Goal: Information Seeking & Learning: Learn about a topic

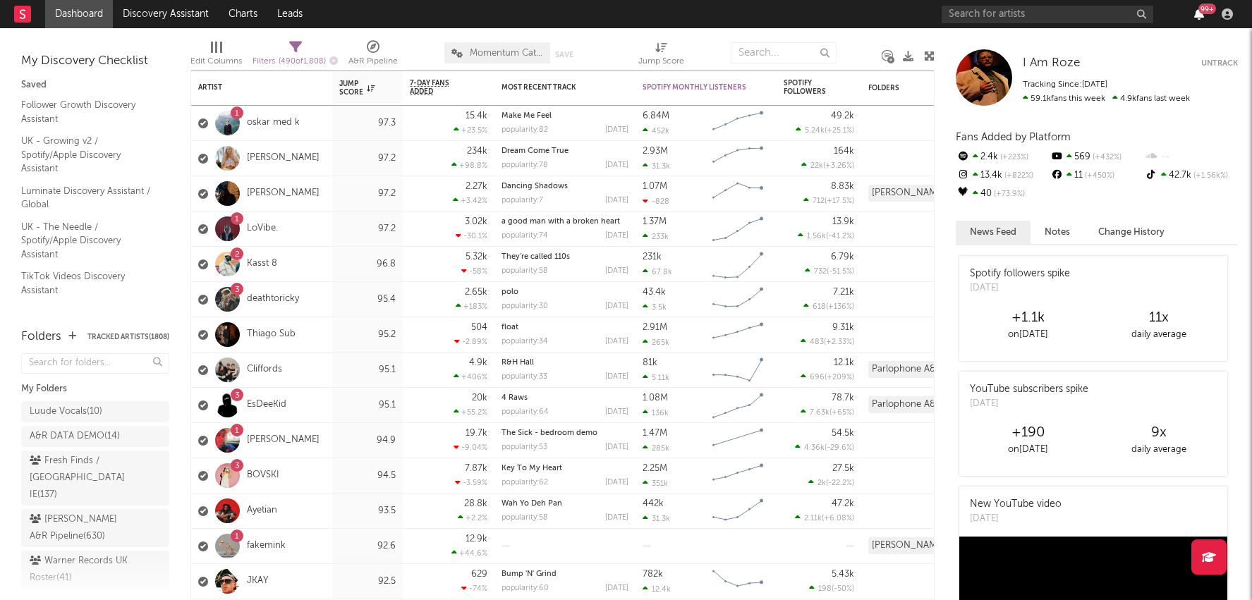
click at [1195, 10] on icon "button" at bounding box center [1199, 13] width 10 height 11
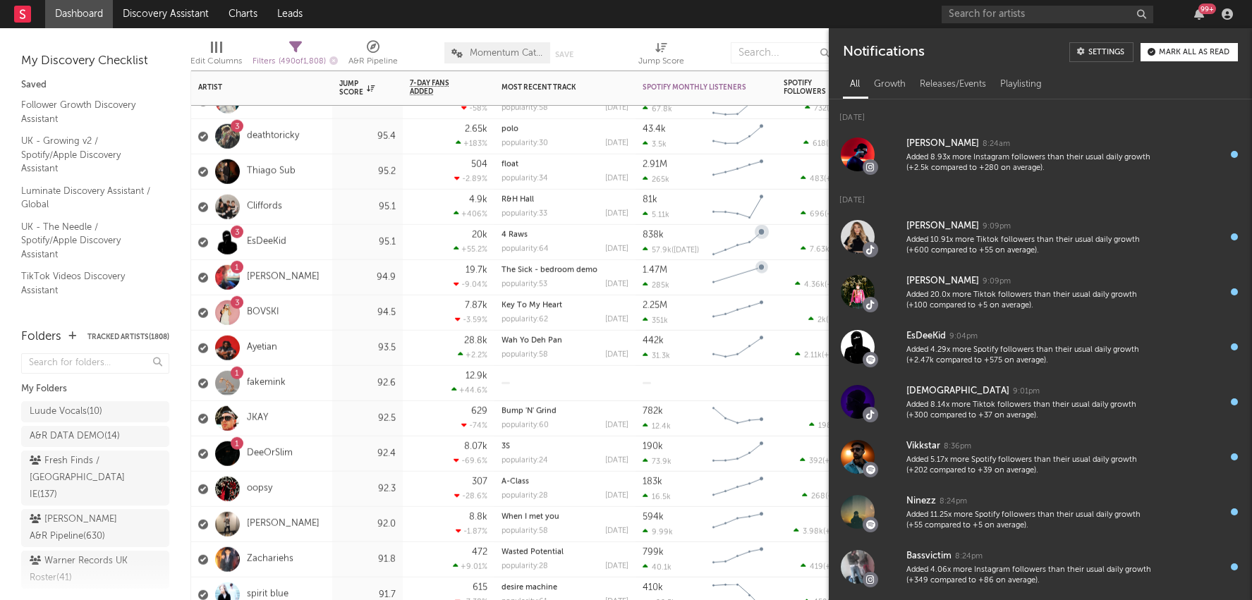
click at [665, 408] on div "782k 12.4k" at bounding box center [673, 418] width 63 height 35
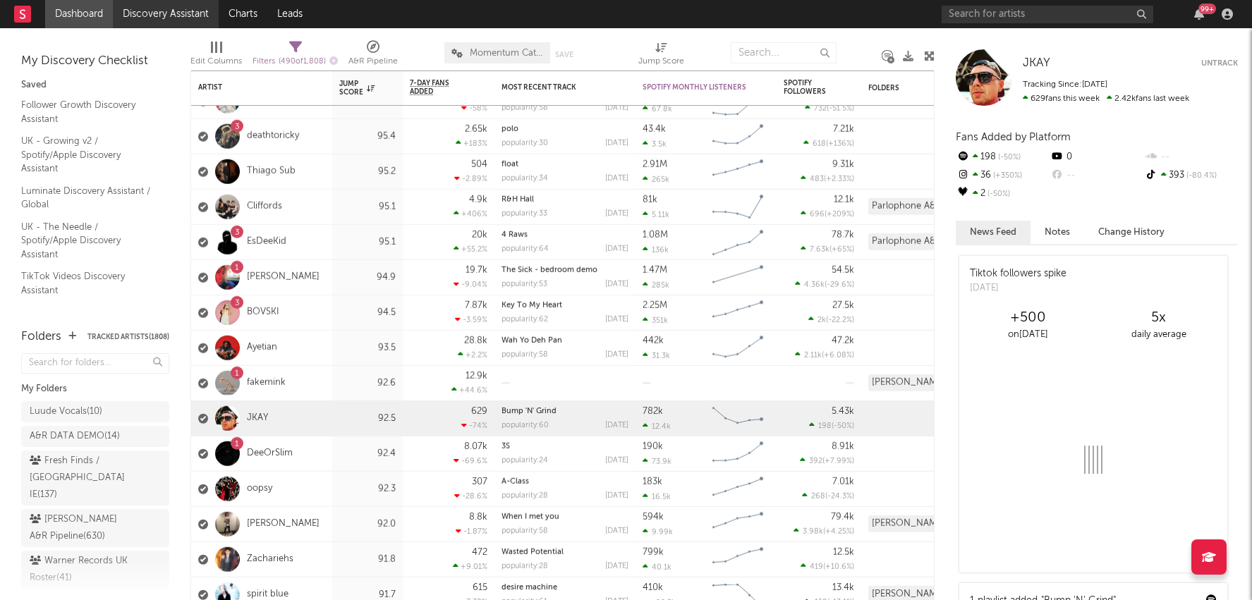
click at [181, 9] on link "Discovery Assistant" at bounding box center [166, 14] width 106 height 28
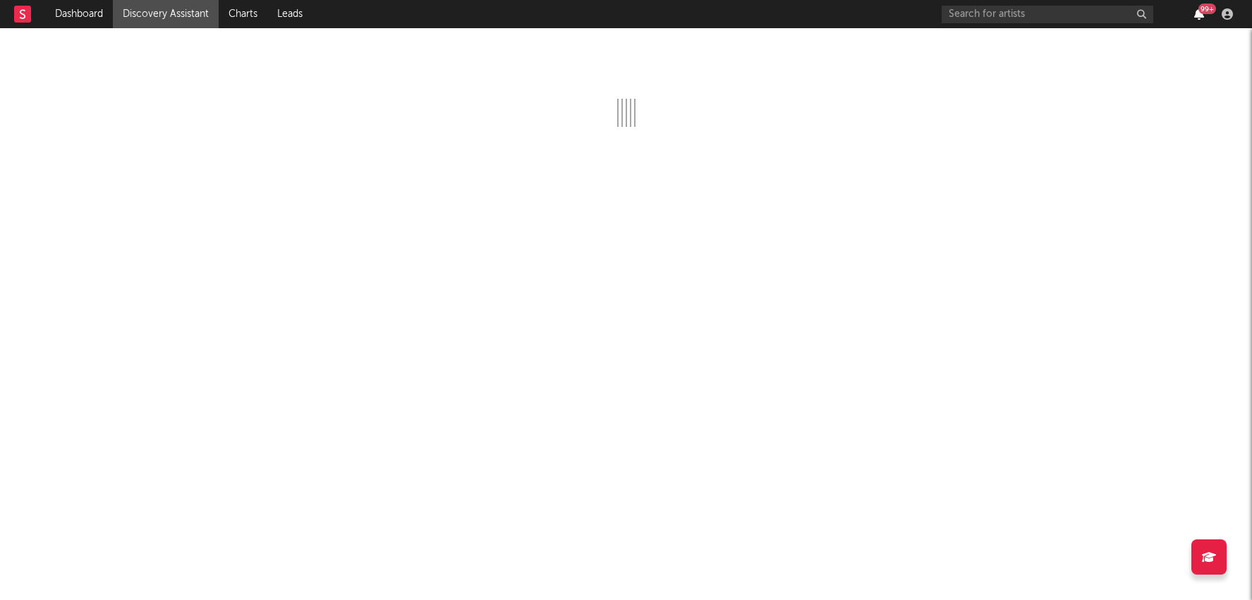
click at [1201, 16] on icon "button" at bounding box center [1199, 13] width 10 height 11
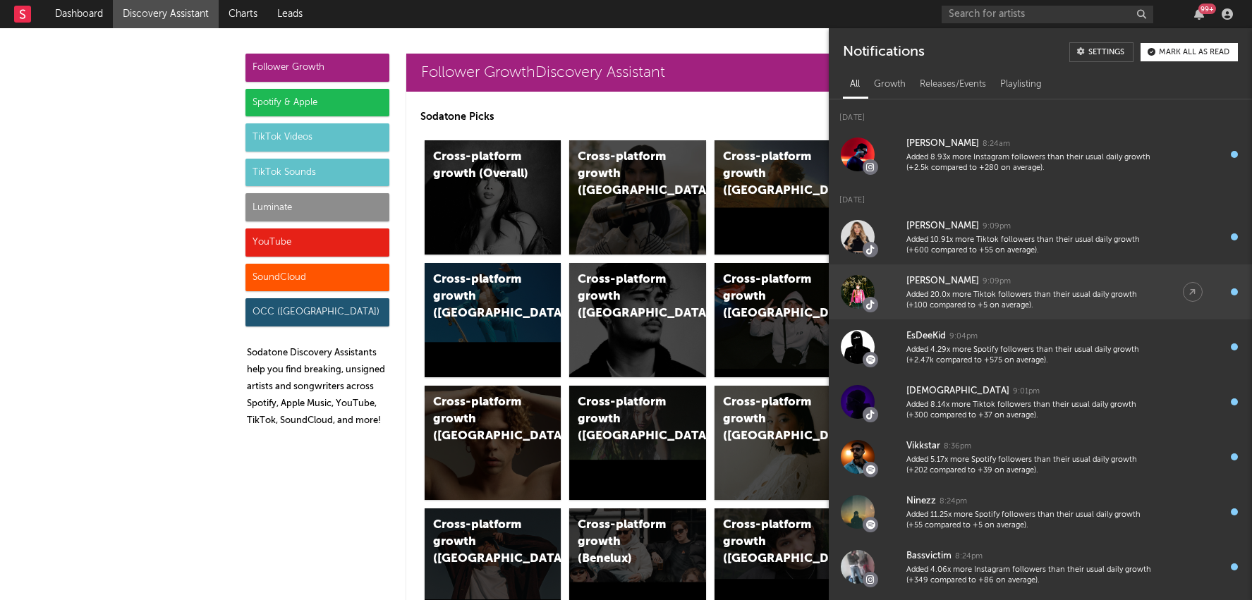
scroll to position [61, 0]
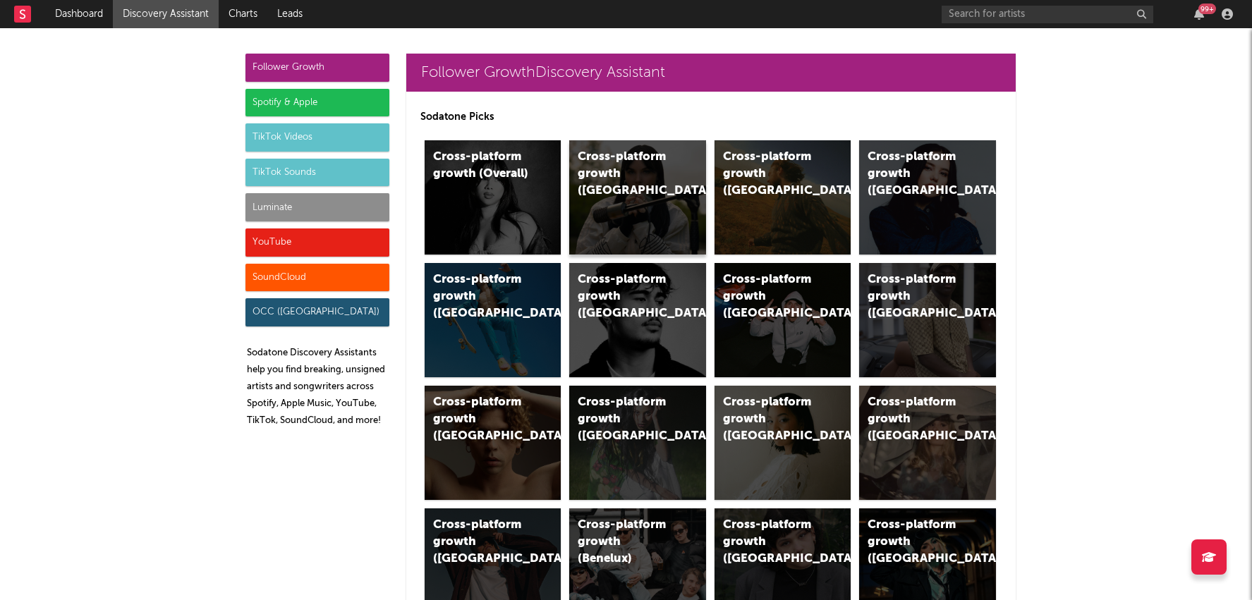
click at [647, 207] on div "Cross-platform growth ([GEOGRAPHIC_DATA])" at bounding box center [637, 197] width 137 height 114
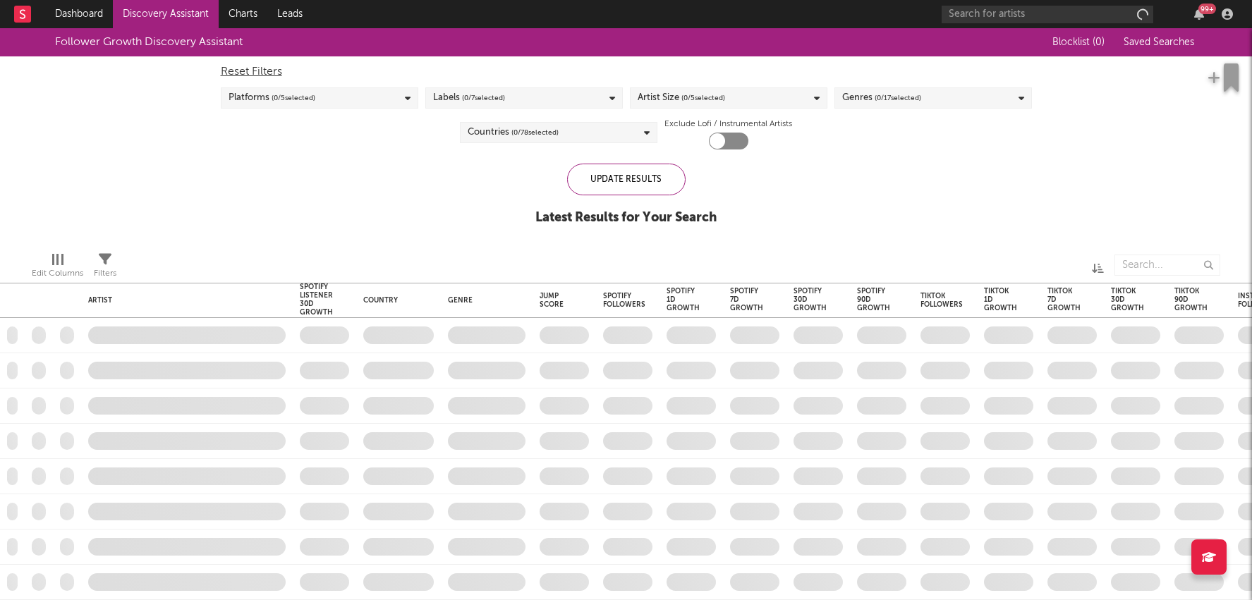
checkbox input "true"
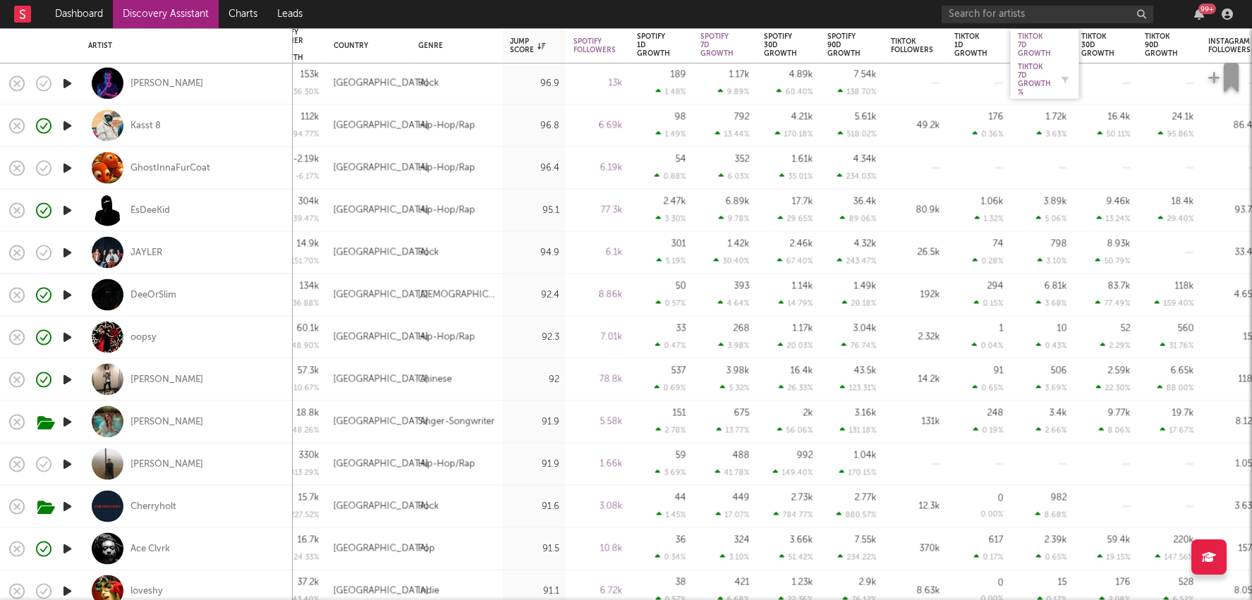
click at [1024, 83] on div "Tiktok 7D Growth %" at bounding box center [1034, 80] width 33 height 34
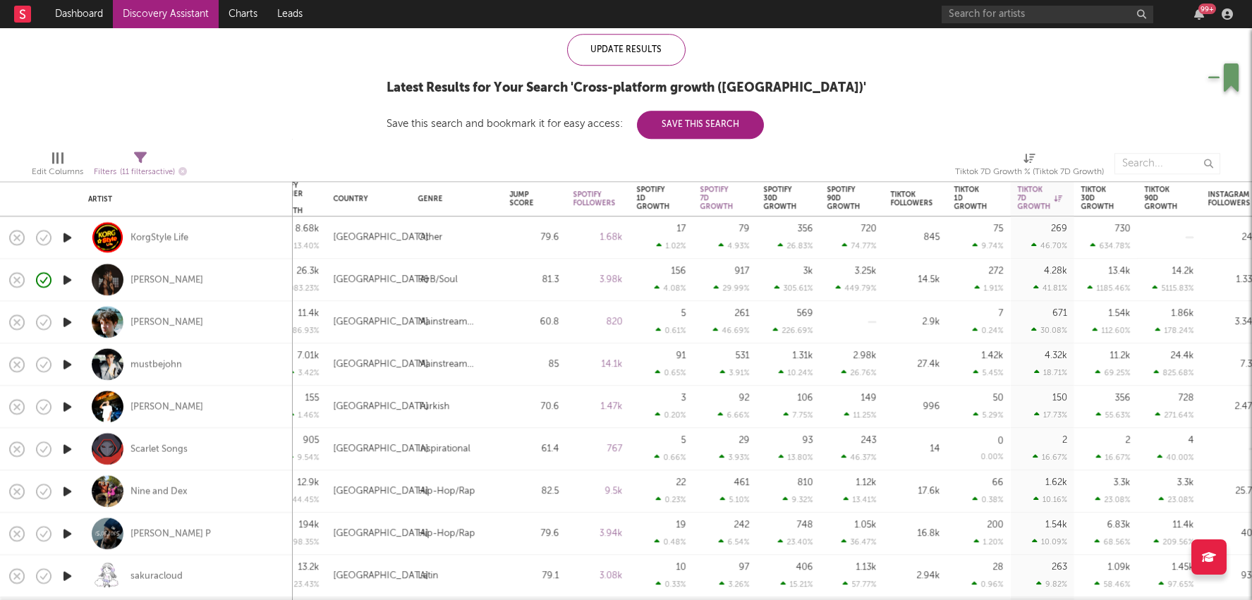
click at [866, 269] on div "3.25k" at bounding box center [866, 271] width 22 height 9
select select "1w"
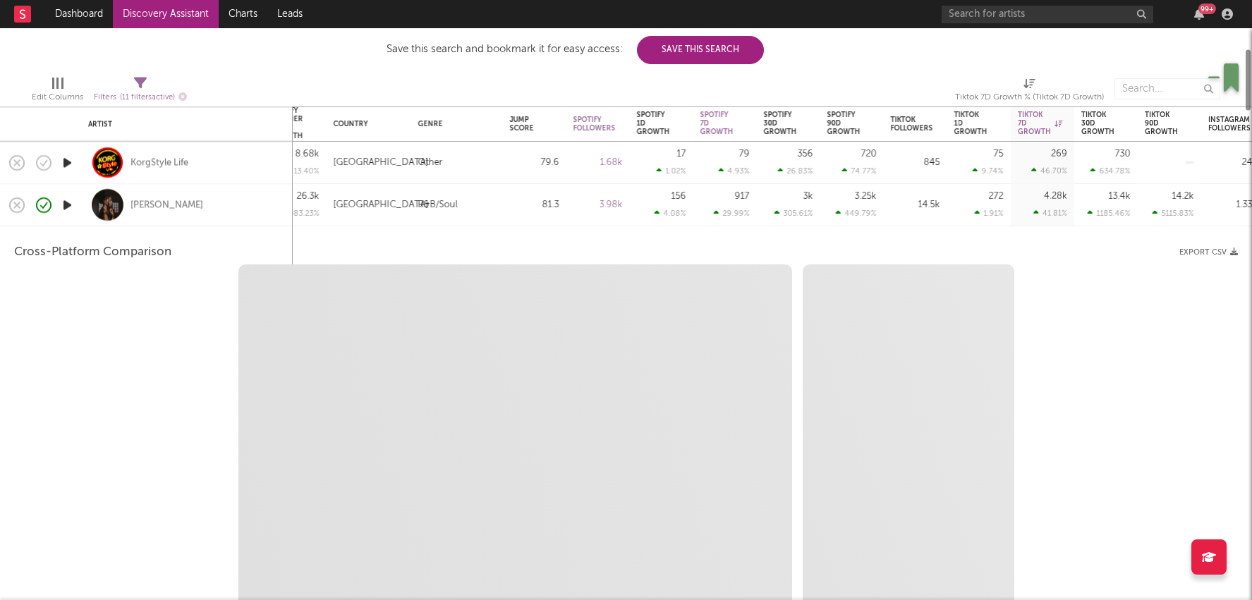
select select "1w"
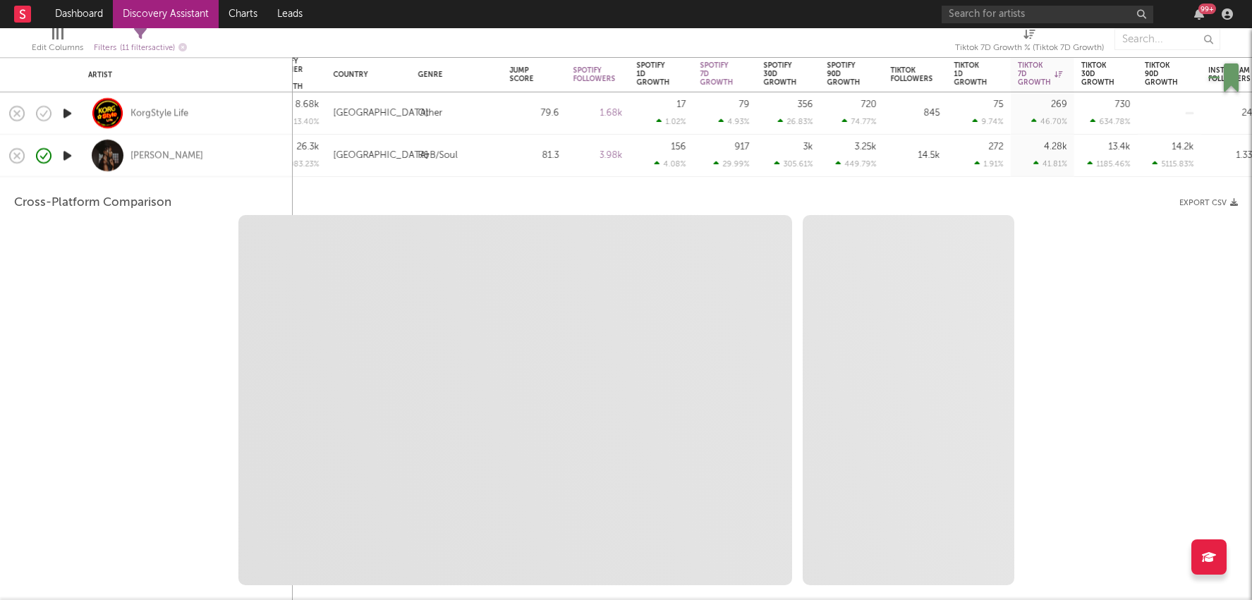
select select "1m"
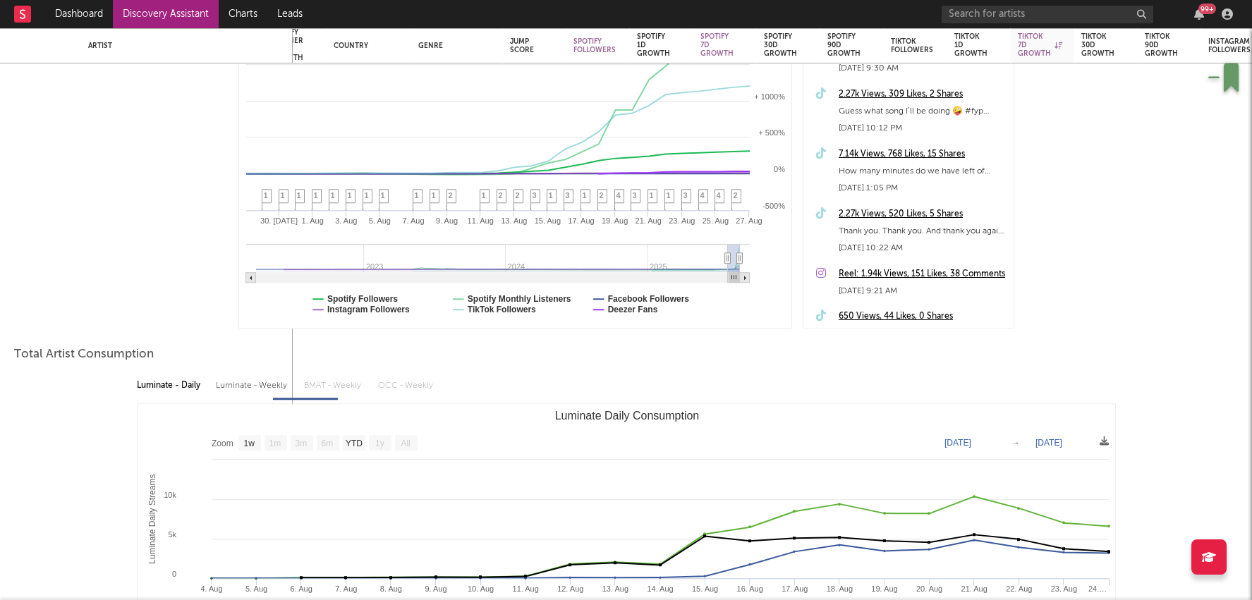
click at [897, 209] on div "2.27k Views, 520 Likes, 5 Shares" at bounding box center [922, 214] width 168 height 17
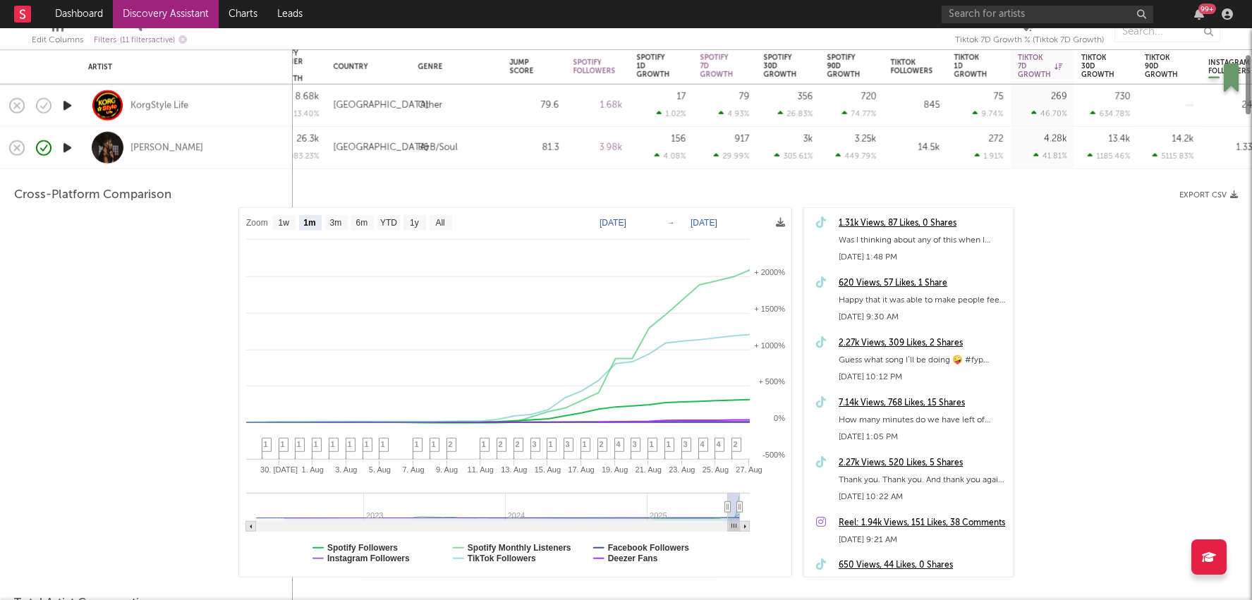
click at [936, 159] on div "14.5k" at bounding box center [915, 148] width 63 height 42
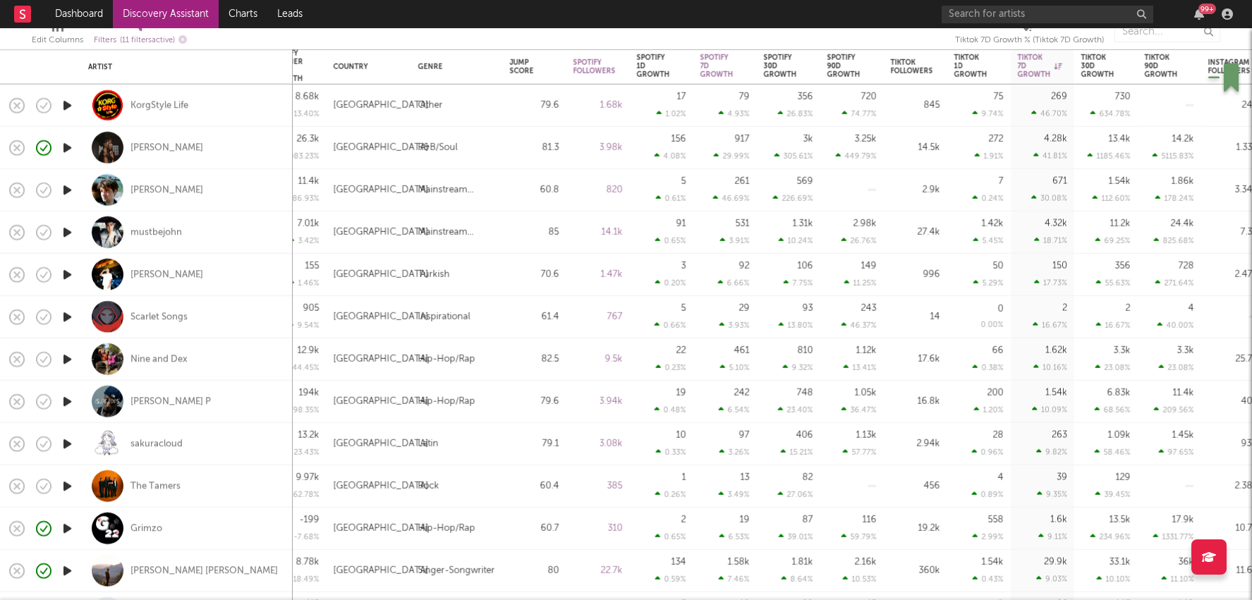
click at [938, 232] on div "27.4k" at bounding box center [915, 232] width 49 height 17
select select "1w"
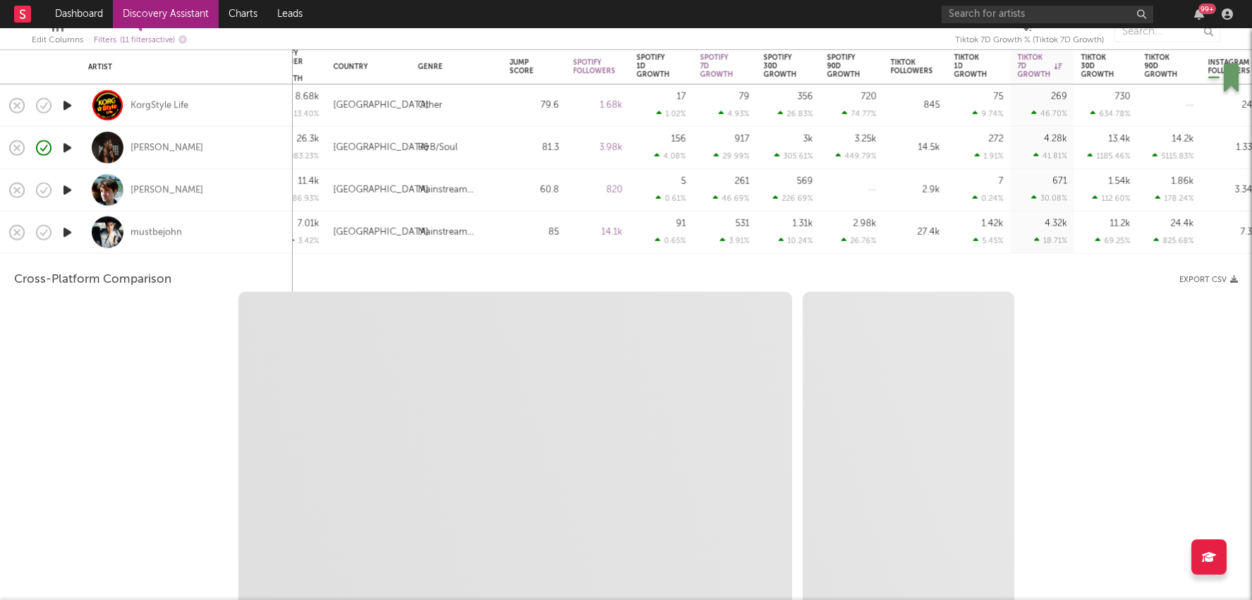
click at [938, 232] on div "27.4k" at bounding box center [915, 232] width 49 height 17
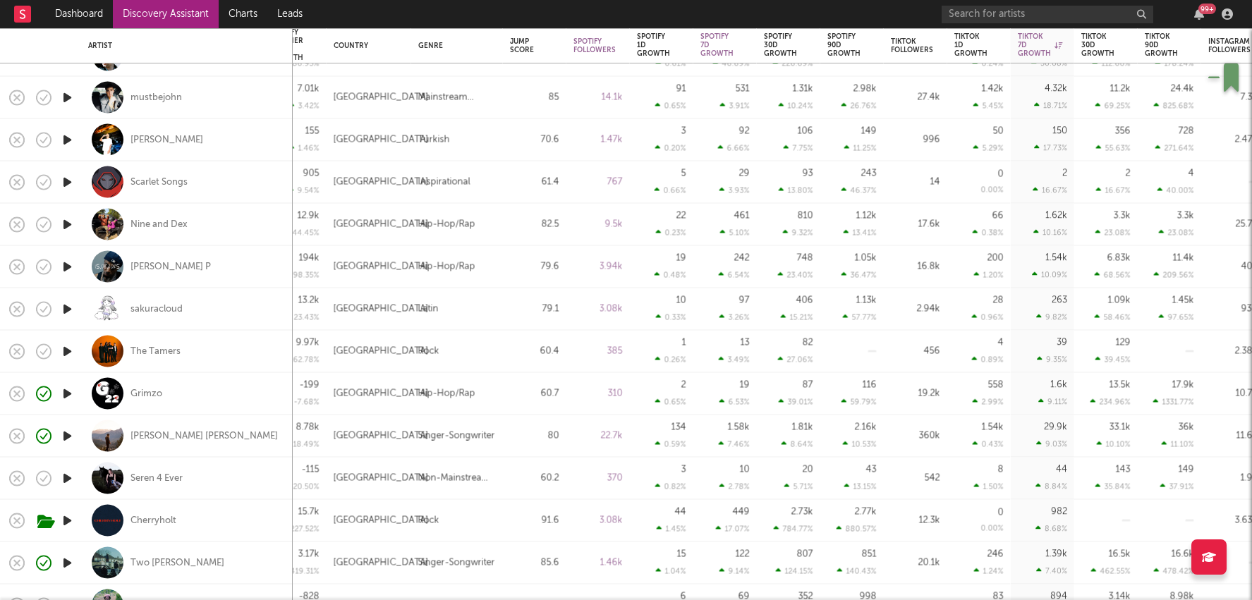
click at [936, 422] on div "360k" at bounding box center [915, 436] width 63 height 42
select select "1w"
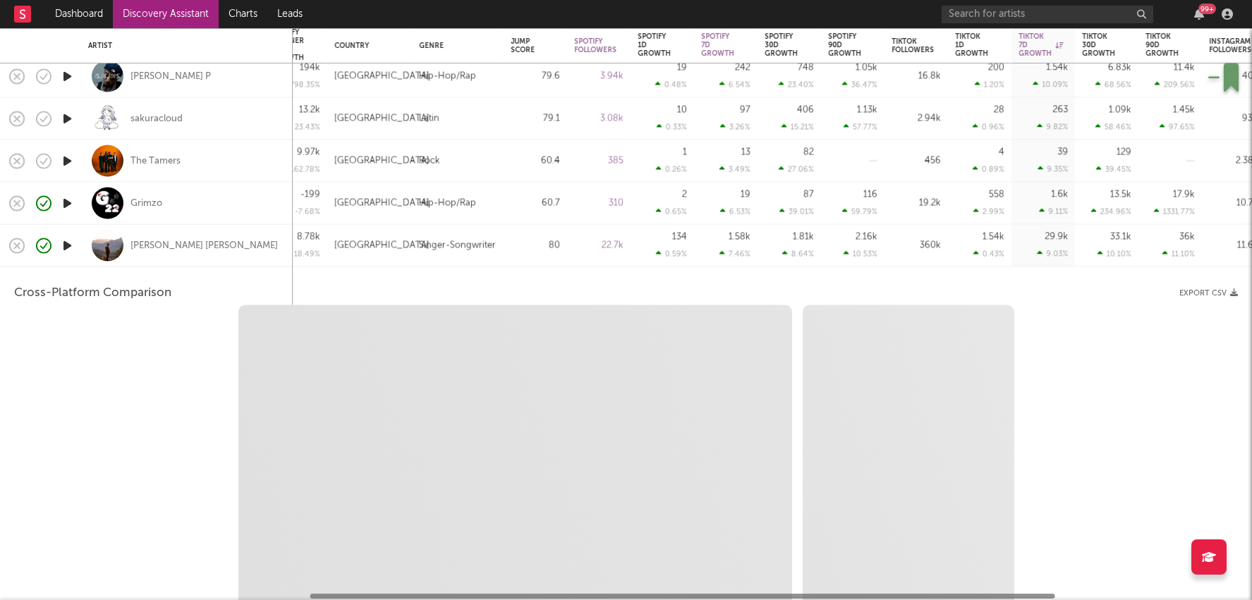
select select "6m"
select select "1m"
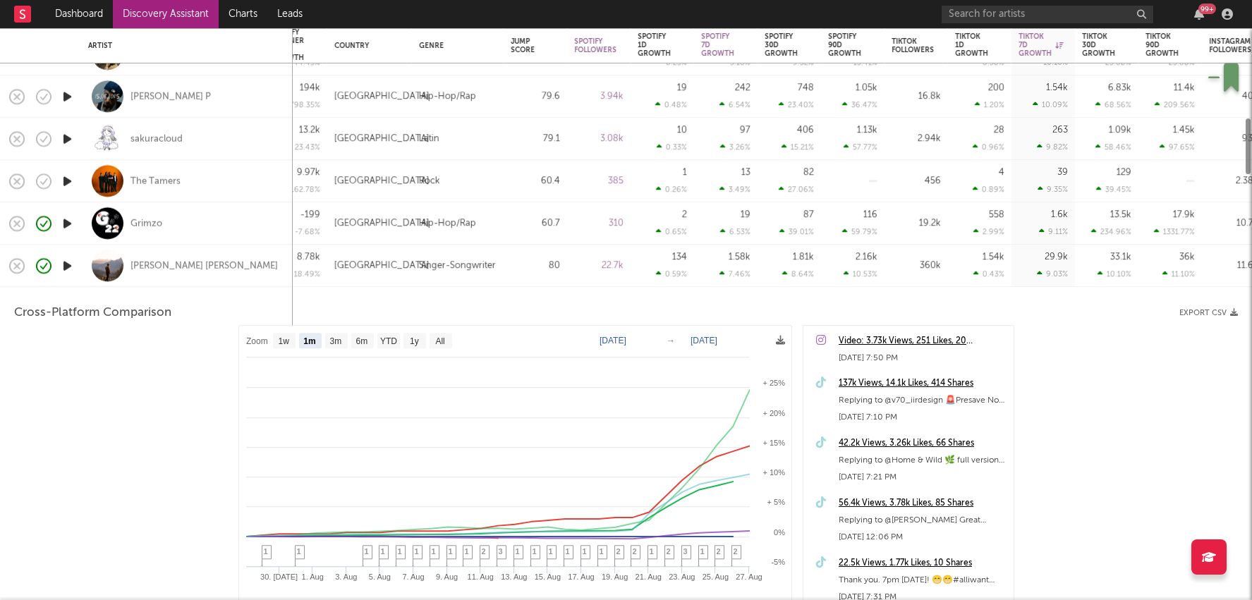
click at [987, 267] on div "1.54k 0.43 %" at bounding box center [979, 266] width 49 height 42
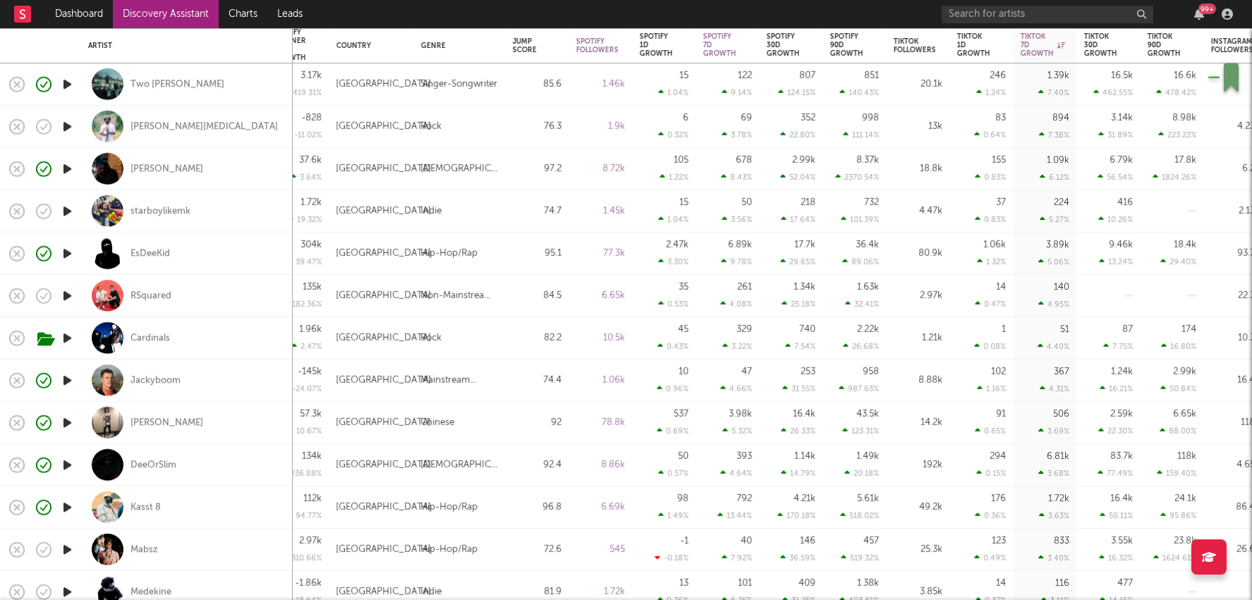
click at [866, 455] on div "1.49k" at bounding box center [867, 456] width 23 height 9
select select "1w"
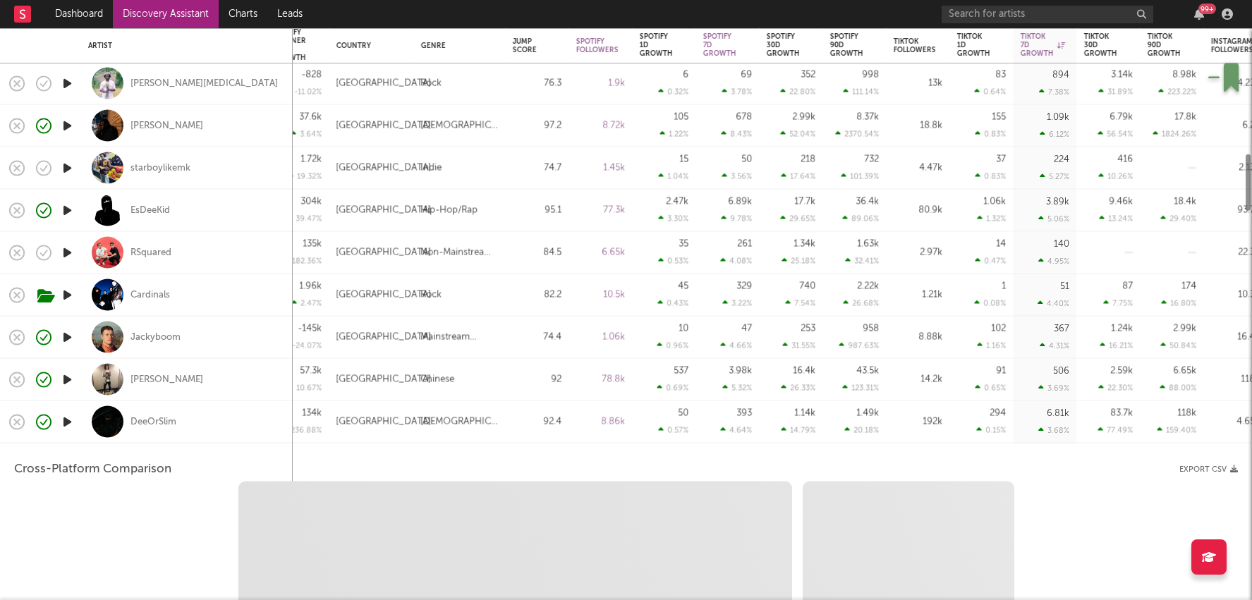
select select "1m"
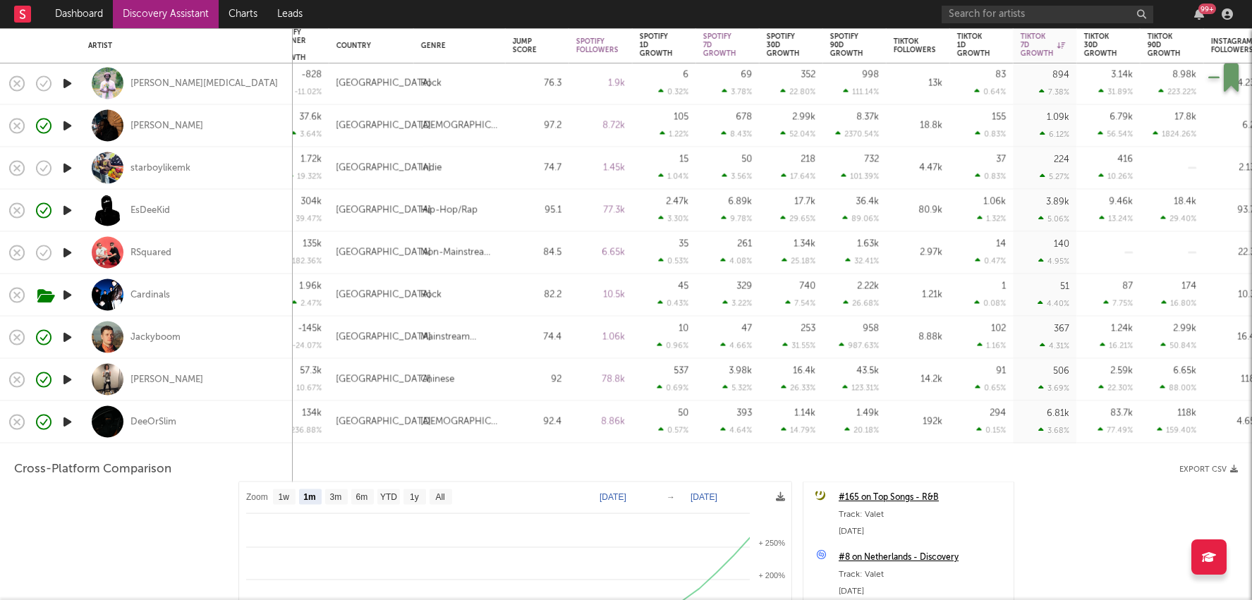
click at [886, 327] on div "8.88k" at bounding box center [917, 338] width 63 height 42
select select "1m"
select select "1w"
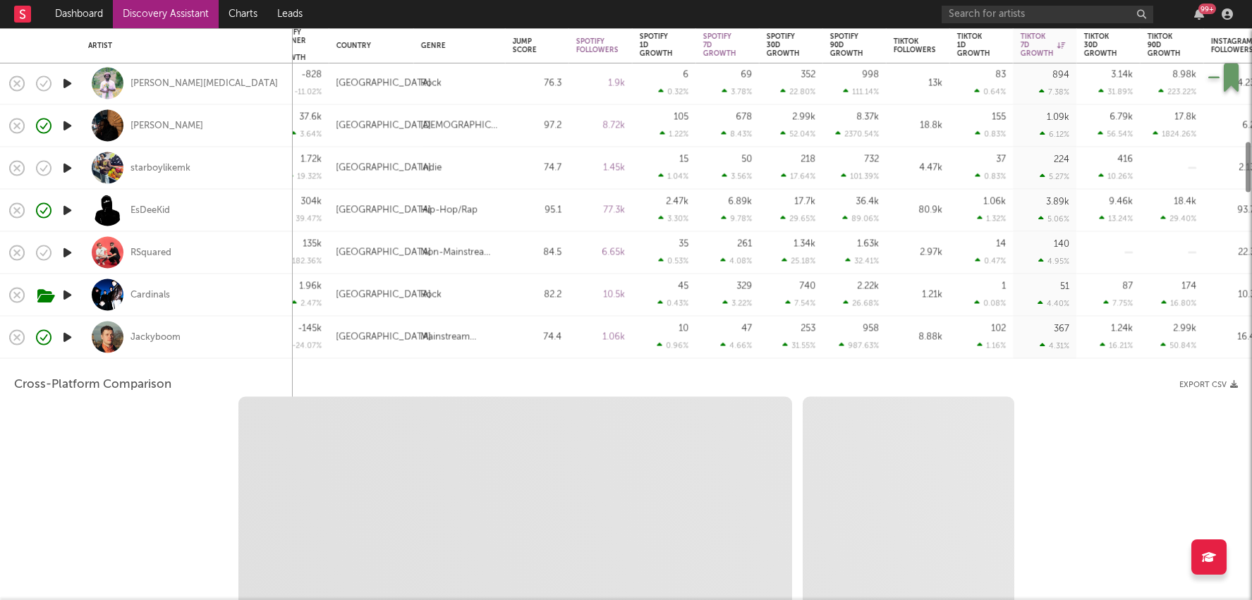
select select "6m"
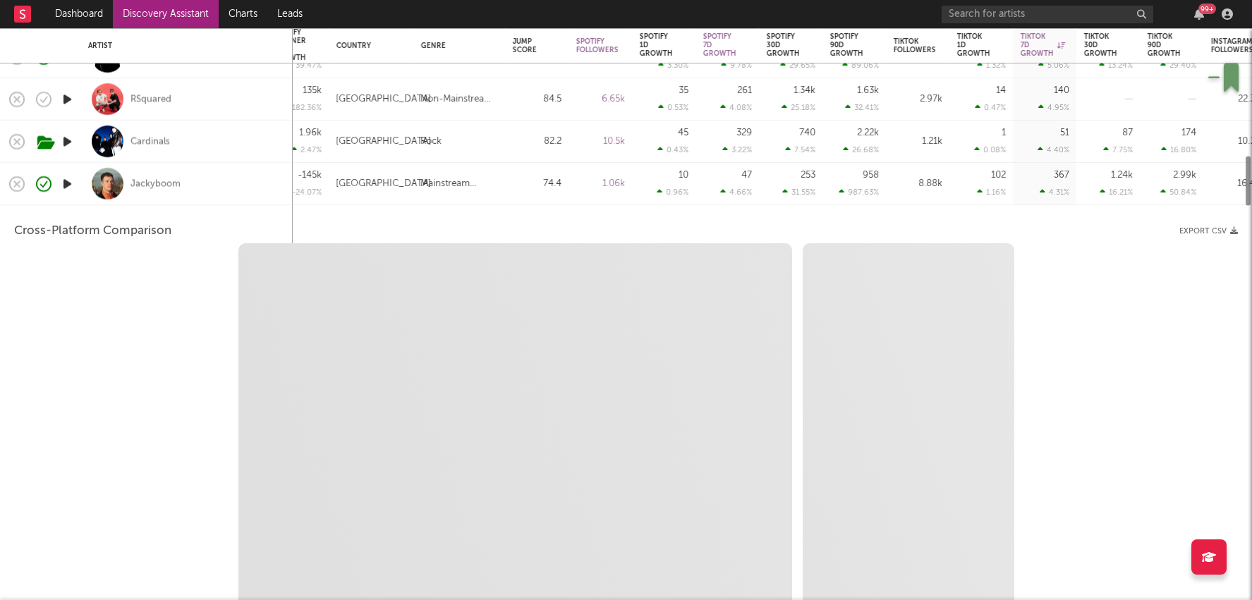
select select "1w"
select select "6m"
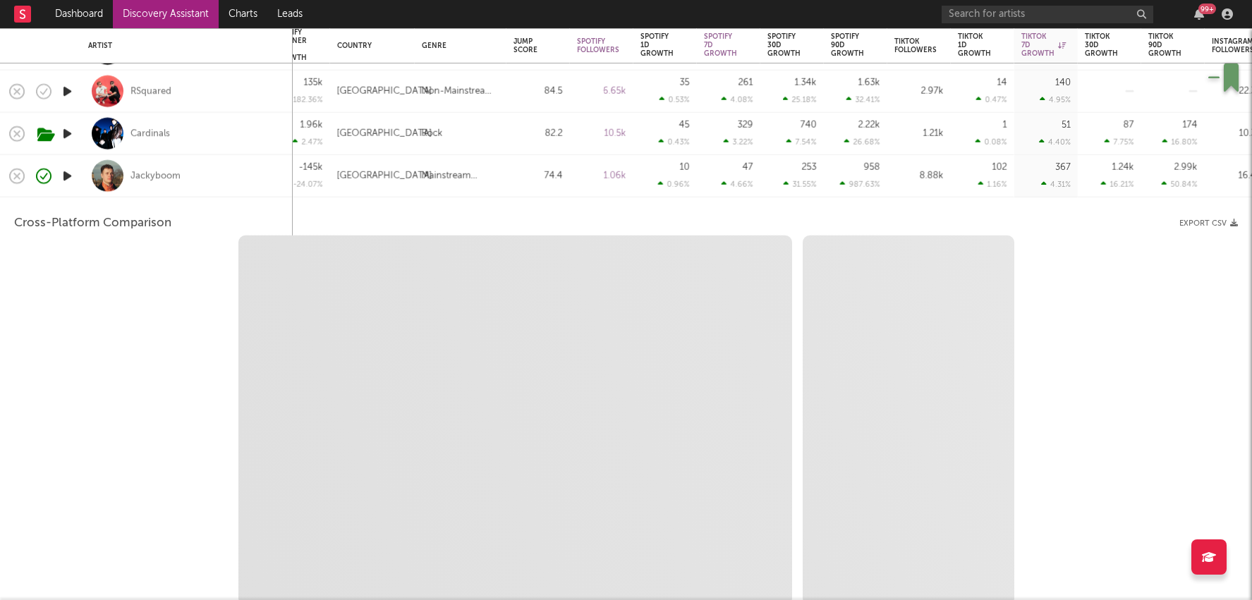
select select "1m"
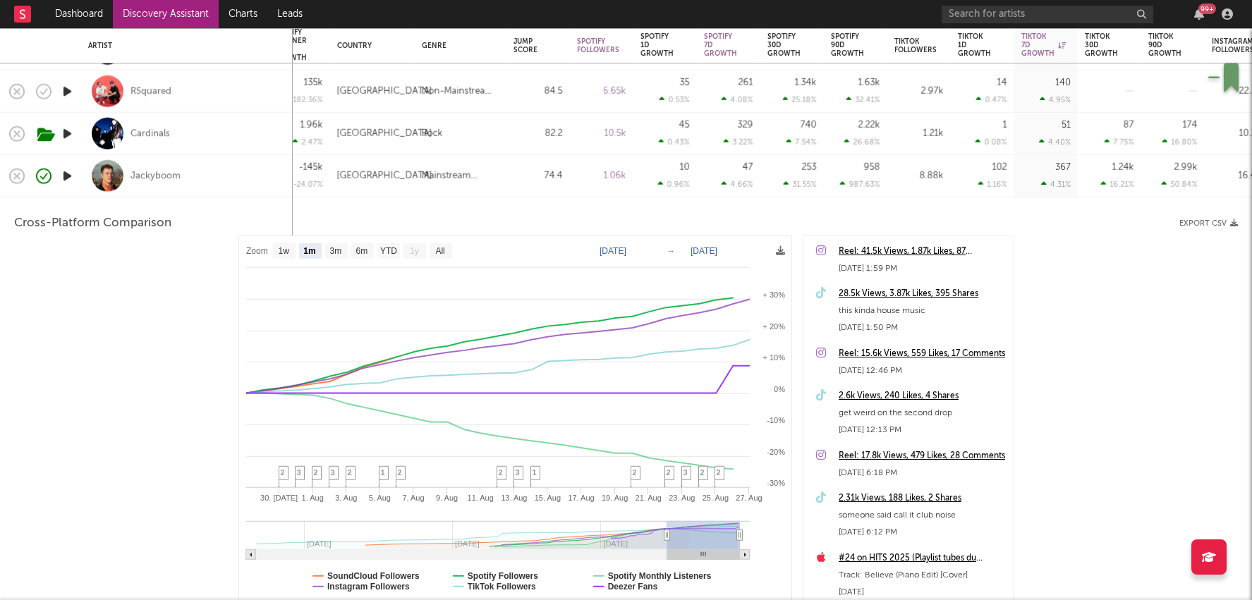
click at [949, 176] on div "8.88k" at bounding box center [918, 176] width 63 height 42
select select "1m"
select select "6m"
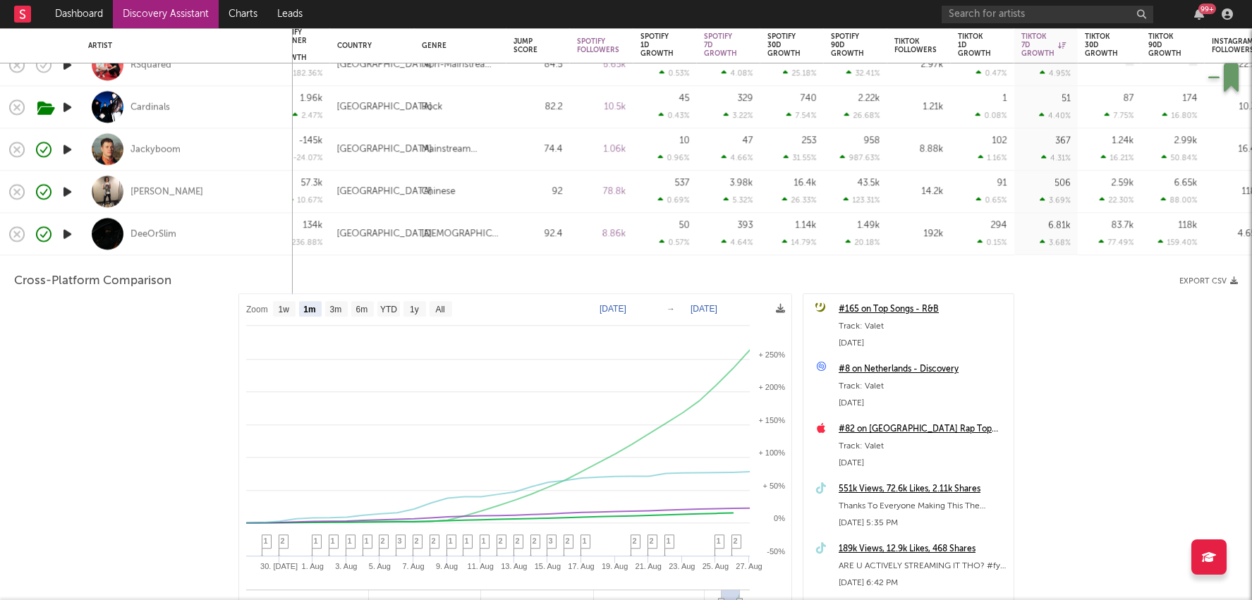
click at [683, 244] on div "0.57 %" at bounding box center [674, 242] width 30 height 9
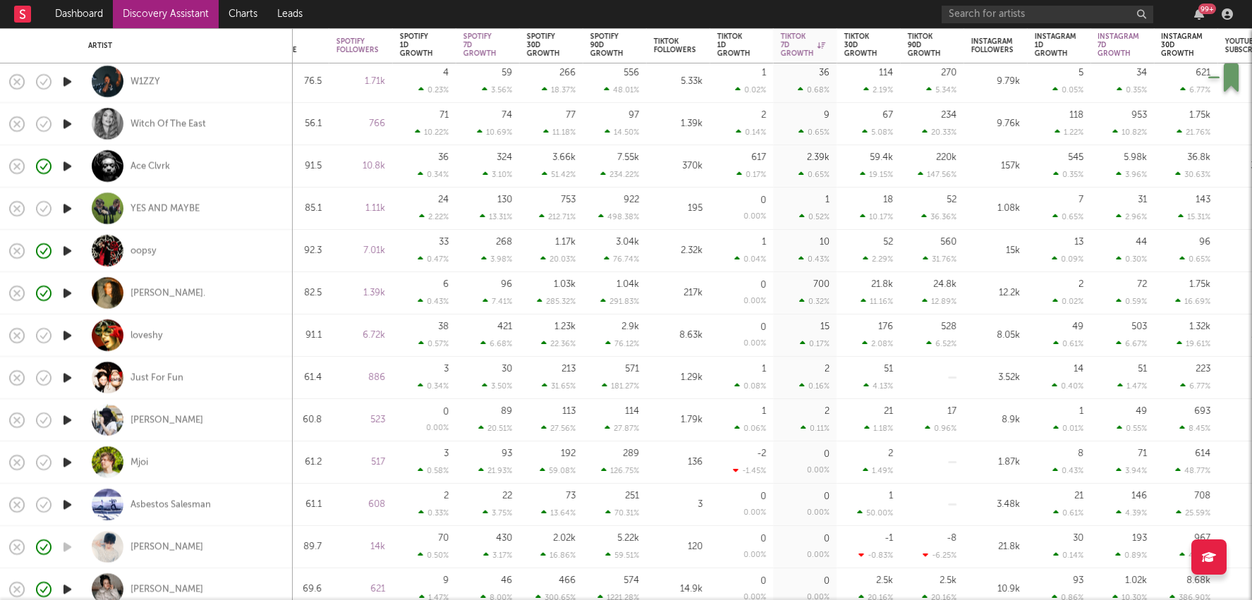
click at [745, 329] on div "0 0.00 %" at bounding box center [740, 336] width 49 height 42
select select "1w"
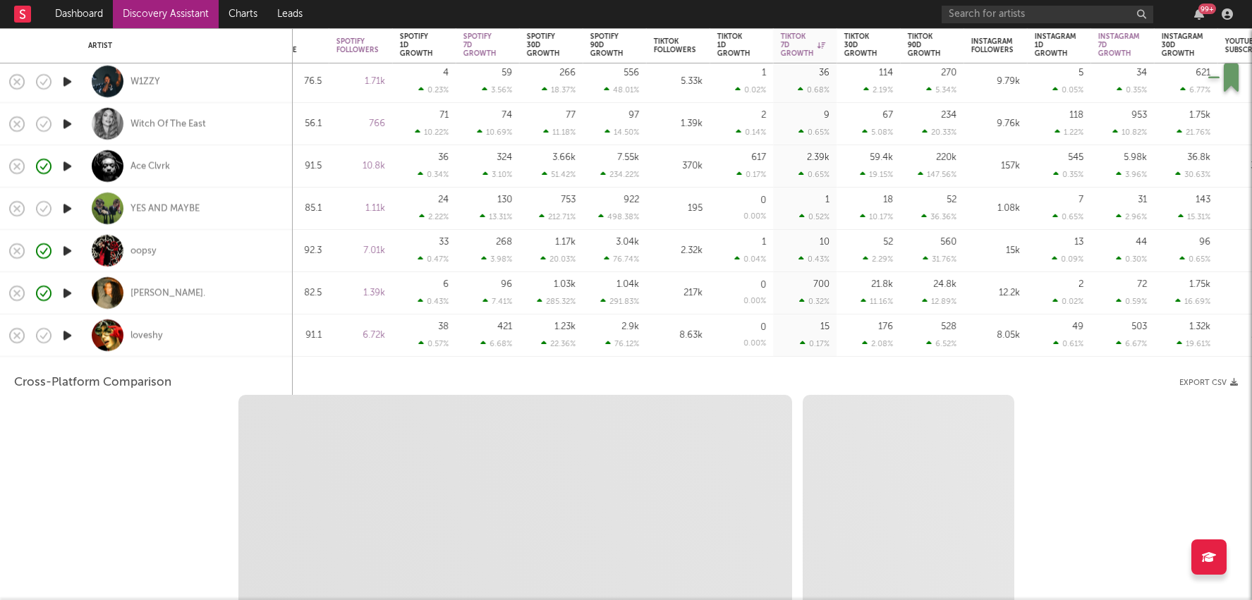
select select "6m"
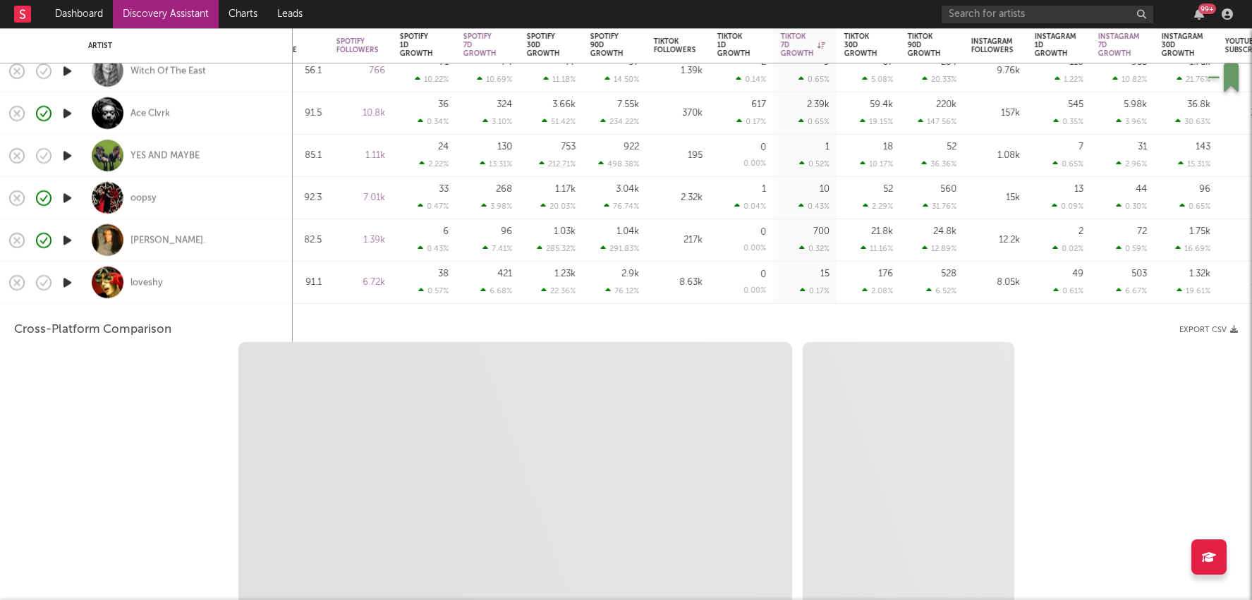
click at [763, 279] on div "0 0.00 %" at bounding box center [740, 283] width 49 height 42
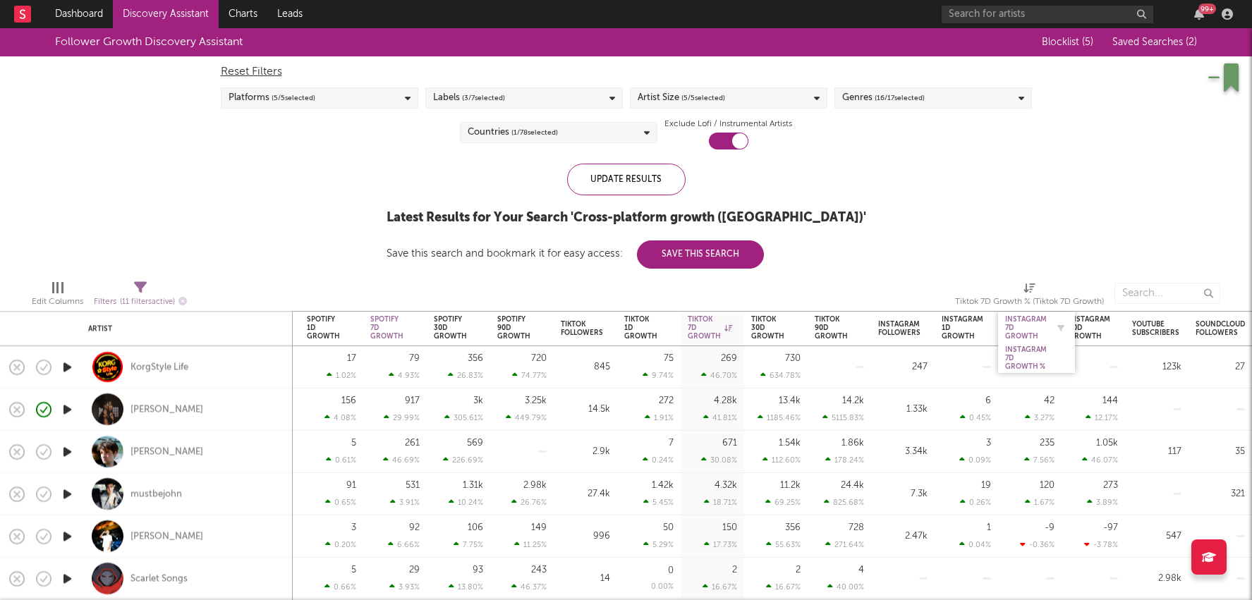
click at [1019, 327] on div "Instagram 7D Growth" at bounding box center [1026, 327] width 42 height 25
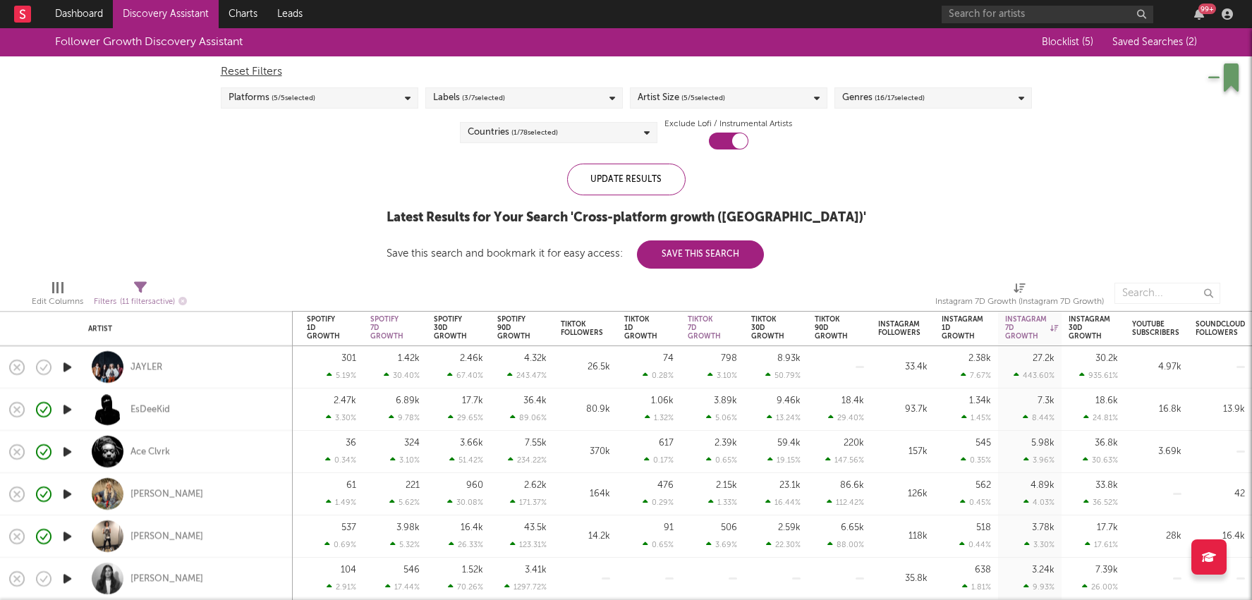
click at [853, 370] on div at bounding box center [838, 367] width 49 height 42
select select "1w"
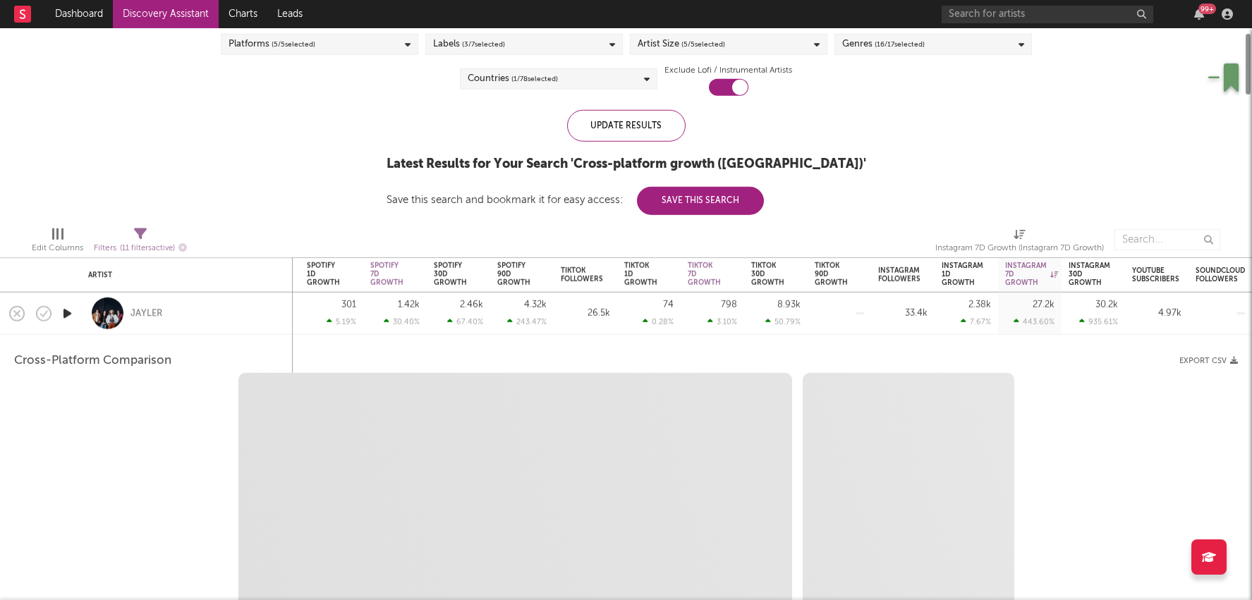
select select "6m"
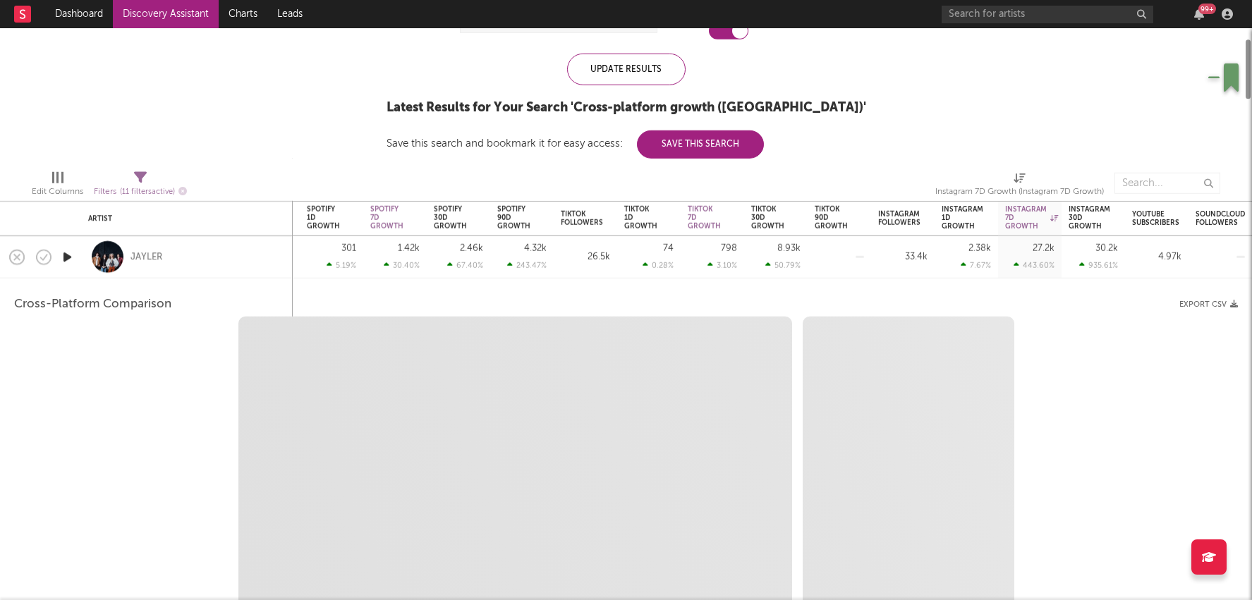
select select "1m"
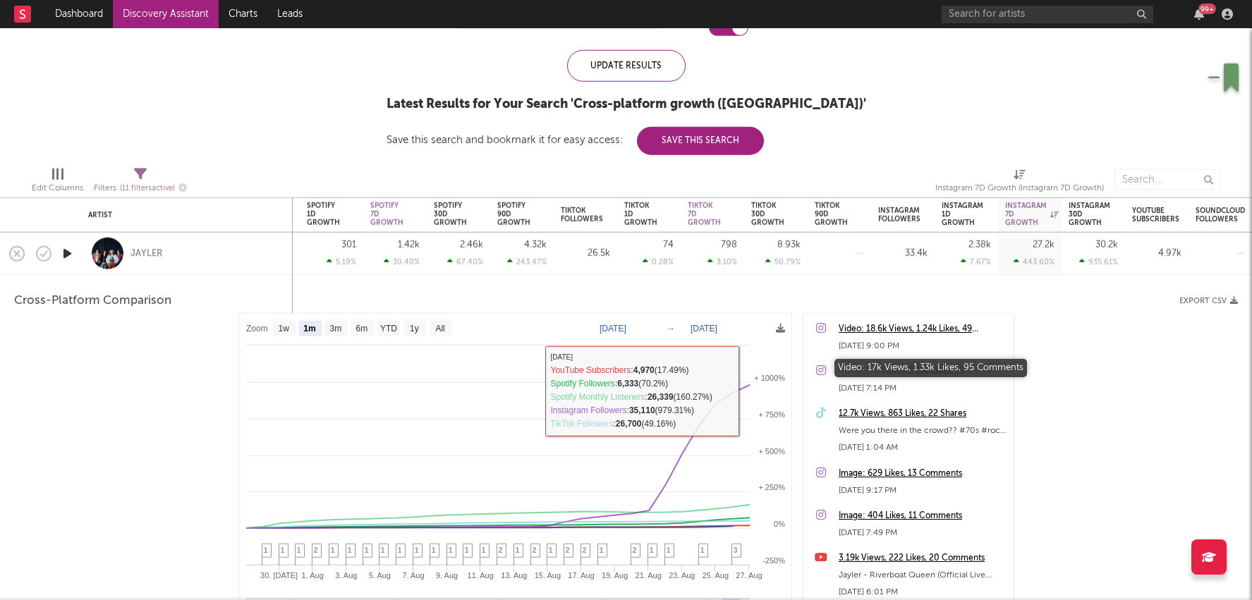
click at [886, 365] on div "Video: 17k Views, 1.33k Likes, 95 Comments" at bounding box center [922, 371] width 168 height 17
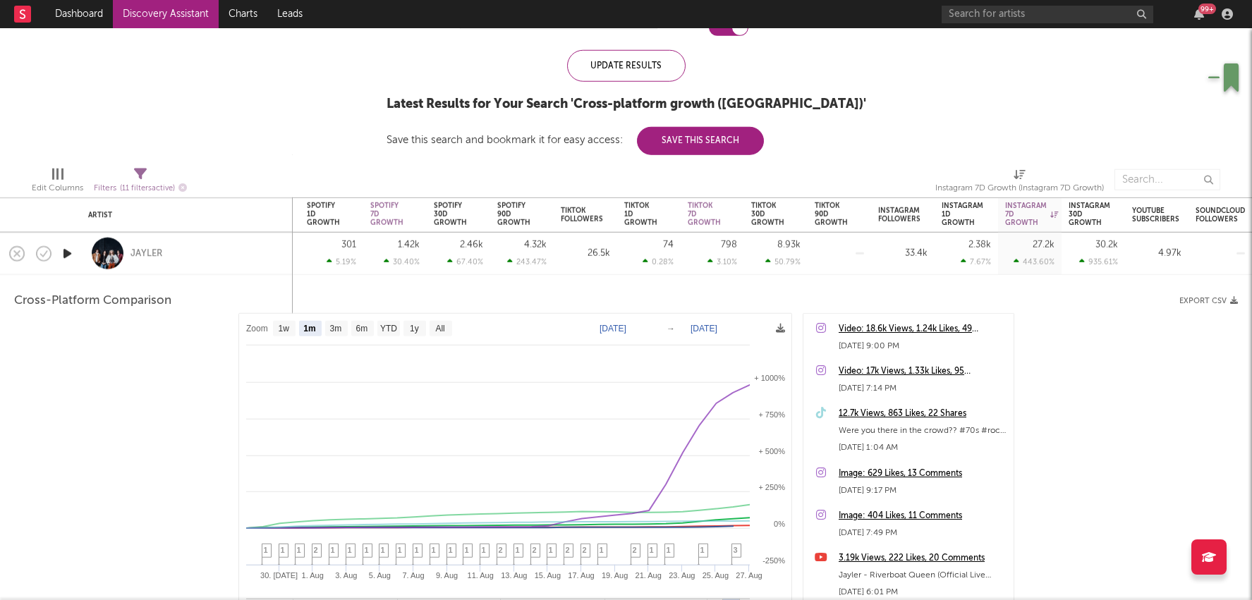
click at [851, 248] on div at bounding box center [838, 254] width 49 height 42
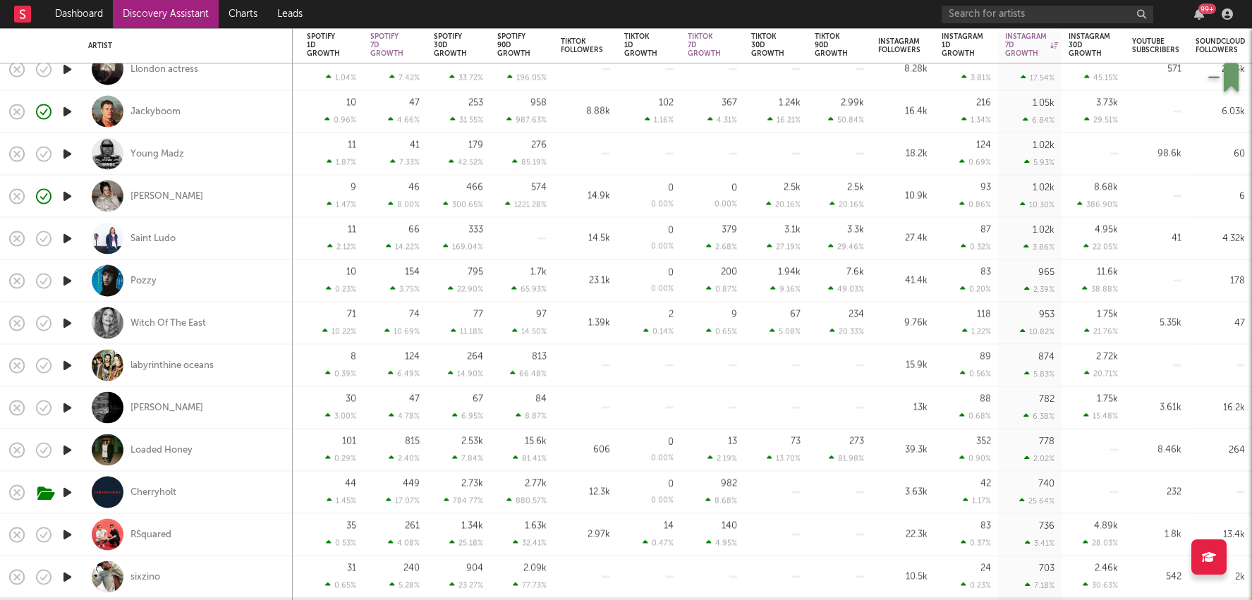
click at [644, 374] on div at bounding box center [648, 366] width 49 height 42
select select "1w"
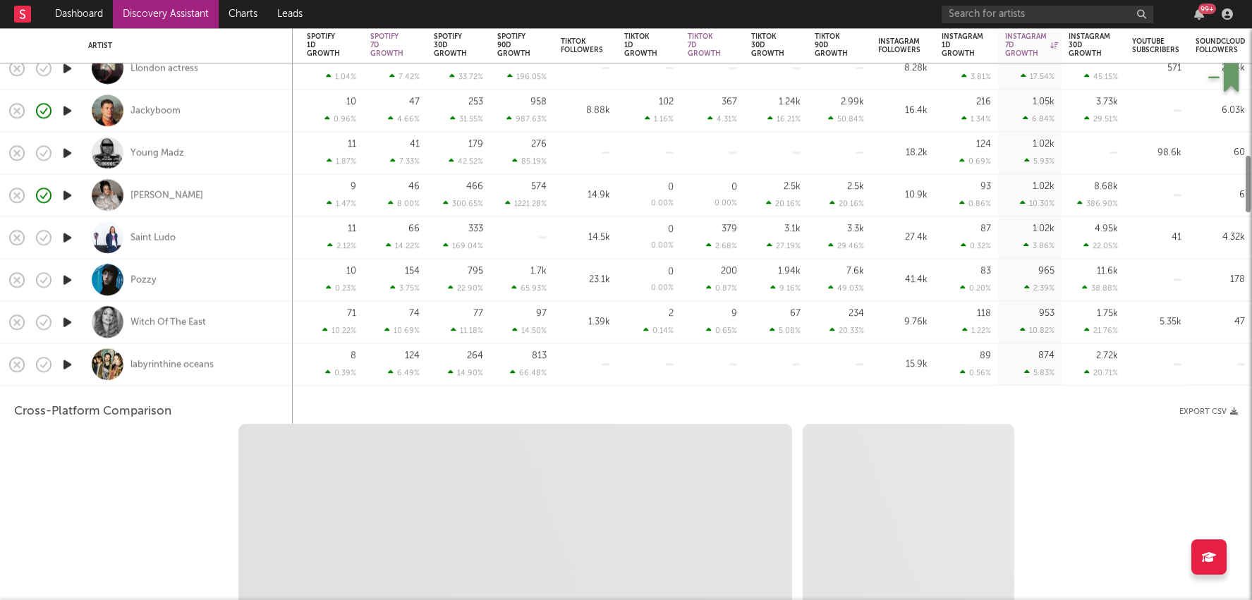
select select "1w"
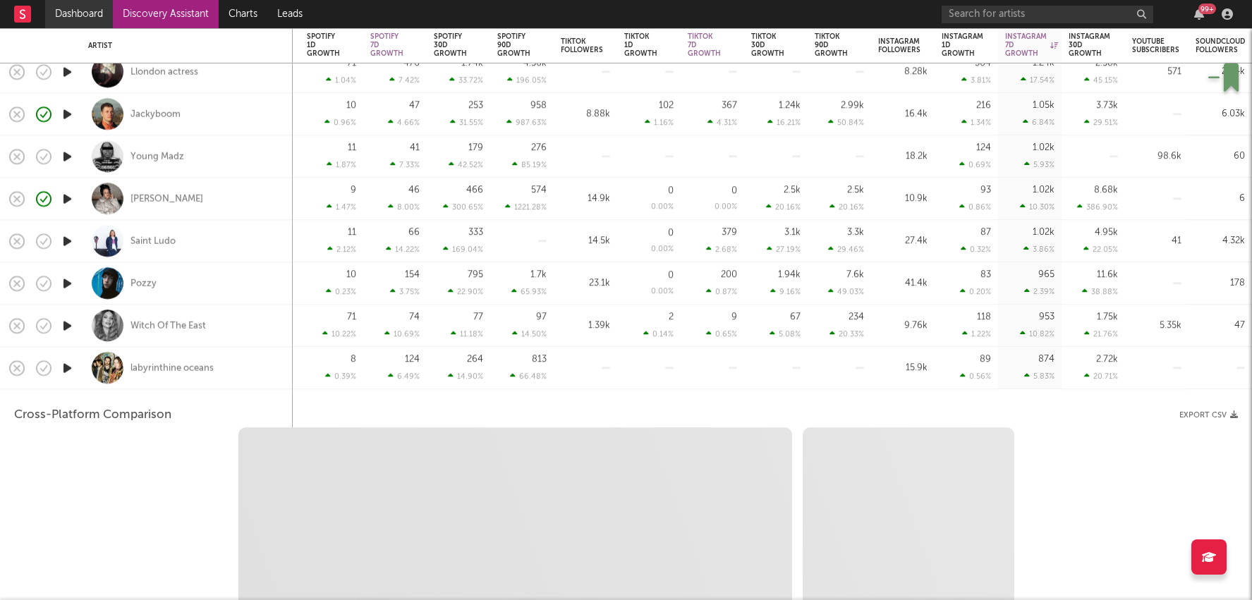
select select "1m"
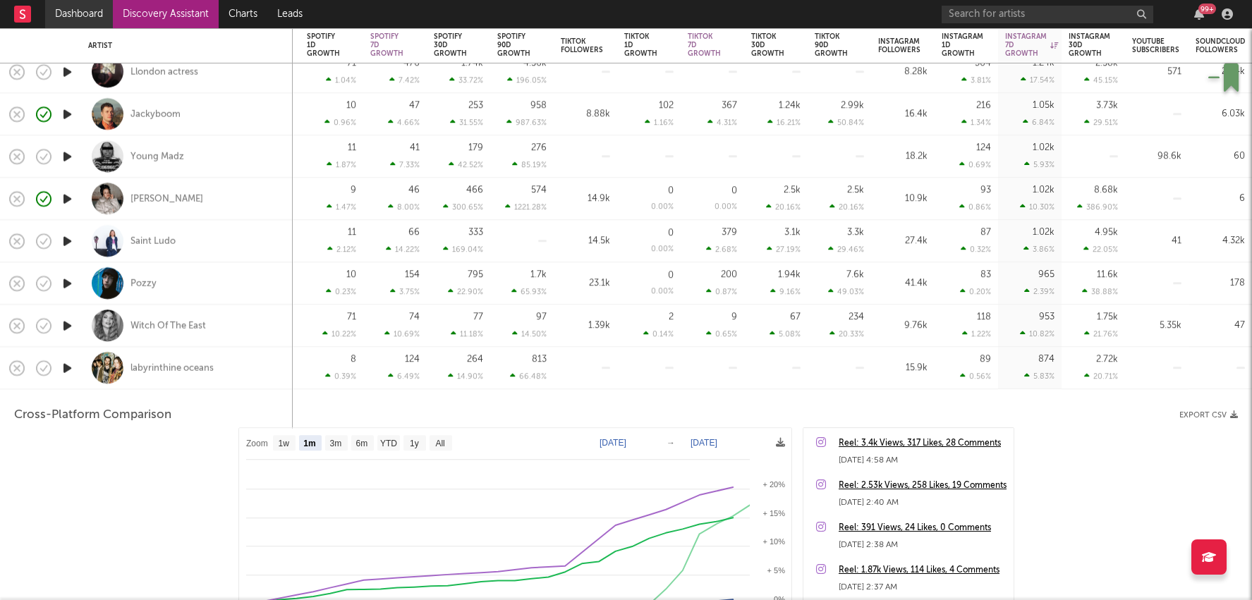
click at [100, 10] on link "Dashboard" at bounding box center [79, 14] width 68 height 28
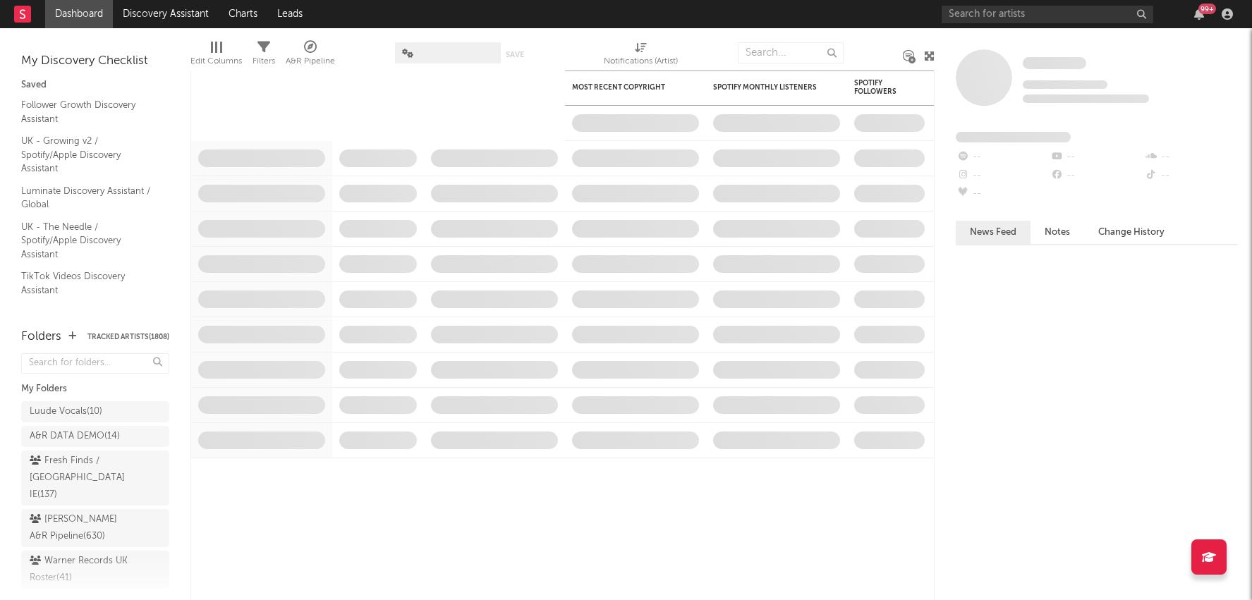
click at [456, 51] on span at bounding box center [448, 52] width 106 height 21
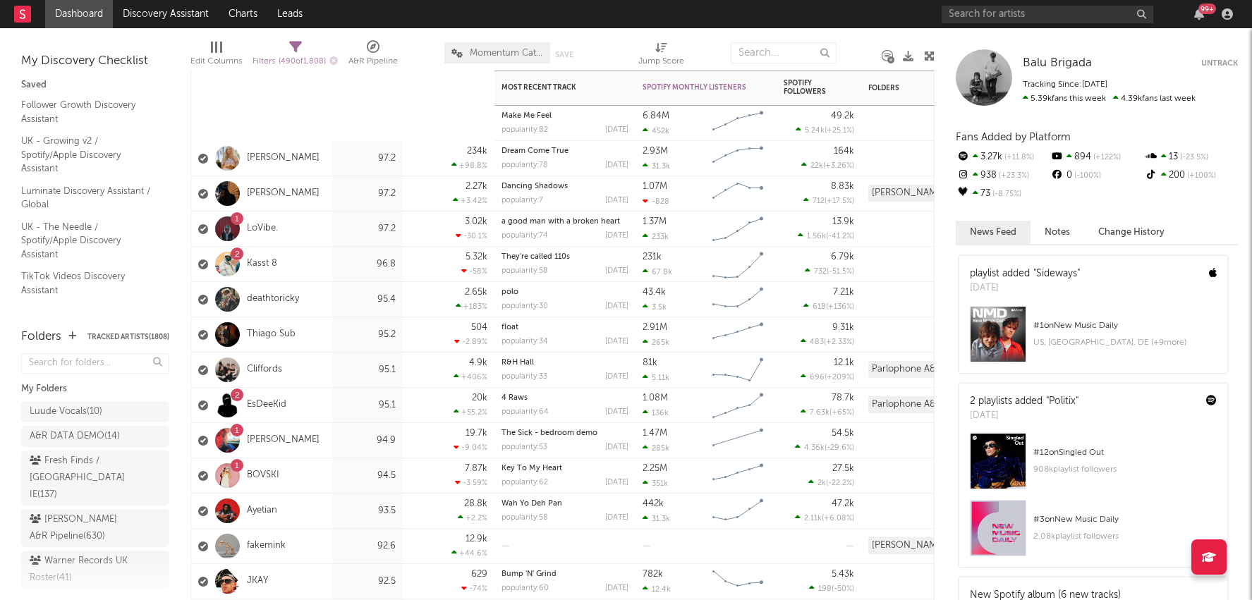
click at [175, 12] on link "Discovery Assistant" at bounding box center [166, 14] width 106 height 28
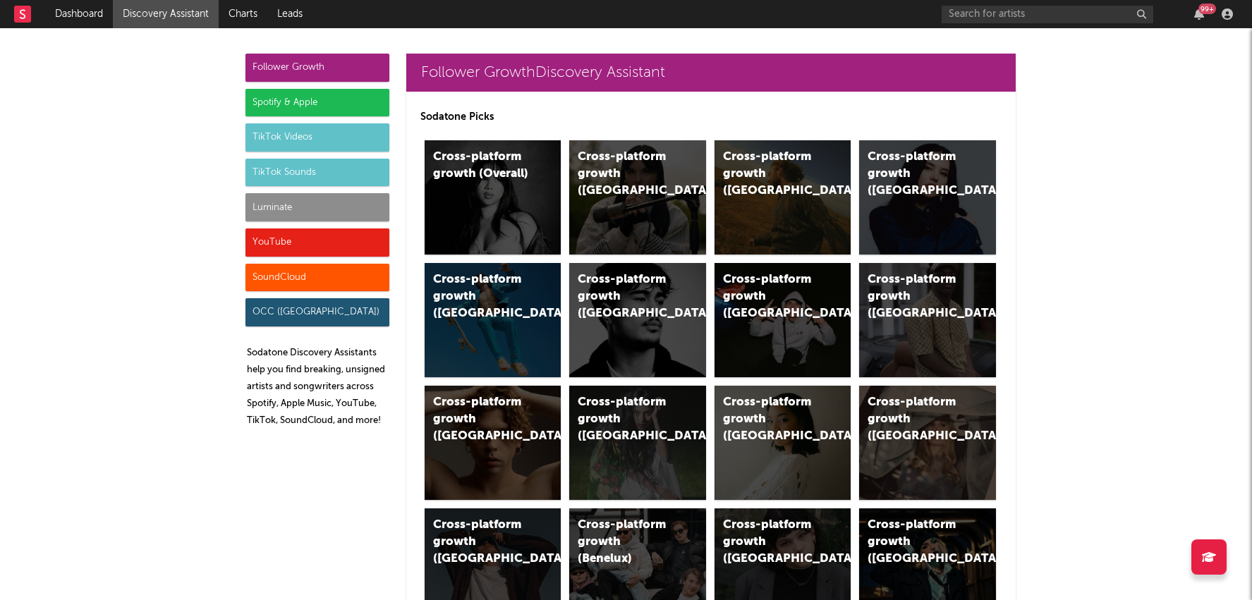
click at [312, 134] on div "TikTok Videos" at bounding box center [317, 137] width 144 height 28
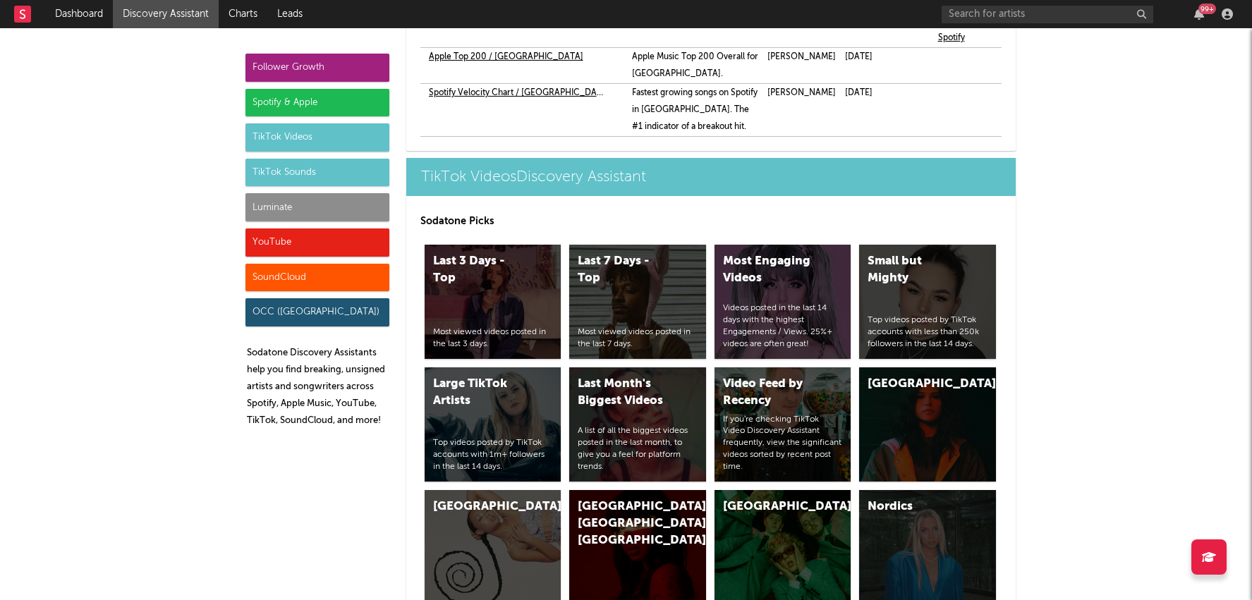
scroll to position [4272, 0]
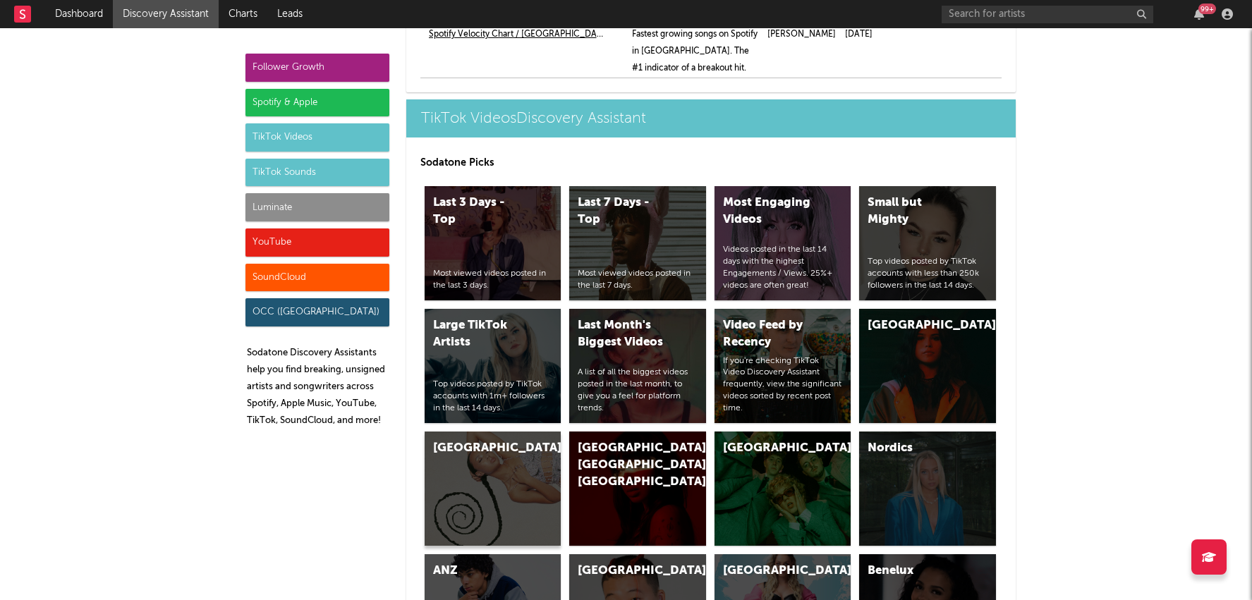
click at [515, 432] on div "[GEOGRAPHIC_DATA]" at bounding box center [493, 489] width 137 height 114
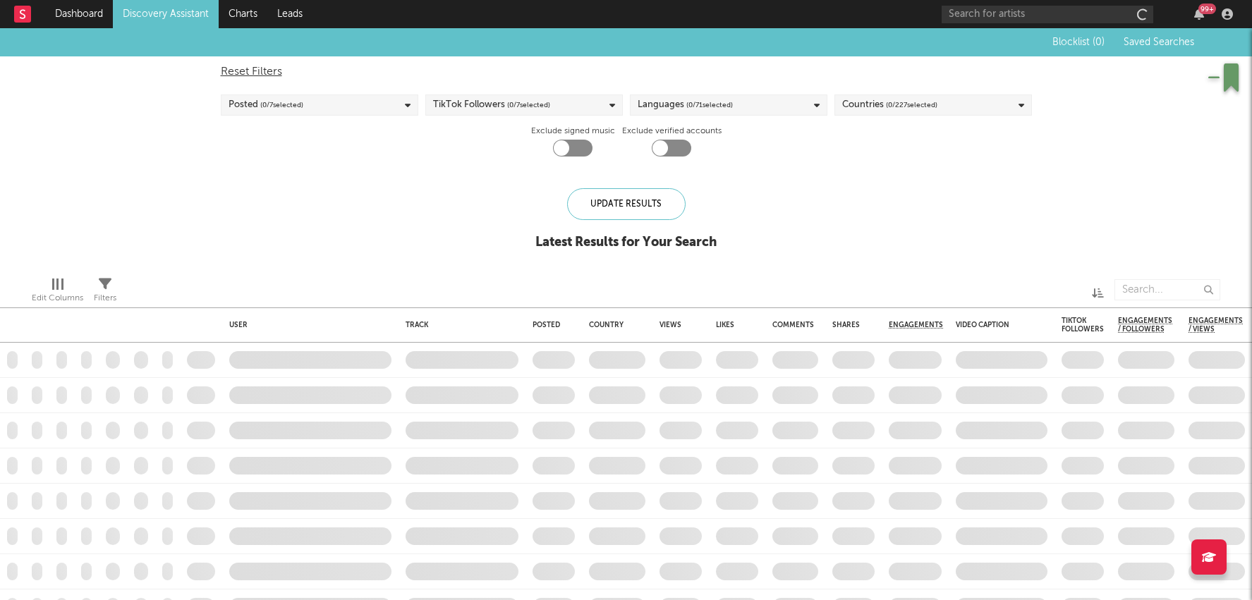
checkbox input "true"
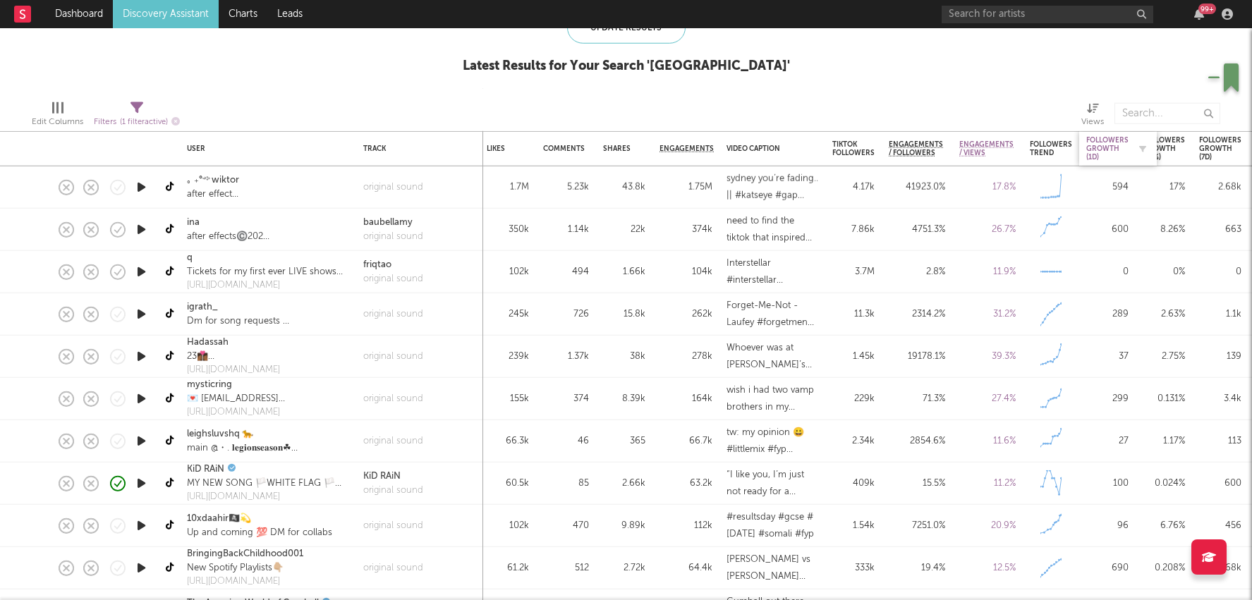
click at [1095, 146] on div "Followers Growth (1d)" at bounding box center [1107, 148] width 42 height 25
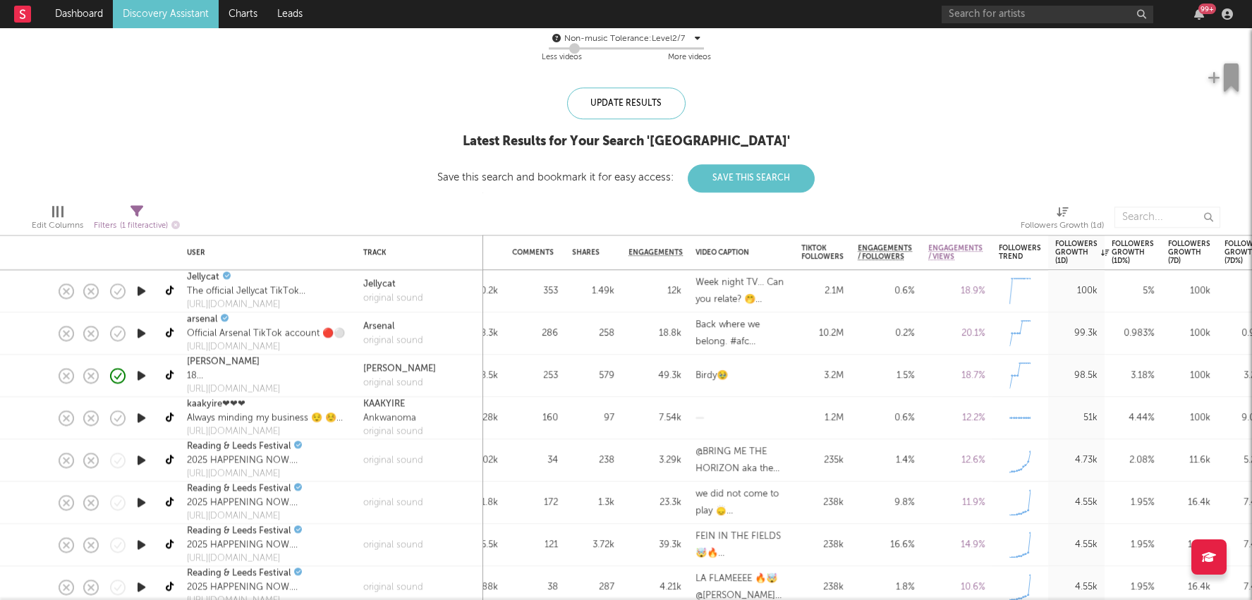
click at [850, 377] on div "3.2M" at bounding box center [822, 376] width 56 height 42
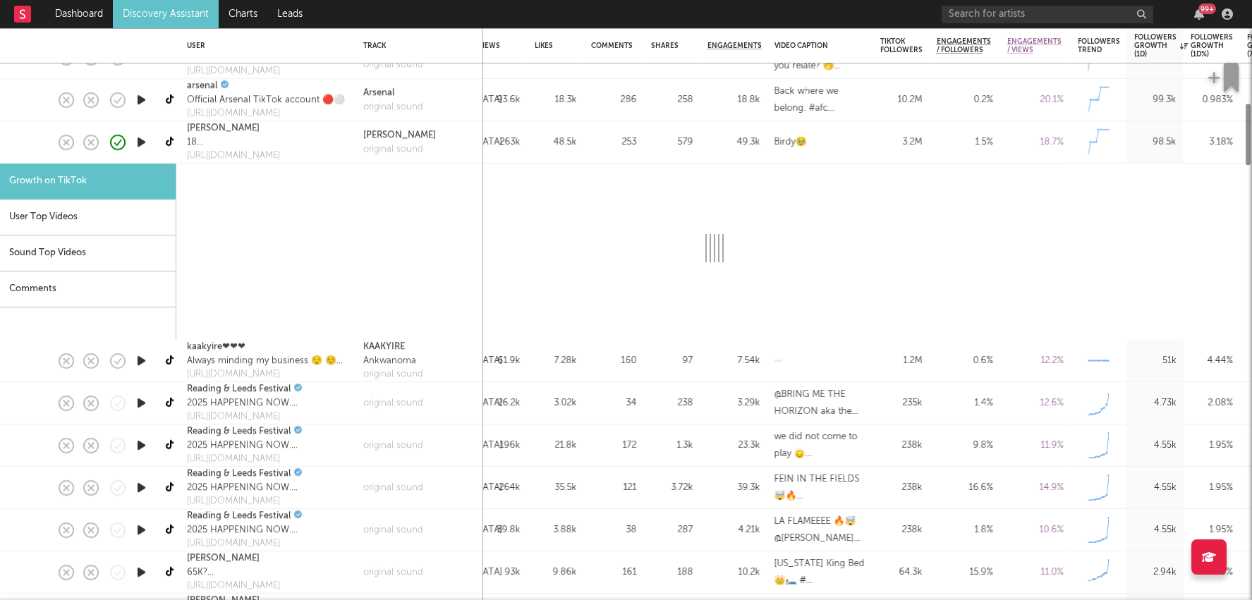
select select "1m"
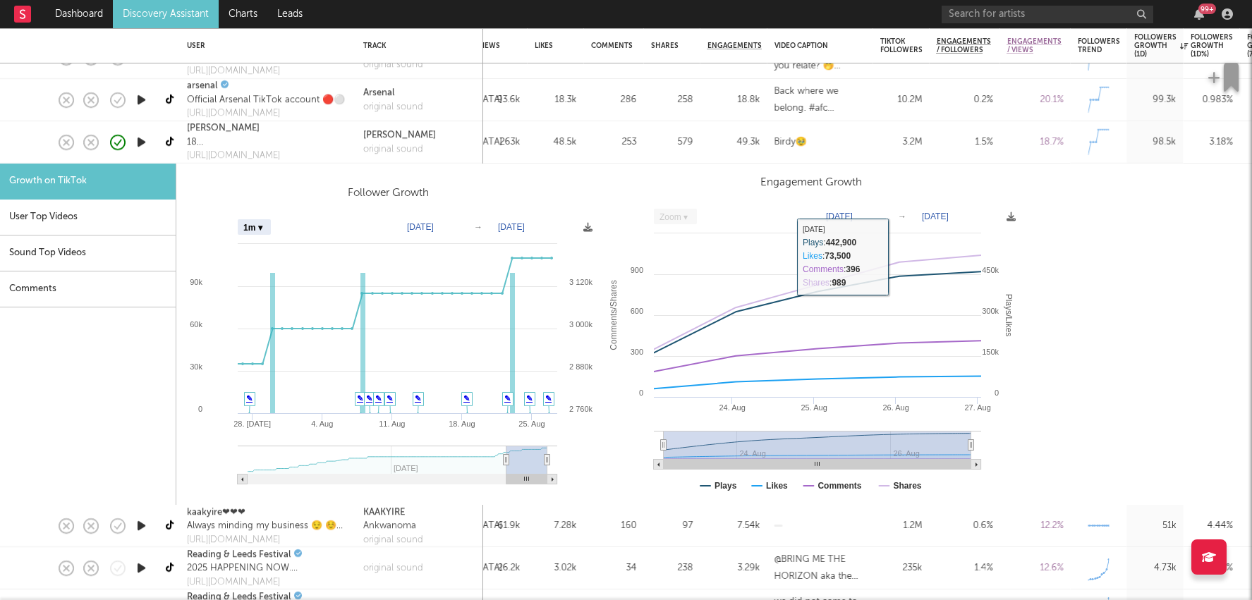
click at [832, 146] on div "Birdy🥹" at bounding box center [820, 142] width 92 height 17
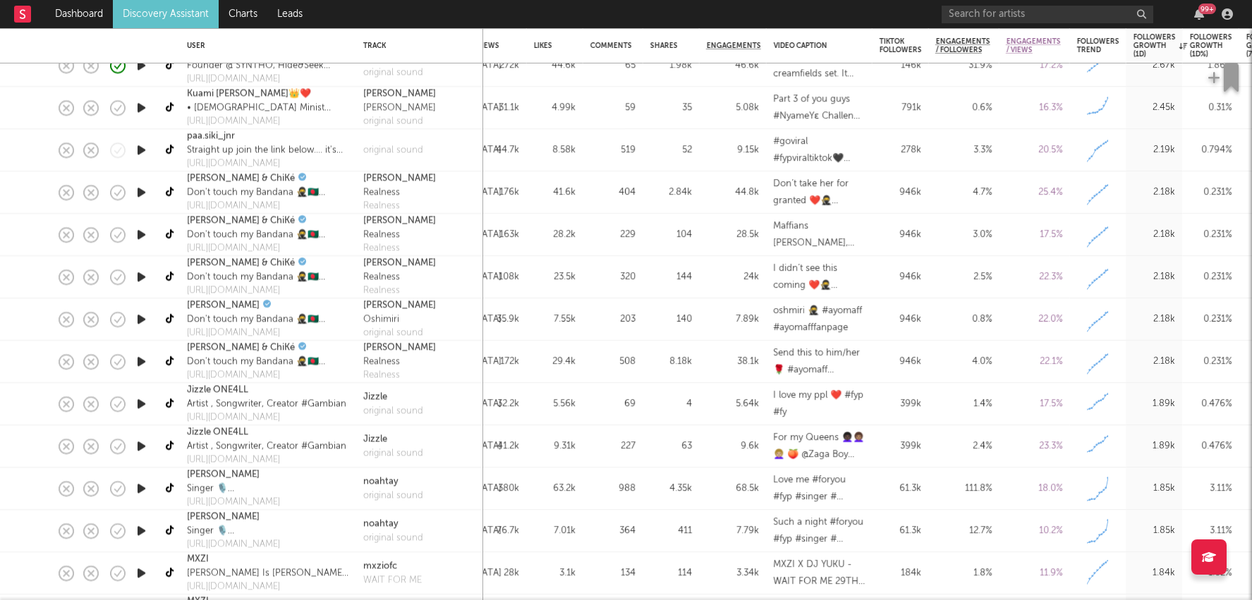
click at [865, 484] on div "Love me #foryou #fyp #singer #elvis" at bounding box center [819, 489] width 92 height 34
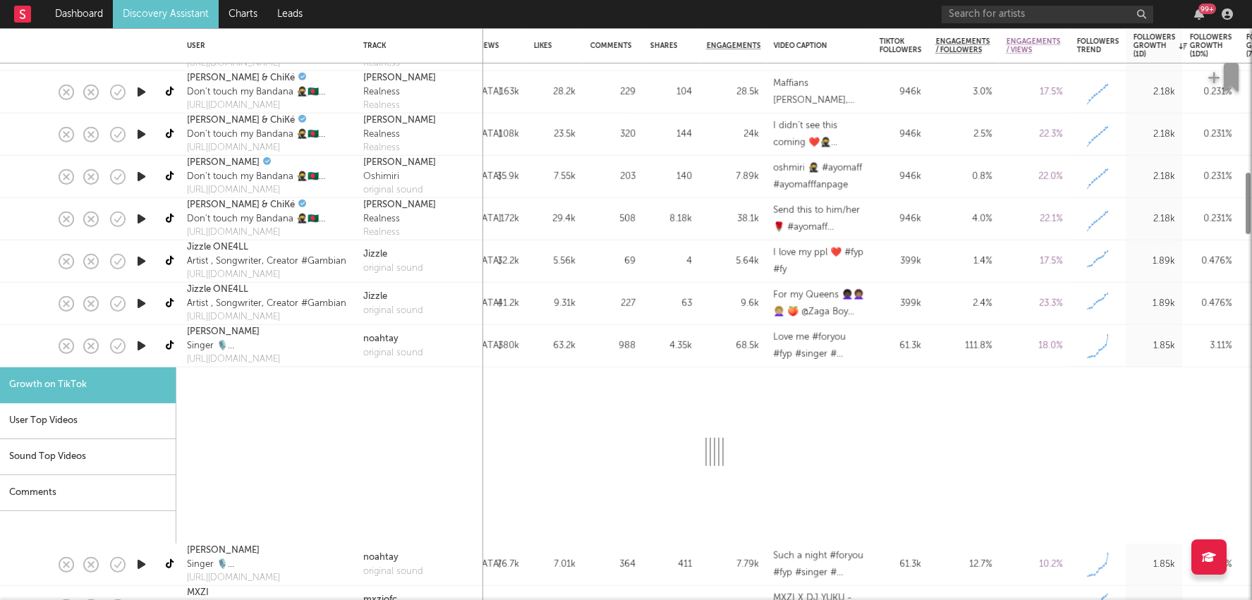
select select "1m"
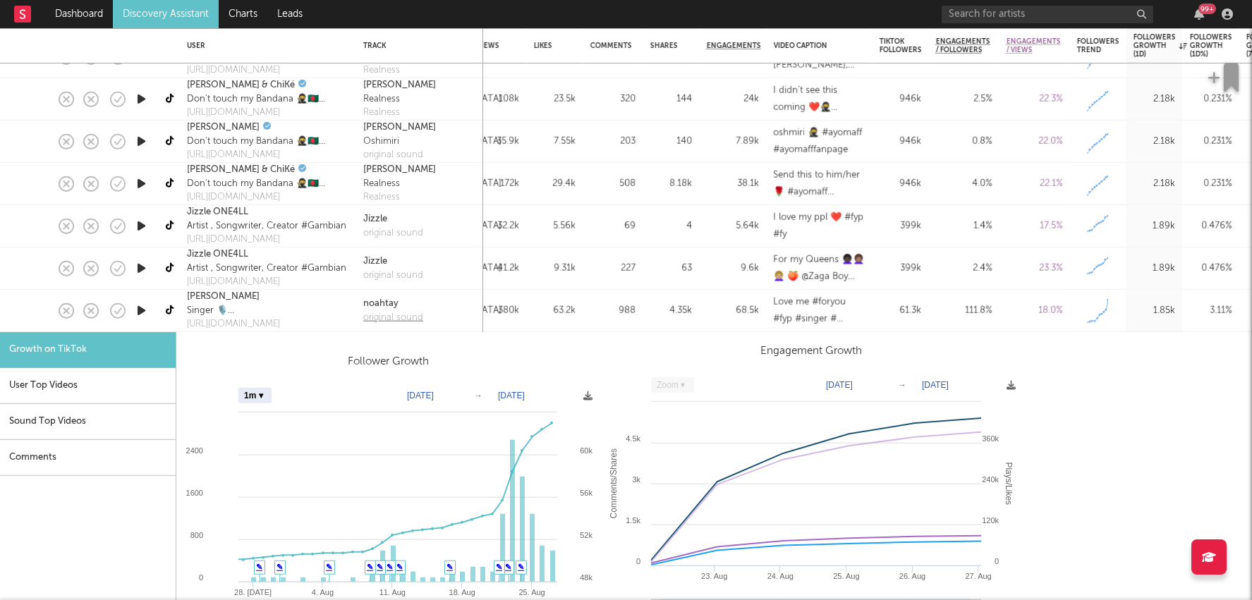
click at [382, 322] on div "original sound" at bounding box center [393, 317] width 60 height 14
click at [573, 311] on div "63.2k" at bounding box center [554, 310] width 42 height 17
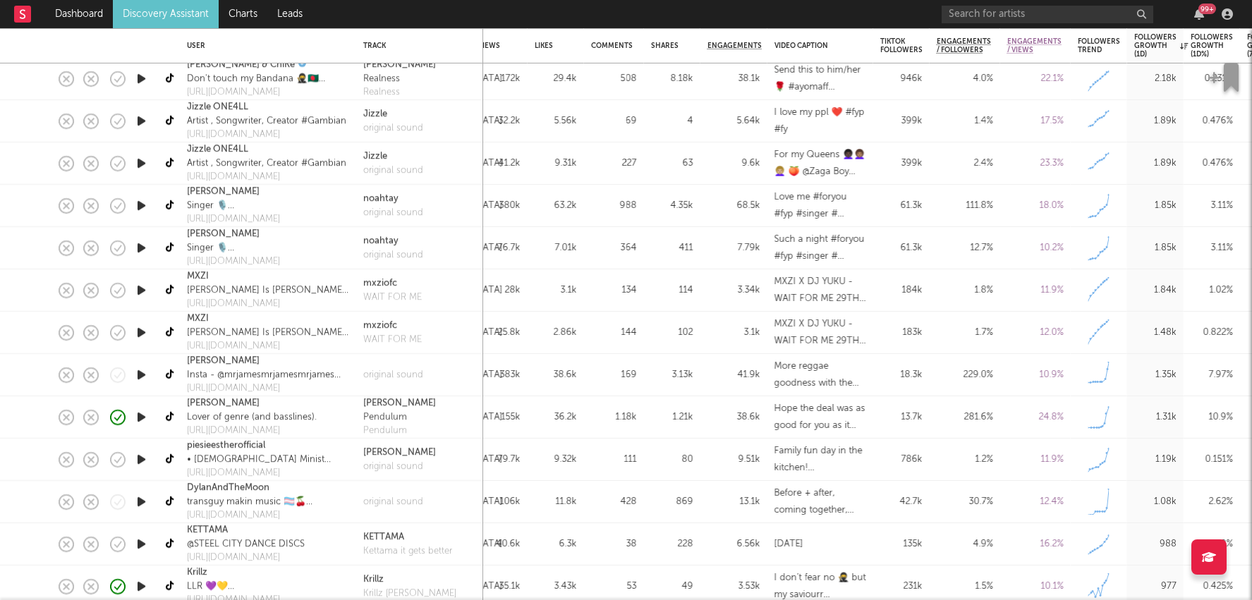
click at [624, 427] on div "1.18k" at bounding box center [614, 417] width 60 height 42
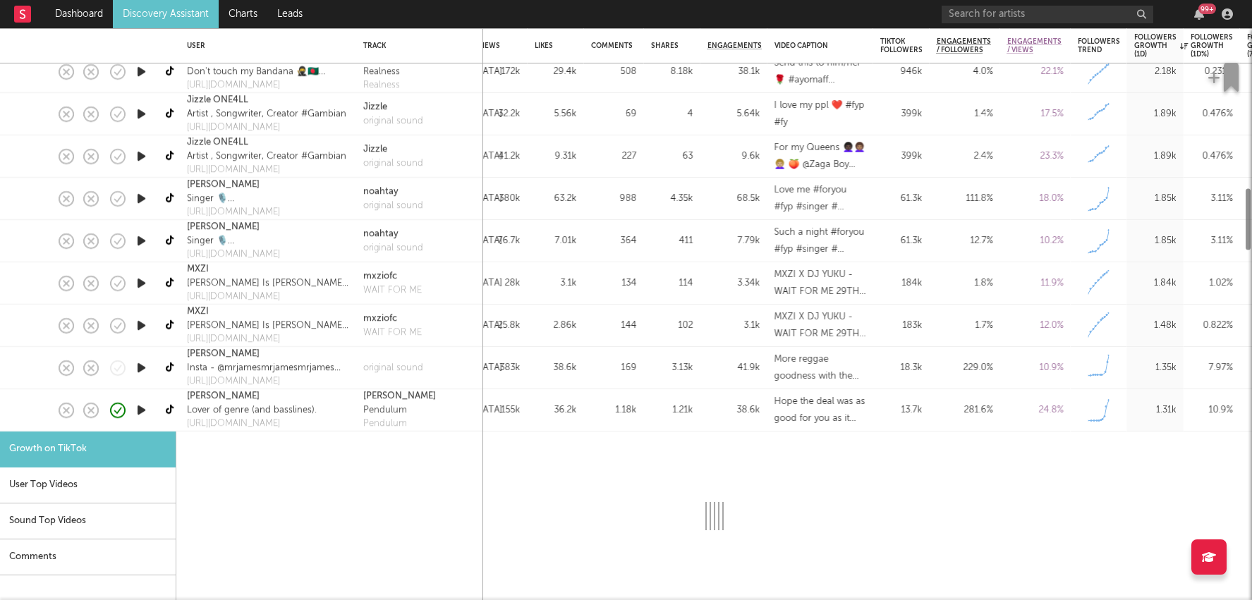
select select "1m"
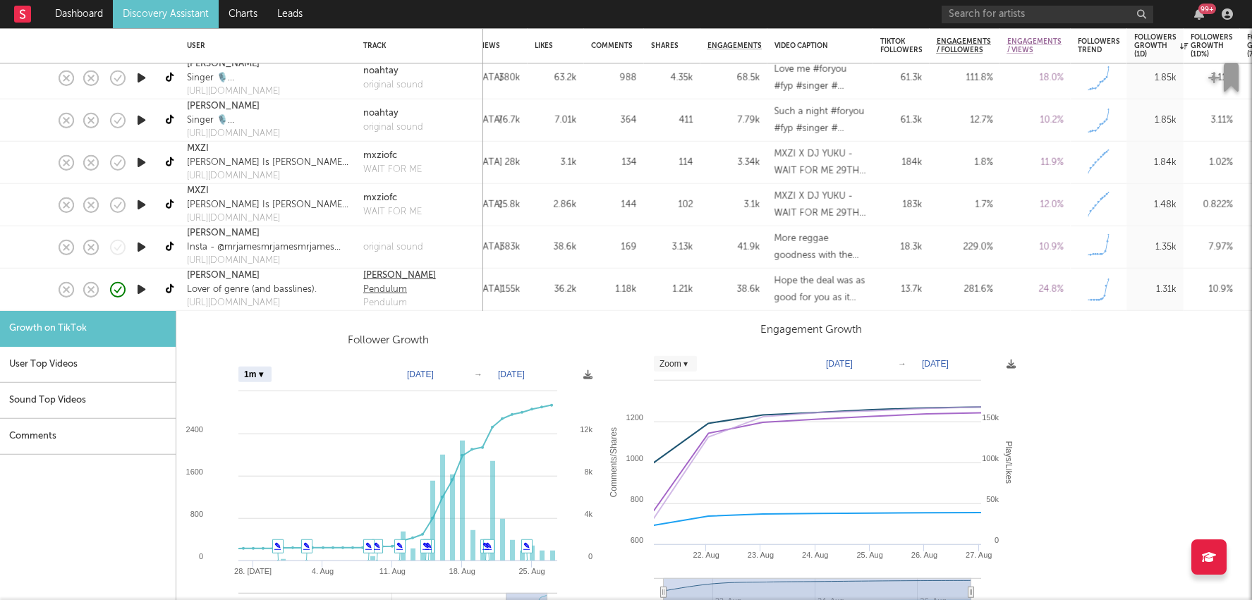
click at [389, 276] on div "Evie Asio" at bounding box center [399, 276] width 73 height 14
click at [763, 299] on div "38.6k" at bounding box center [733, 290] width 67 height 42
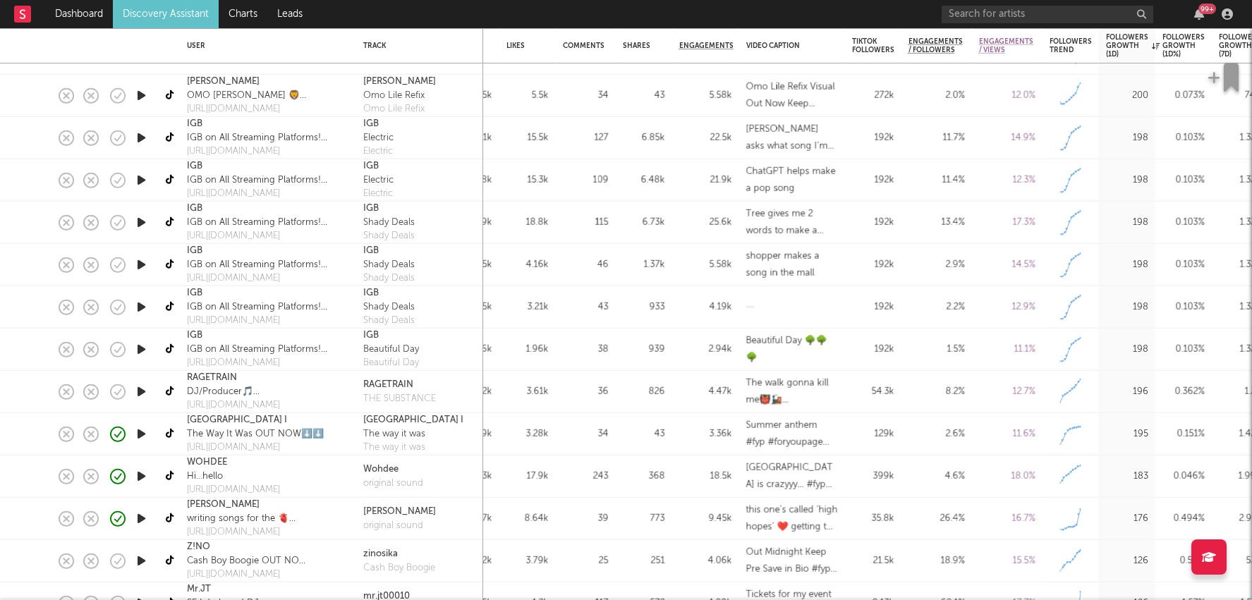
click at [874, 518] on div "35.8k" at bounding box center [873, 518] width 42 height 17
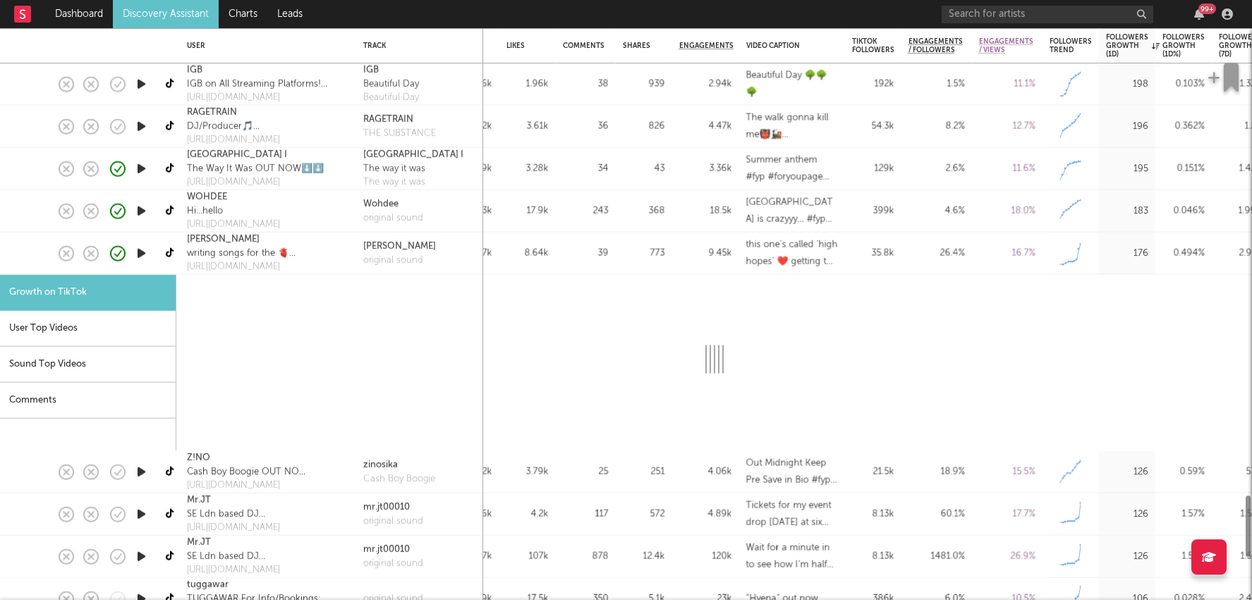
select select "1m"
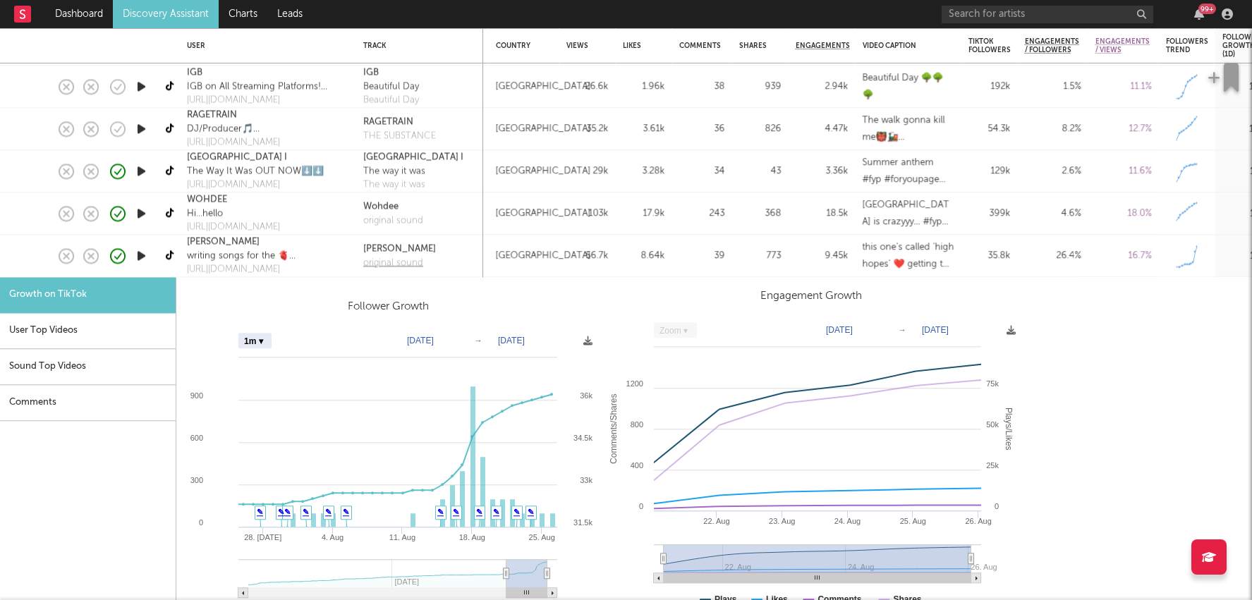
click at [412, 259] on div "original sound" at bounding box center [399, 263] width 73 height 14
click at [645, 255] on div "8.64k" at bounding box center [644, 256] width 42 height 17
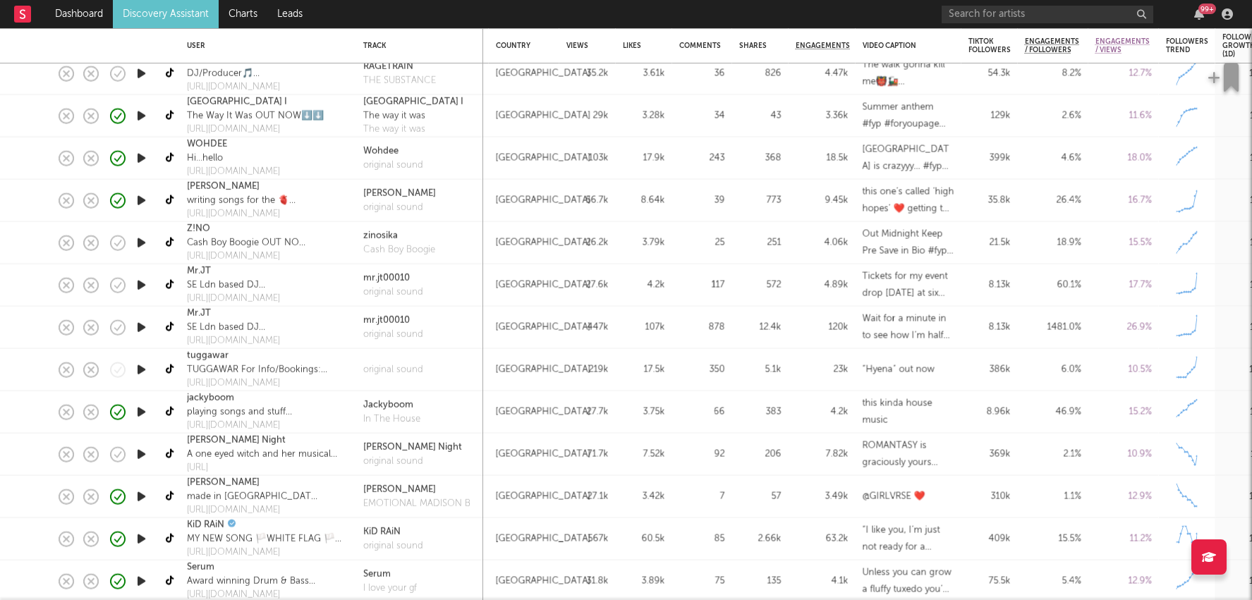
click at [914, 415] on div "this kinda house music" at bounding box center [908, 412] width 92 height 34
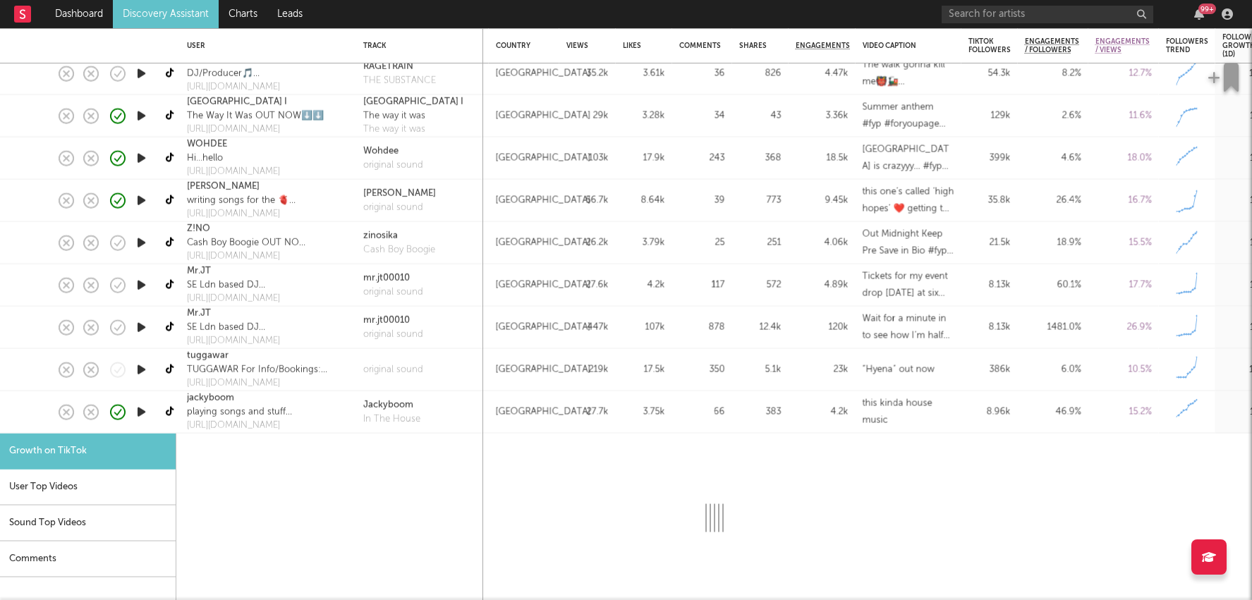
select select "1m"
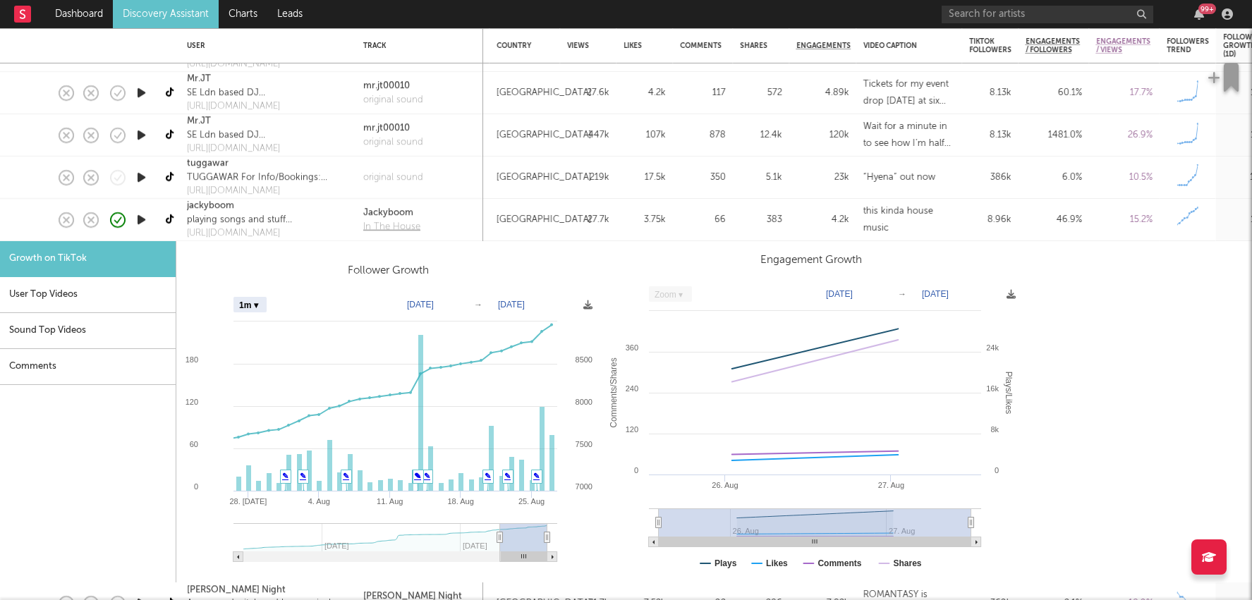
click at [379, 226] on div "In The House" at bounding box center [391, 227] width 57 height 14
click at [721, 217] on div "66" at bounding box center [703, 220] width 46 height 17
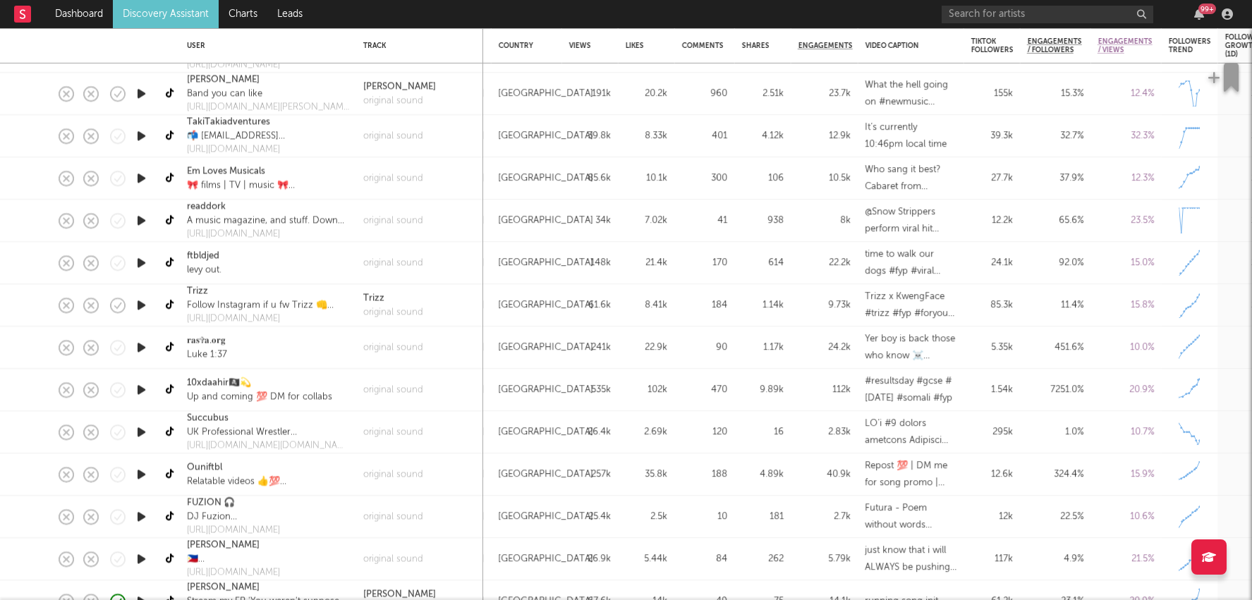
click at [795, 523] on div "2.7k" at bounding box center [824, 517] width 67 height 42
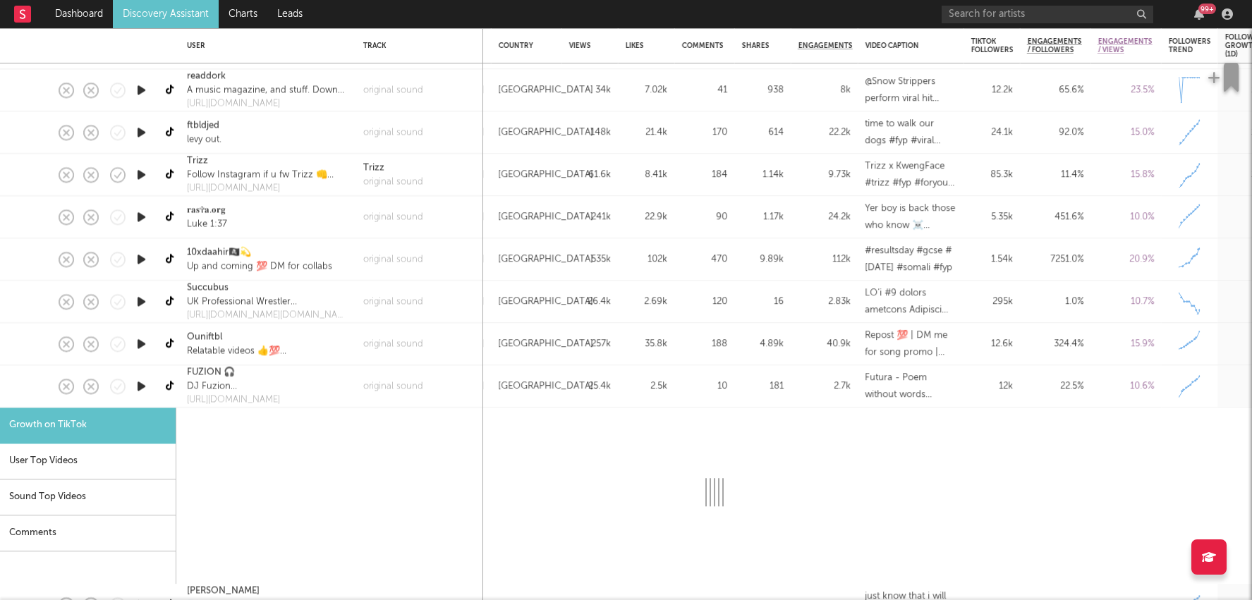
select select "1m"
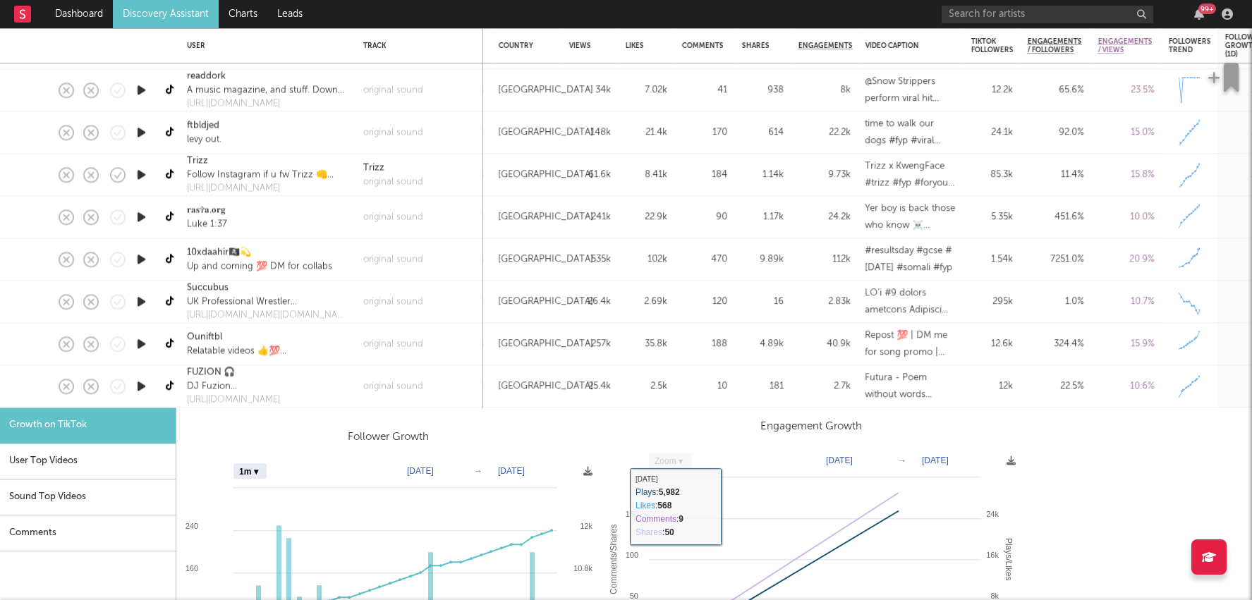
click at [824, 385] on div "2.7k" at bounding box center [824, 386] width 53 height 17
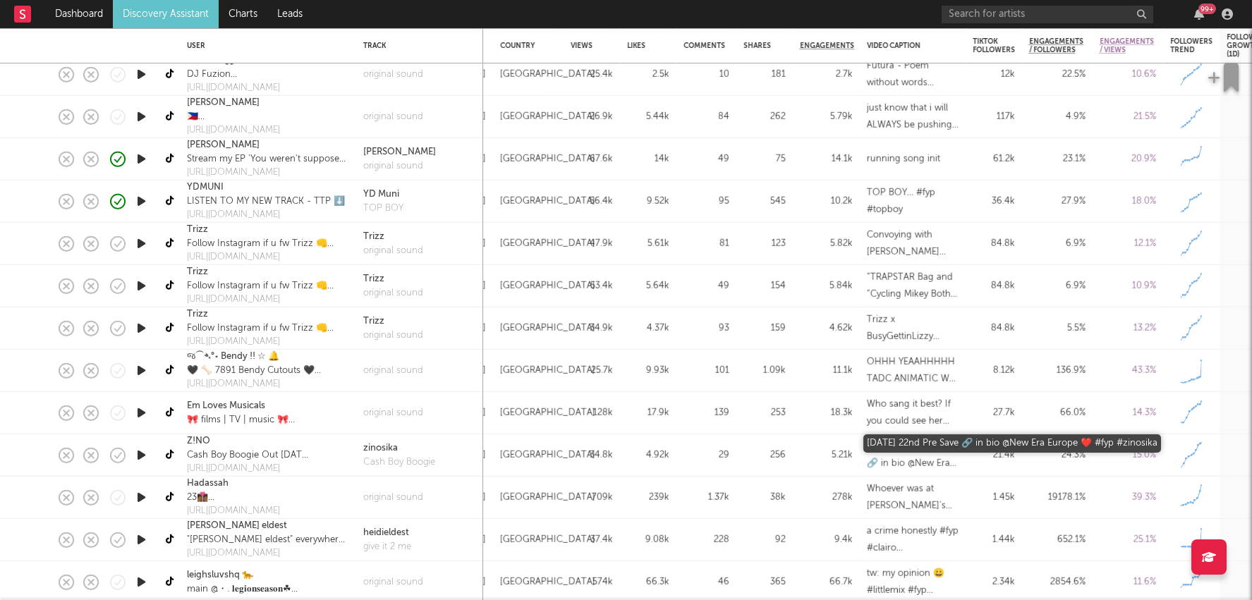
click at [919, 450] on div "Friday 22nd Pre Save 🔗 in bio @New Era Europe ❤️ #fyp #zinosika" at bounding box center [913, 455] width 92 height 34
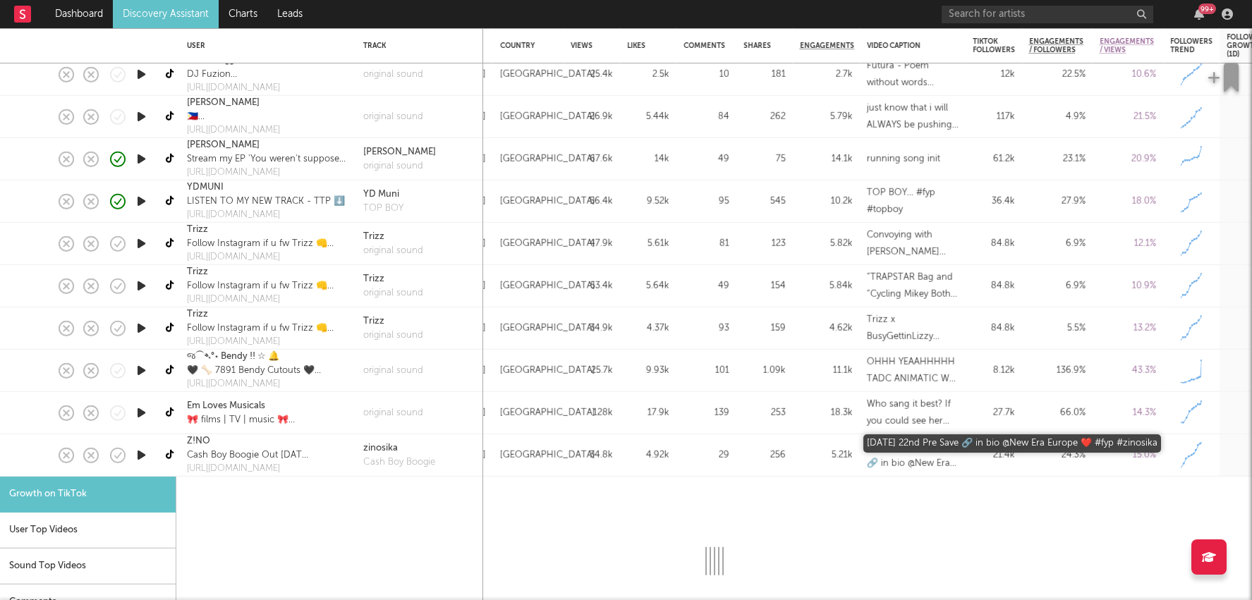
select select "1m"
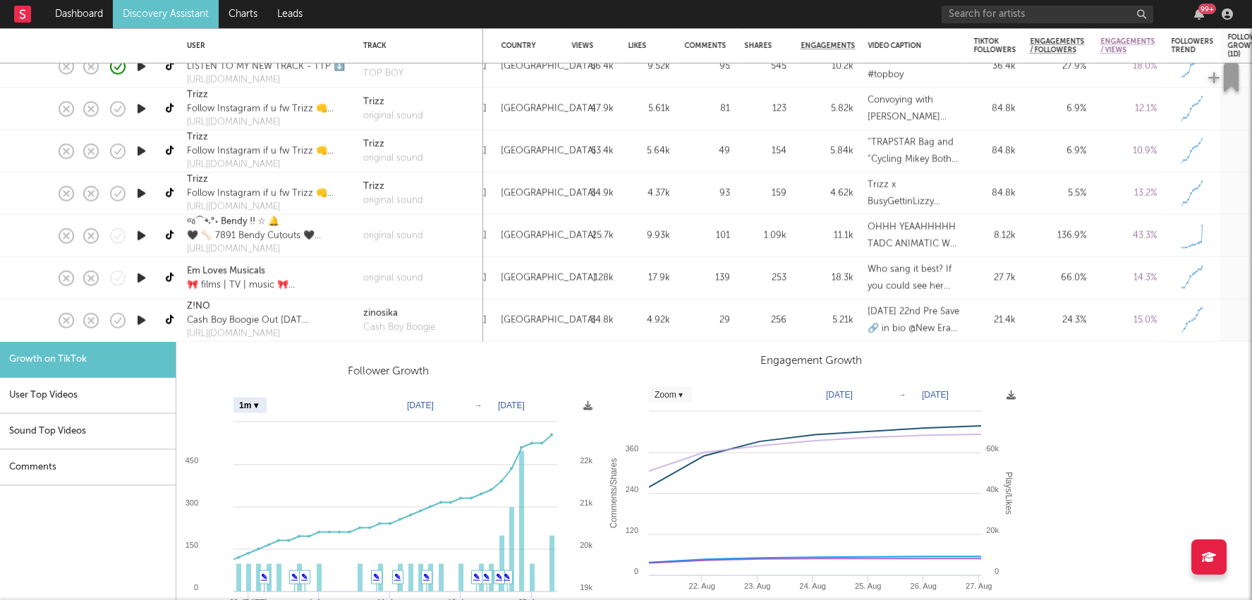
click at [134, 318] on icon "button" at bounding box center [141, 321] width 15 height 18
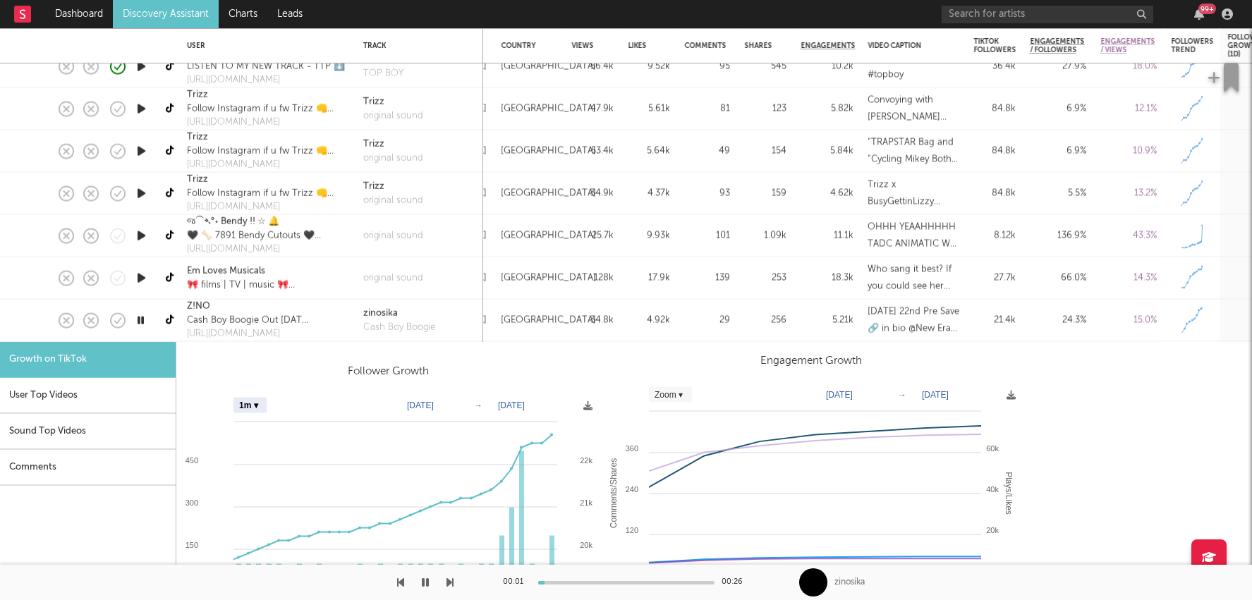
click at [138, 318] on icon "button" at bounding box center [140, 321] width 13 height 18
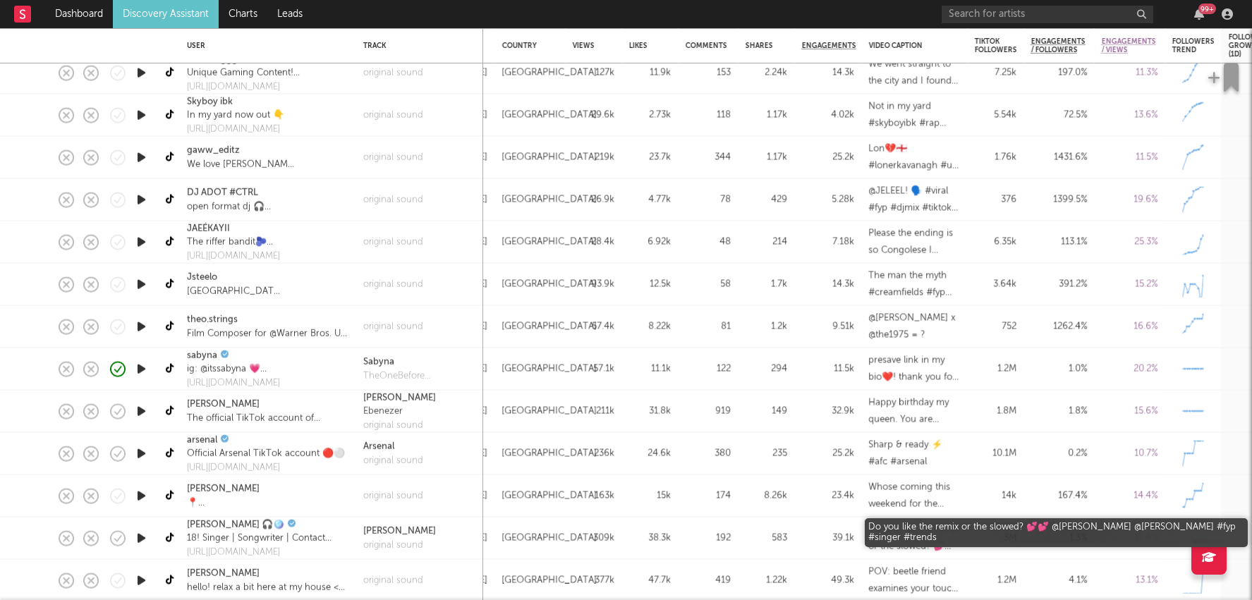
click at [950, 529] on div "Do you like the remix or the slowed? 💕💕 @Sonny Fodera @Sinéad Harnett #fyp #sin…" at bounding box center [914, 538] width 92 height 34
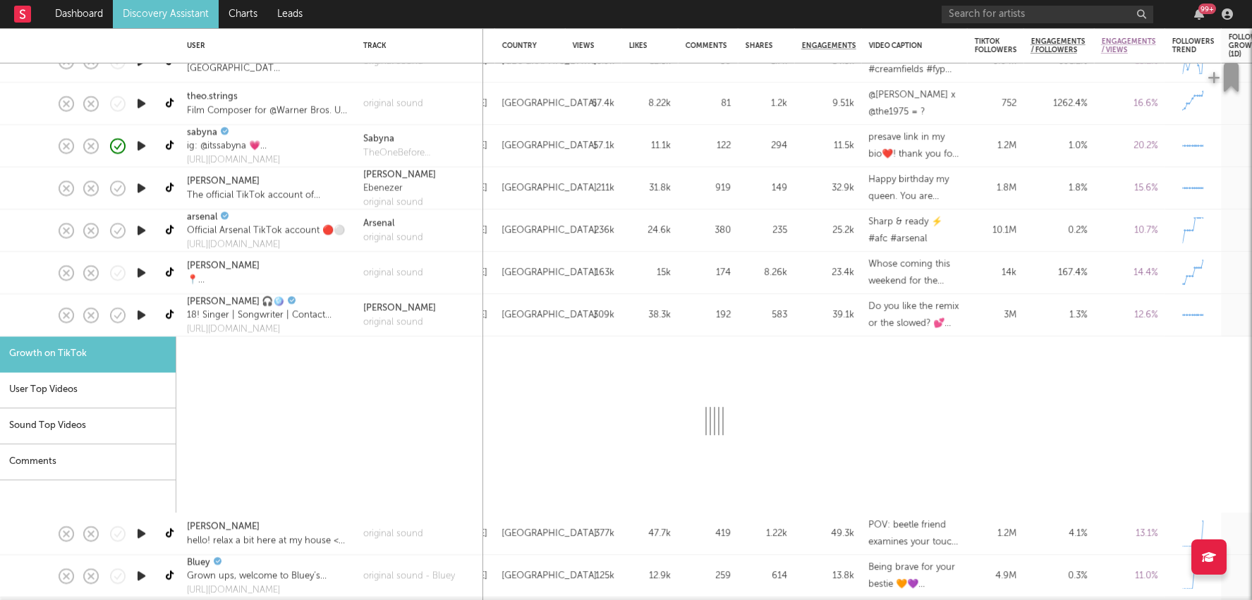
select select "1m"
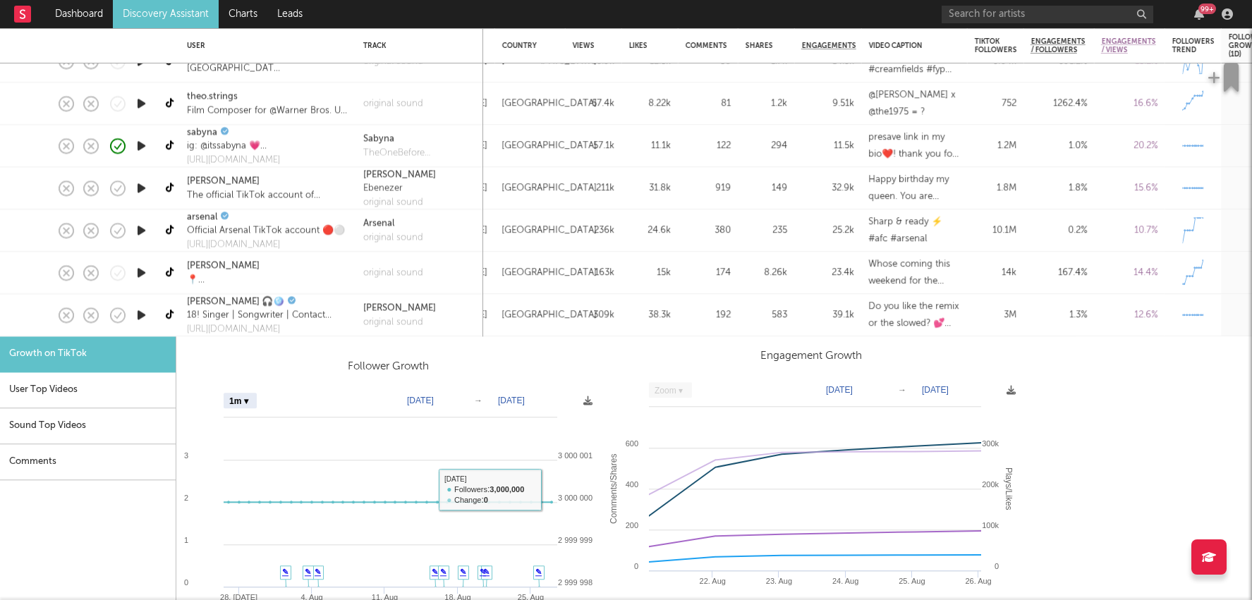
click at [645, 310] on div "38.3k" at bounding box center [649, 315] width 42 height 17
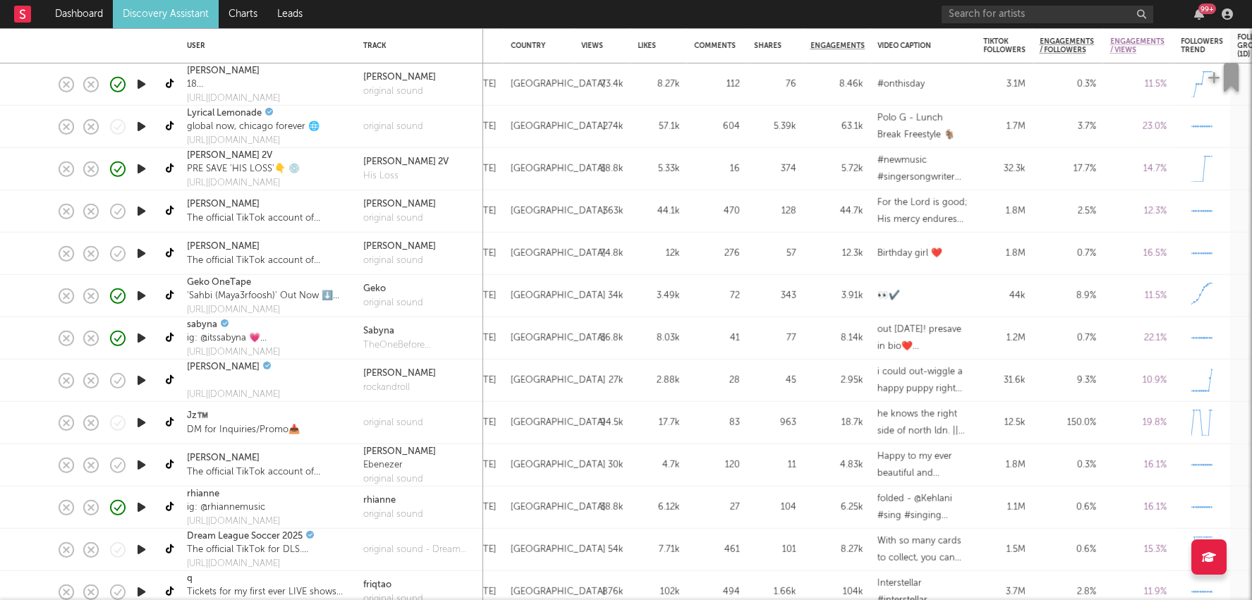
click at [816, 523] on div "6.25k" at bounding box center [836, 508] width 67 height 42
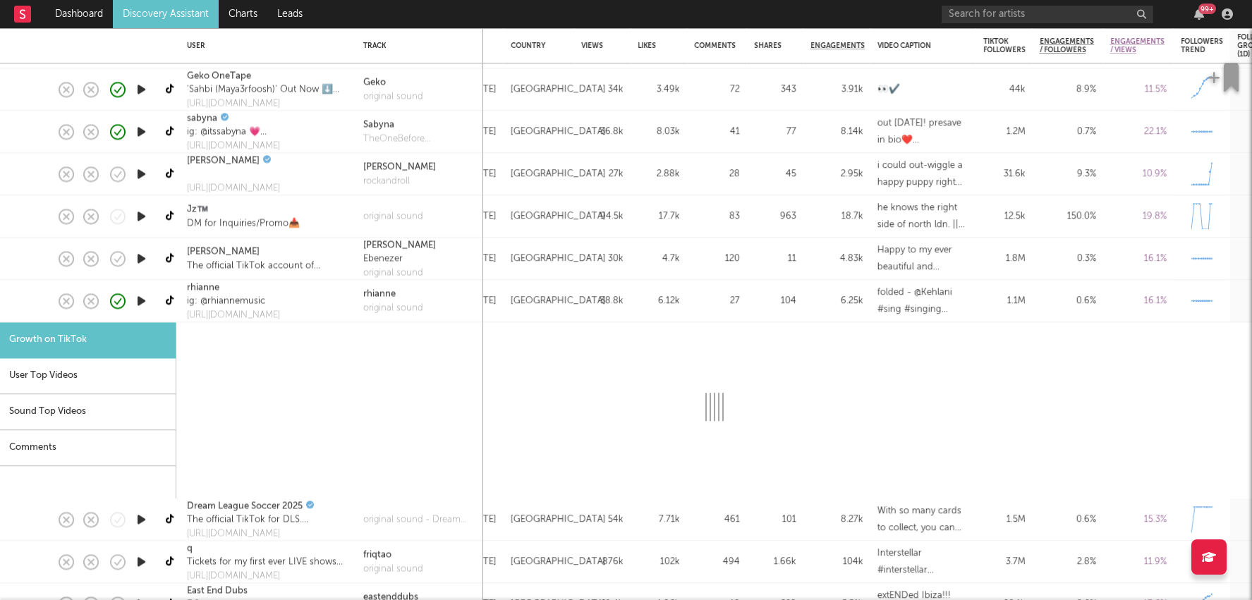
select select "1m"
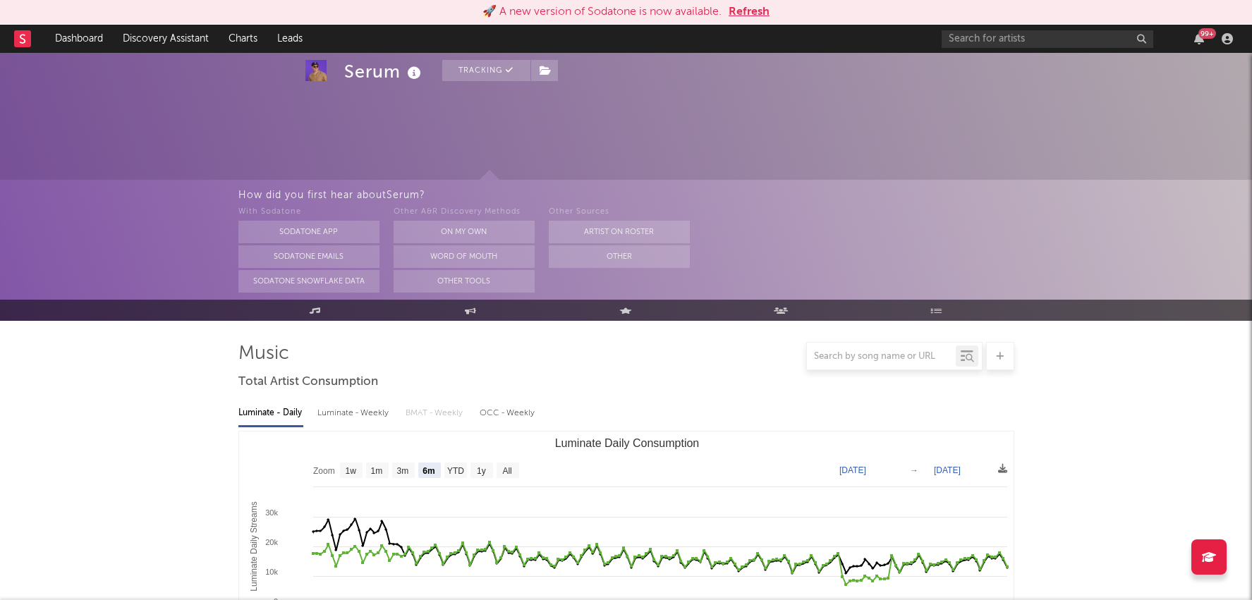
select select "6m"
select select "1m"
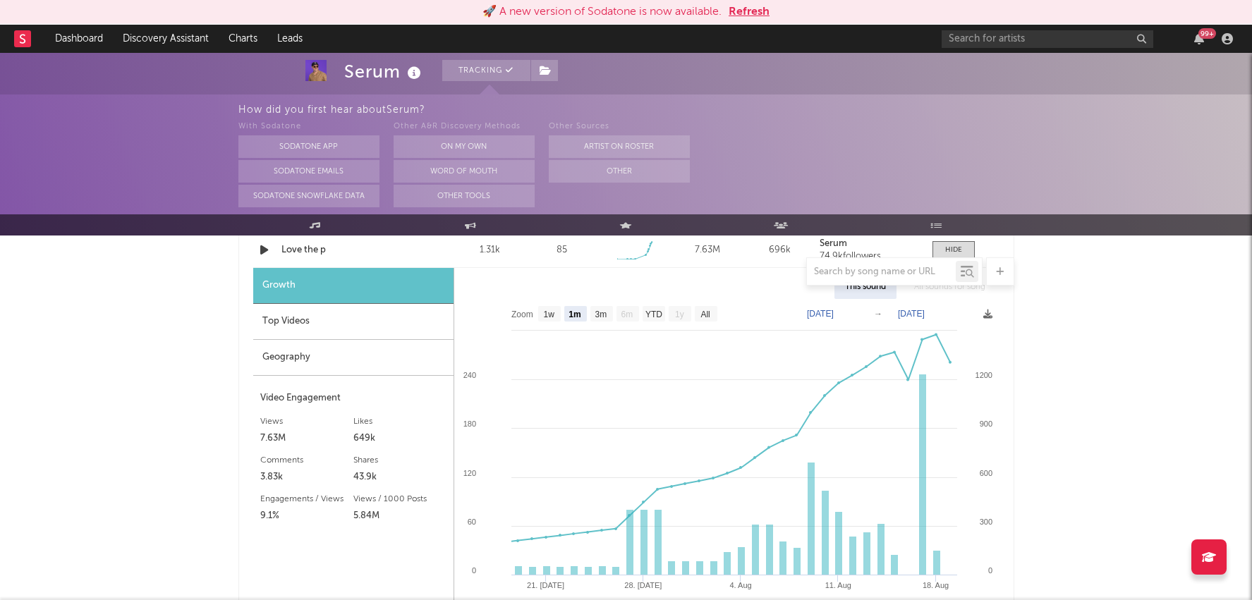
click at [1207, 36] on div "99 +" at bounding box center [1207, 33] width 18 height 11
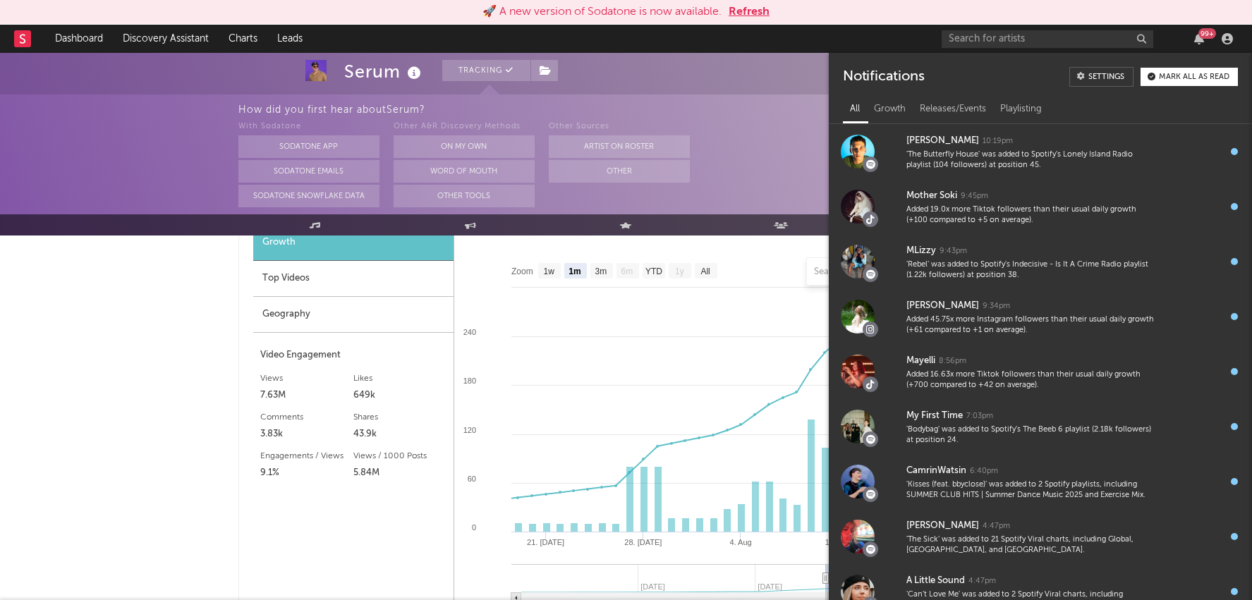
scroll to position [226, 0]
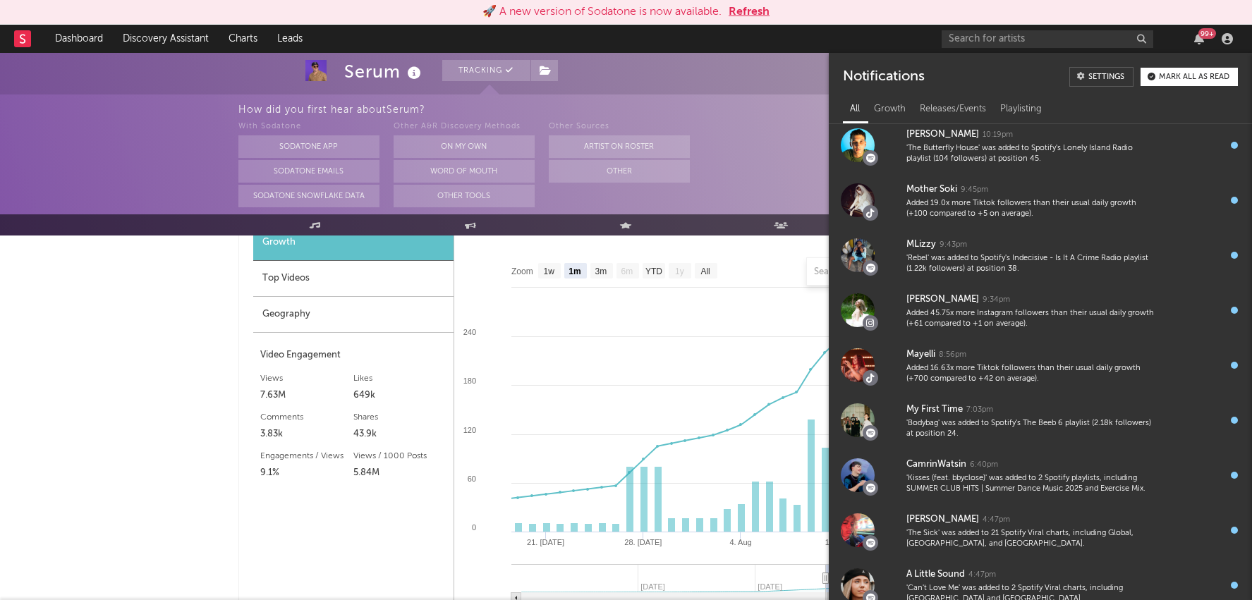
click at [754, 8] on button "Refresh" at bounding box center [748, 12] width 41 height 17
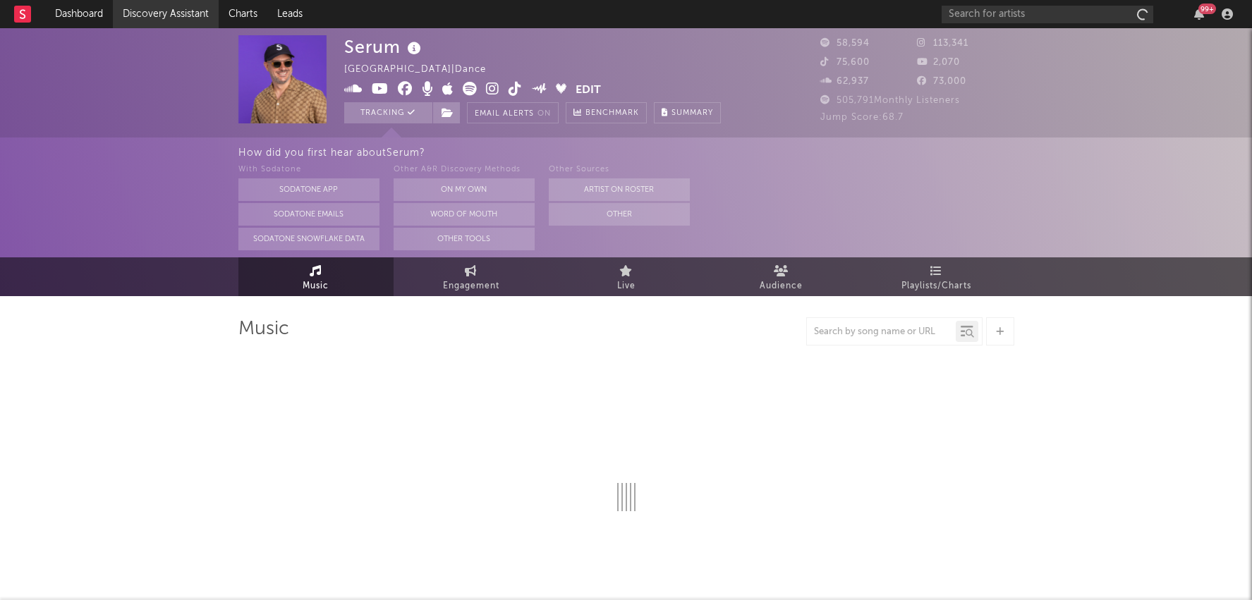
click at [192, 9] on link "Discovery Assistant" at bounding box center [166, 14] width 106 height 28
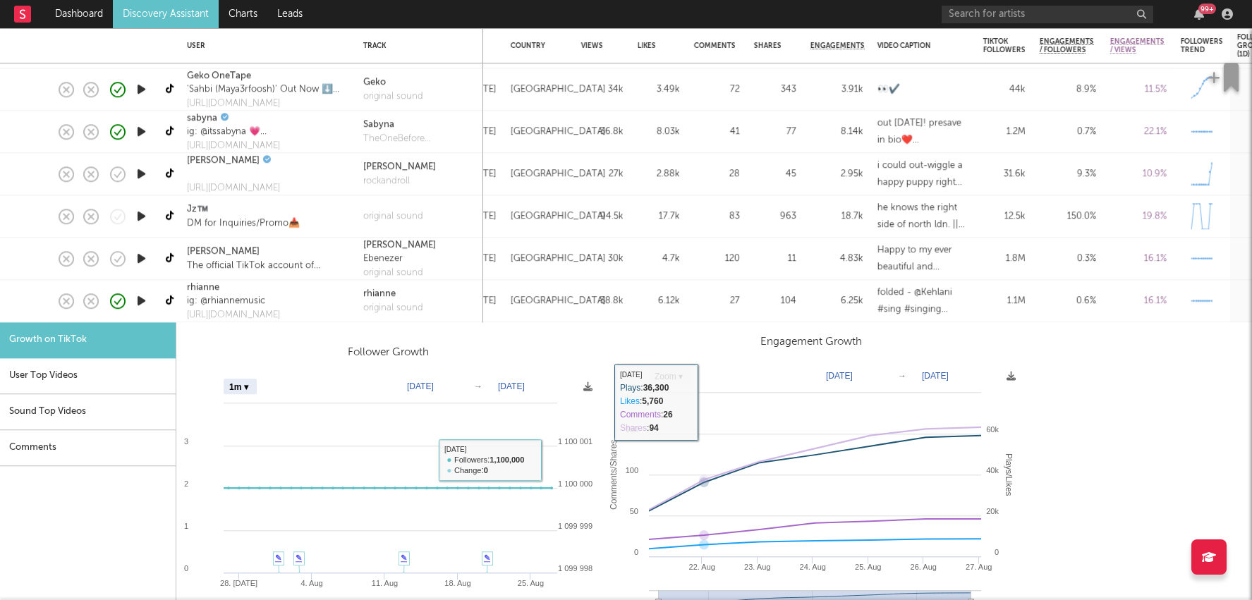
select select "1m"
click at [794, 289] on div "104" at bounding box center [775, 302] width 56 height 42
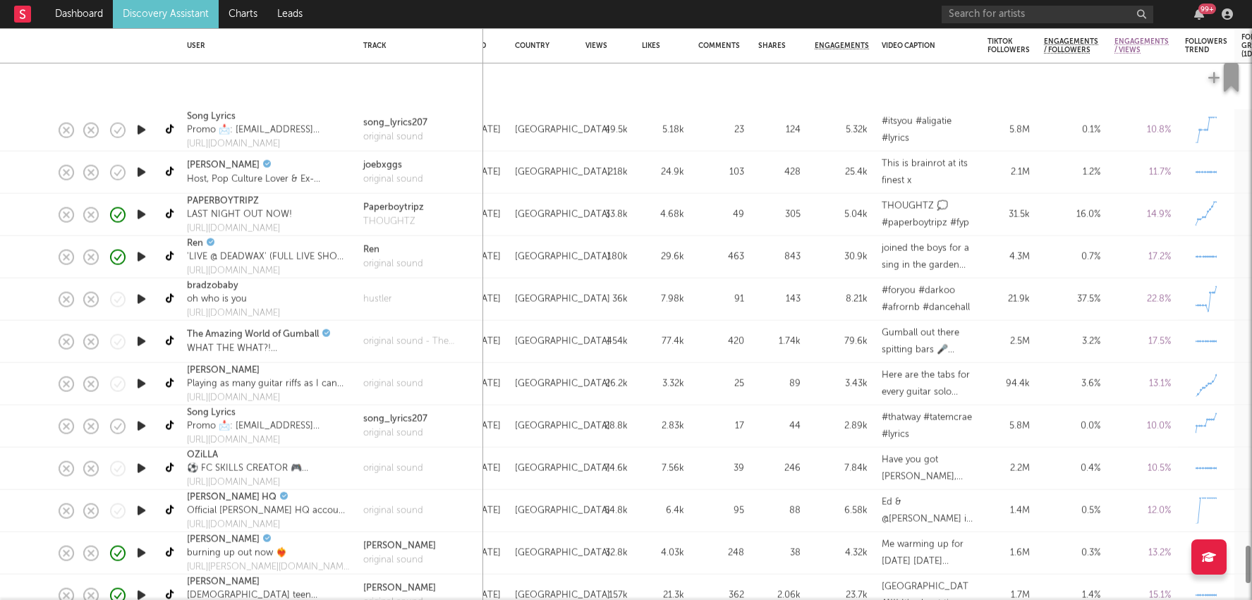
select select "1m"
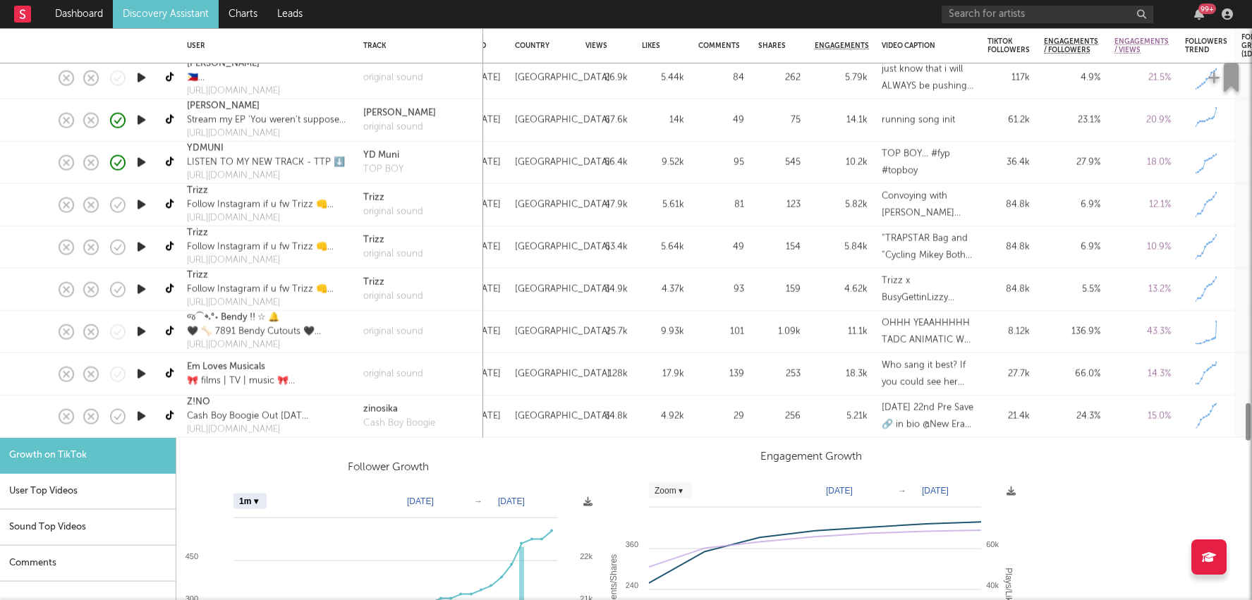
click at [166, 11] on link "Discovery Assistant" at bounding box center [166, 14] width 106 height 28
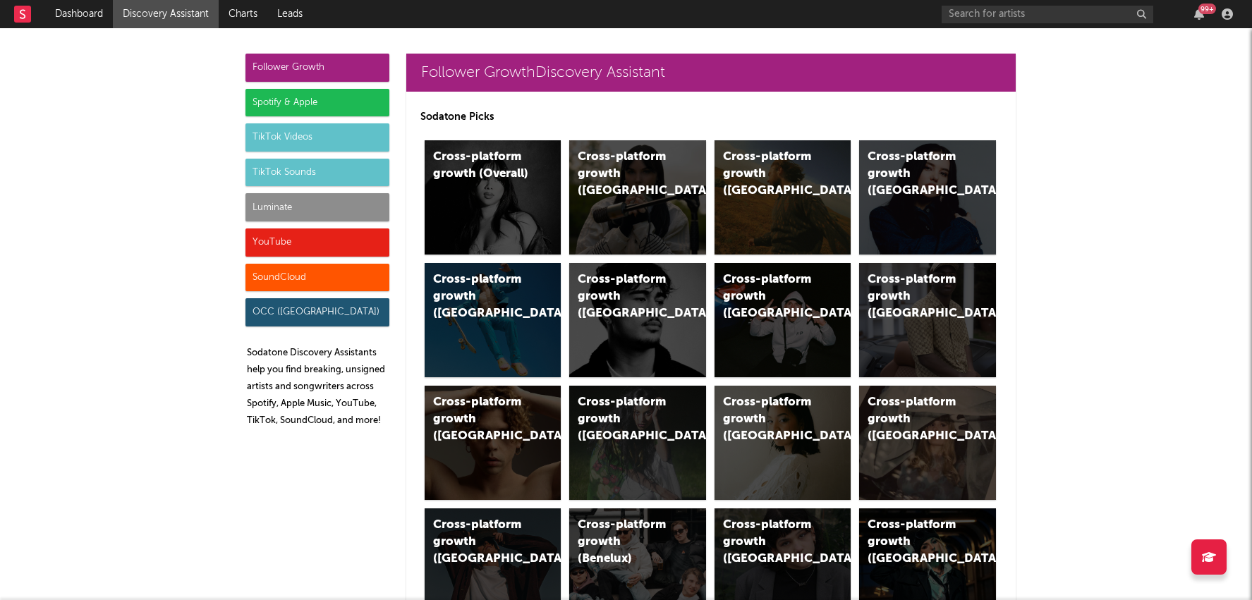
click at [301, 209] on div "Luminate" at bounding box center [317, 207] width 144 height 28
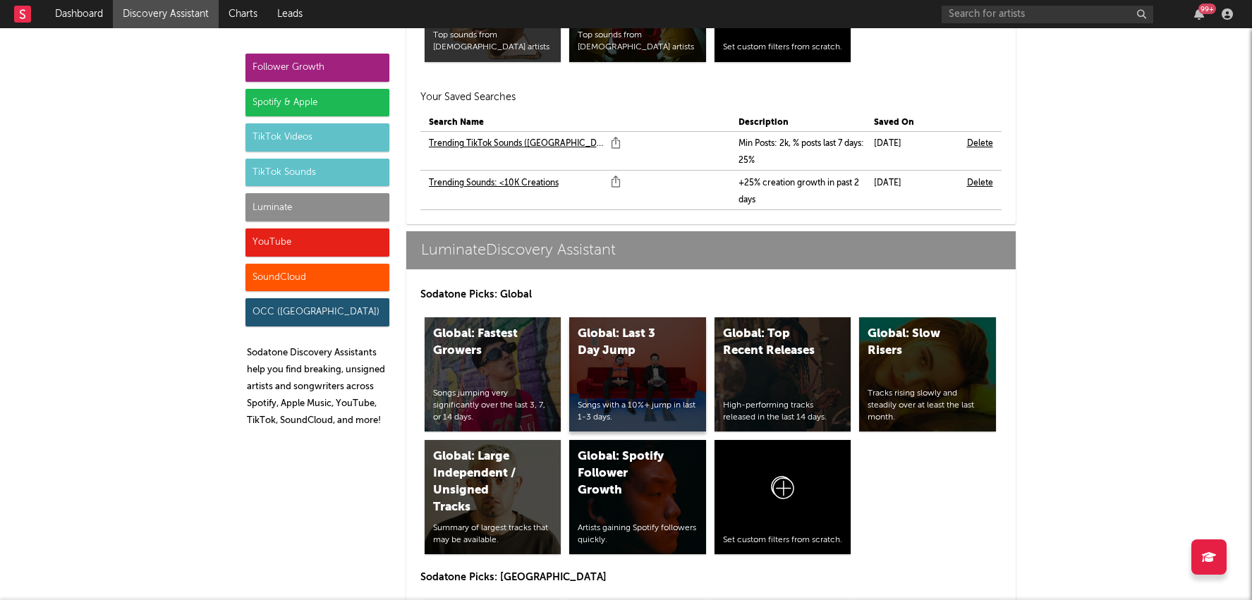
scroll to position [6982, 0]
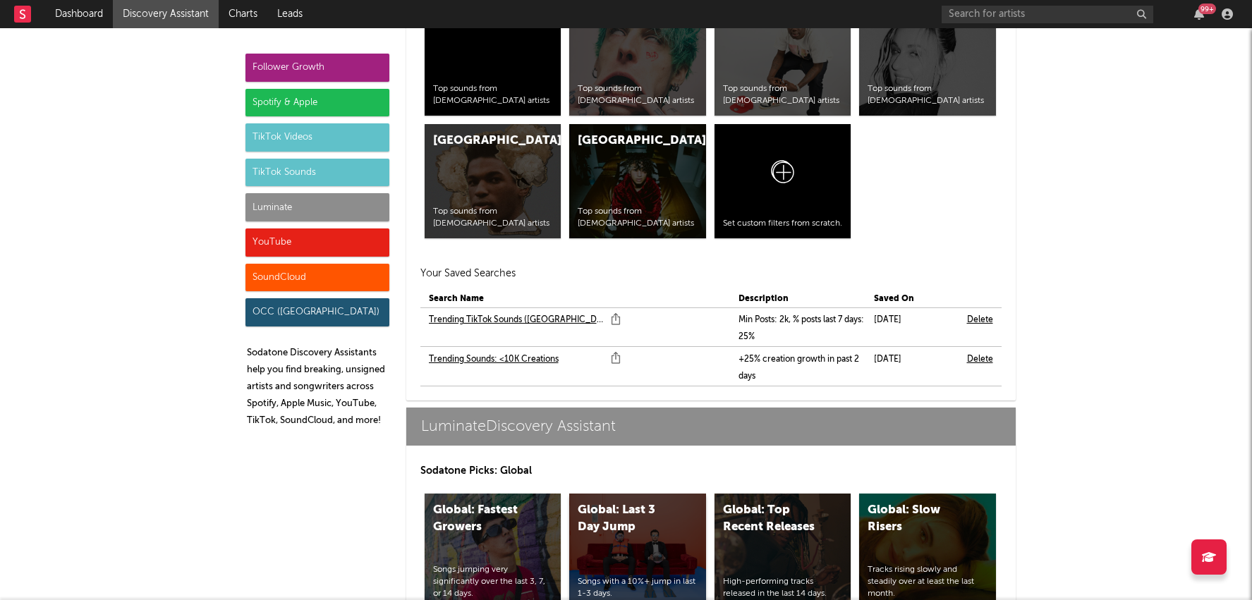
click at [635, 502] on div "Global: Last 3 Day Jump" at bounding box center [626, 519] width 96 height 34
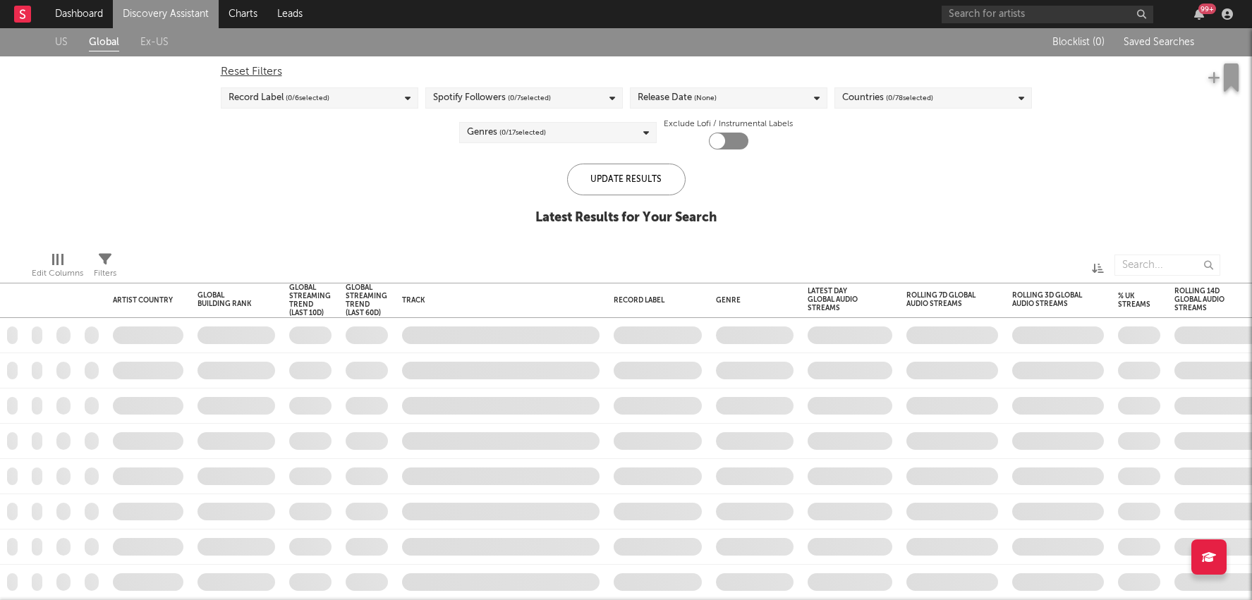
checkbox input "true"
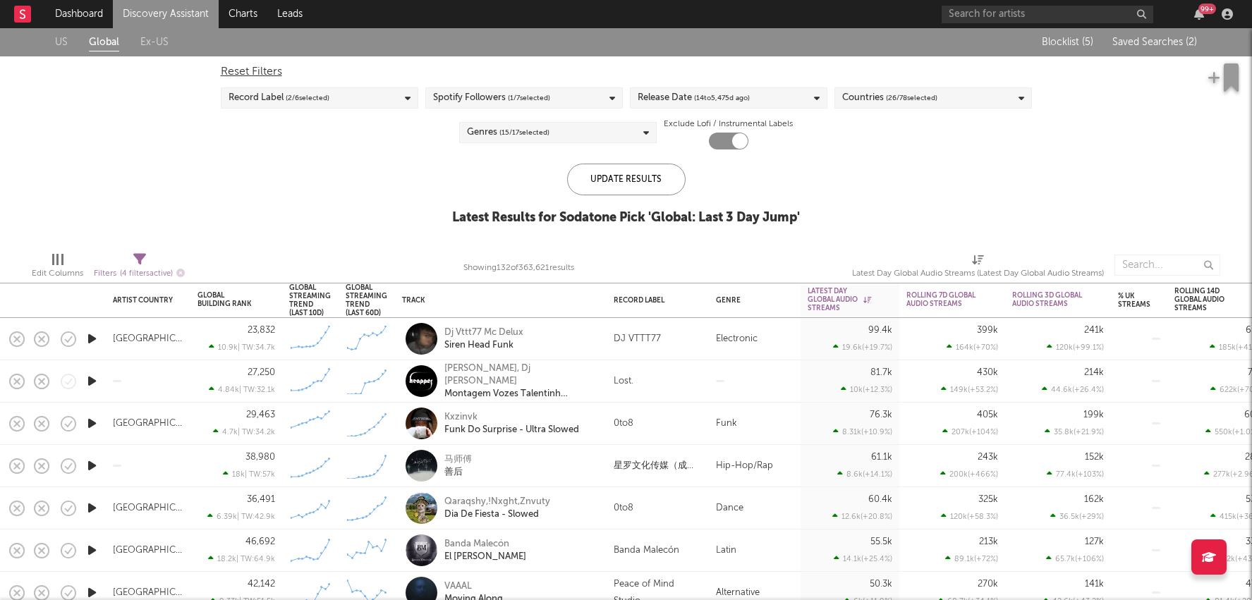
click at [716, 337] on div "Electronic" at bounding box center [755, 339] width 92 height 42
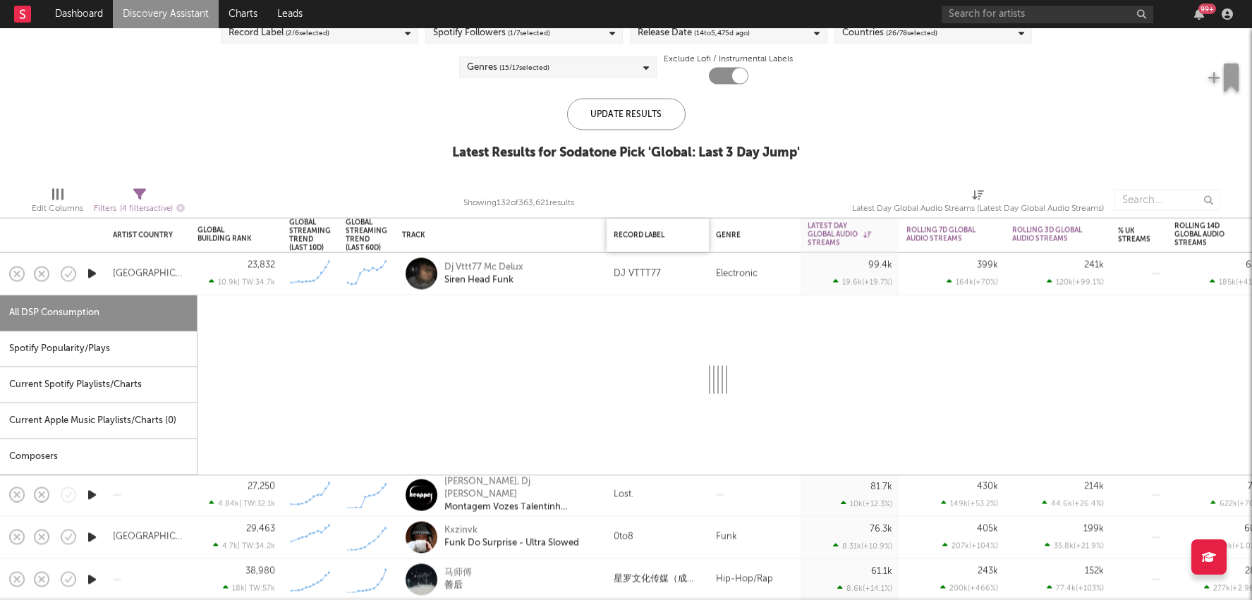
select select "1w"
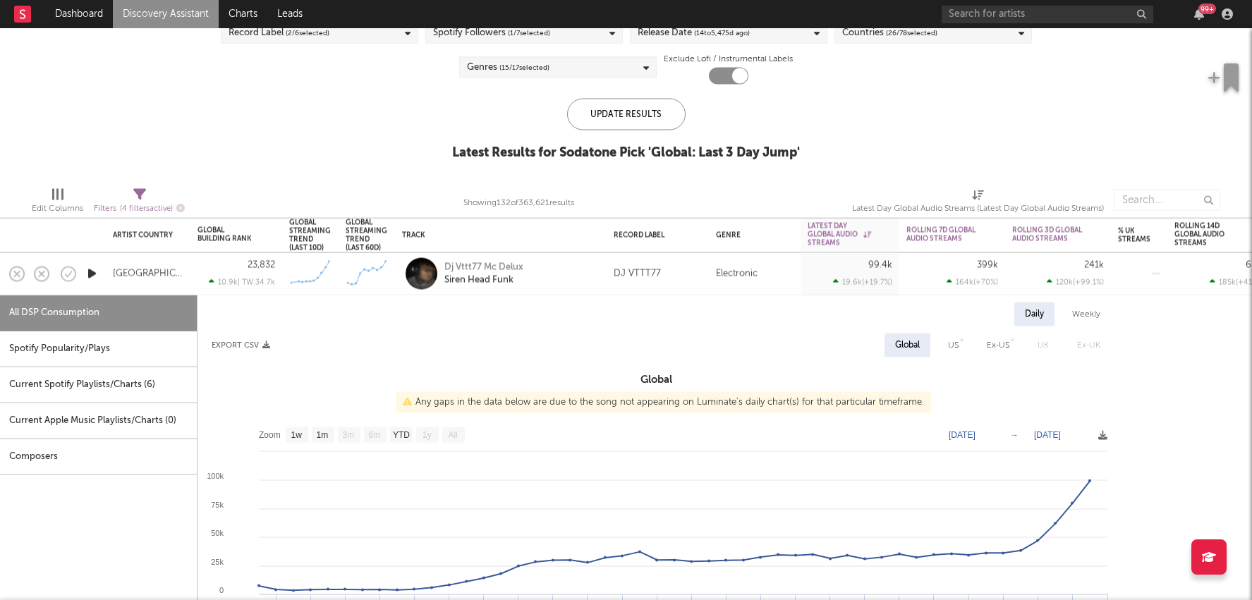
click at [696, 273] on div "DJ VTTT77" at bounding box center [658, 273] width 88 height 17
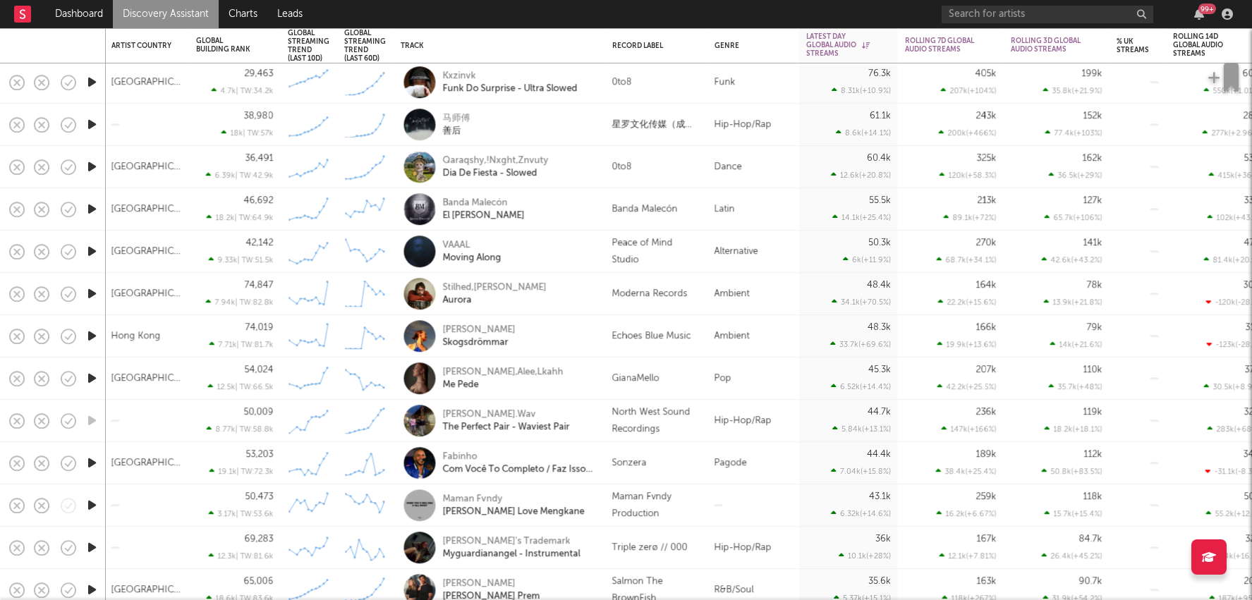
click at [719, 424] on div "Hip-Hop/Rap" at bounding box center [753, 421] width 92 height 42
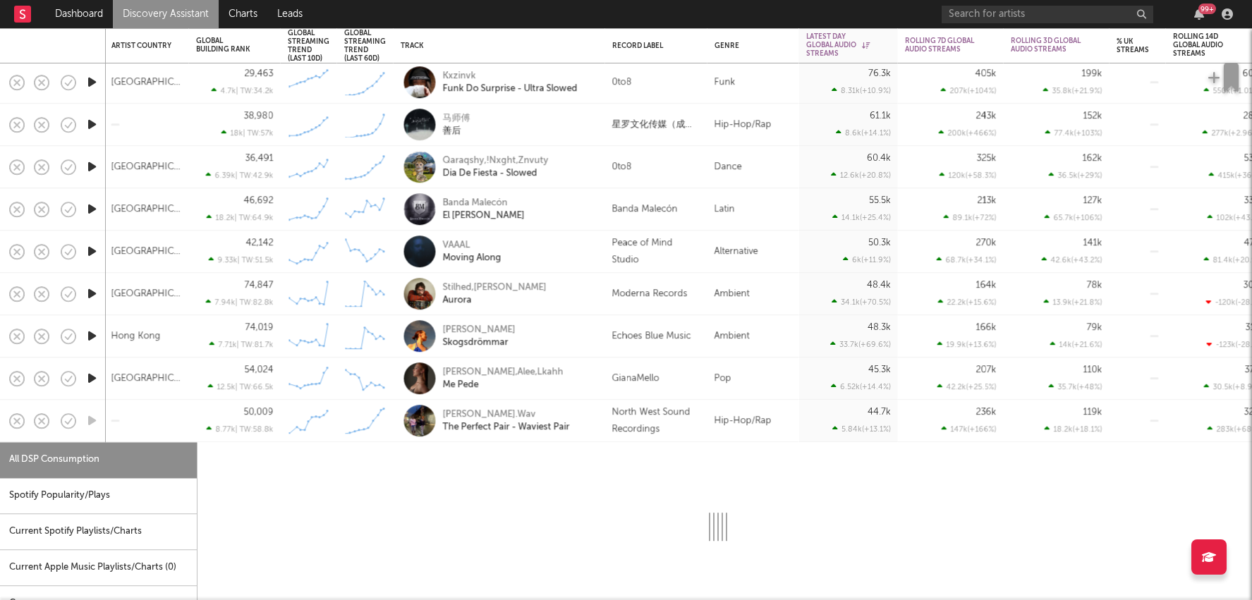
select select "1w"
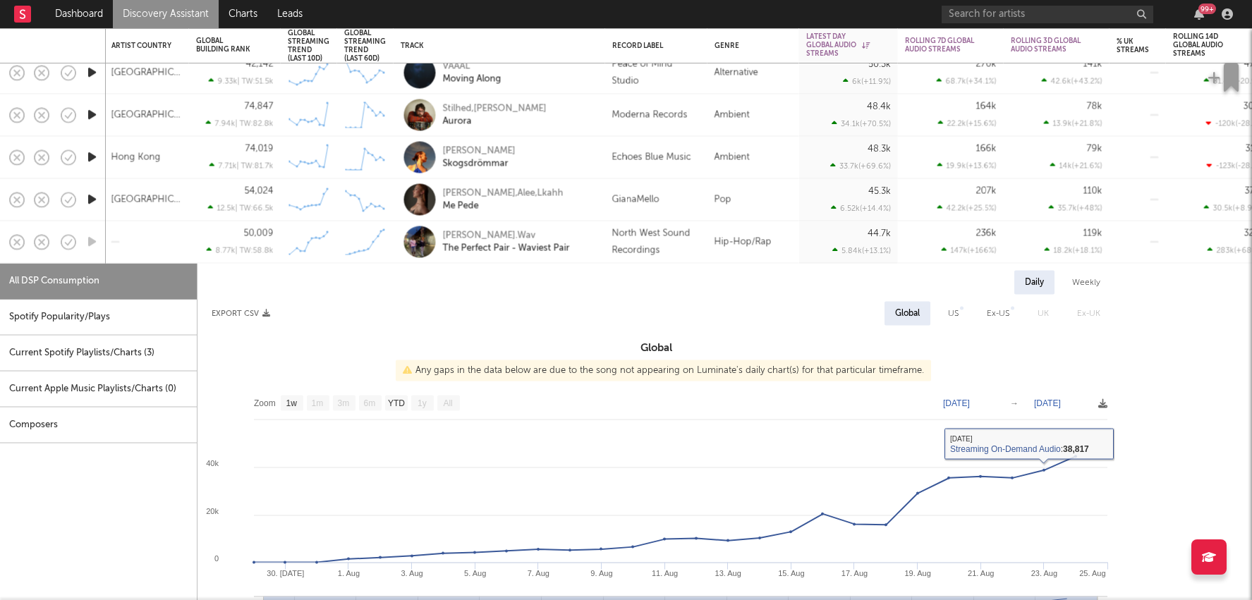
click at [749, 247] on div "Hip-Hop/Rap" at bounding box center [753, 242] width 92 height 42
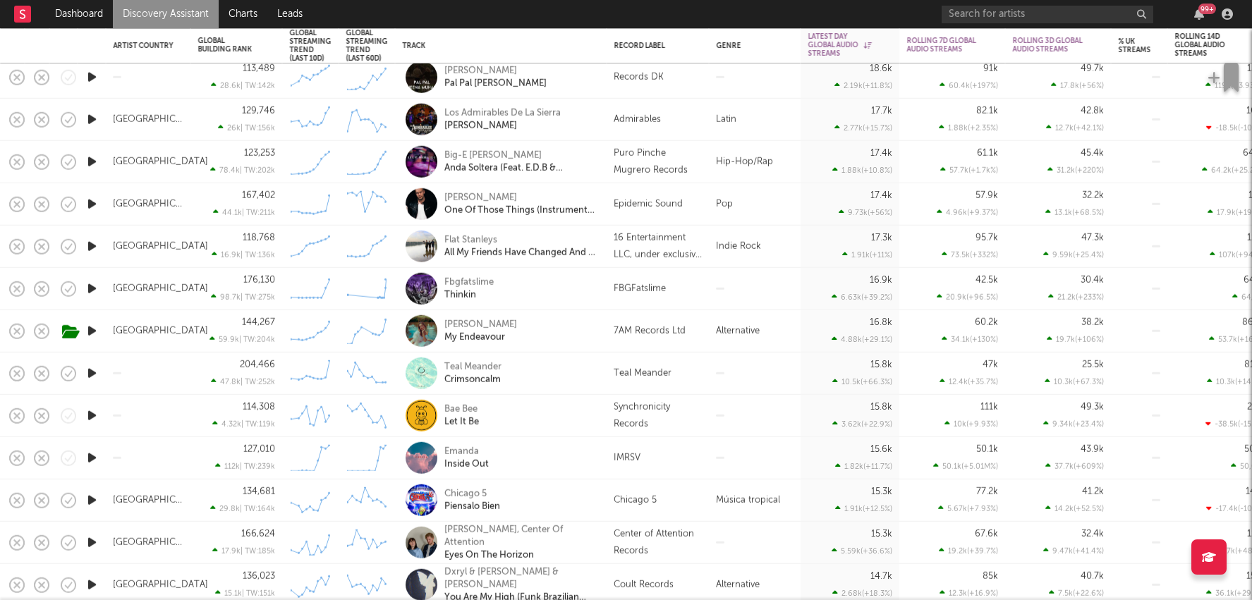
click at [757, 331] on div "Alternative" at bounding box center [755, 331] width 92 height 42
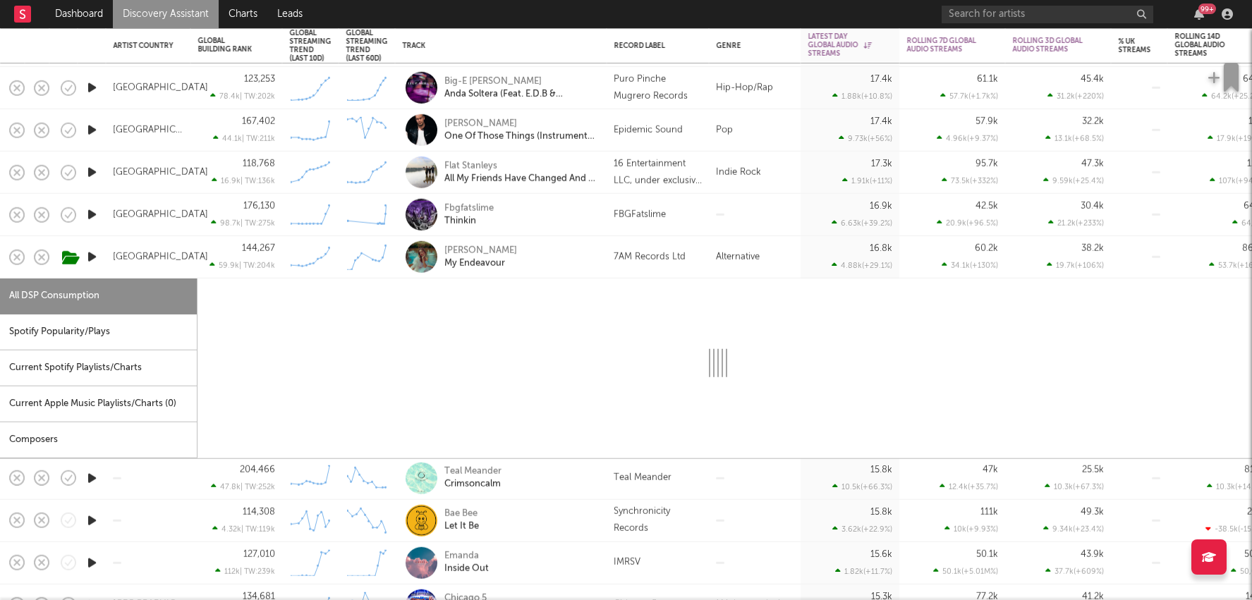
select select "1w"
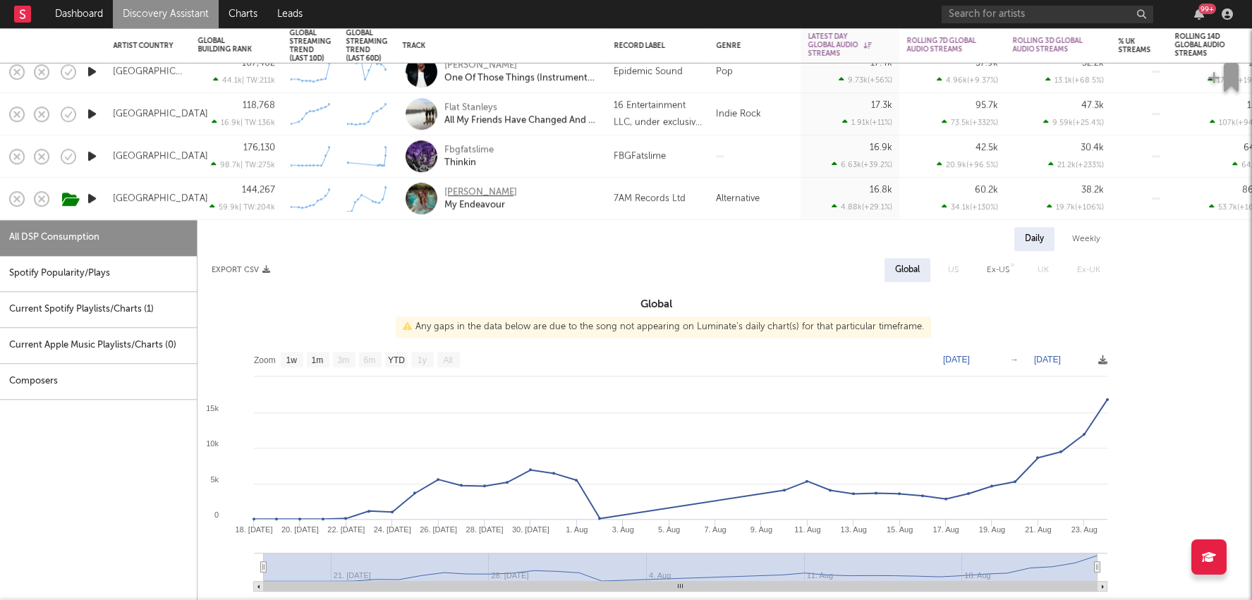
click at [467, 189] on div "[PERSON_NAME]" at bounding box center [480, 192] width 73 height 13
click at [615, 204] on div "7AM Records Ltd" at bounding box center [650, 198] width 72 height 17
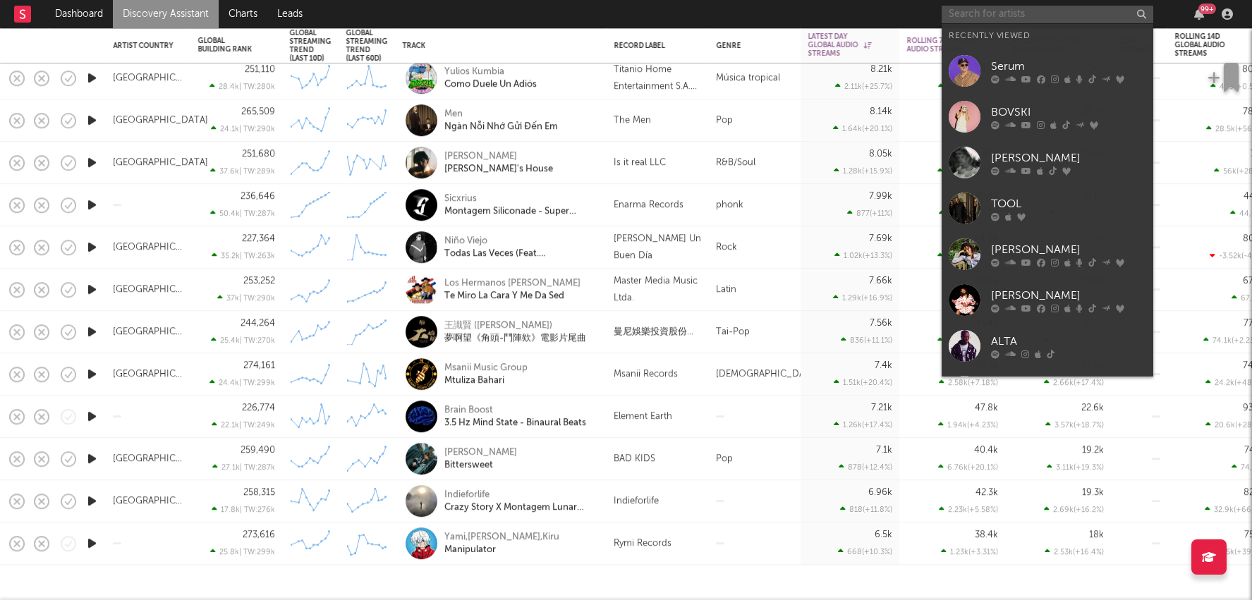
click at [1042, 13] on input "text" at bounding box center [1047, 15] width 212 height 18
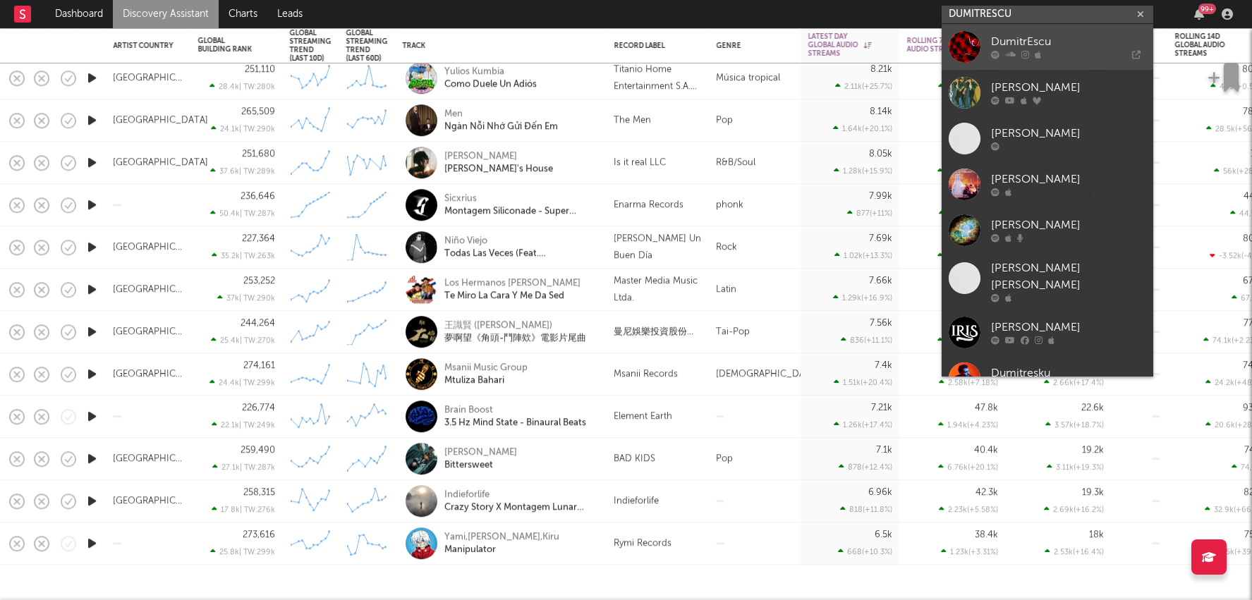
type input "DUMITRESCU"
click at [1054, 56] on icon at bounding box center [1094, 55] width 94 height 8
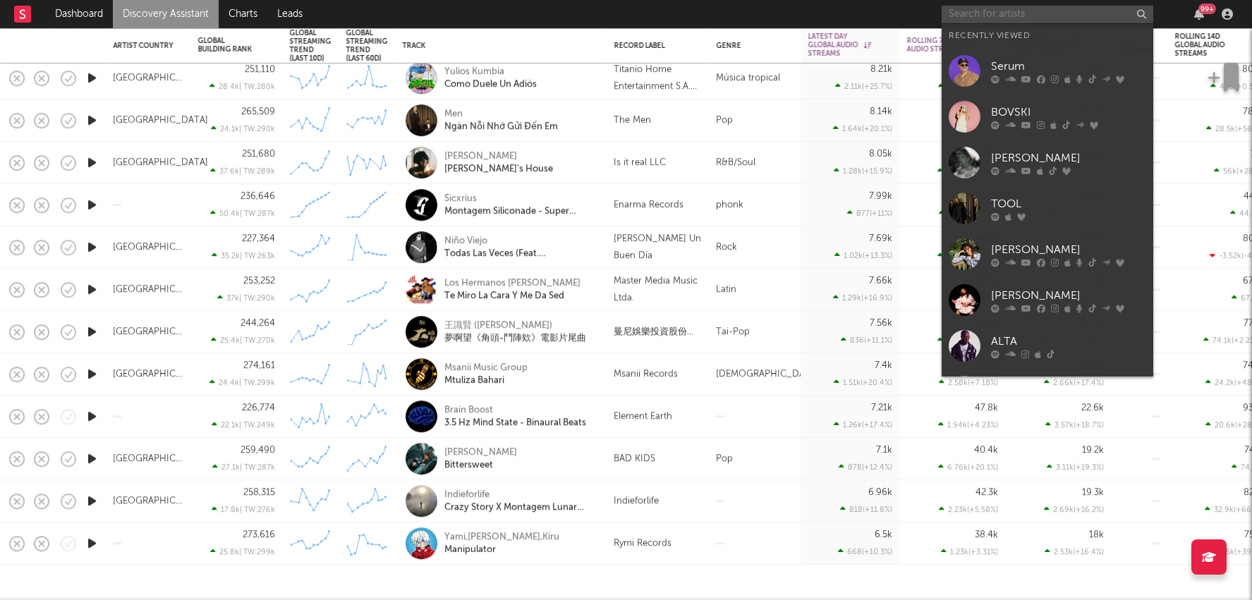
click at [996, 13] on input "text" at bounding box center [1047, 15] width 212 height 18
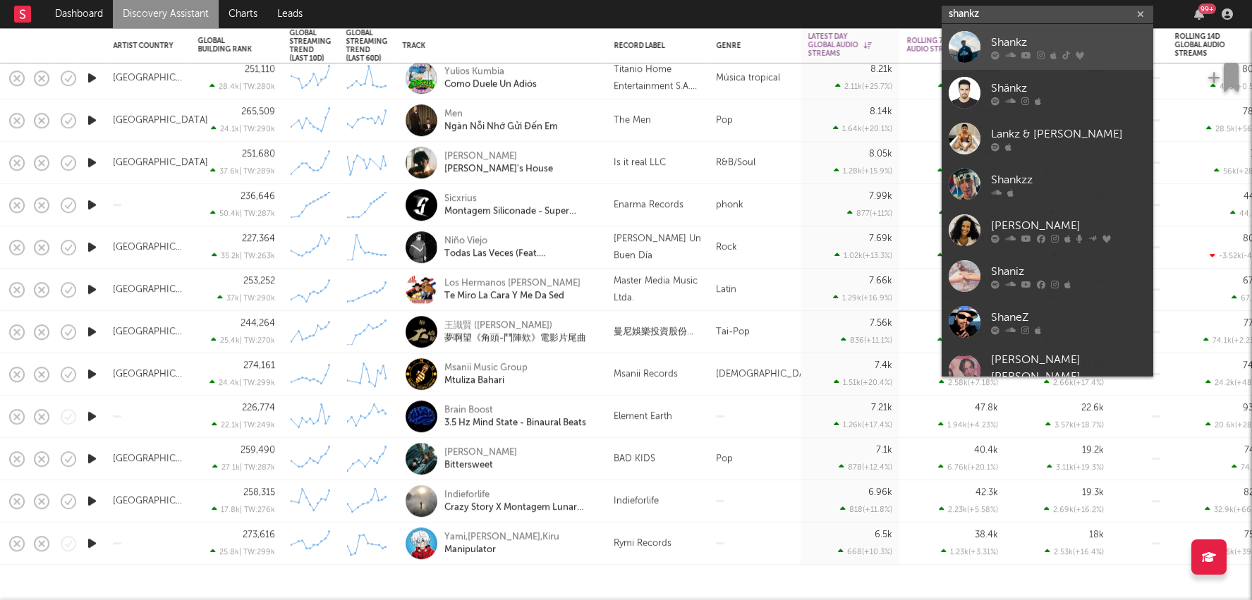
type input "shankz"
click at [1047, 54] on div at bounding box center [1068, 55] width 155 height 8
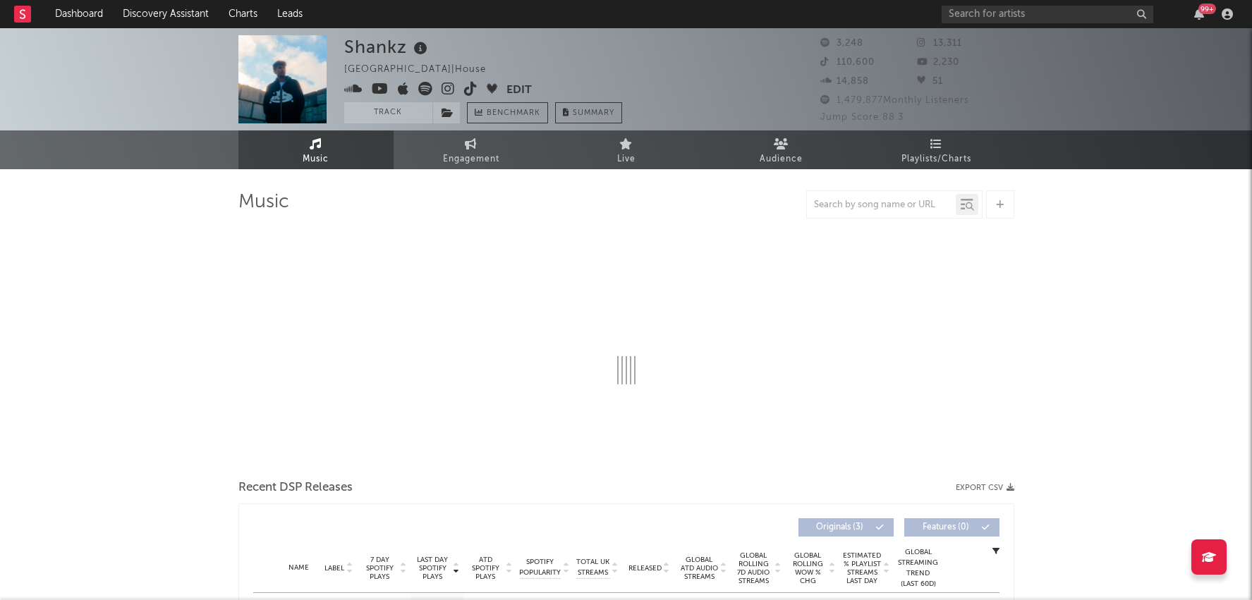
select select "1w"
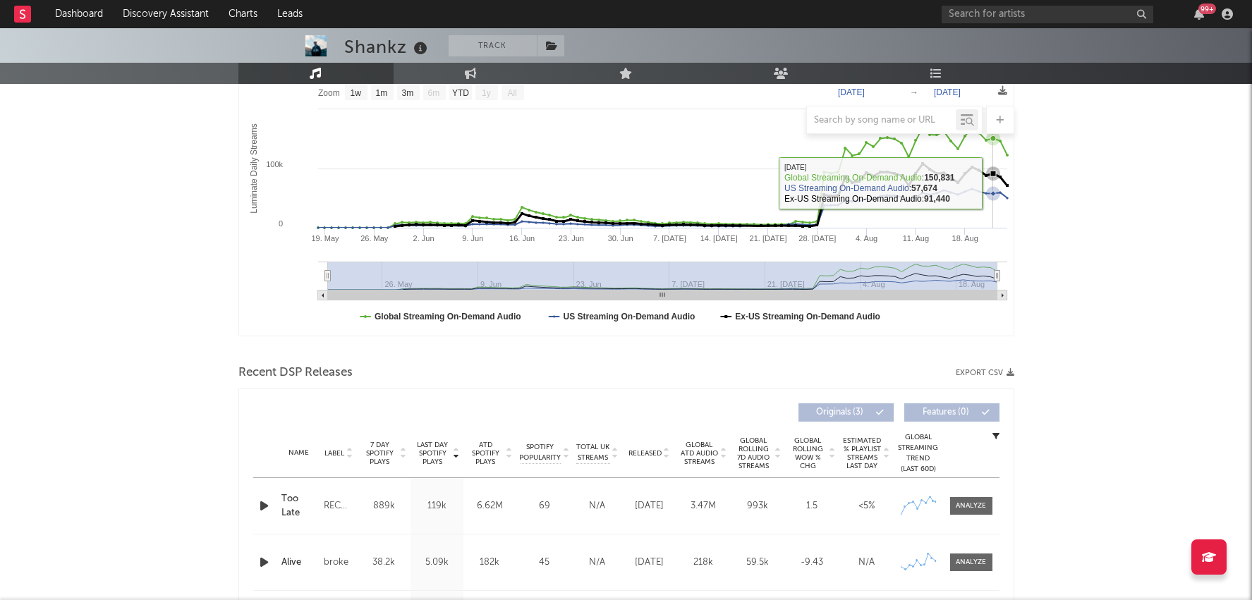
scroll to position [248, 0]
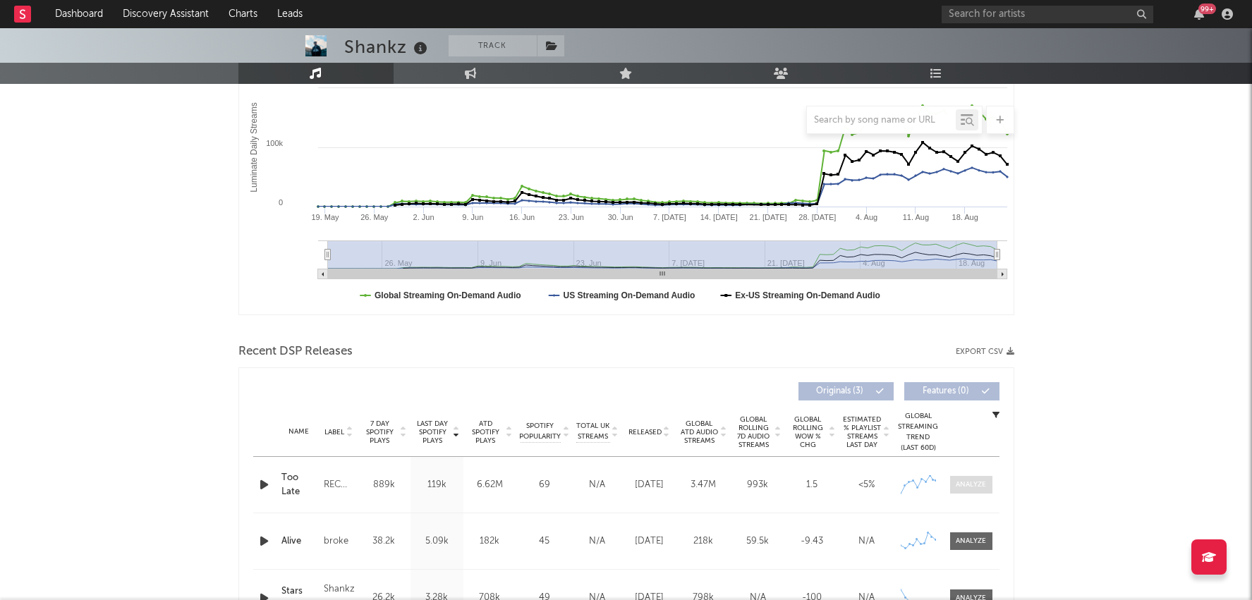
click at [956, 477] on span at bounding box center [971, 485] width 42 height 18
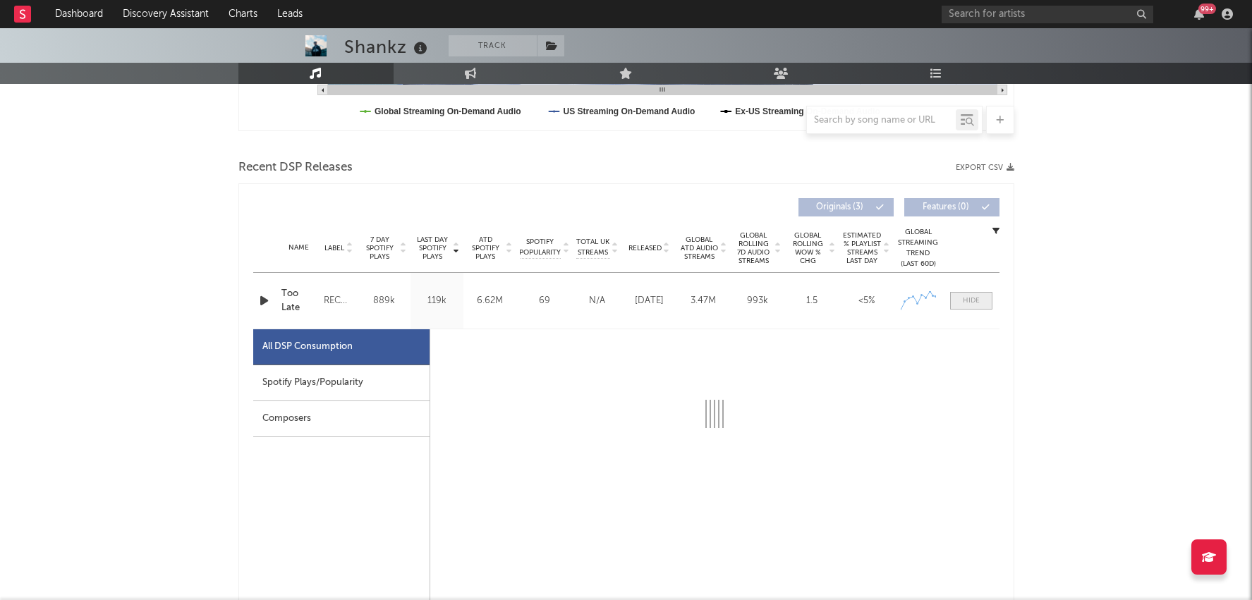
select select "1w"
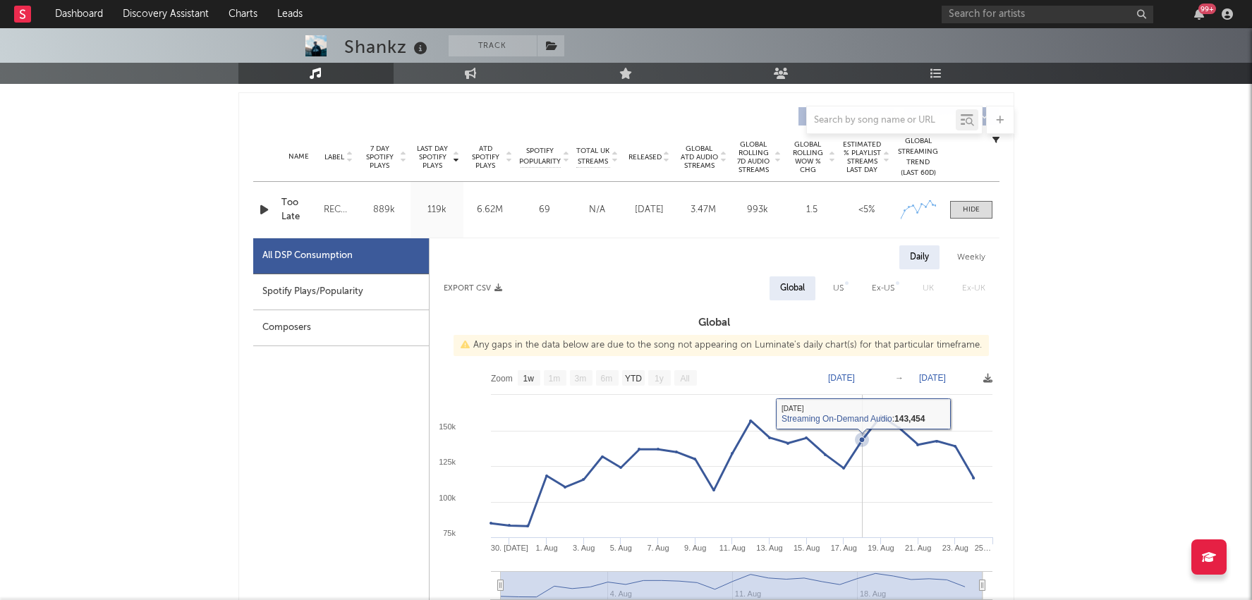
scroll to position [557, 0]
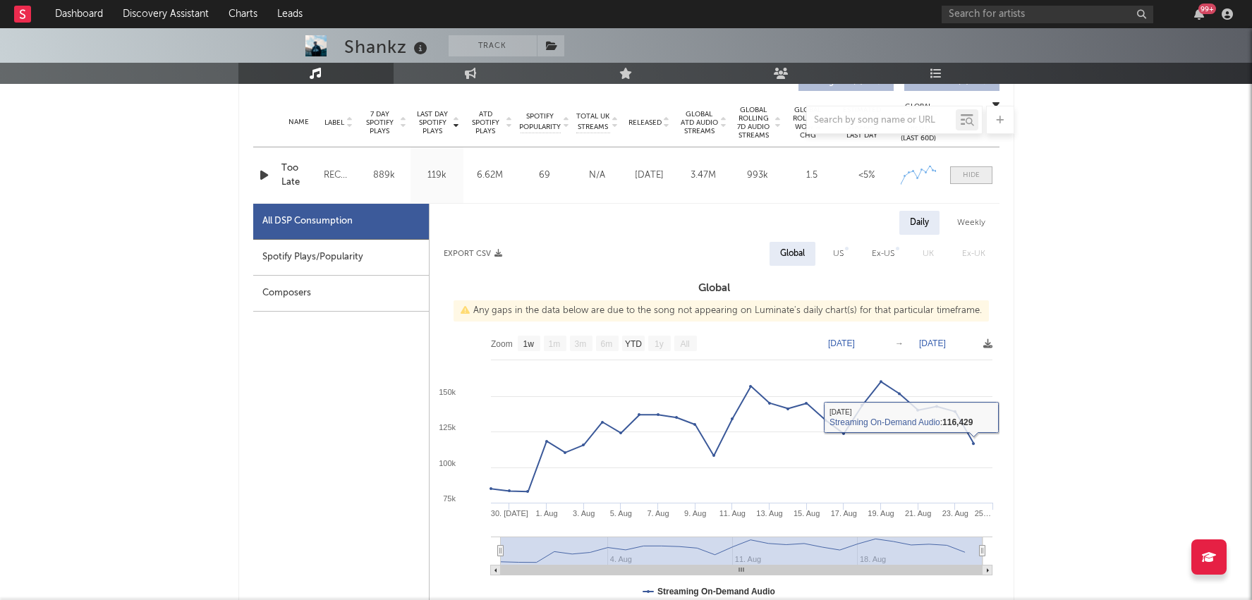
click at [972, 178] on div at bounding box center [971, 175] width 17 height 11
select select "1w"
click at [973, 183] on div "Name Too Late Copyright 2025 broke Label RECORDS Album Names Too Late Composer …" at bounding box center [626, 175] width 746 height 56
click at [973, 178] on div at bounding box center [971, 175] width 17 height 11
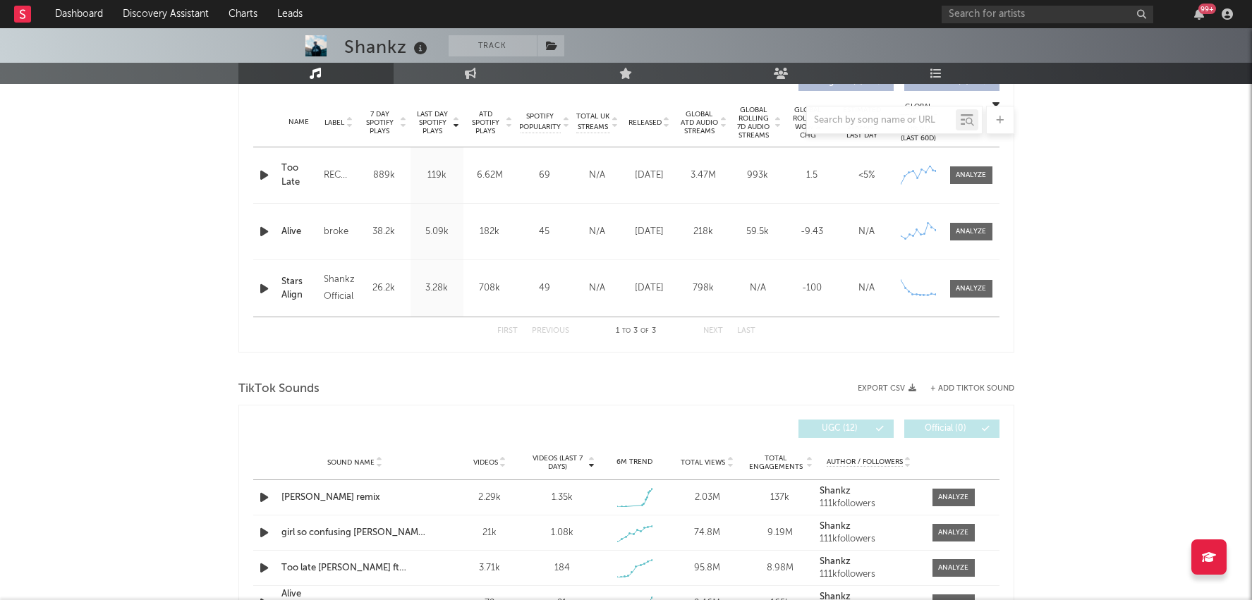
click at [966, 221] on div "Name Alive Copyright 2025 broke Label broke Album Names Alive Composer Names 7 …" at bounding box center [626, 232] width 746 height 56
click at [965, 228] on div at bounding box center [971, 231] width 30 height 11
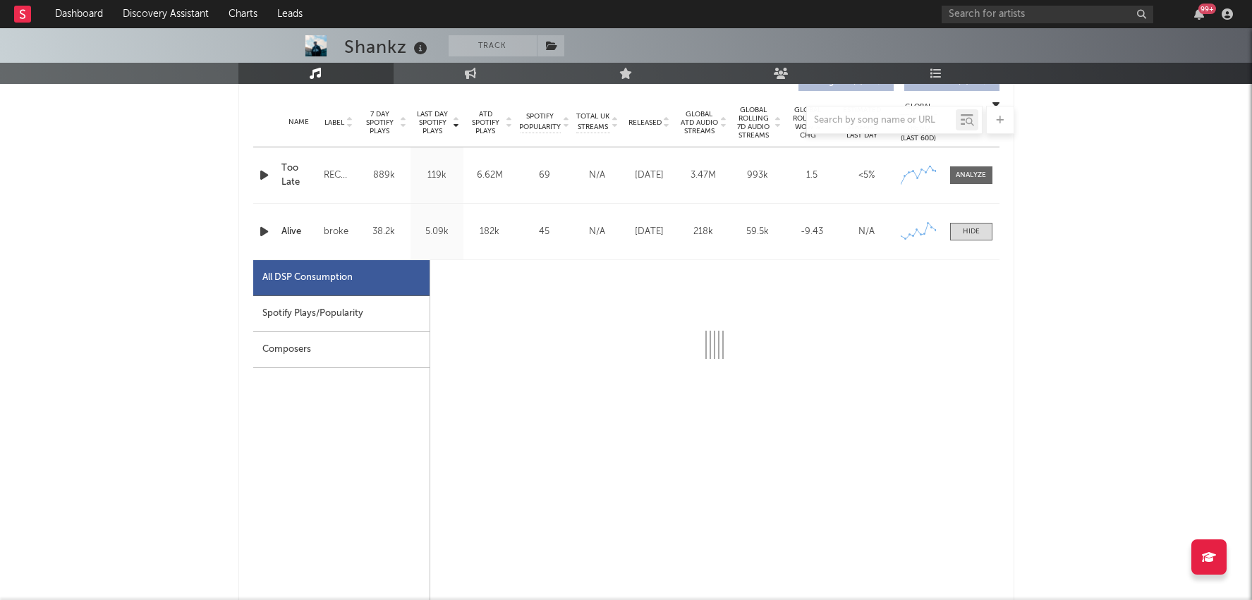
select select "1w"
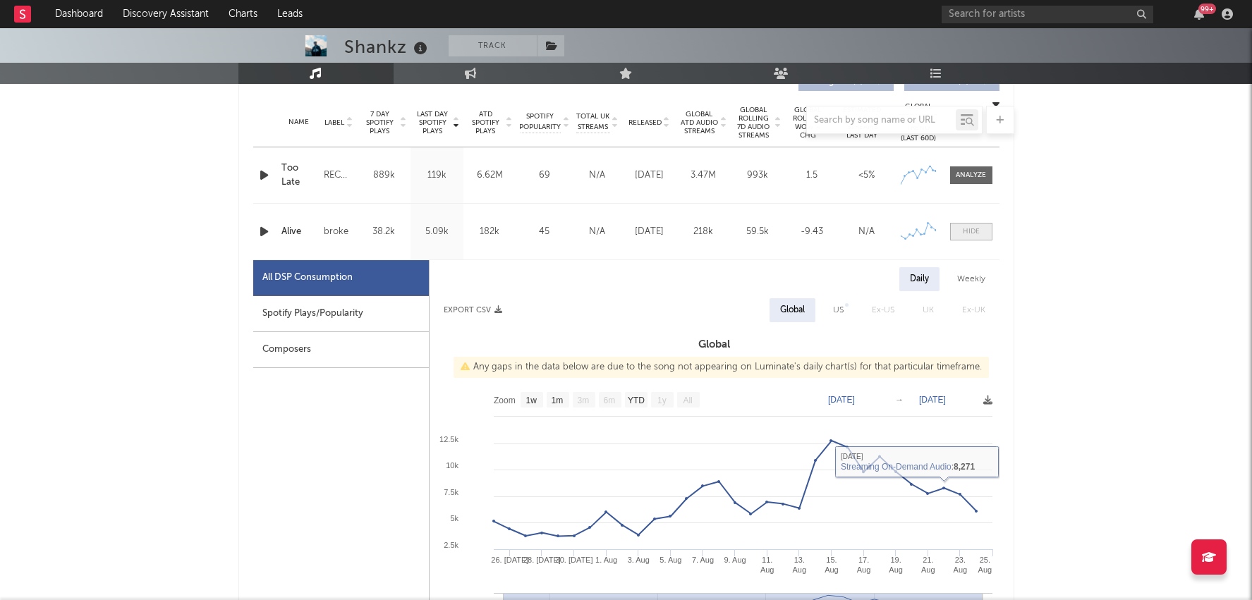
click at [963, 224] on span at bounding box center [971, 232] width 42 height 18
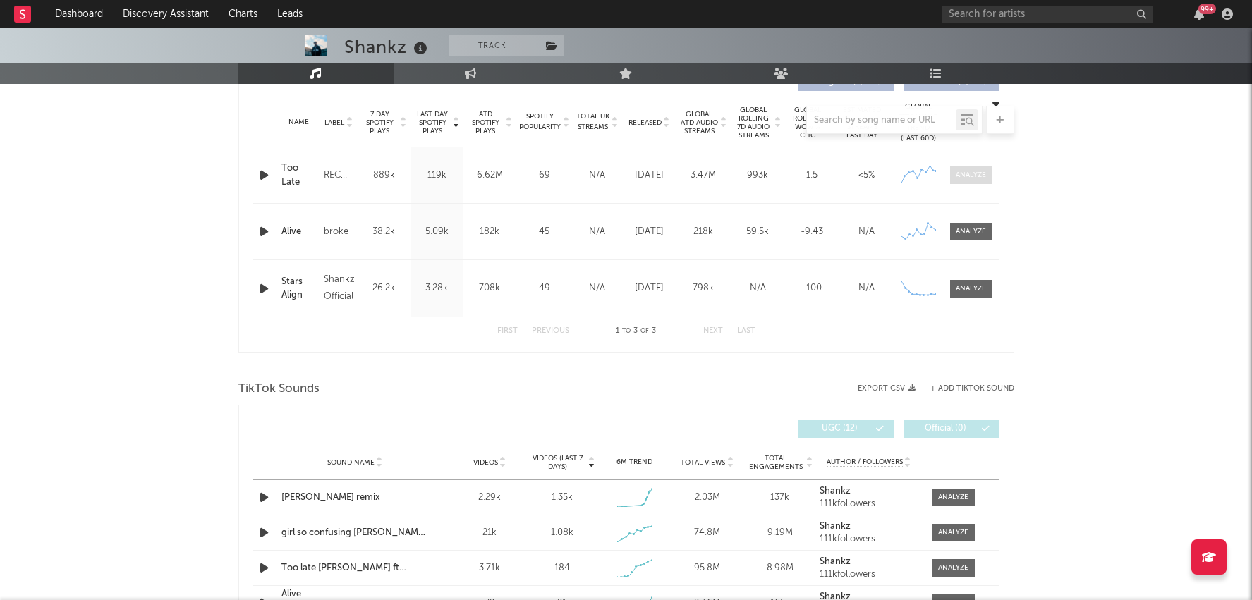
click at [982, 175] on div at bounding box center [971, 175] width 30 height 11
select select "1w"
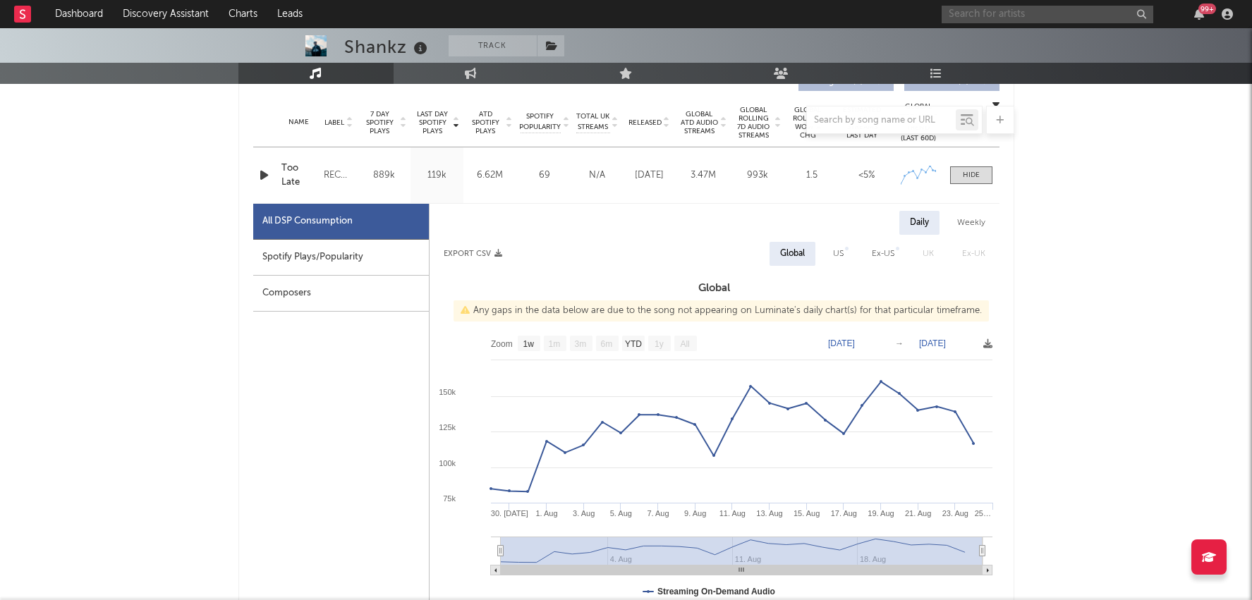
click at [1014, 11] on input "text" at bounding box center [1047, 15] width 212 height 18
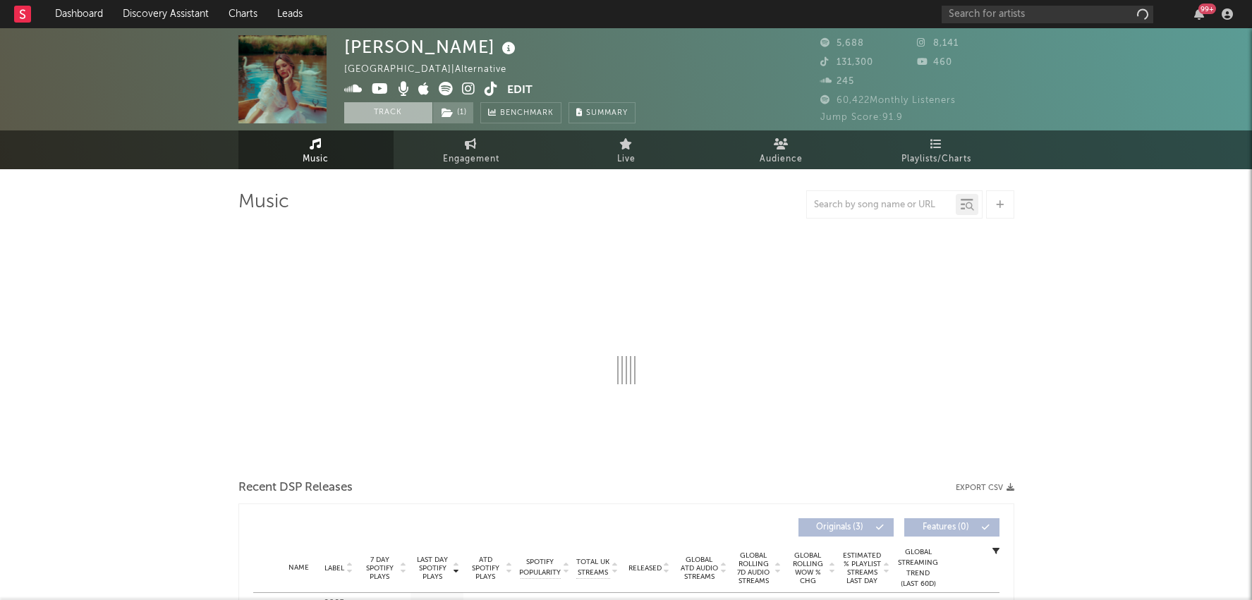
select select "1w"
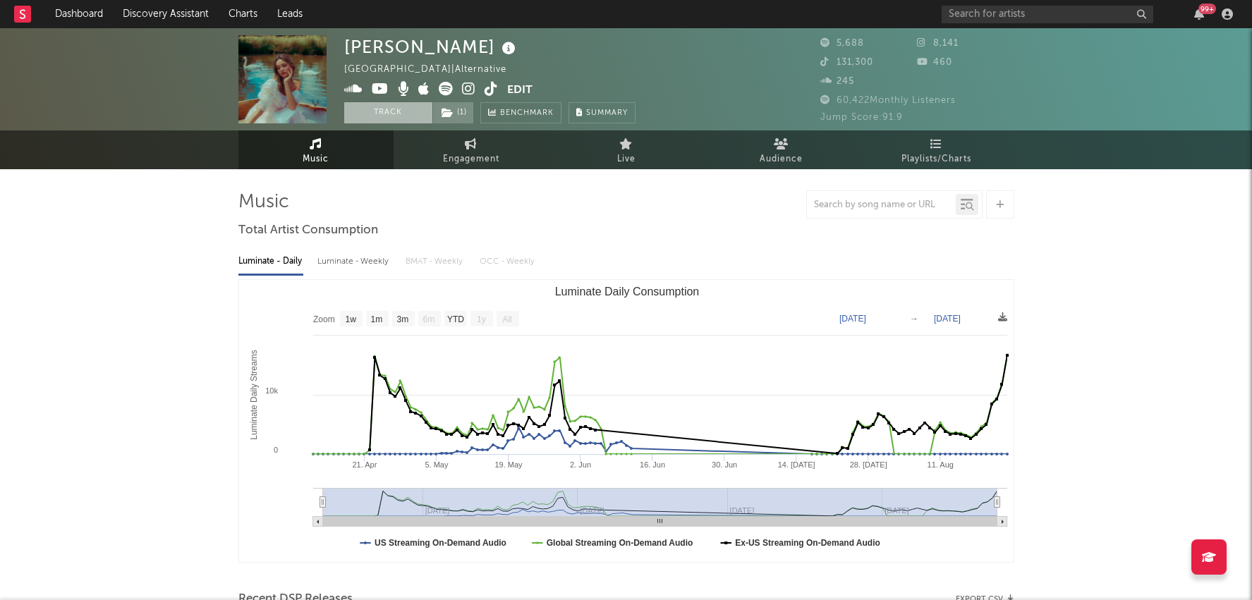
click at [405, 109] on button "Track" at bounding box center [388, 112] width 88 height 21
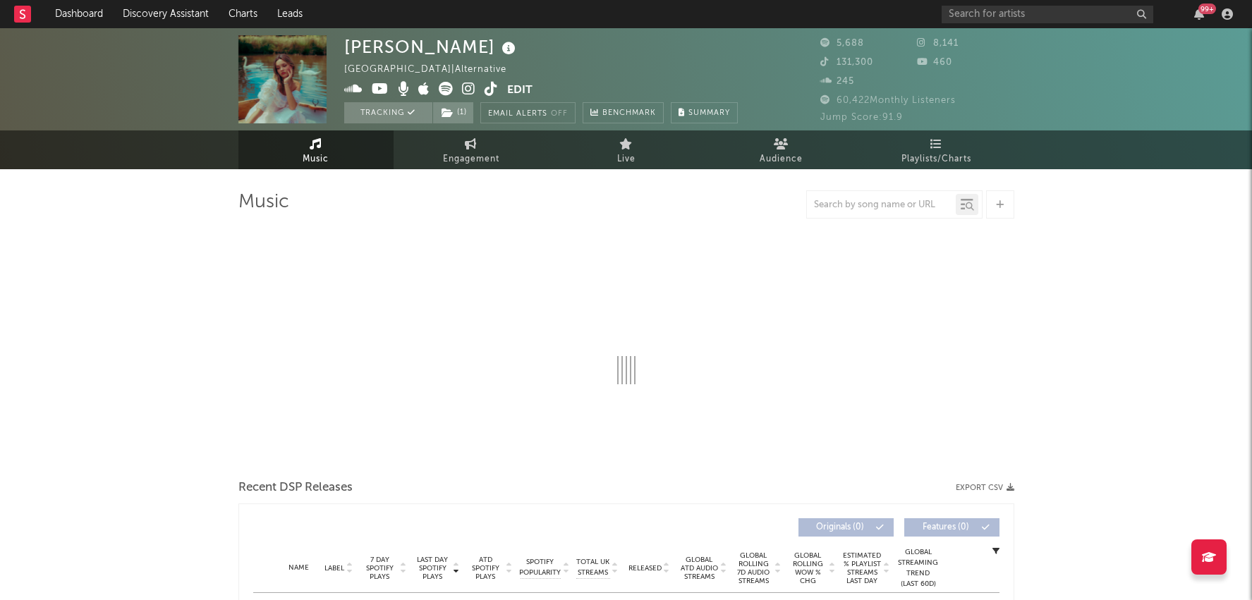
select select "1w"
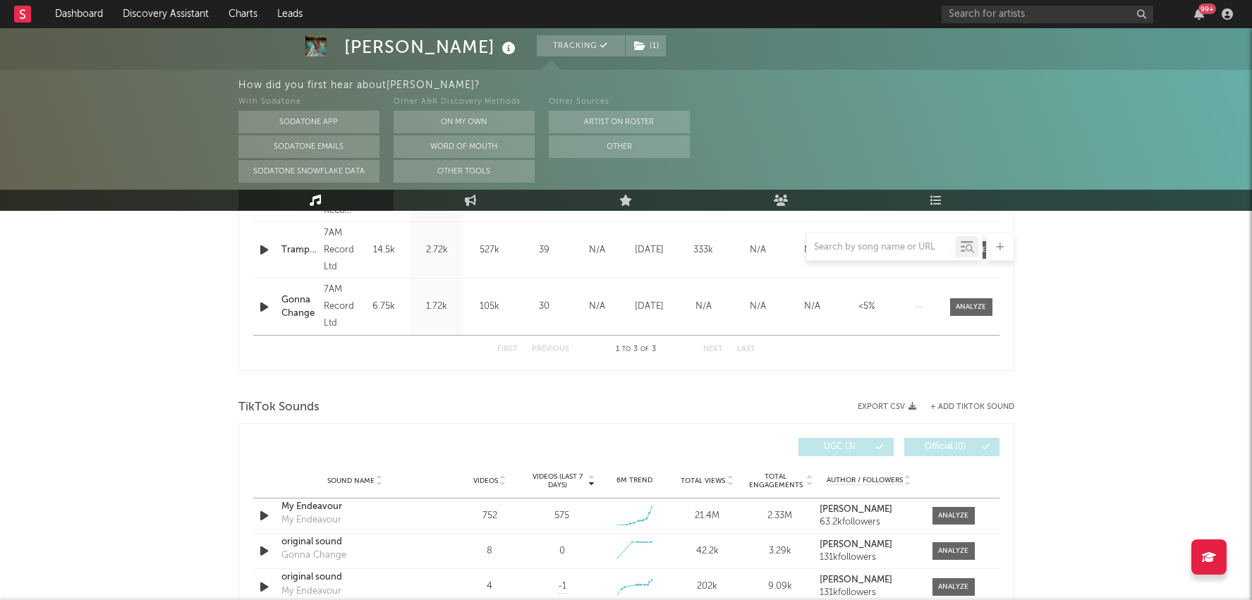
scroll to position [1037, 0]
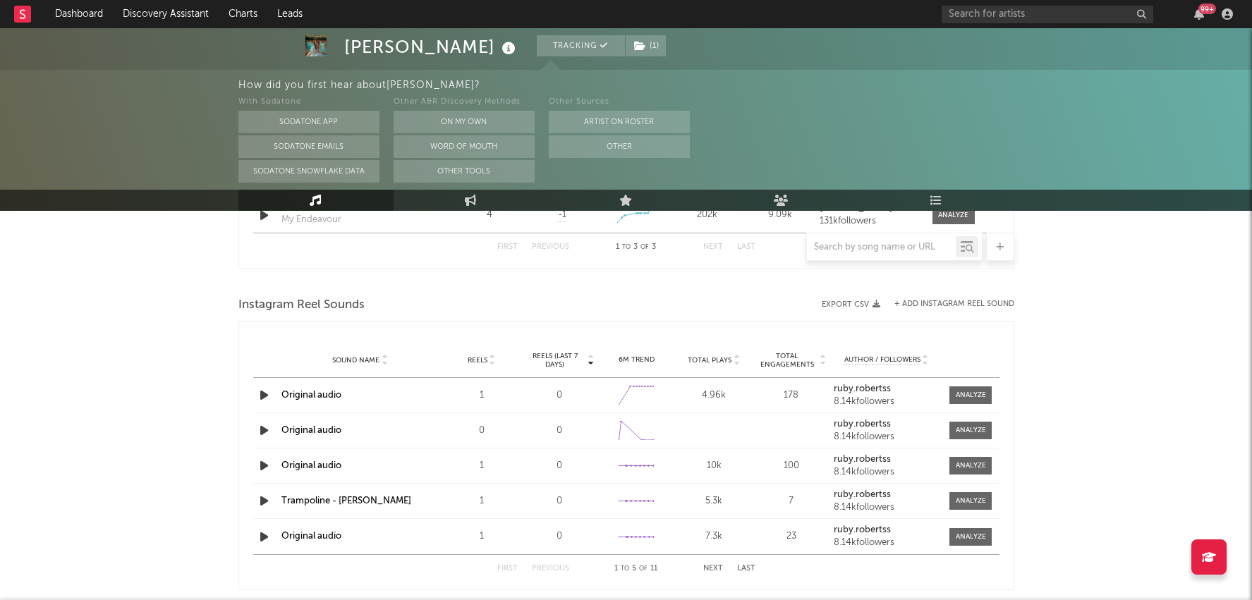
click at [485, 185] on div "How did you first hear about Ruby Roberts ? With Sodatone Sodatone App Sodatone…" at bounding box center [745, 130] width 1014 height 120
click at [484, 195] on link "Engagement" at bounding box center [470, 200] width 155 height 21
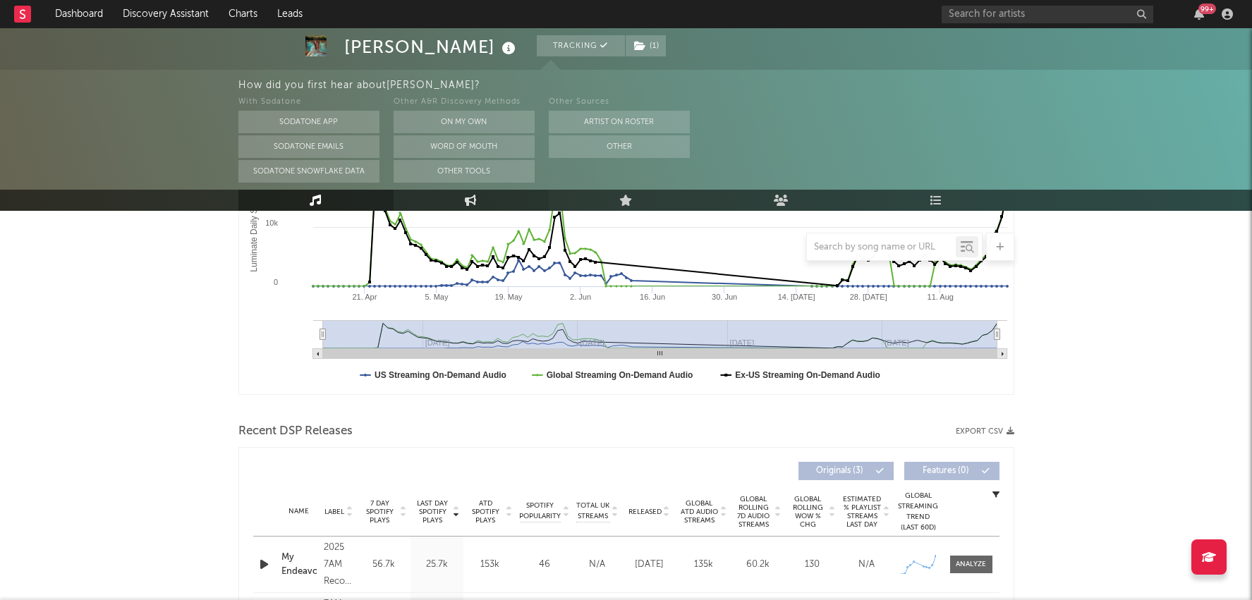
select select "1w"
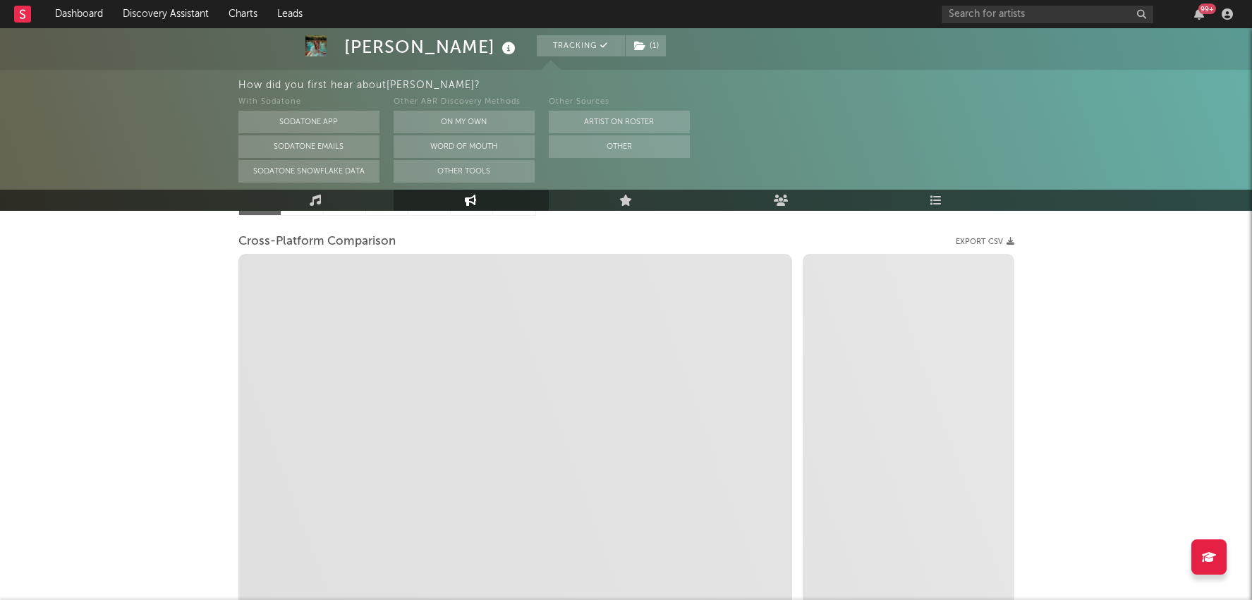
scroll to position [175, 0]
select select "1m"
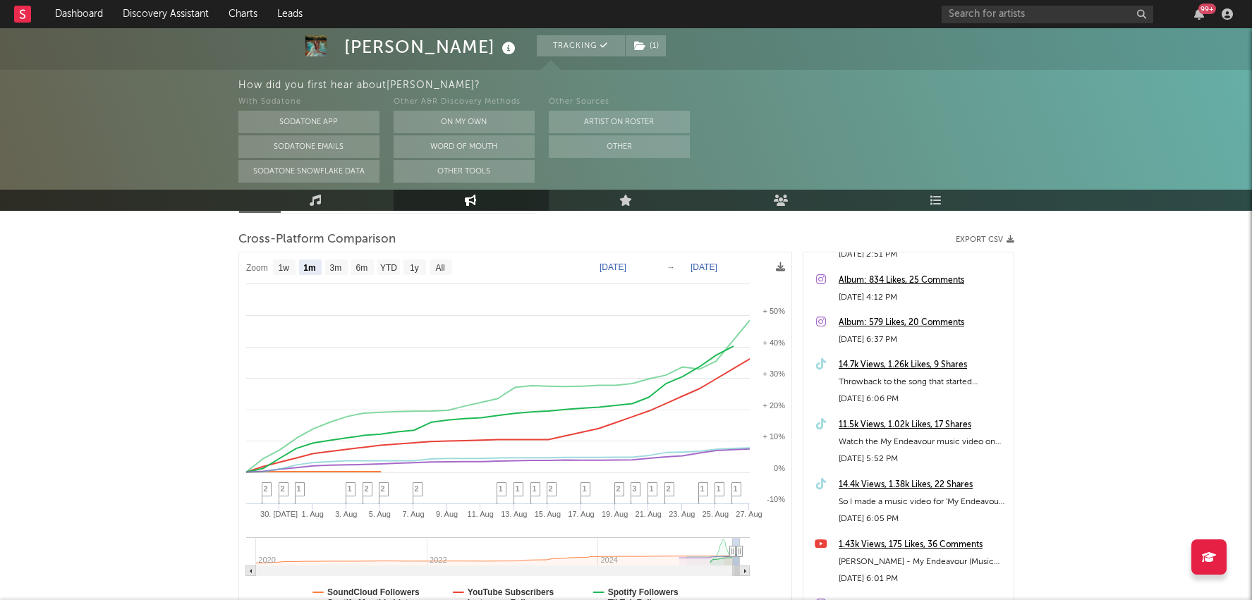
scroll to position [130, 0]
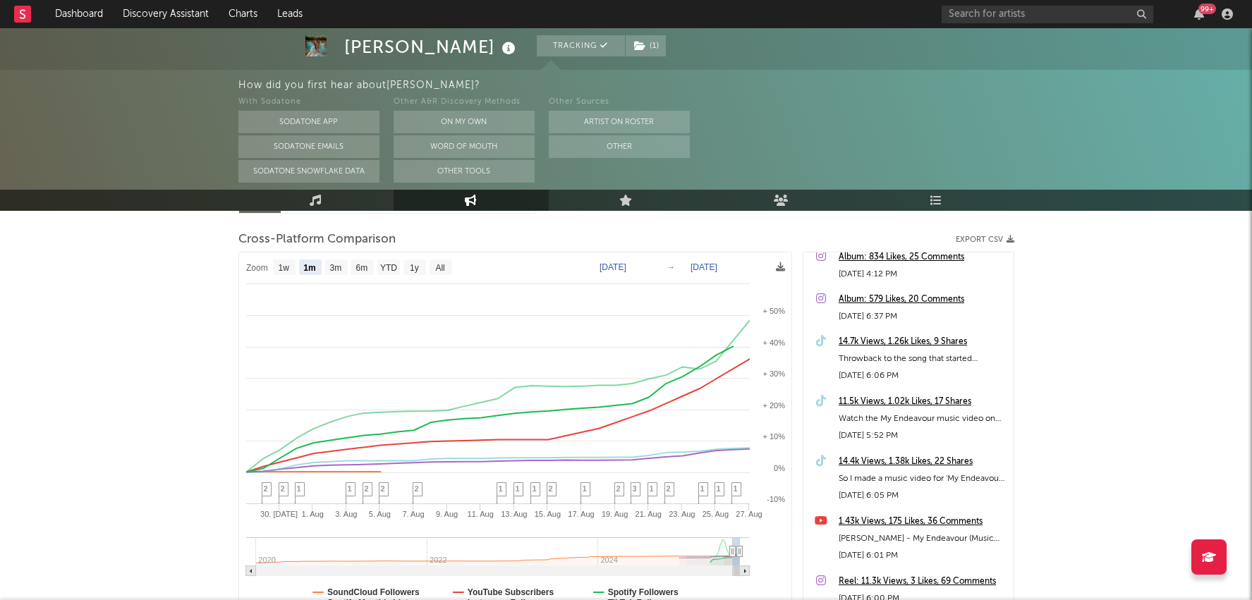
click at [916, 460] on div "14.4k Views, 1.38k Likes, 22 Shares" at bounding box center [922, 461] width 168 height 17
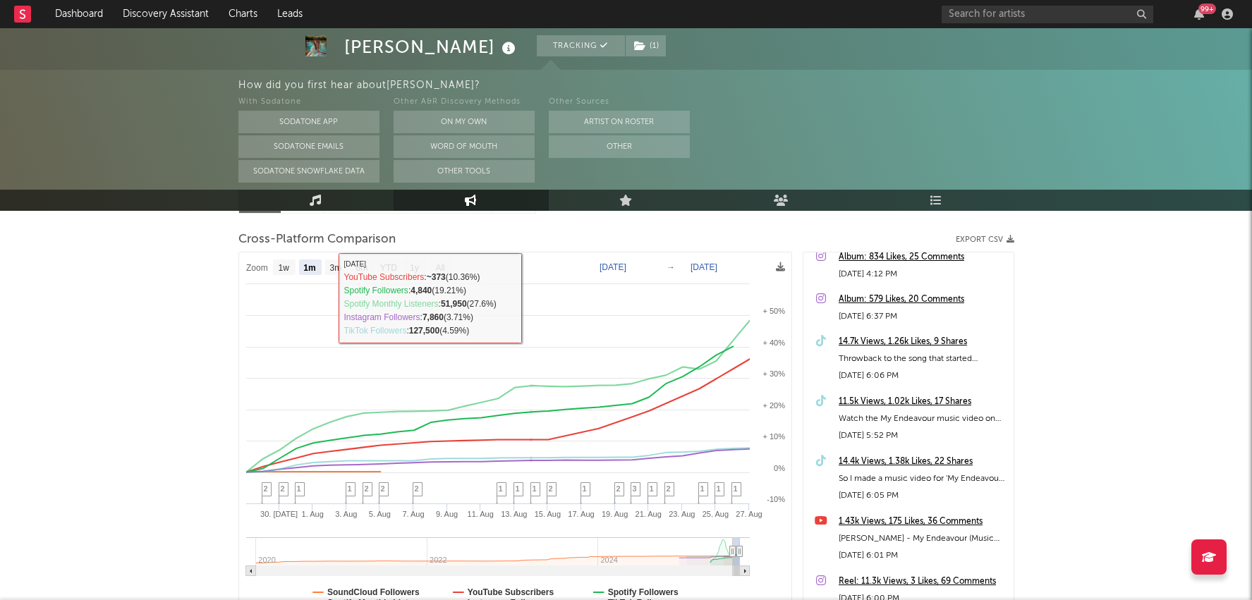
click at [334, 205] on link "Music" at bounding box center [315, 200] width 155 height 21
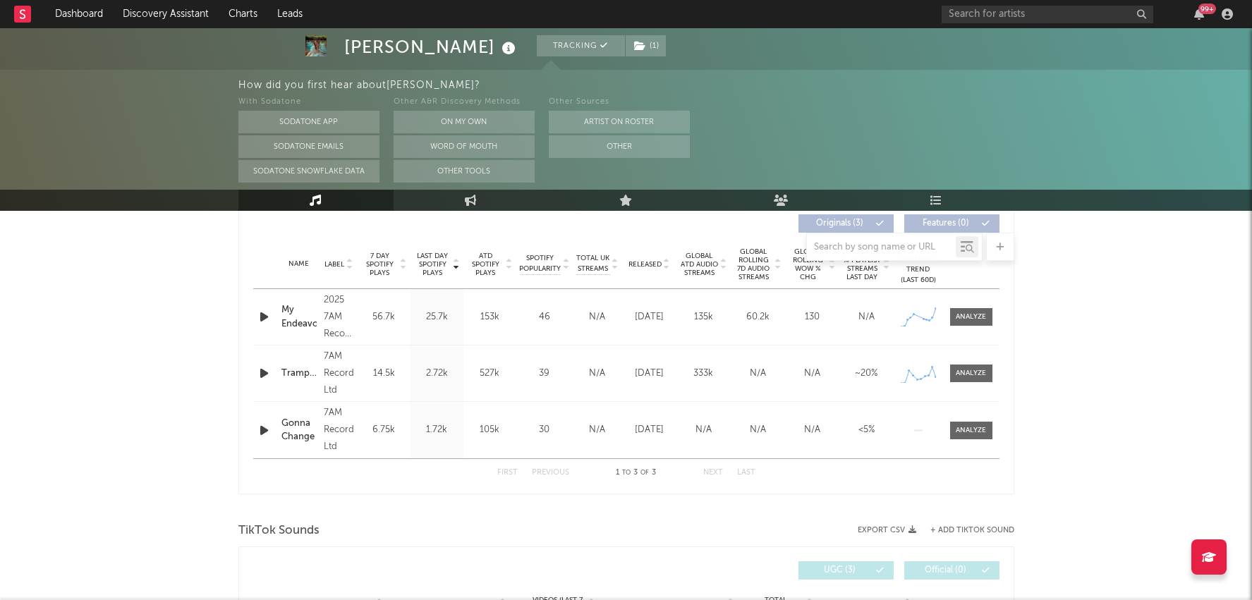
scroll to position [542, 0]
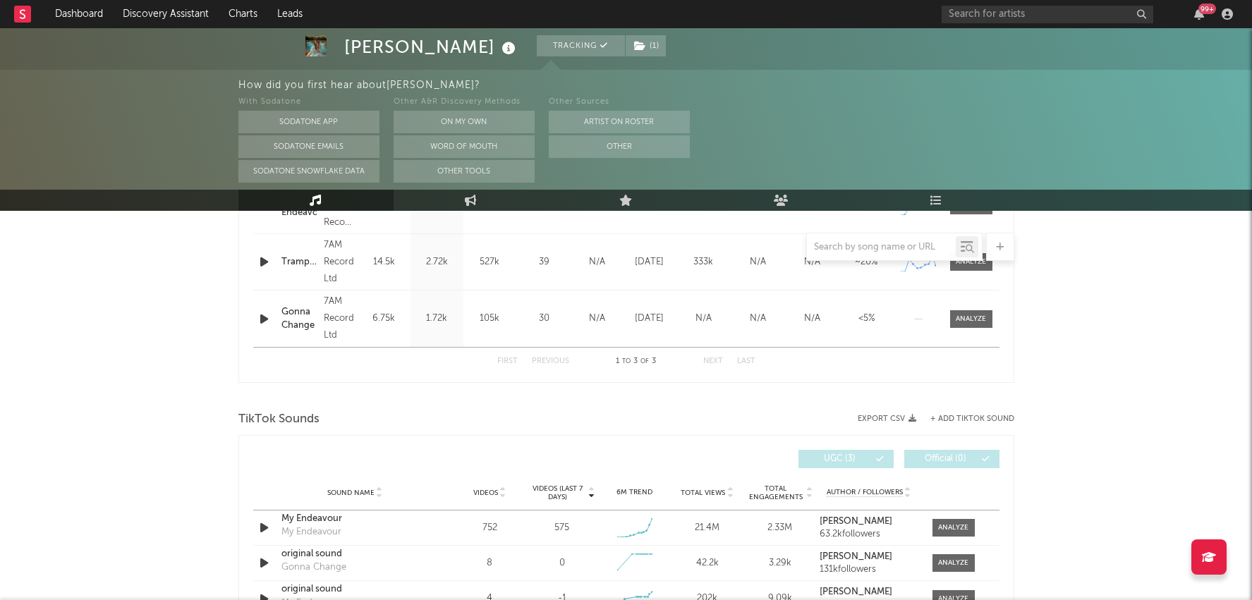
select select "1w"
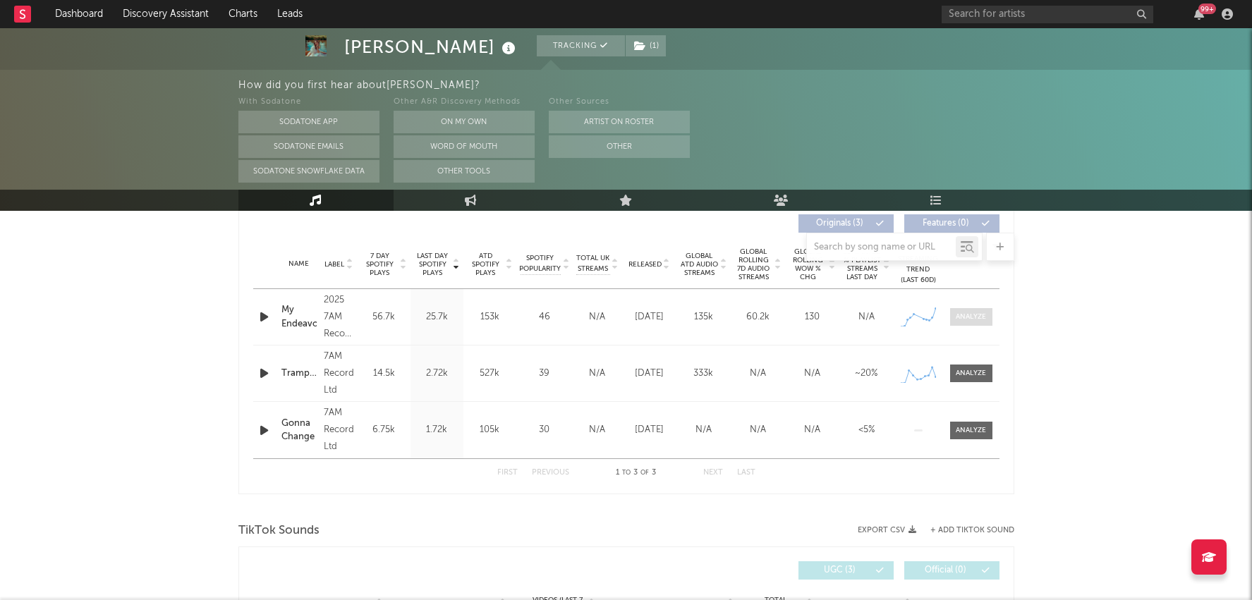
click at [975, 310] on span at bounding box center [971, 317] width 42 height 18
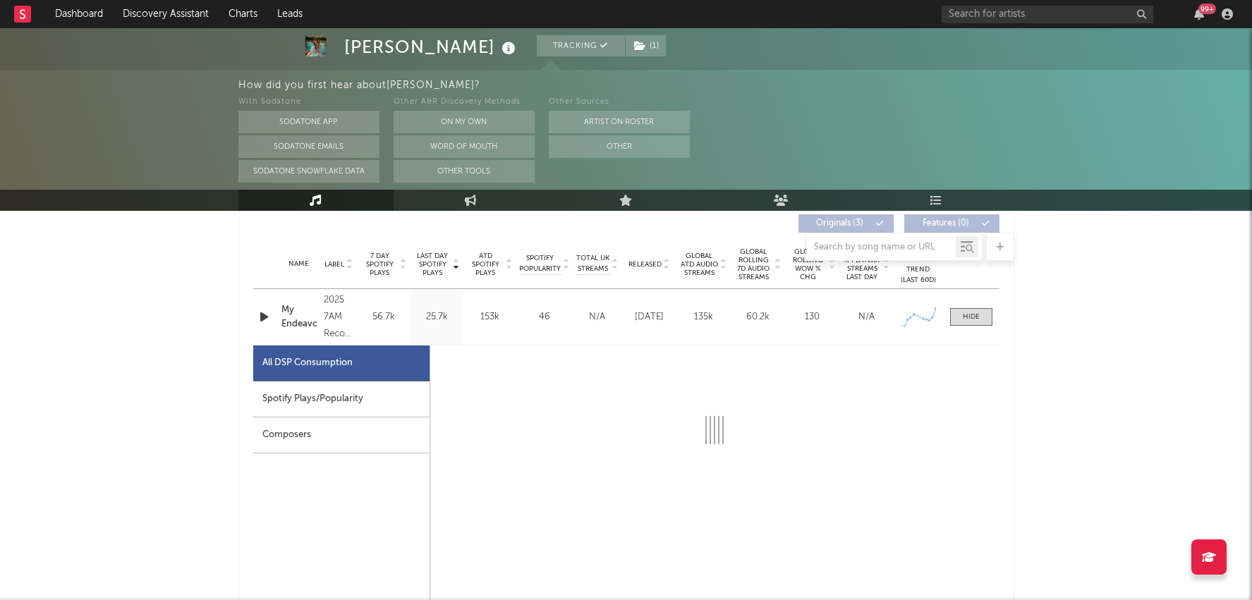
select select "1w"
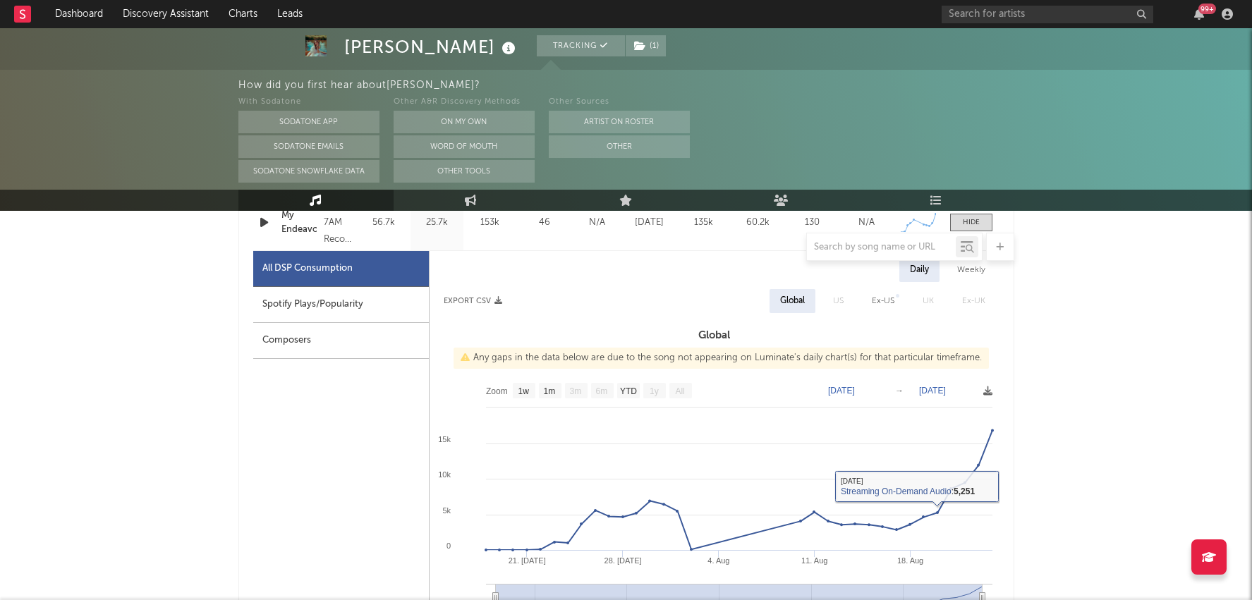
scroll to position [574, 0]
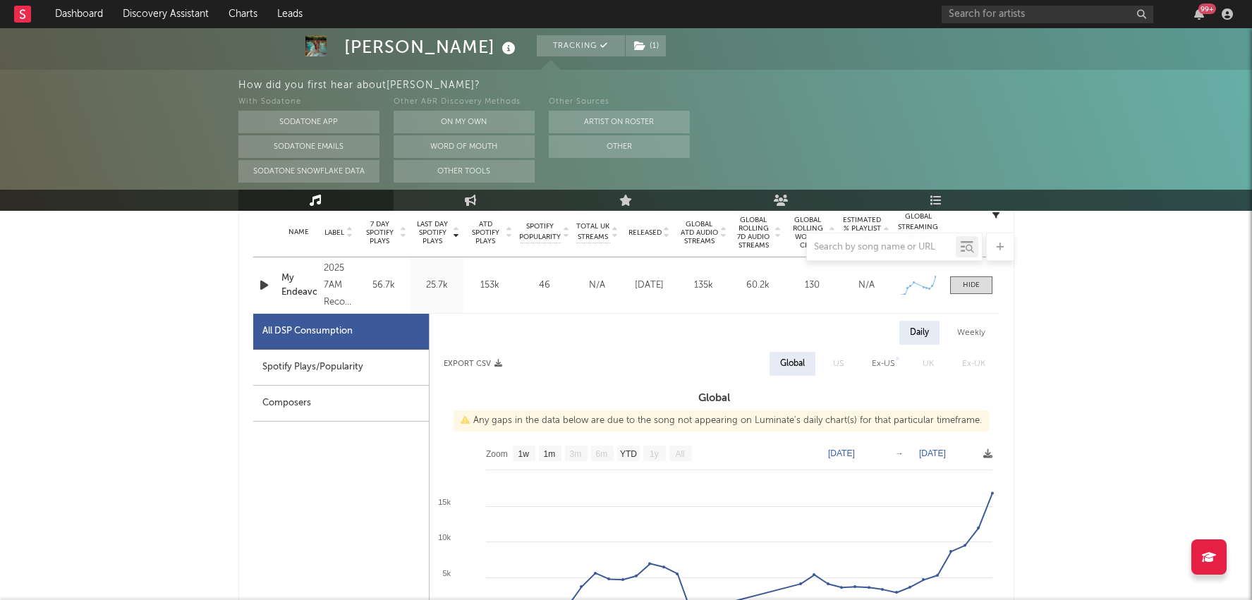
click at [348, 371] on div "Spotify Plays/Popularity" at bounding box center [341, 368] width 176 height 36
select select "1w"
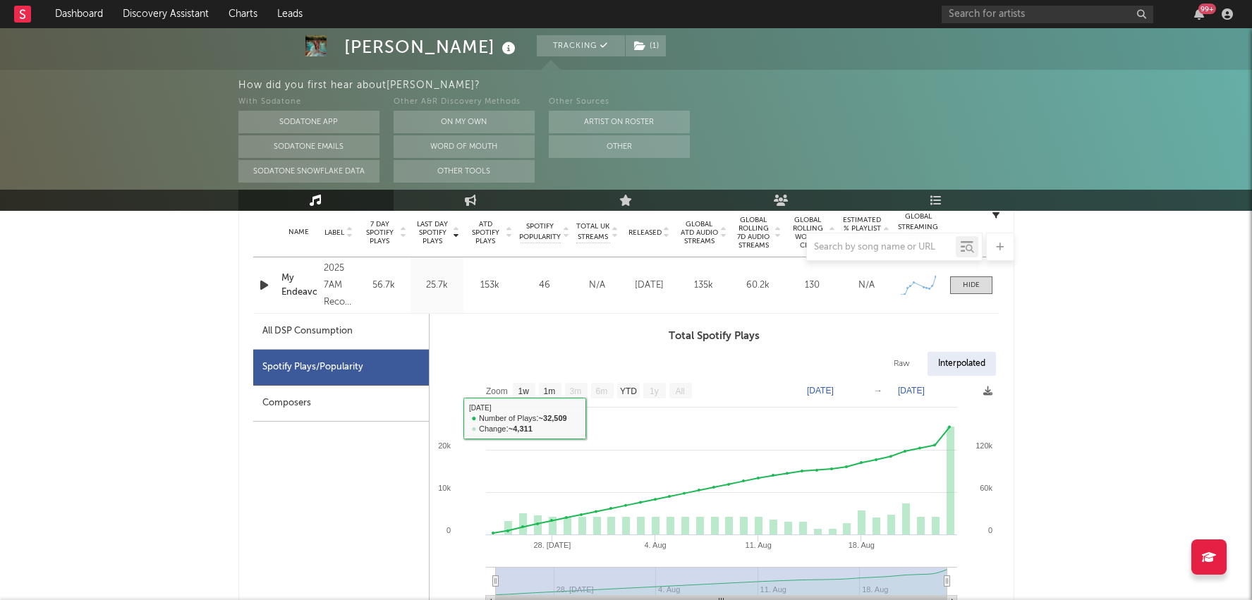
click at [265, 291] on icon "button" at bounding box center [264, 285] width 15 height 18
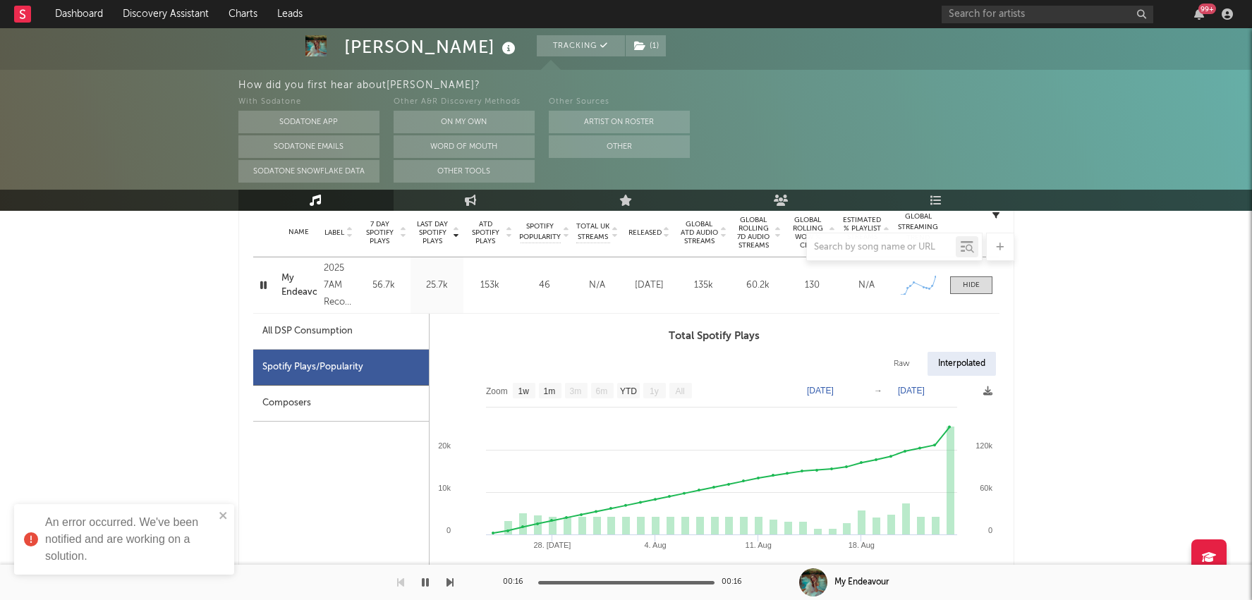
click at [1068, 4] on div "99 +" at bounding box center [1089, 14] width 296 height 28
click at [1063, 9] on input "text" at bounding box center [1047, 15] width 212 height 18
click at [1063, 9] on input "sosa" at bounding box center [1047, 15] width 212 height 18
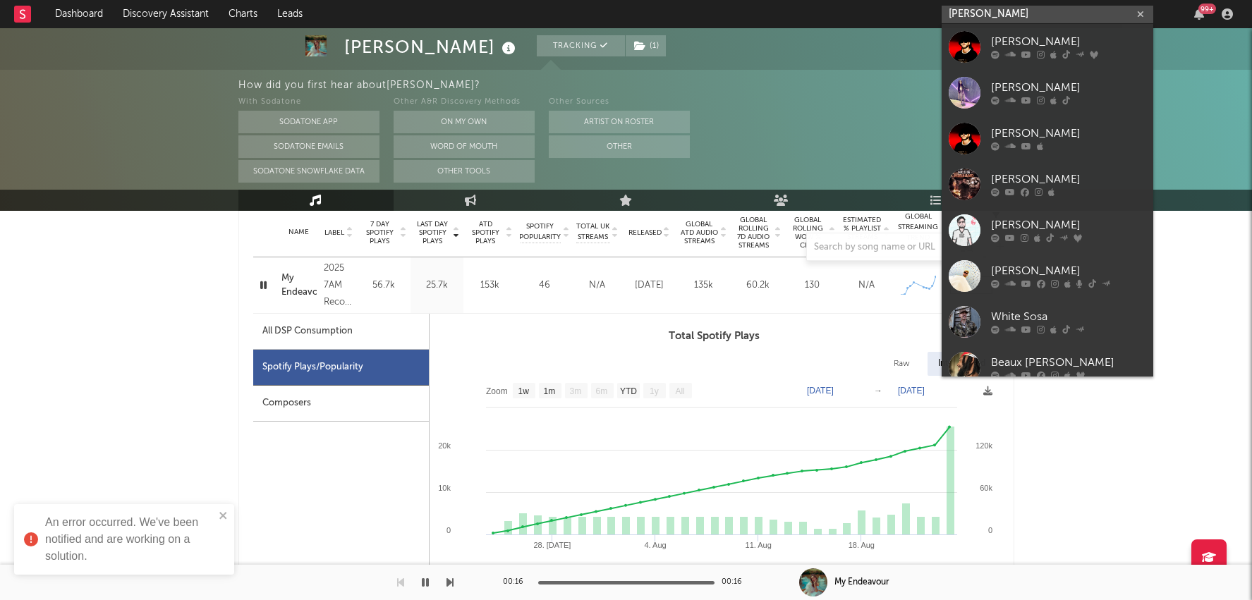
click at [1063, 9] on input "sosa" at bounding box center [1047, 15] width 212 height 18
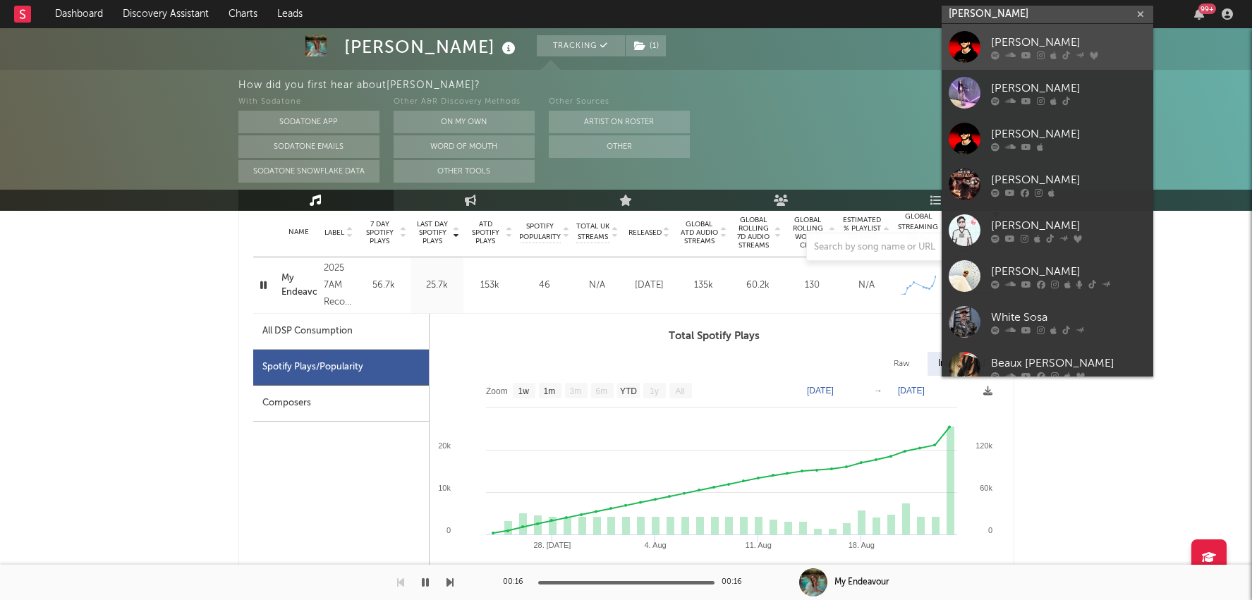
type input "[PERSON_NAME]"
click at [1035, 52] on div at bounding box center [1068, 55] width 155 height 8
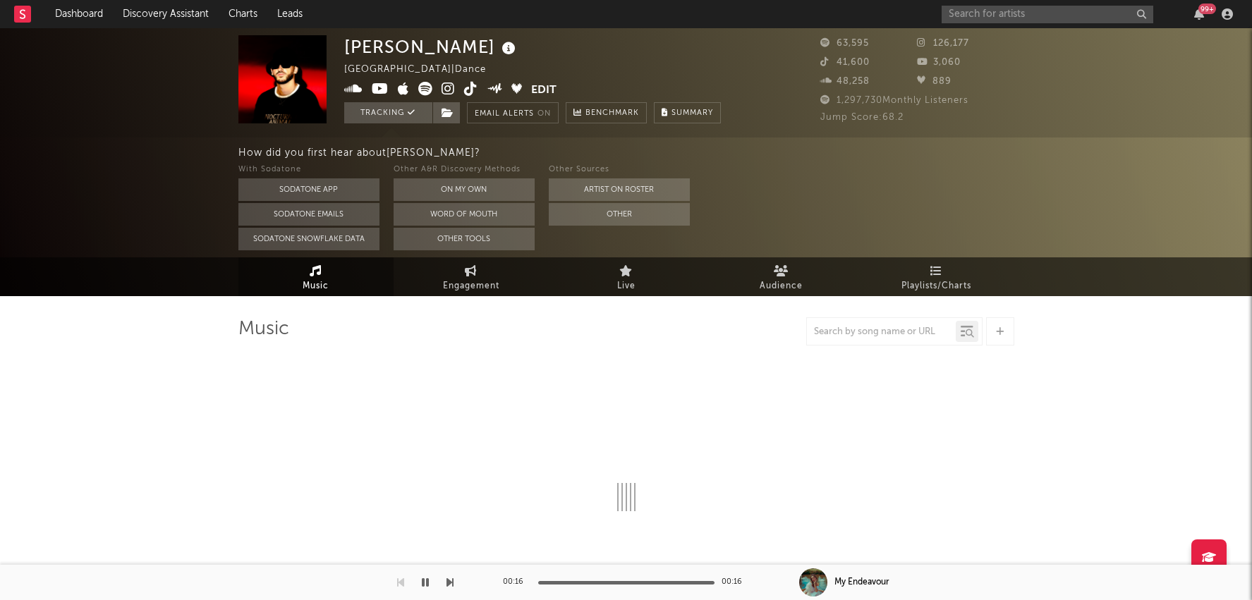
select select "6m"
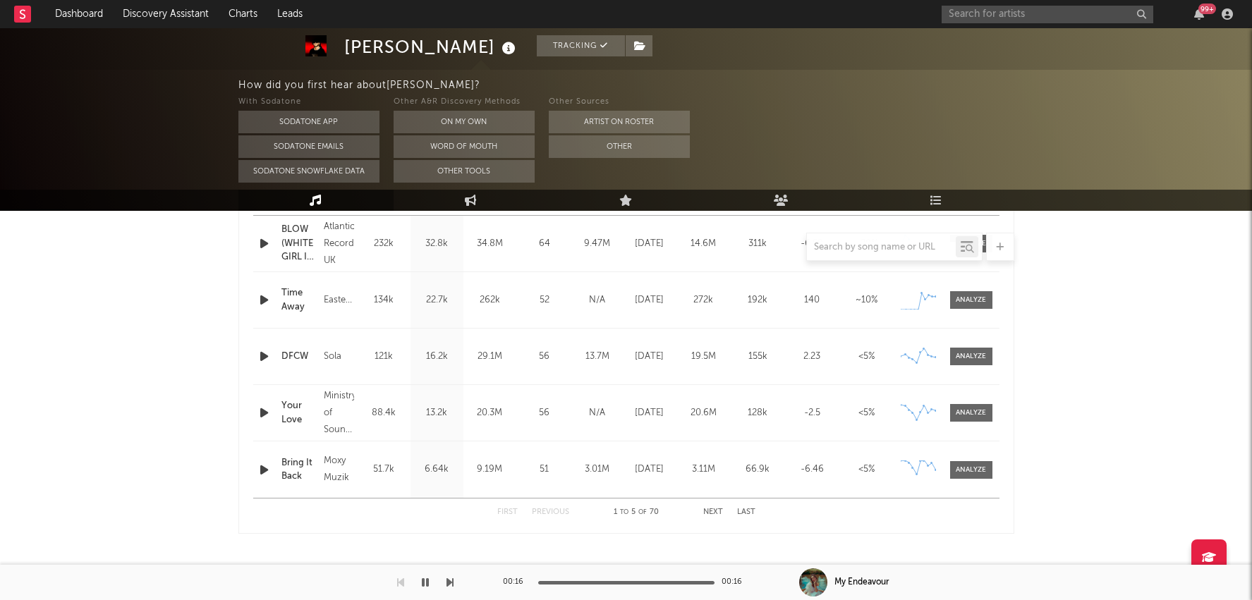
scroll to position [596, 0]
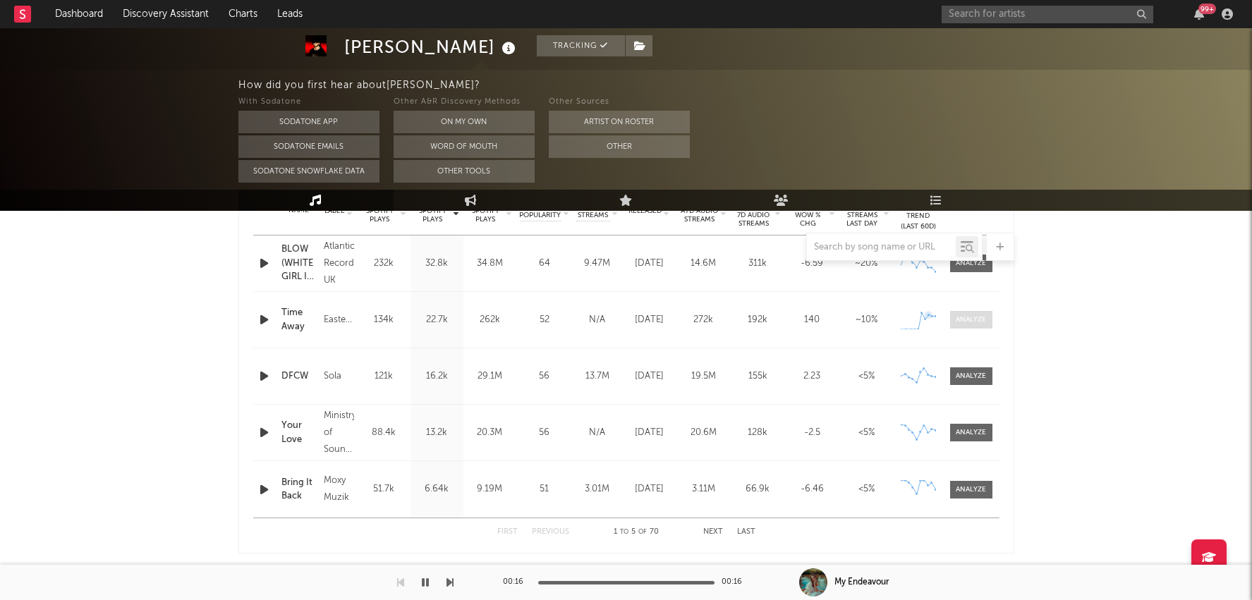
click at [960, 322] on div at bounding box center [971, 320] width 30 height 11
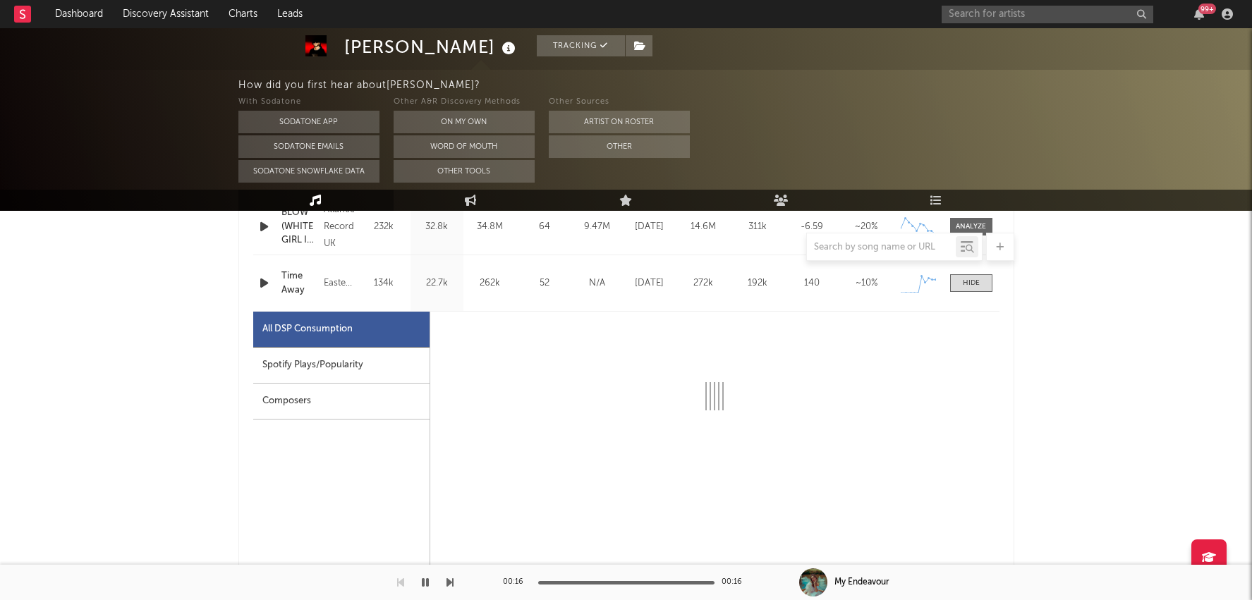
scroll to position [644, 0]
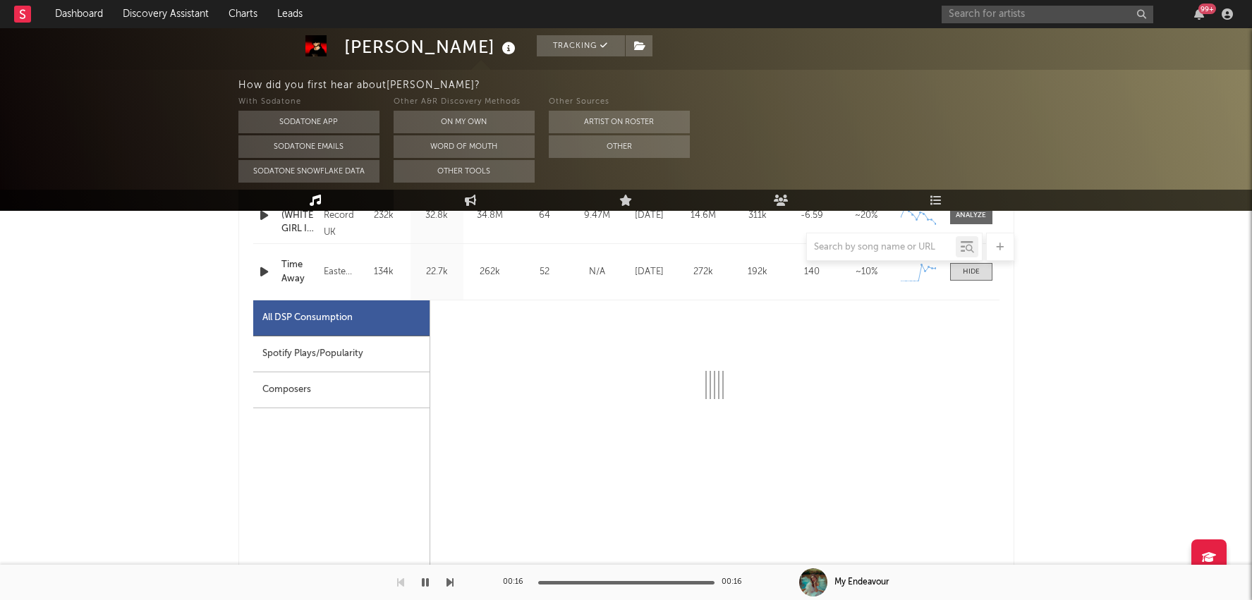
select select "1w"
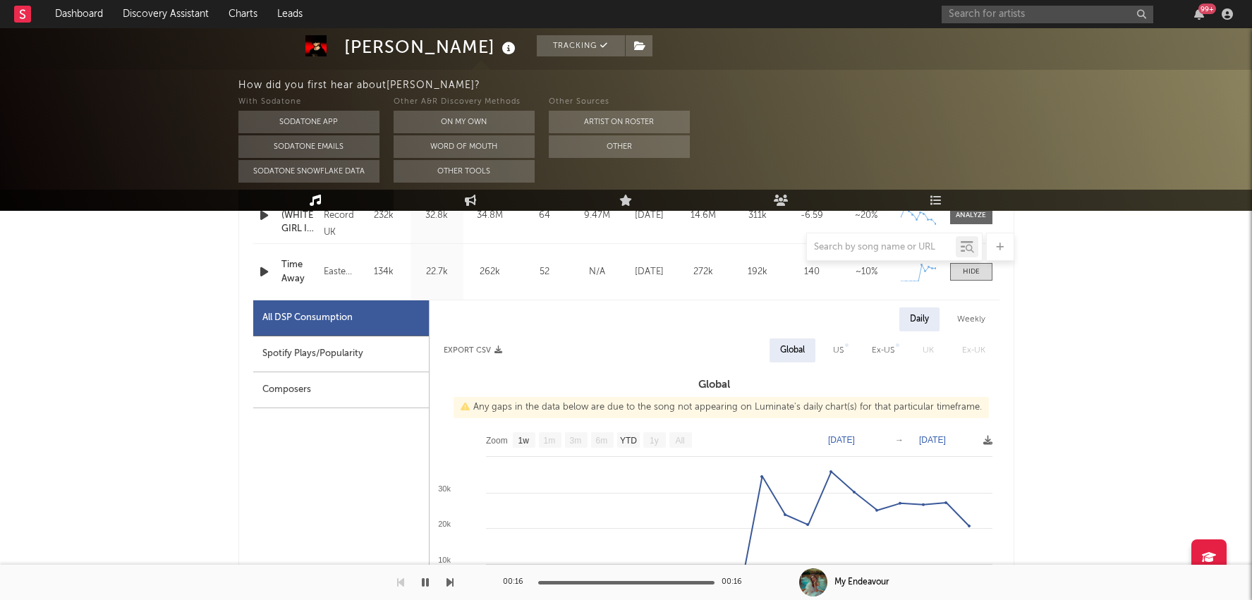
click at [1007, 3] on div "99 +" at bounding box center [1089, 14] width 296 height 28
click at [1007, 4] on div "99 +" at bounding box center [1089, 14] width 296 height 28
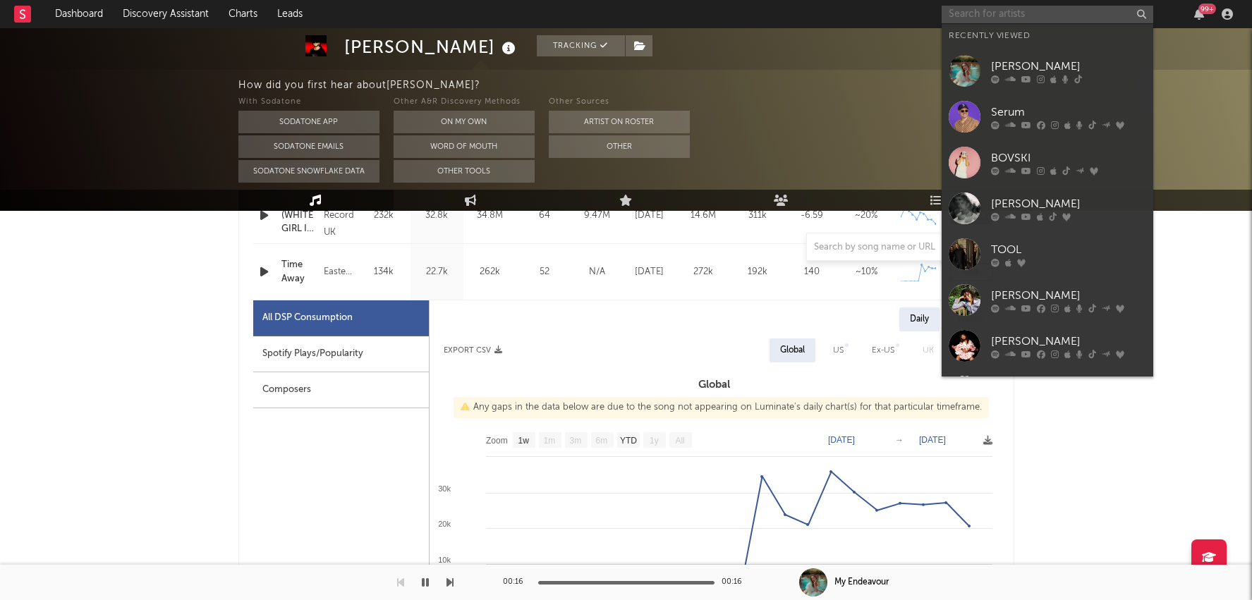
click at [1005, 16] on input "text" at bounding box center [1047, 15] width 212 height 18
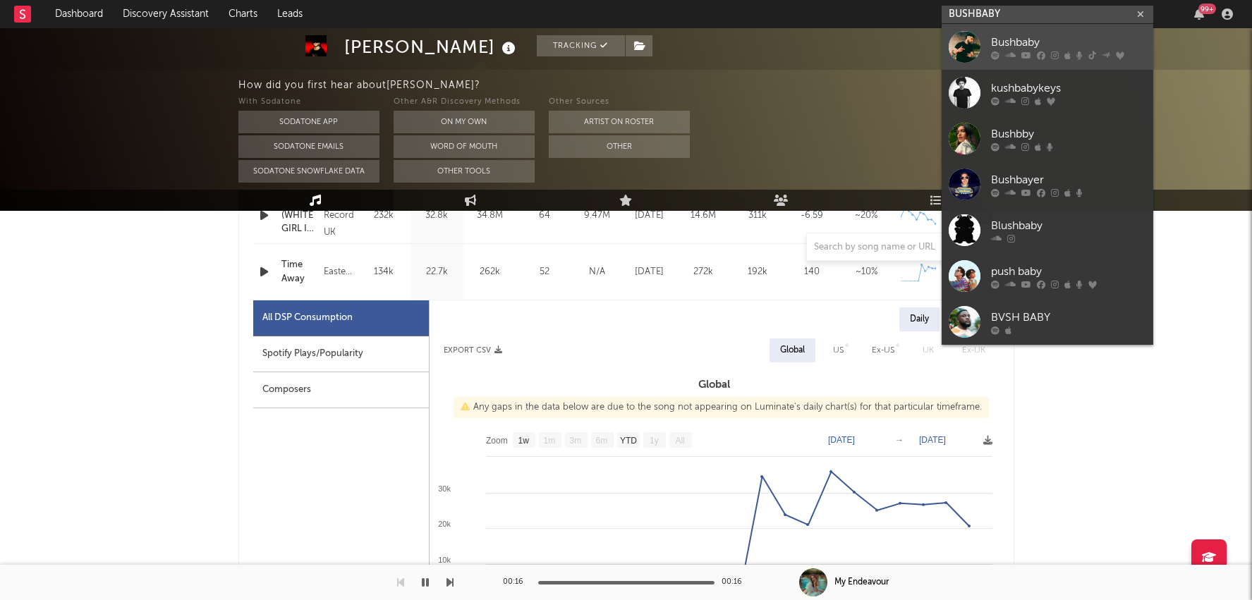
type input "BUSHBABY"
click at [1021, 51] on icon at bounding box center [1026, 55] width 10 height 8
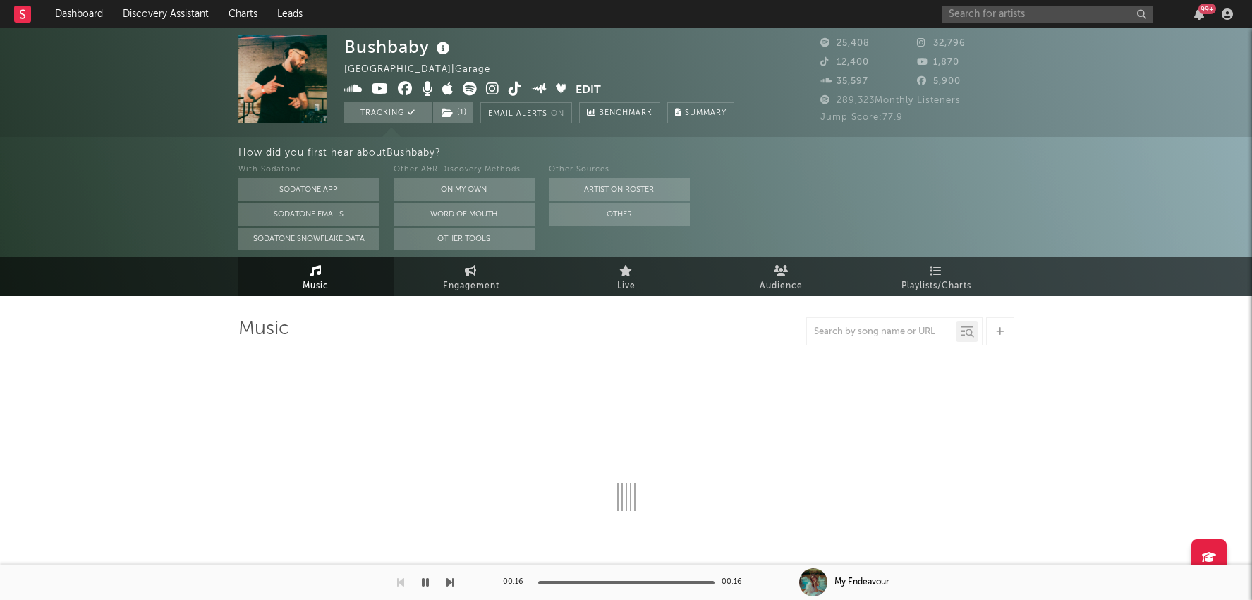
select select "6m"
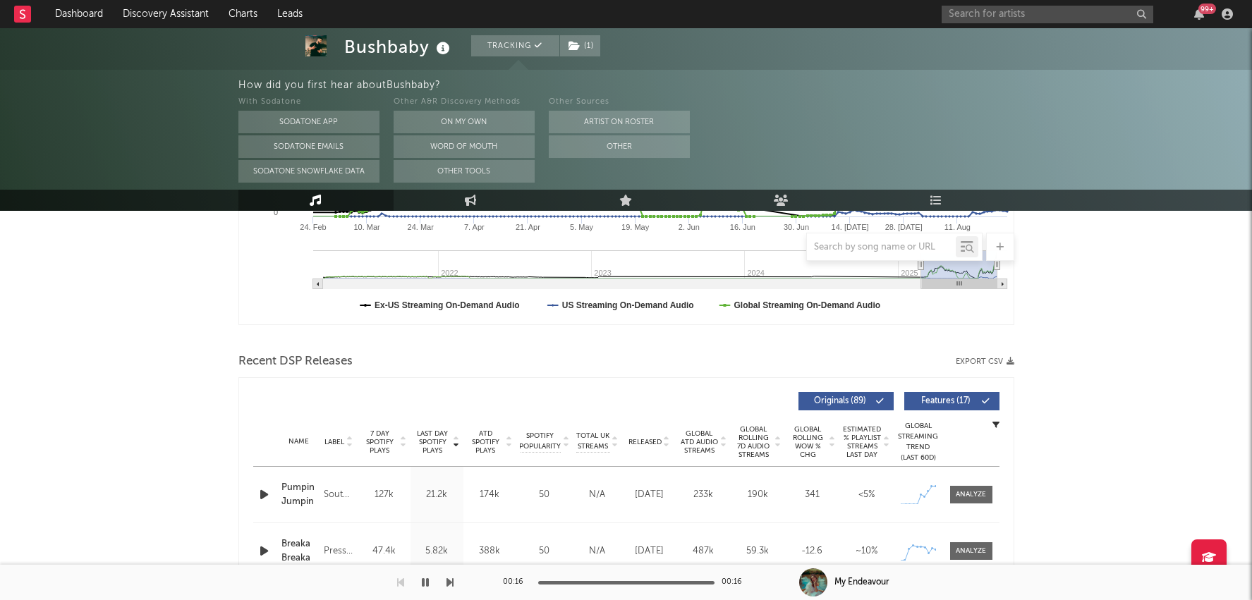
scroll to position [385, 0]
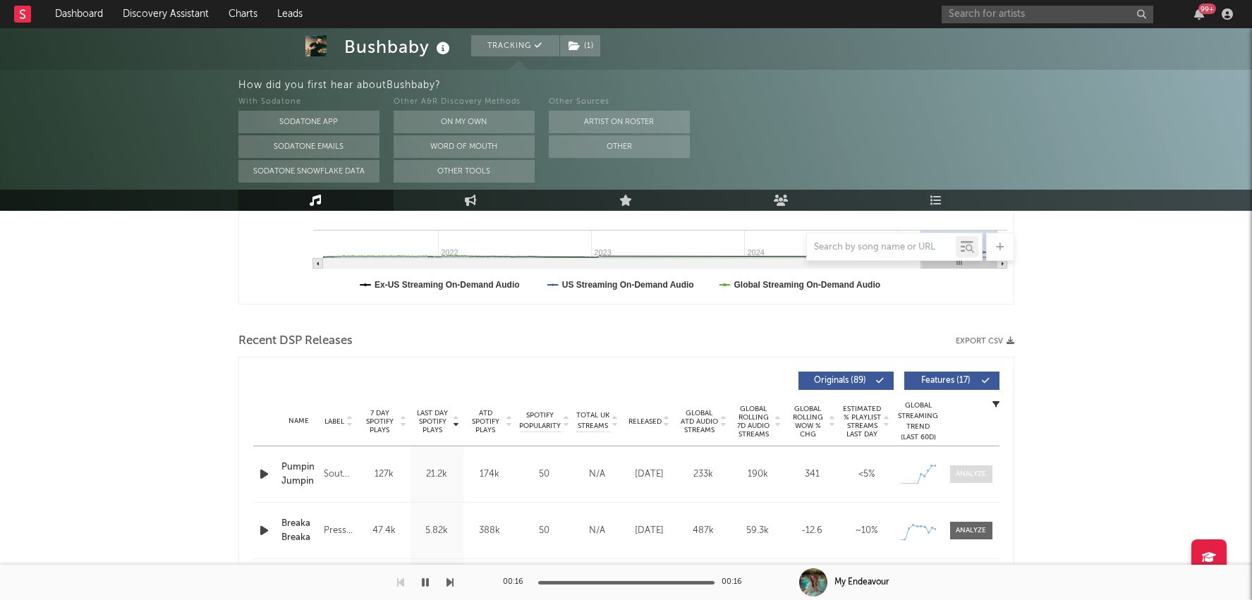
click at [971, 465] on span at bounding box center [971, 474] width 42 height 18
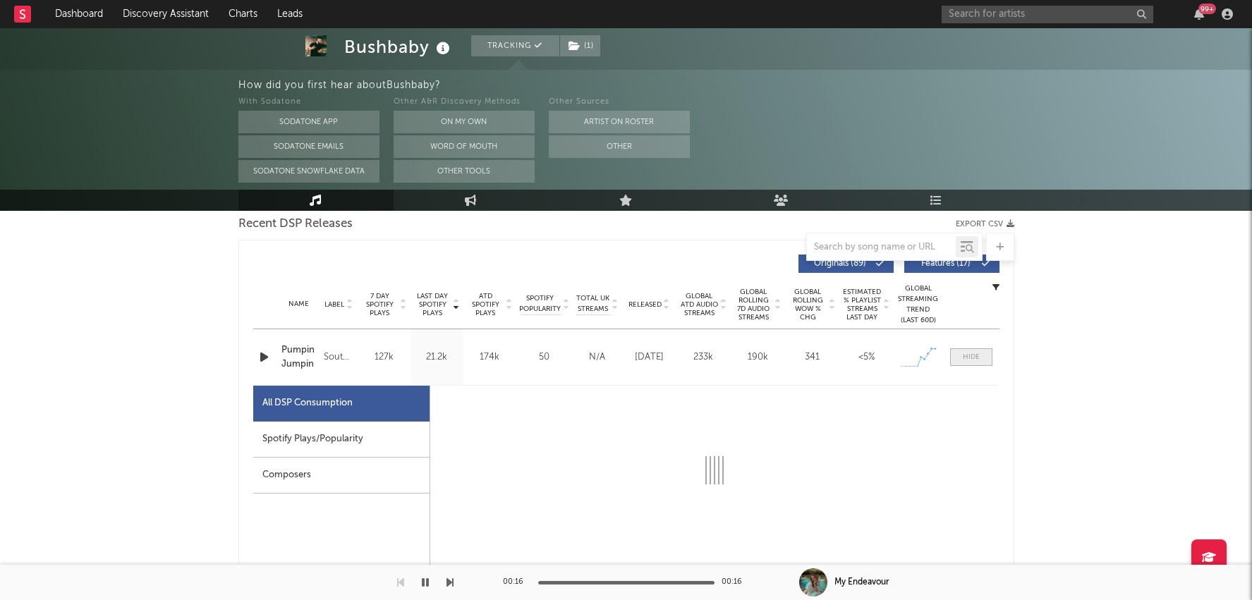
select select "1w"
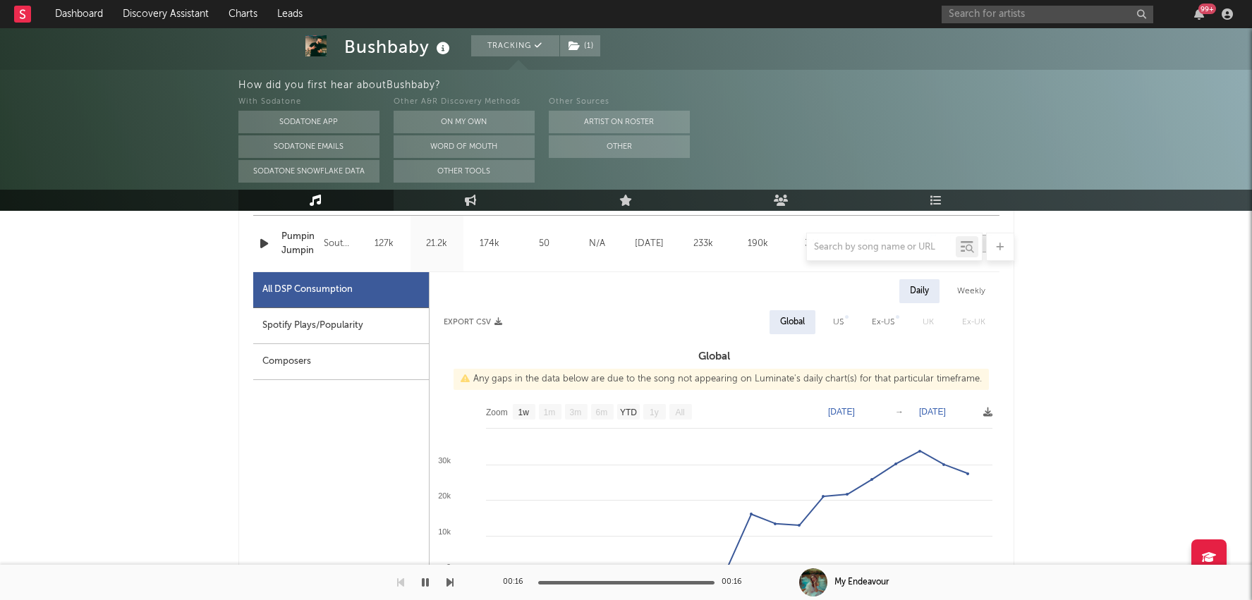
scroll to position [643, 0]
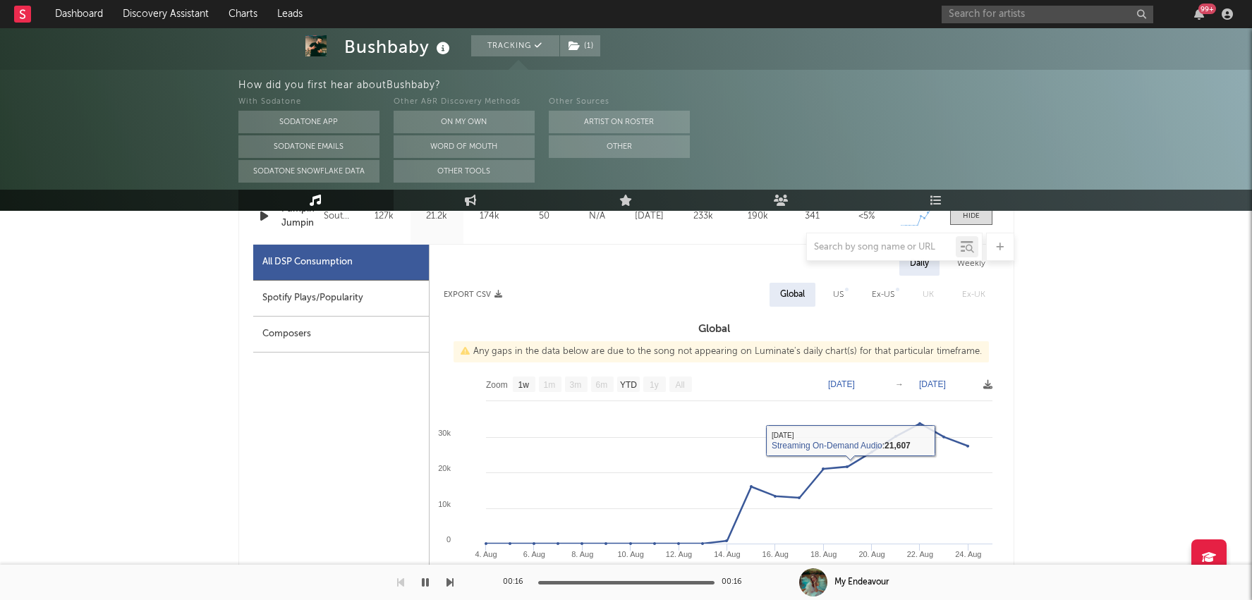
click at [375, 300] on div "Spotify Plays/Popularity" at bounding box center [341, 299] width 176 height 36
select select "1w"
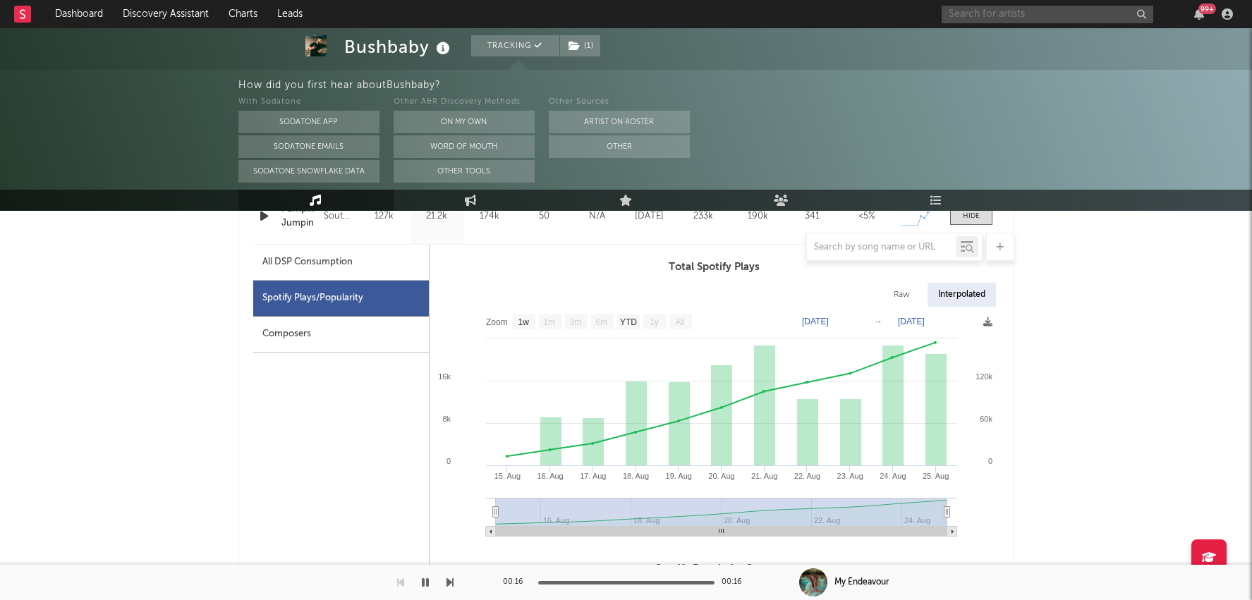
click at [1044, 11] on input "text" at bounding box center [1047, 15] width 212 height 18
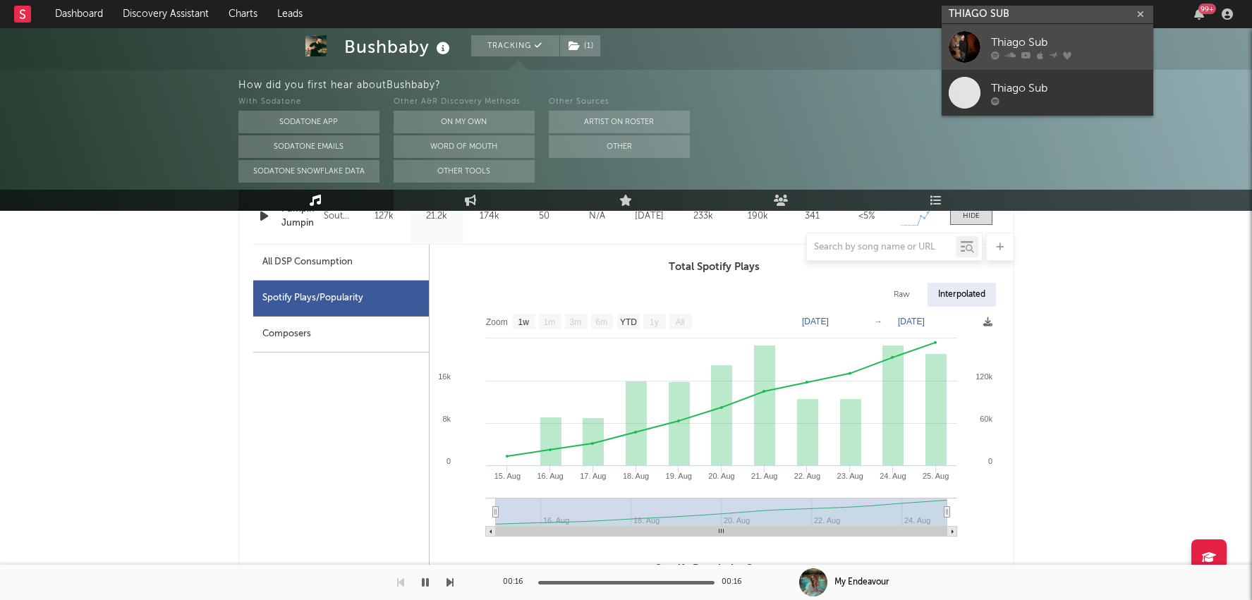
type input "THIAGO SUB"
click at [1045, 45] on div "Thiago Sub" at bounding box center [1068, 42] width 155 height 17
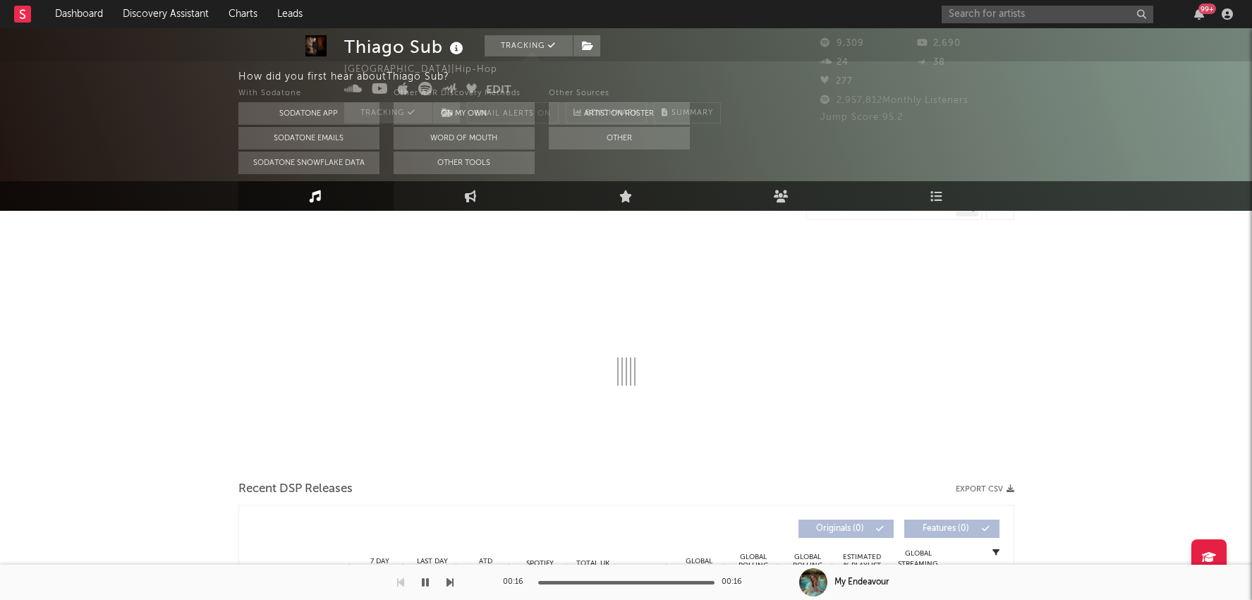
select select "1w"
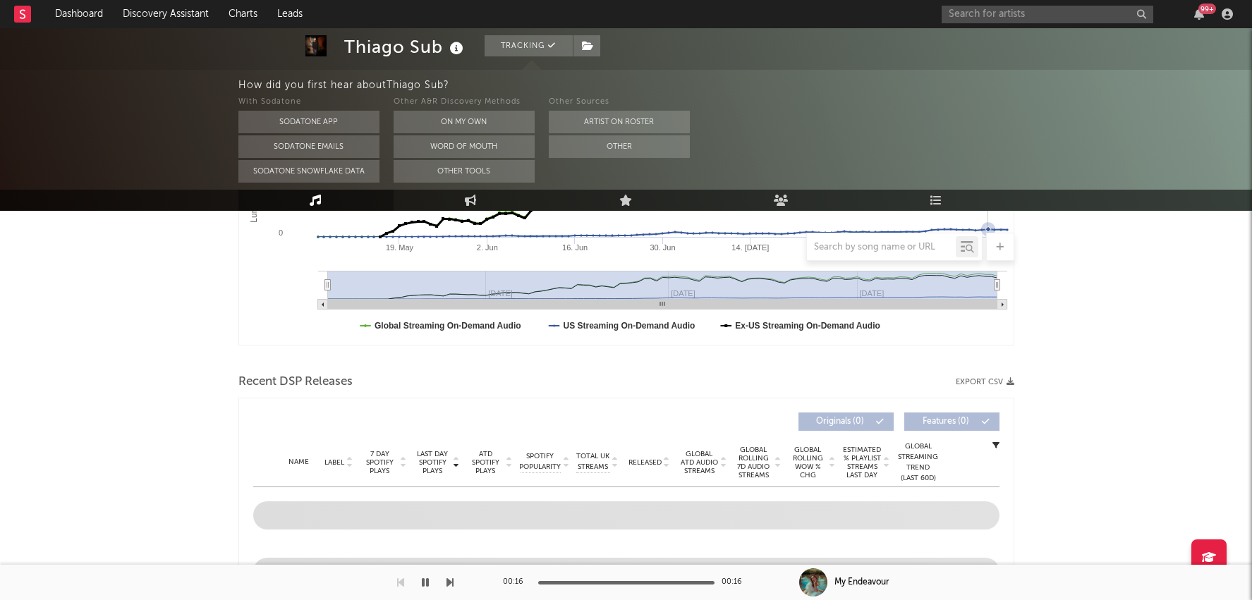
scroll to position [417, 0]
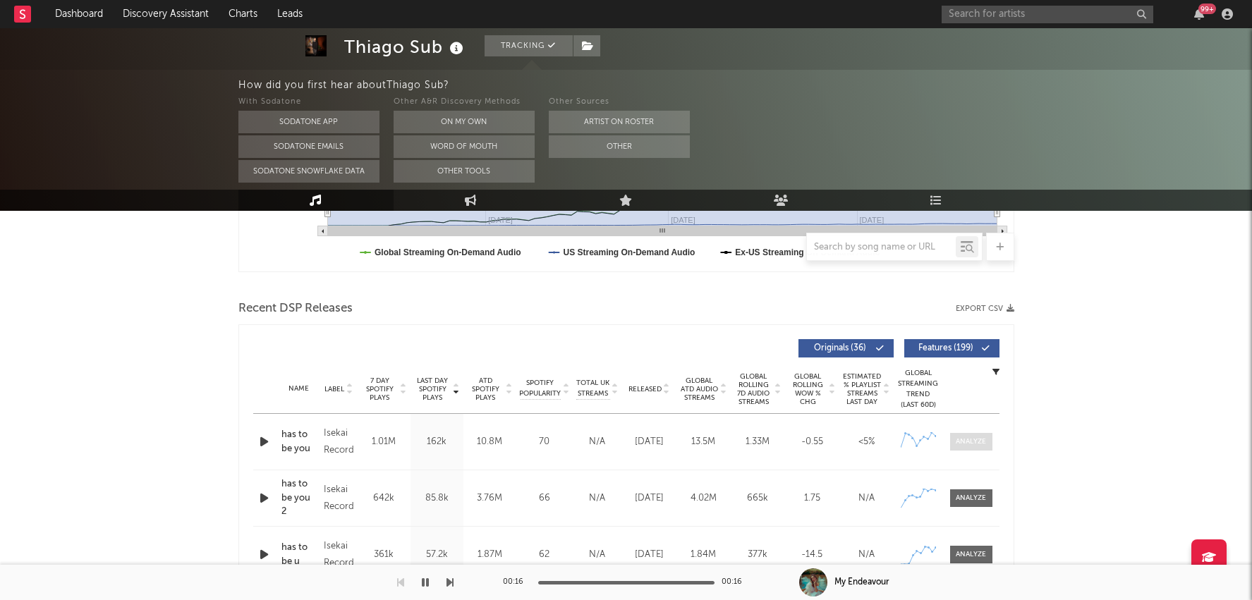
click at [968, 442] on div at bounding box center [971, 442] width 30 height 11
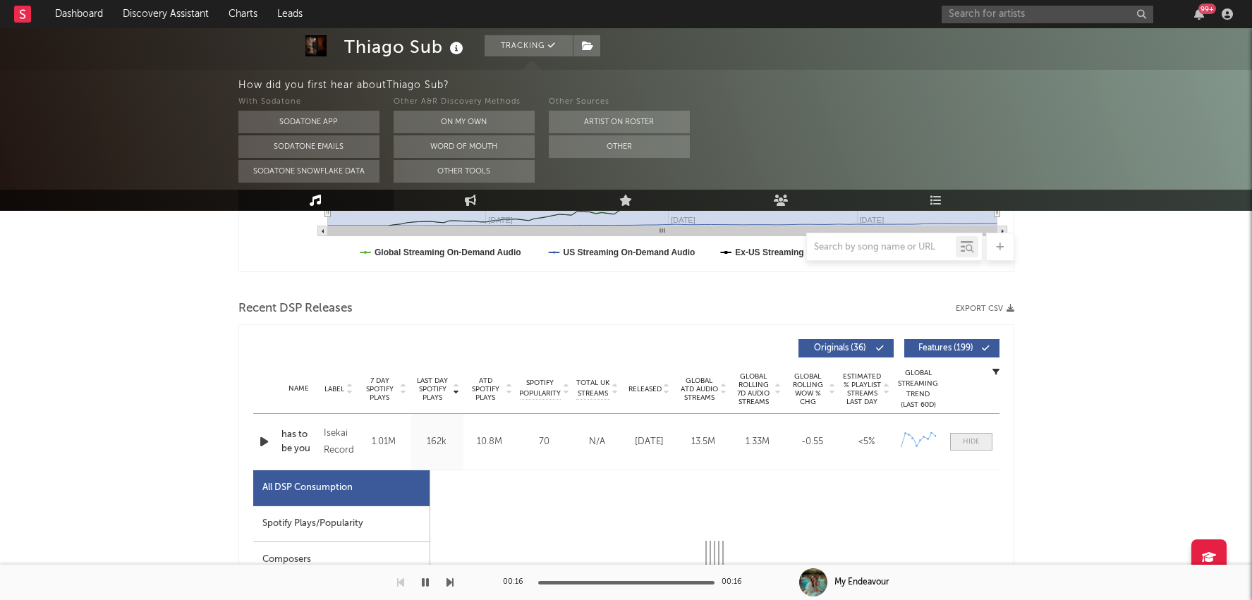
select select "1w"
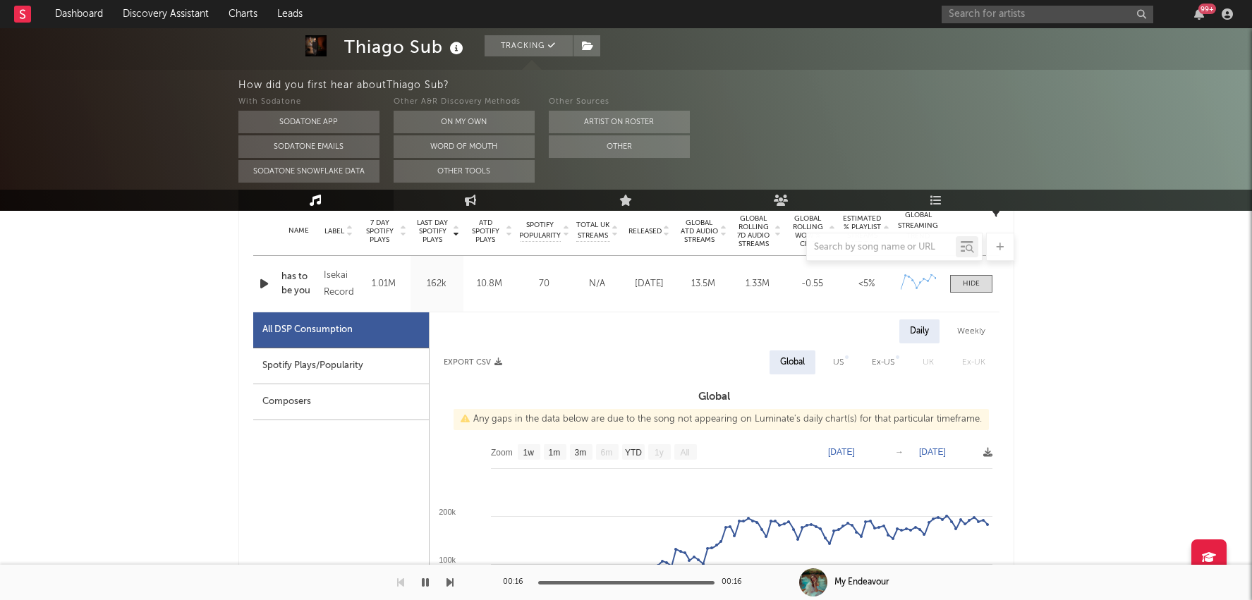
scroll to position [589, 0]
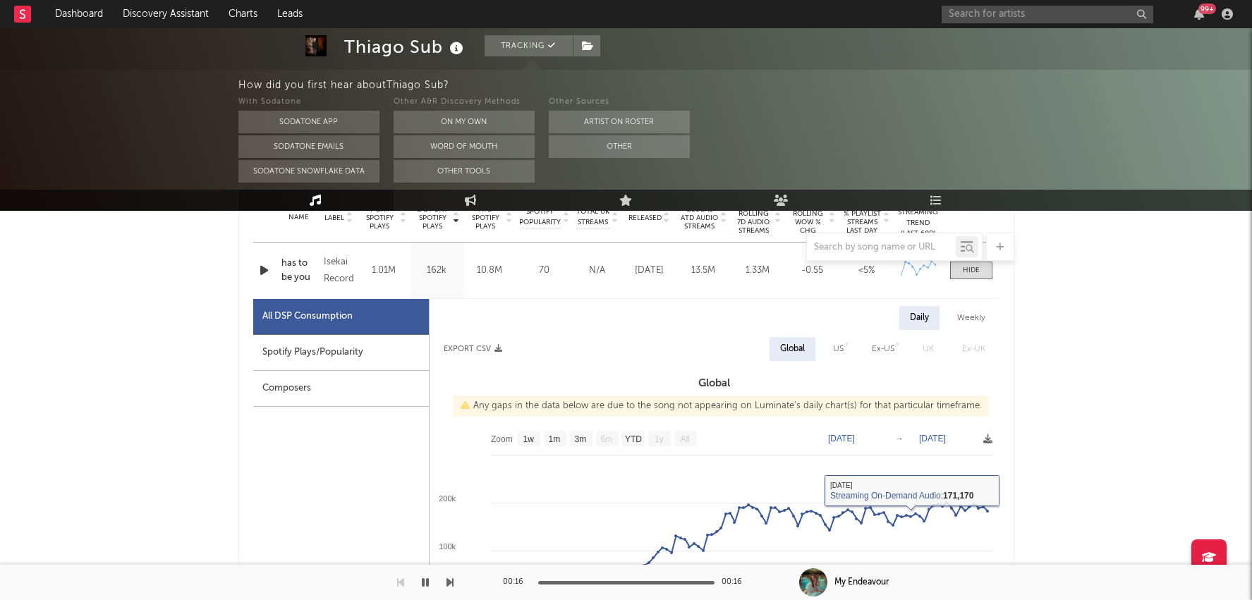
click at [379, 362] on div "Spotify Plays/Popularity" at bounding box center [341, 353] width 176 height 36
select select "1w"
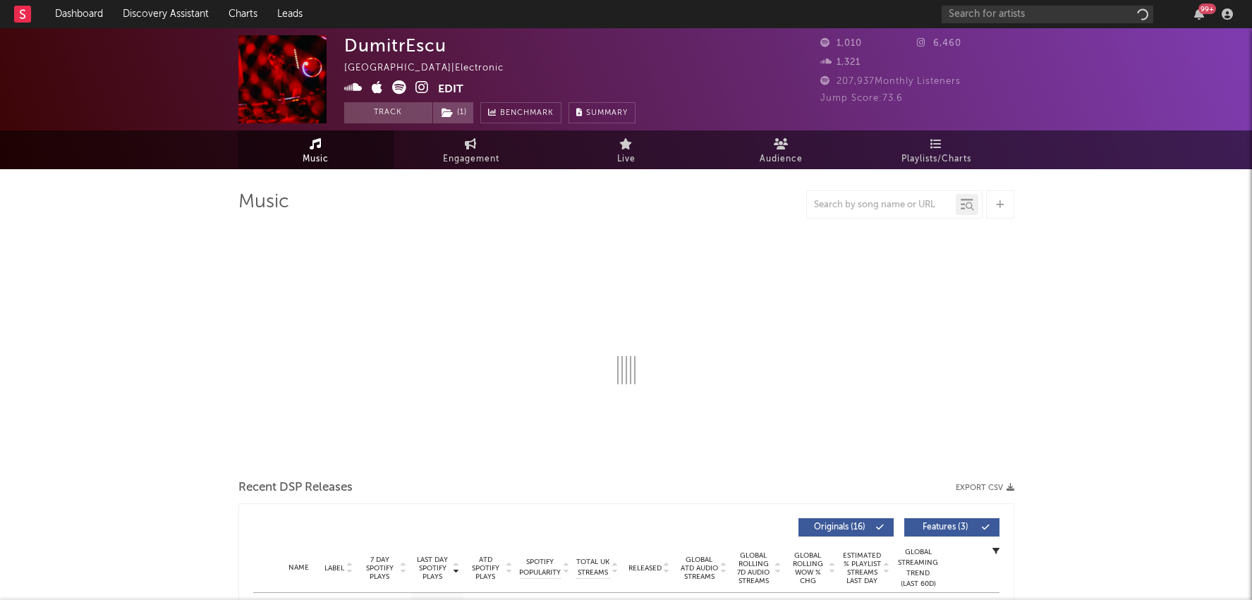
select select "1w"
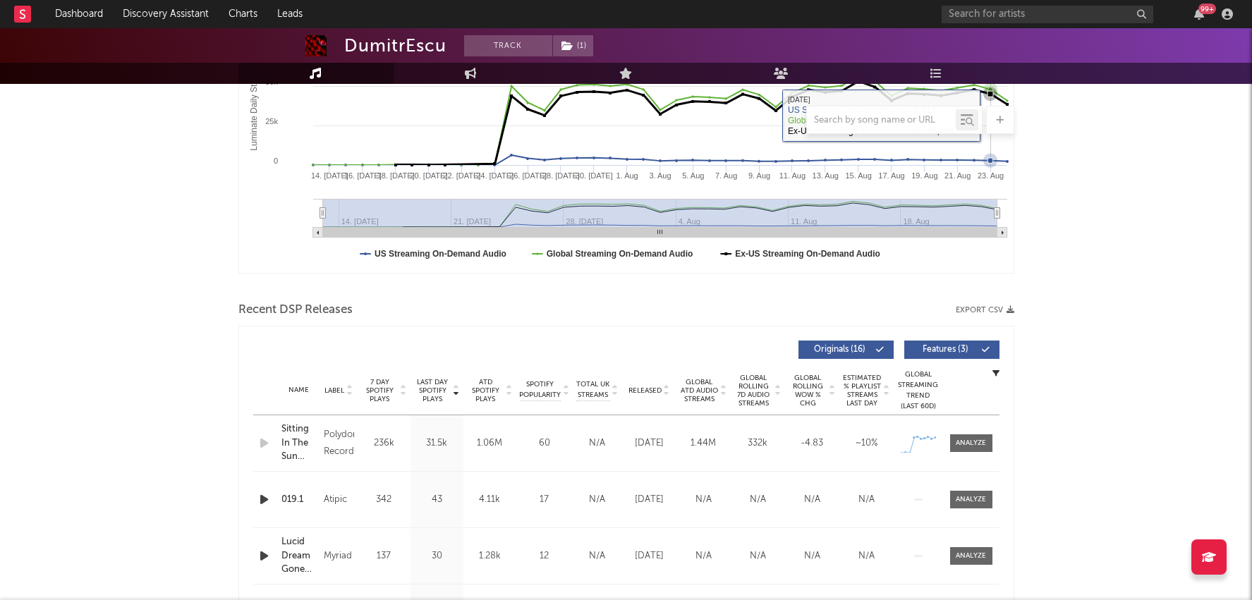
scroll to position [294, 0]
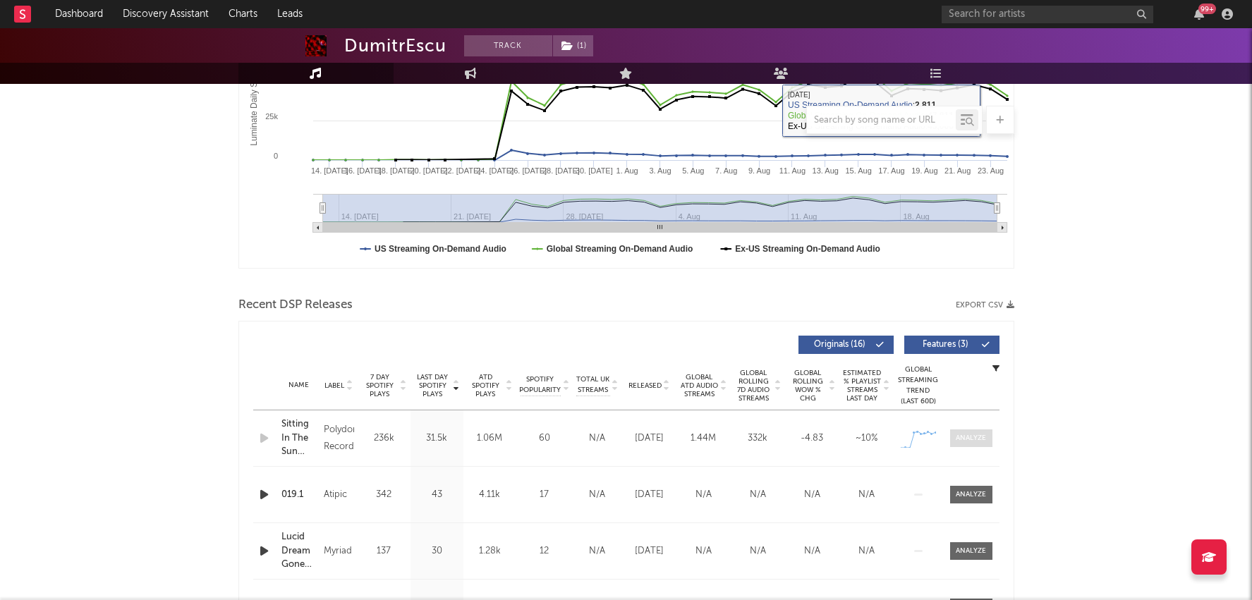
click at [973, 434] on div at bounding box center [971, 438] width 30 height 11
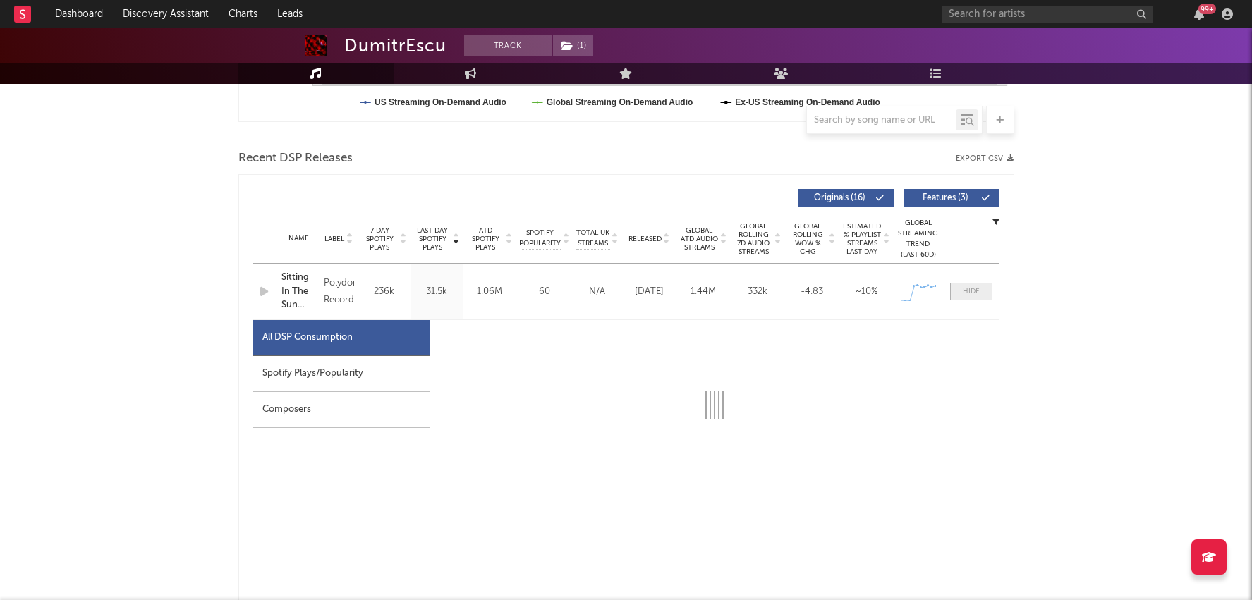
select select "1w"
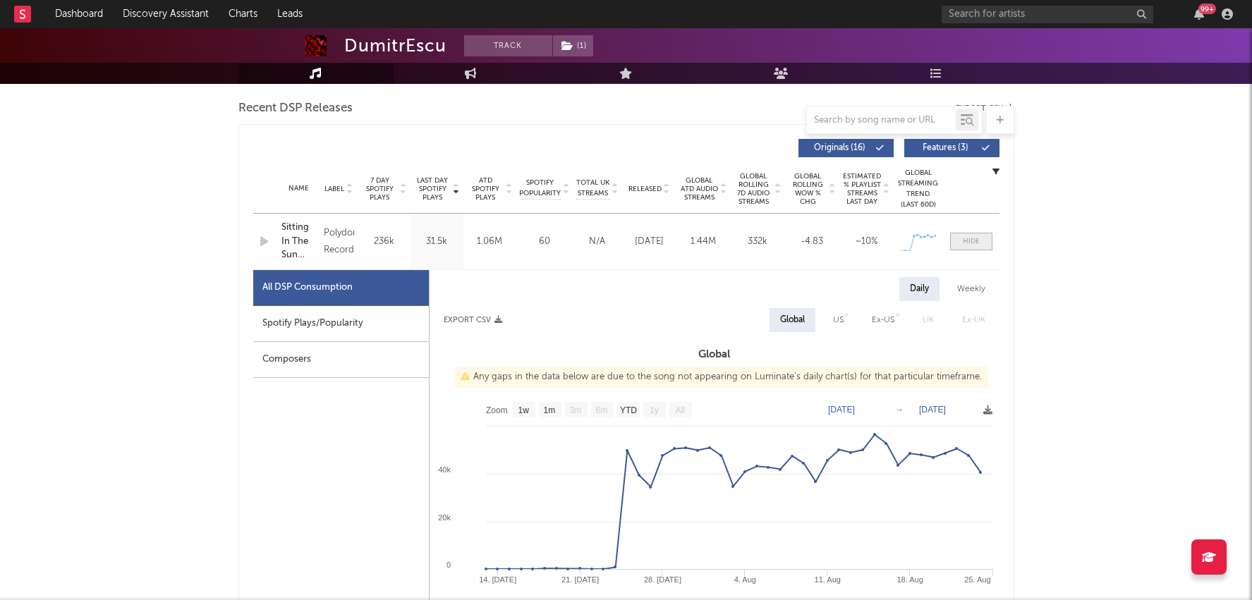
scroll to position [506, 0]
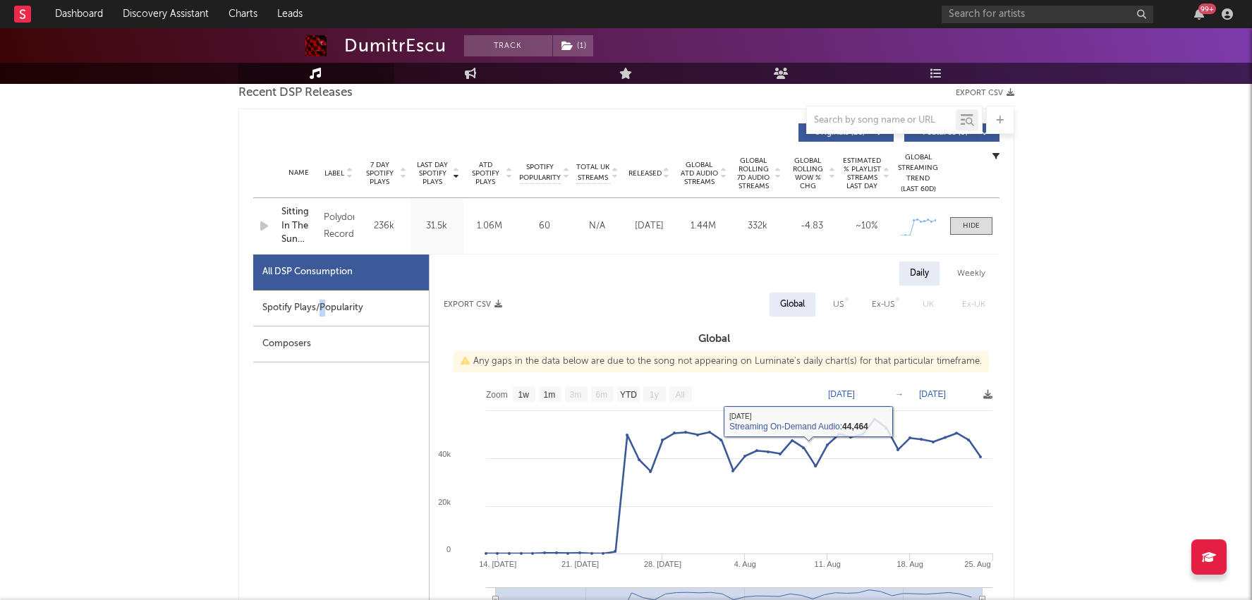
click at [322, 304] on div "Spotify Plays/Popularity" at bounding box center [341, 309] width 176 height 36
select select "1w"
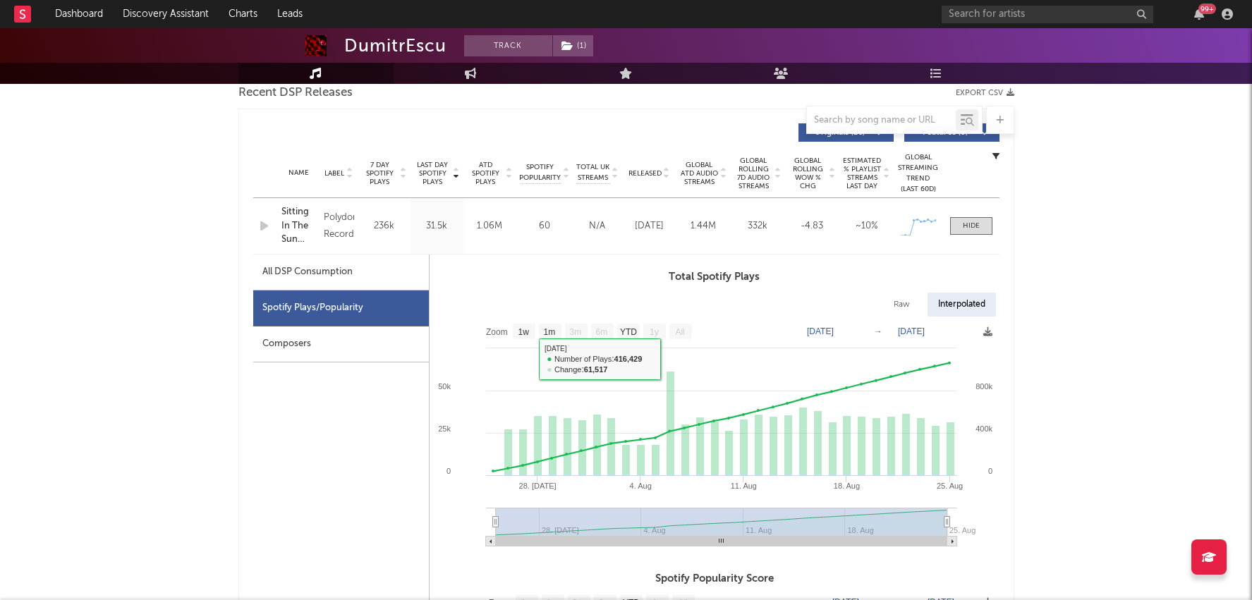
click at [319, 266] on div "All DSP Consumption" at bounding box center [307, 272] width 90 height 17
select select "1w"
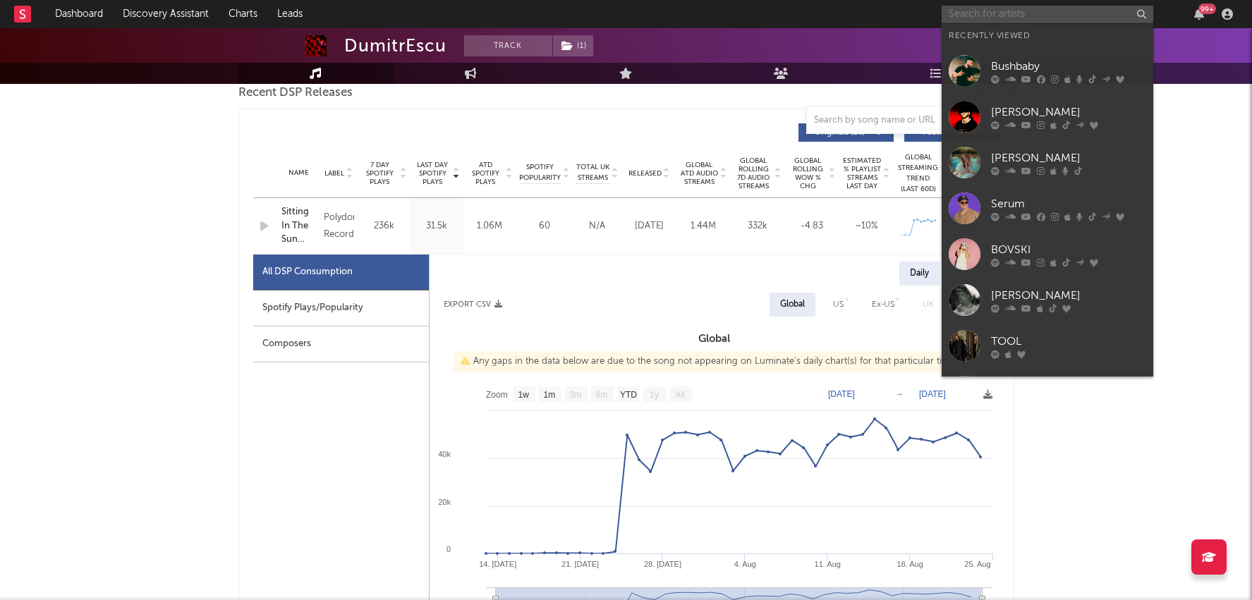
click at [1008, 11] on input "text" at bounding box center [1047, 15] width 212 height 18
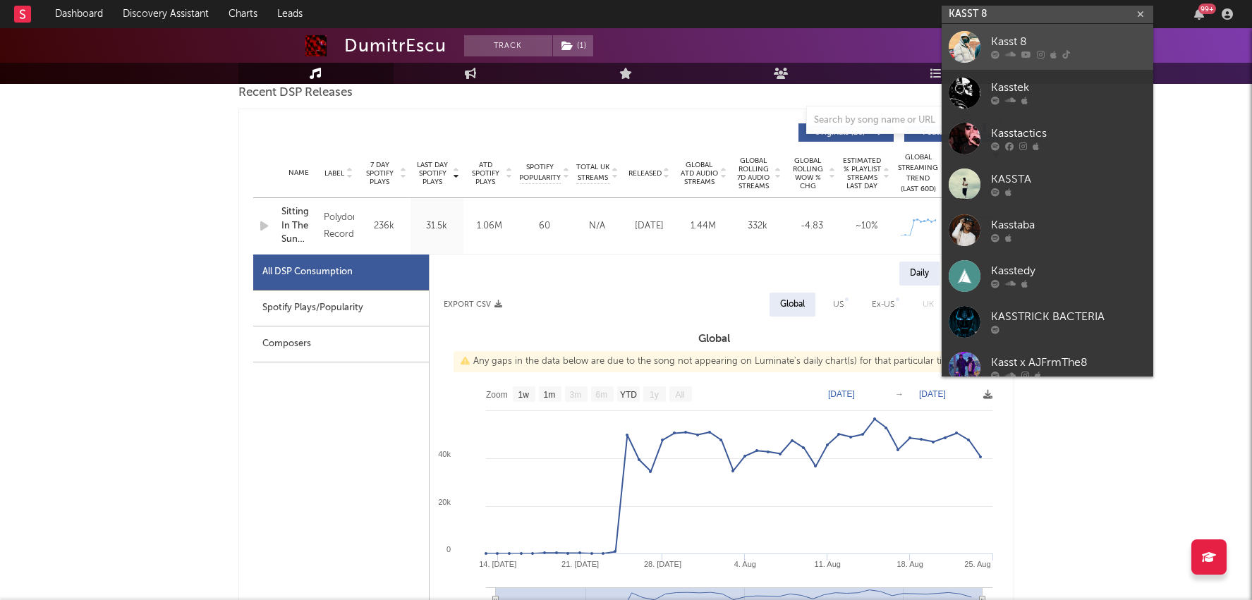
type input "KASST 8"
click at [1026, 51] on icon at bounding box center [1026, 55] width 10 height 8
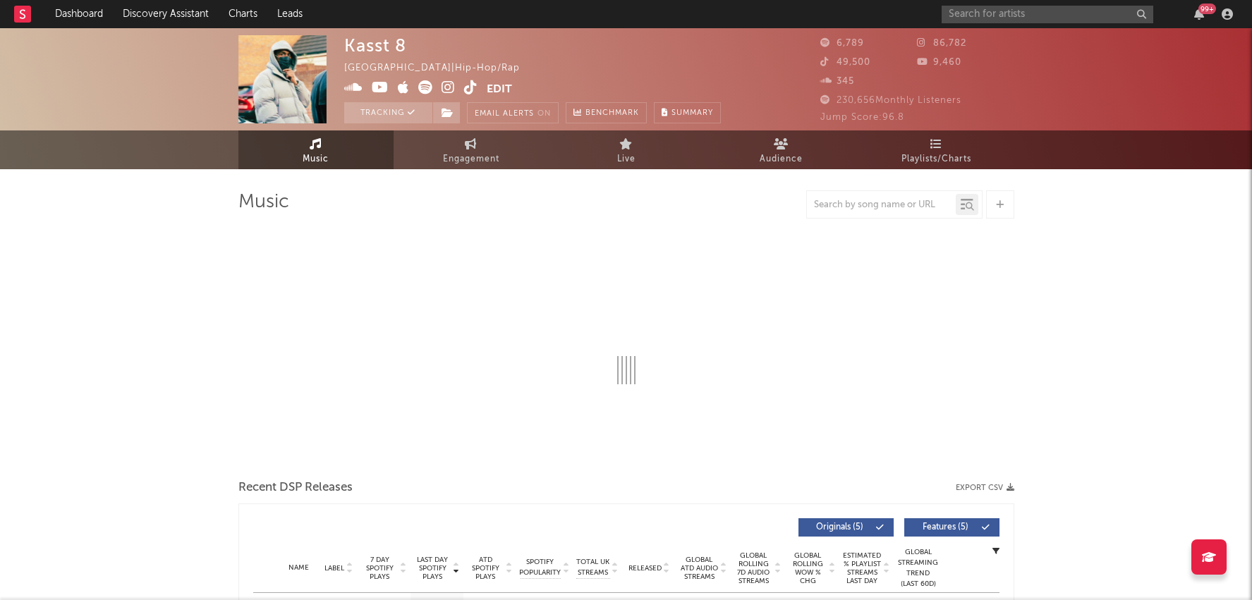
select select "1w"
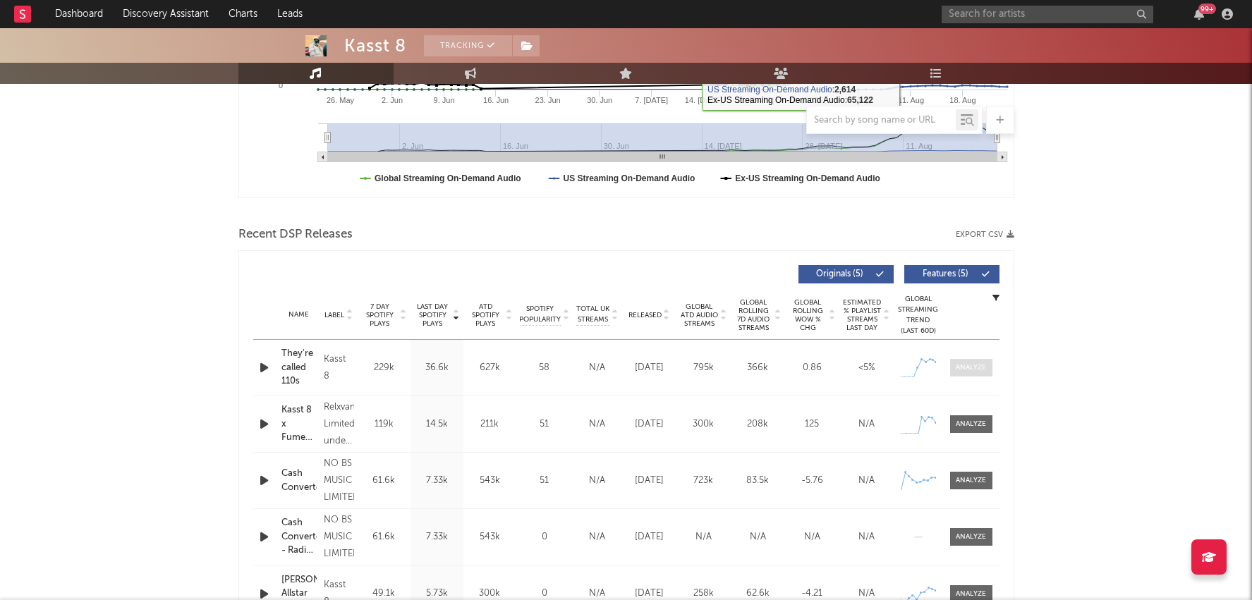
scroll to position [382, 0]
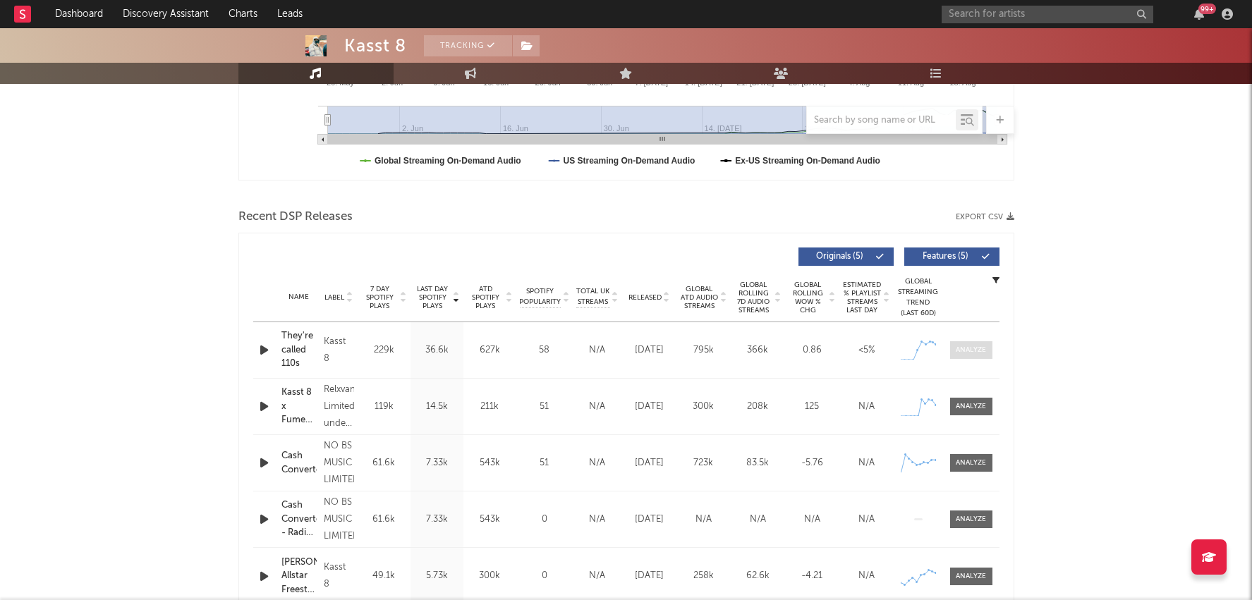
click at [982, 351] on div at bounding box center [971, 350] width 30 height 11
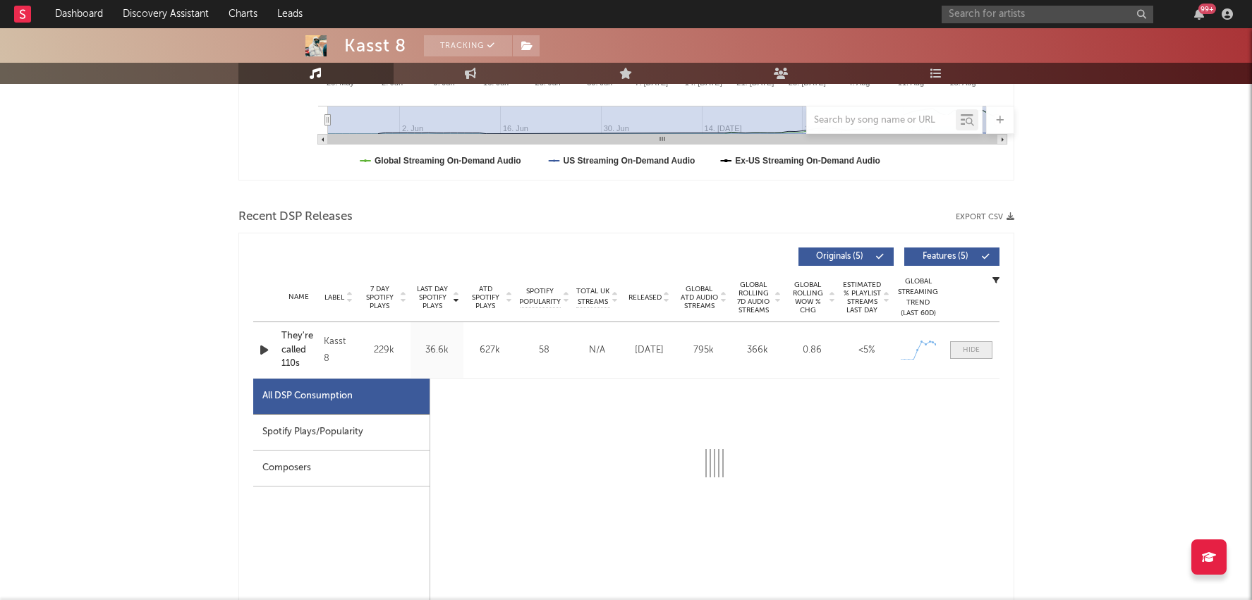
select select "1w"
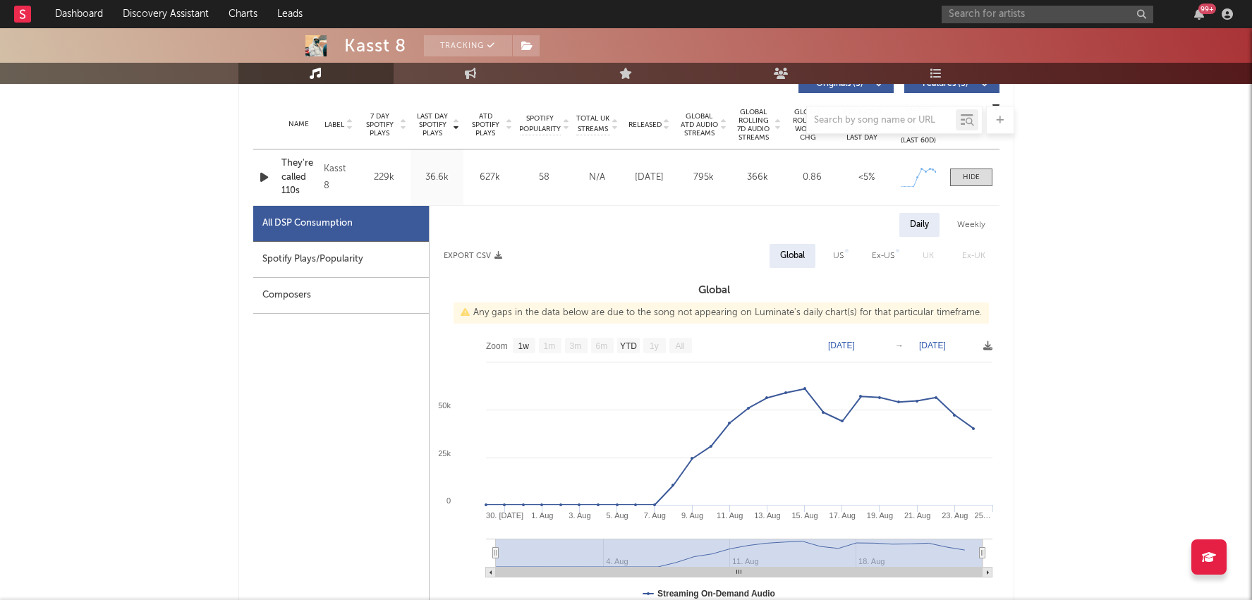
scroll to position [559, 0]
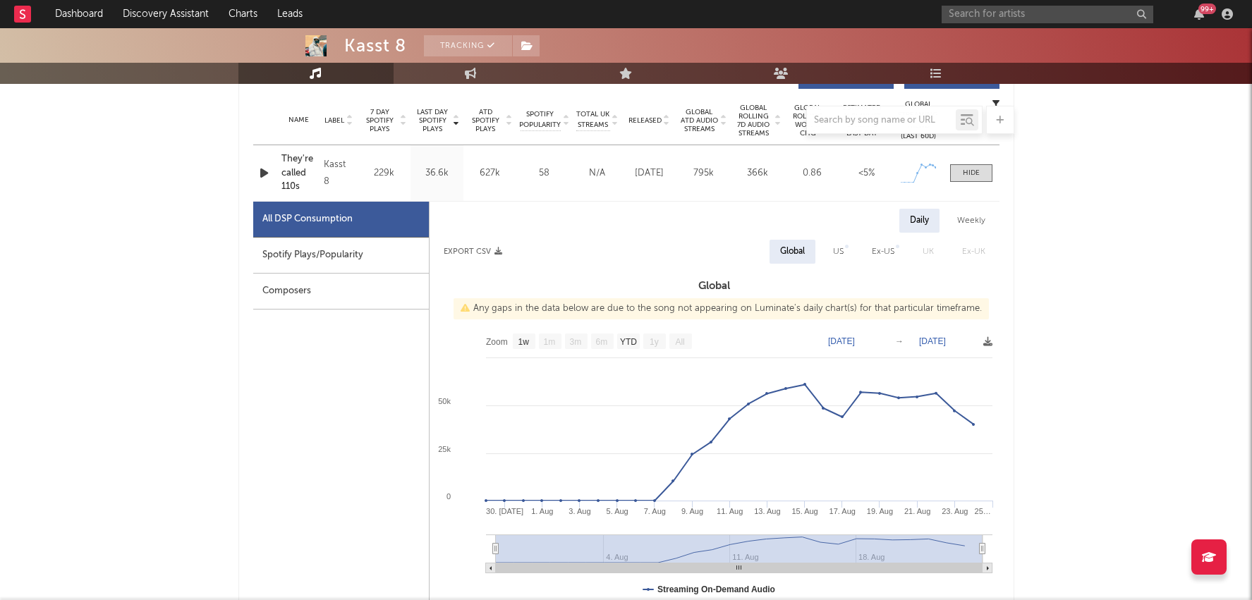
click at [1034, 4] on div "99 +" at bounding box center [1089, 14] width 296 height 28
click at [1027, 15] on input "text" at bounding box center [1047, 15] width 212 height 18
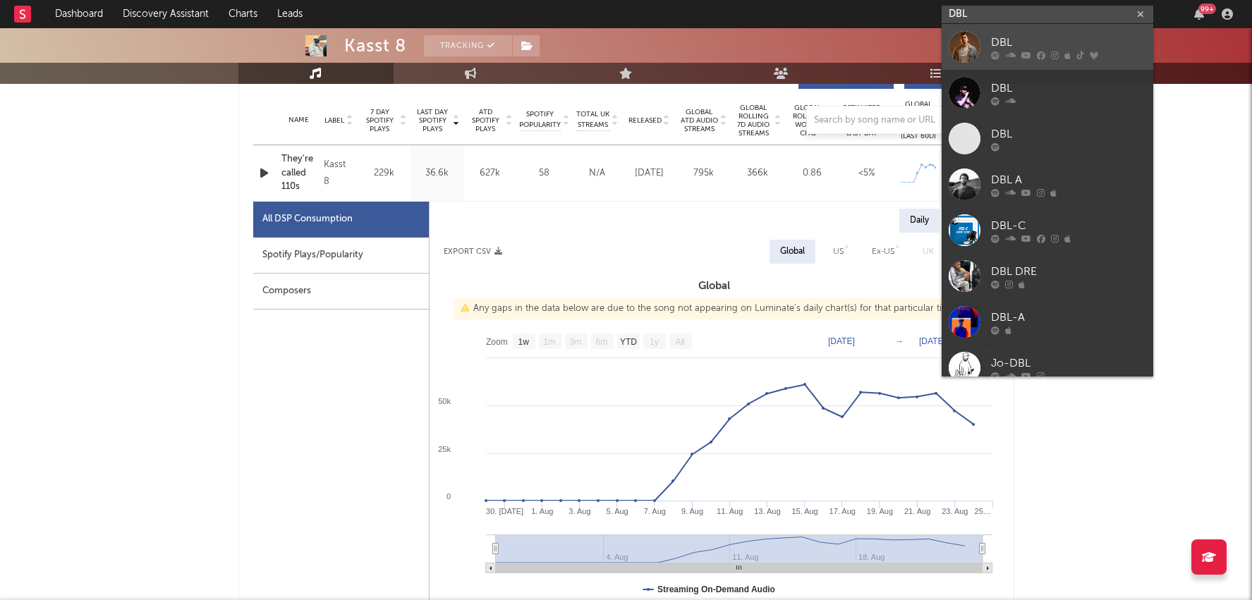
type input "DBL"
click at [1036, 49] on div "DBL" at bounding box center [1068, 42] width 155 height 17
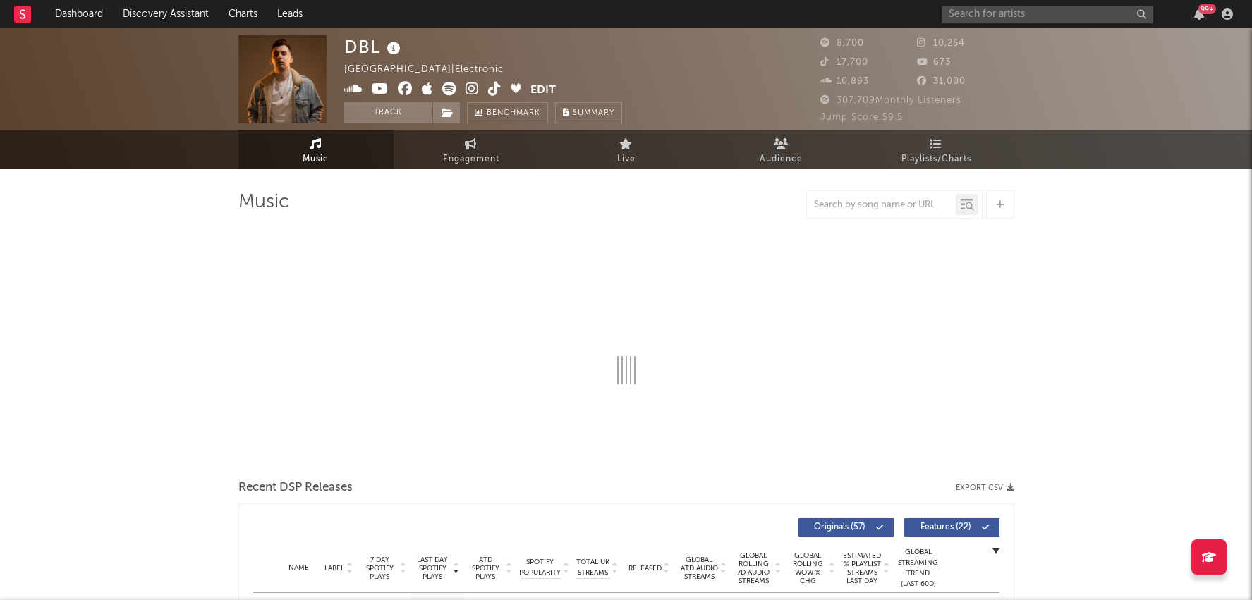
select select "6m"
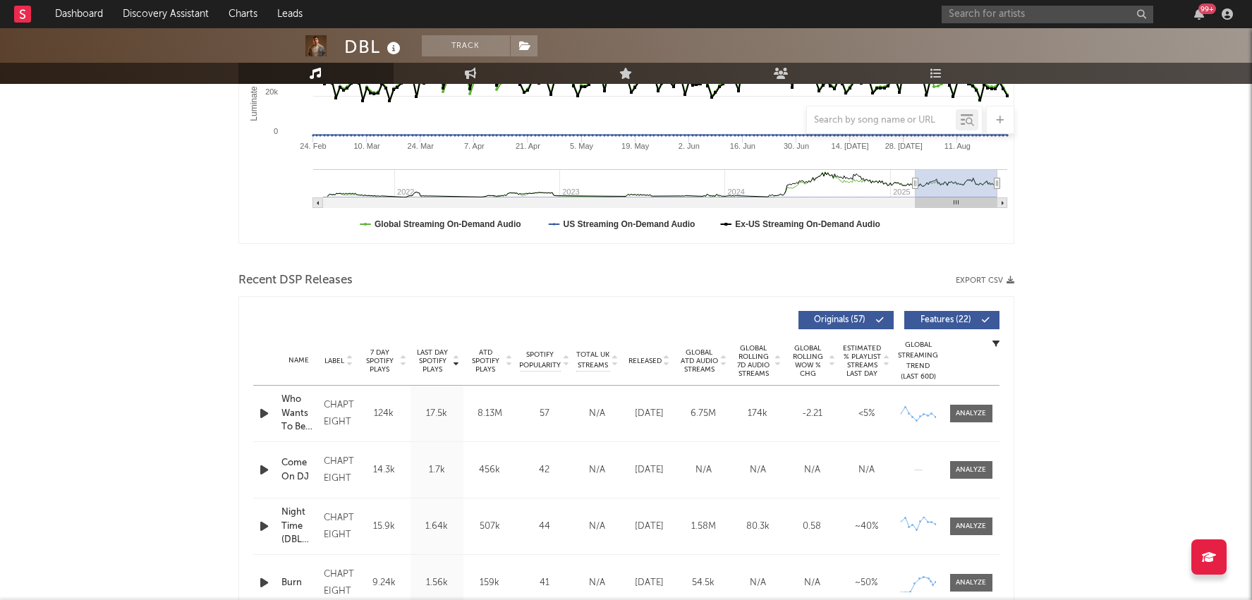
scroll to position [365, 0]
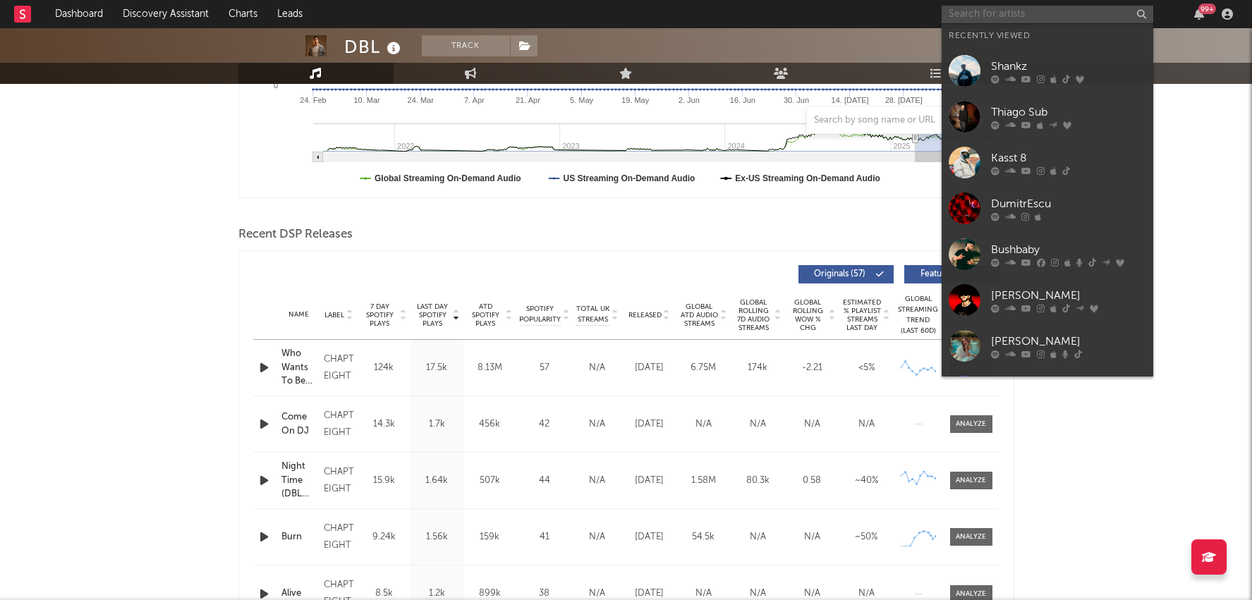
click at [1048, 16] on input "text" at bounding box center [1047, 15] width 212 height 18
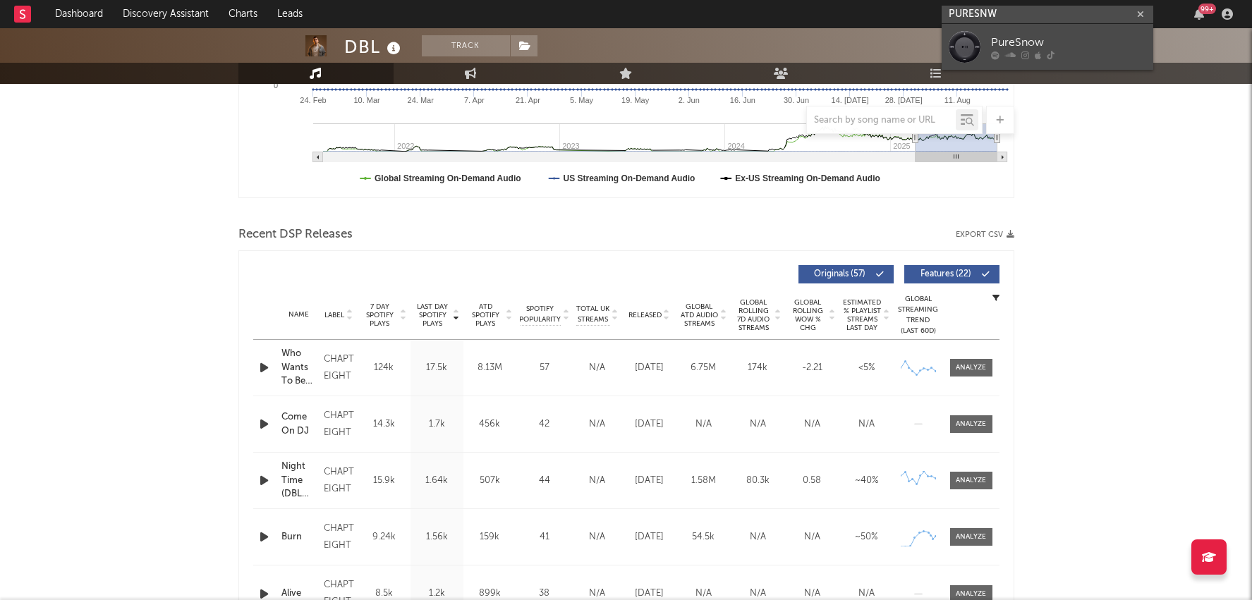
type input "PURESNW"
click at [1062, 49] on div "PureSnow" at bounding box center [1068, 42] width 155 height 17
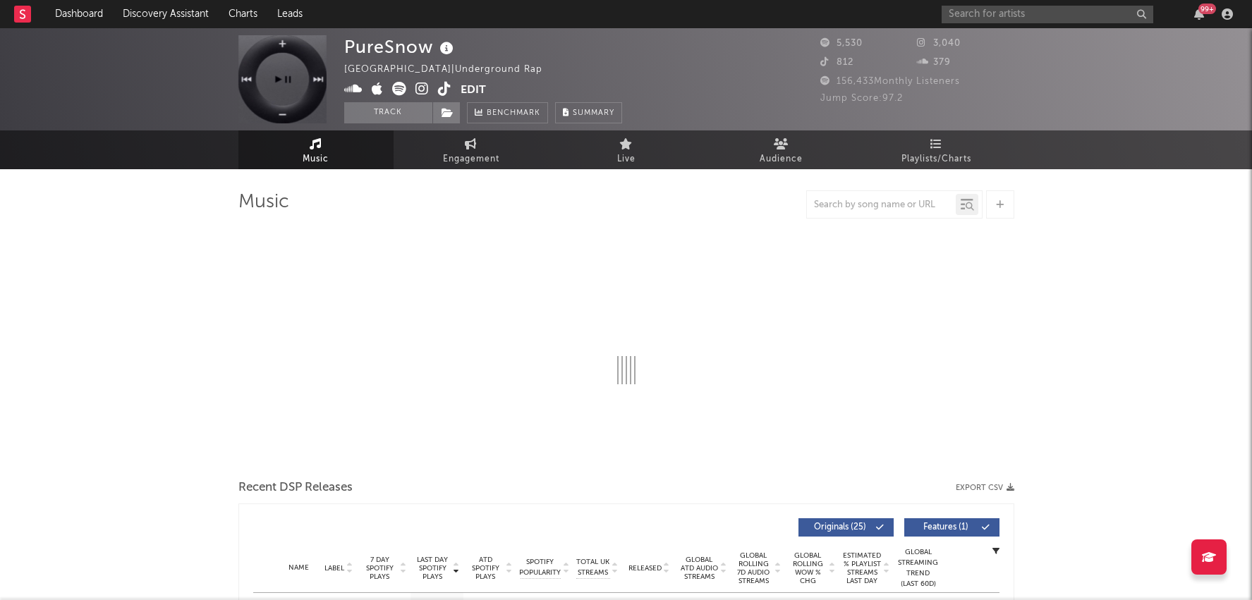
select select "1w"
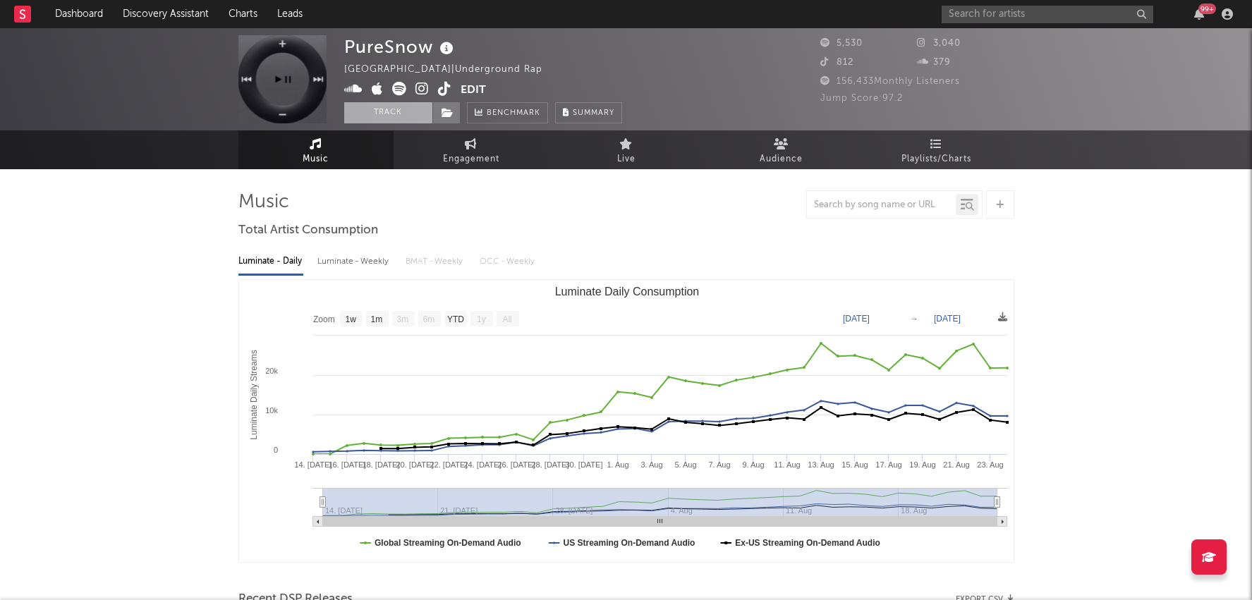
click at [395, 111] on button "Track" at bounding box center [388, 112] width 88 height 21
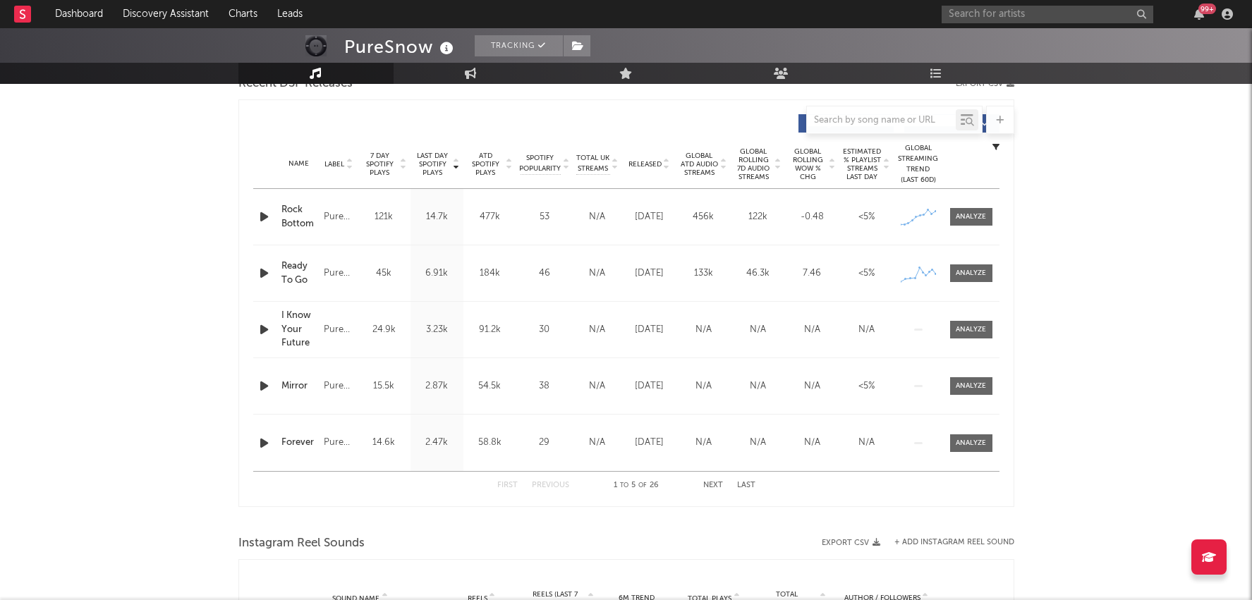
select select "1w"
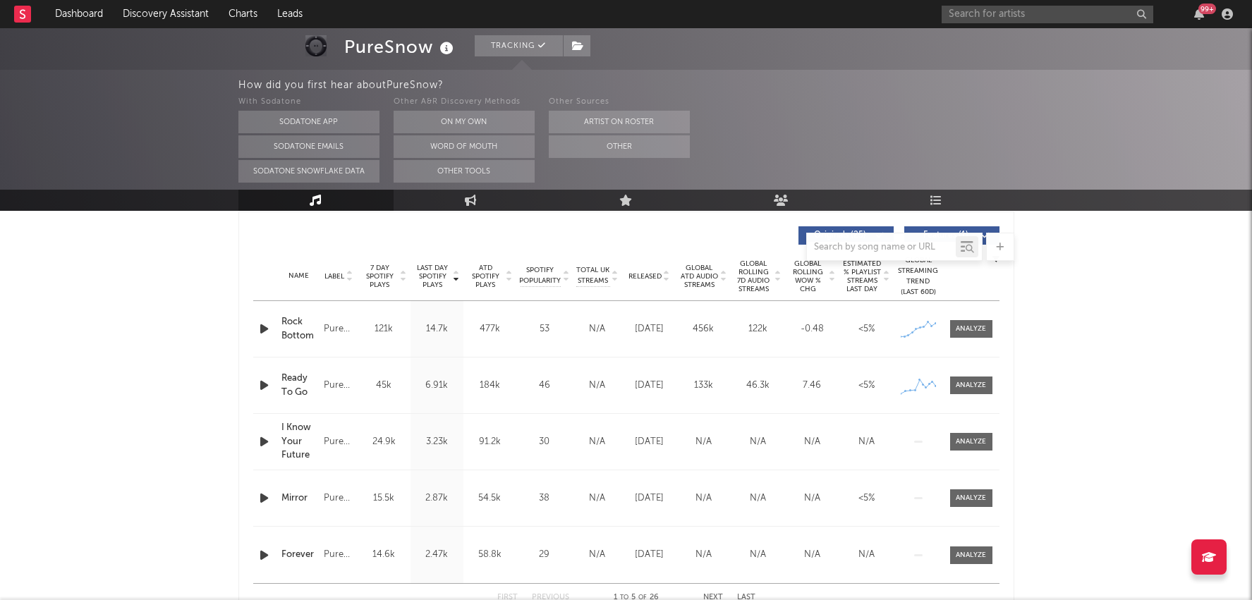
scroll to position [531, 0]
click at [989, 325] on span at bounding box center [971, 328] width 42 height 18
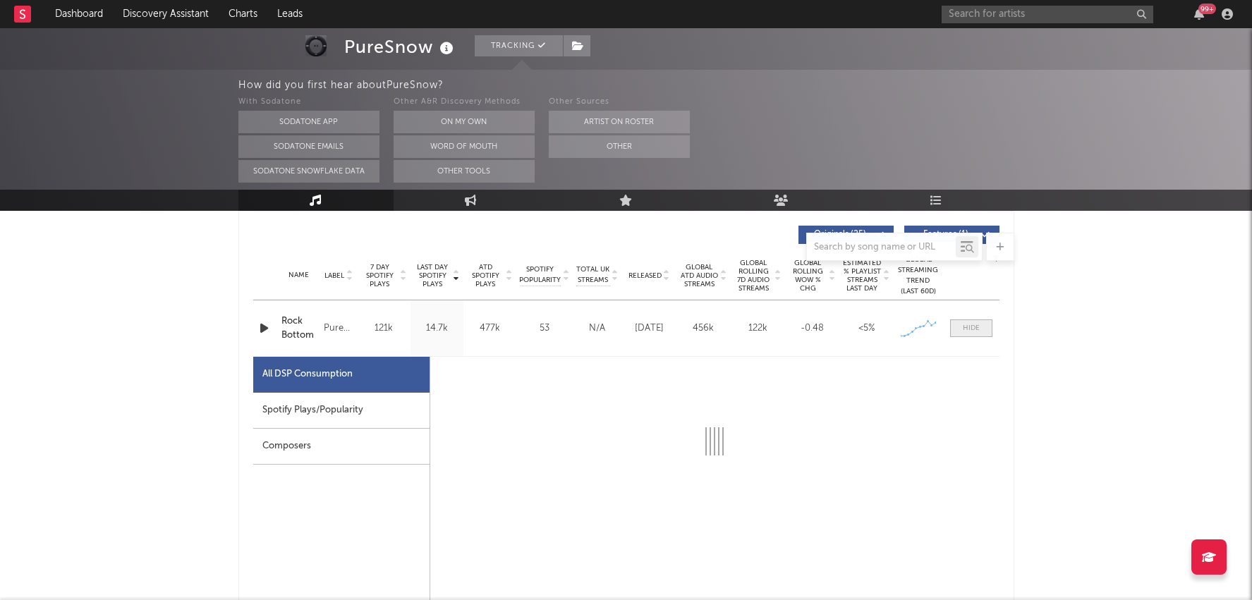
select select "1w"
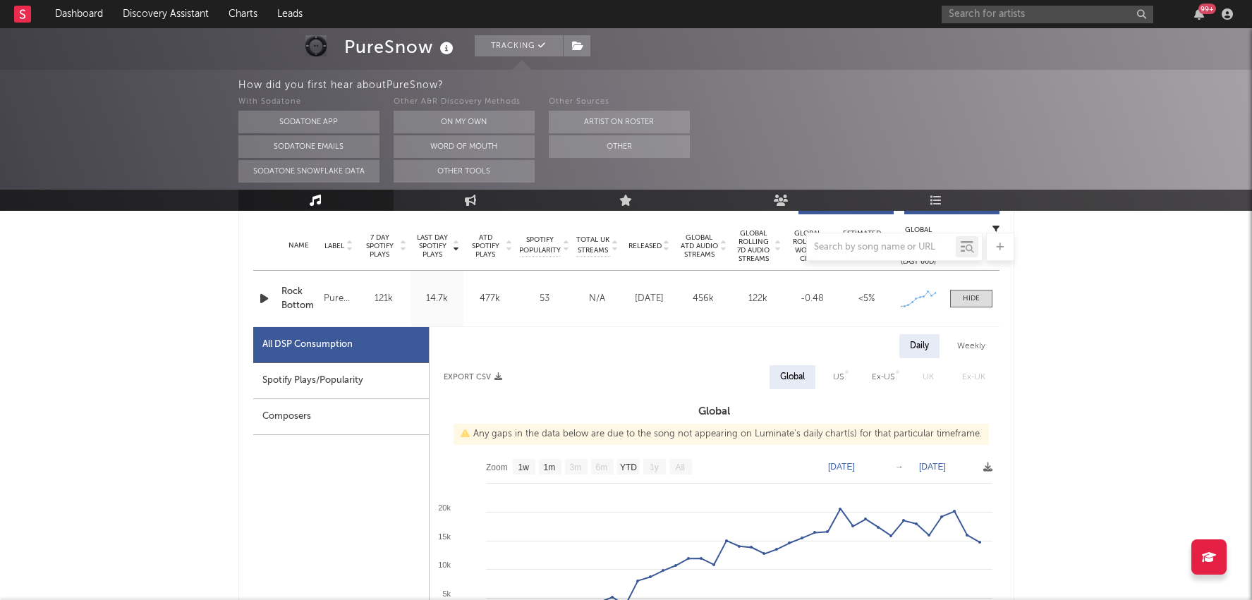
scroll to position [568, 0]
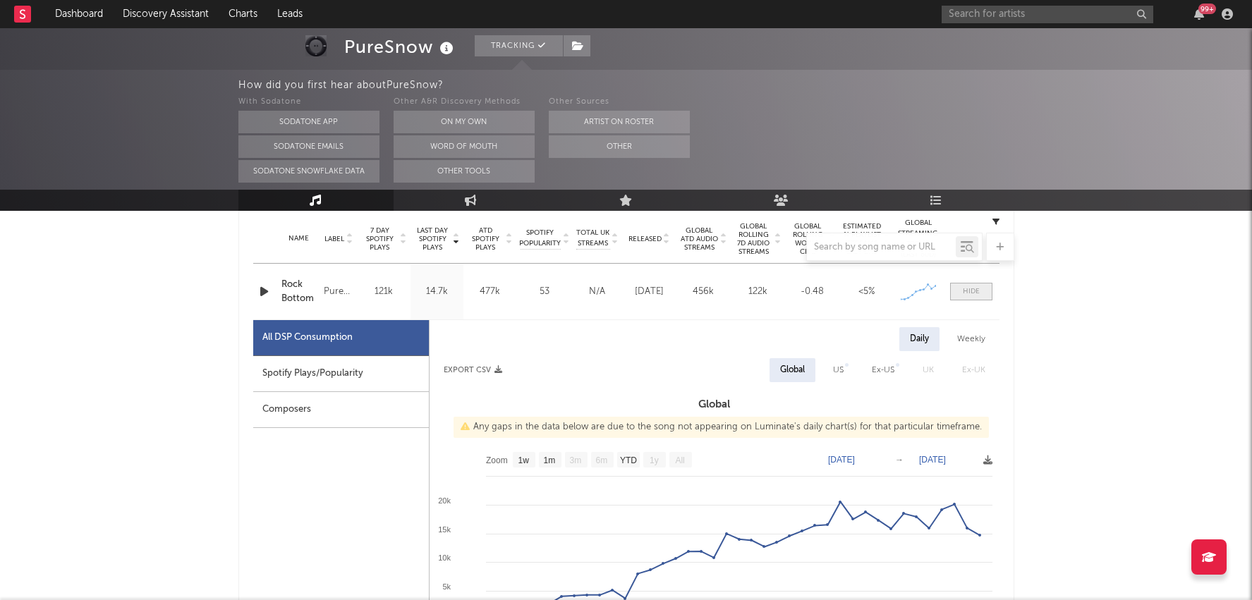
click at [976, 297] on span at bounding box center [971, 292] width 42 height 18
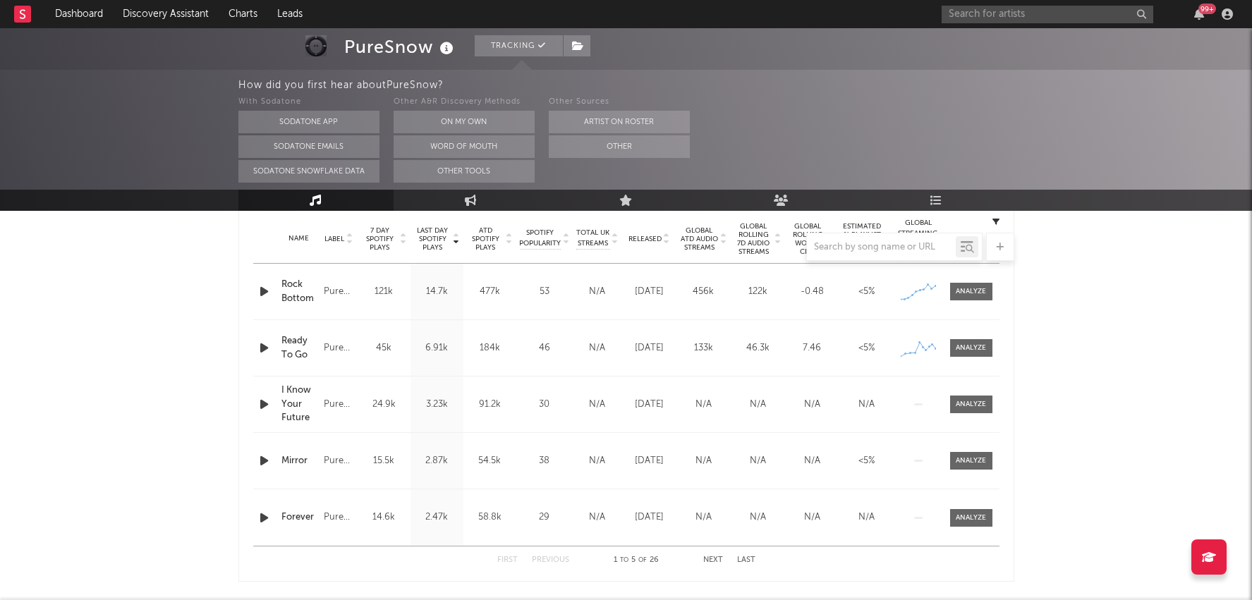
scroll to position [0, 0]
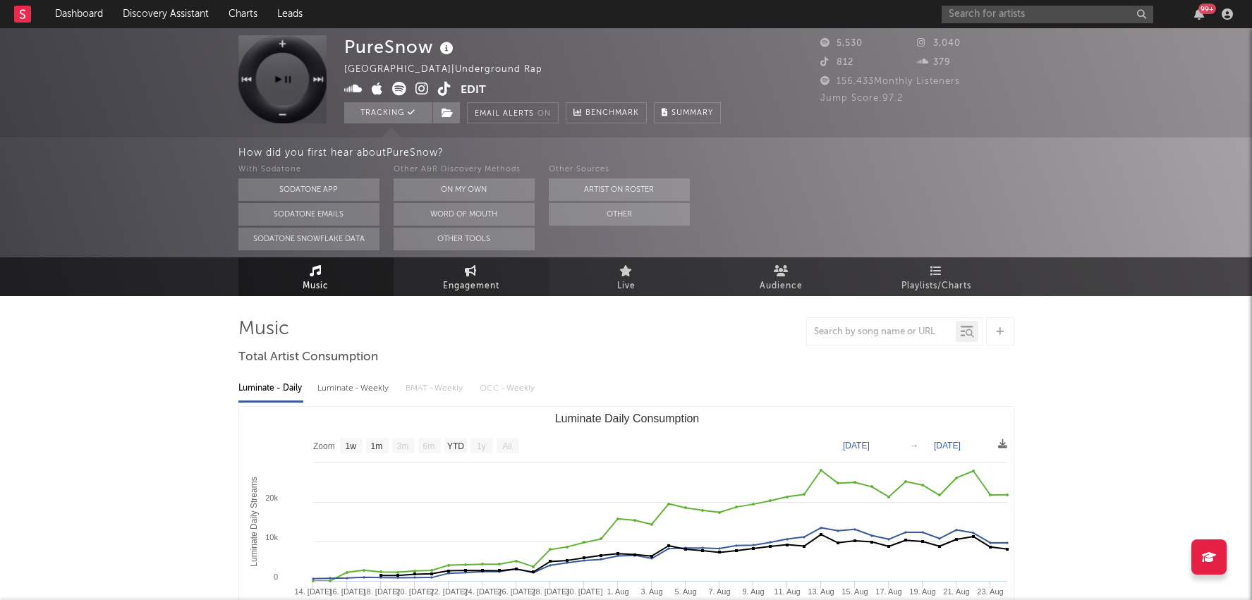
click at [476, 279] on span "Engagement" at bounding box center [471, 286] width 56 height 17
select select "1w"
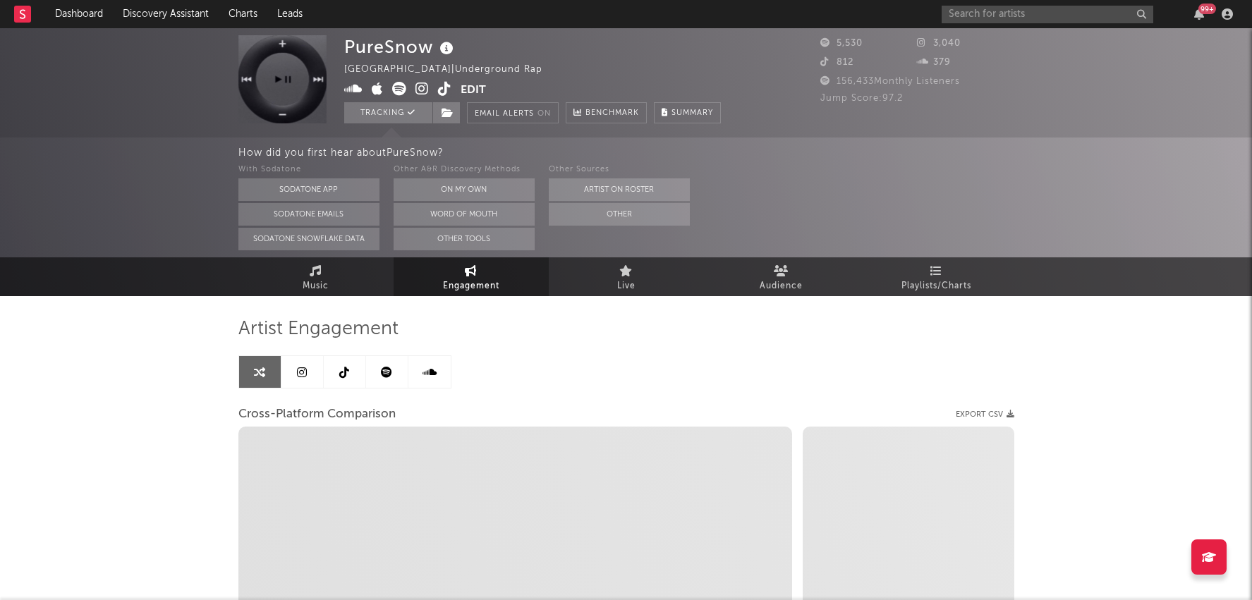
select select "1m"
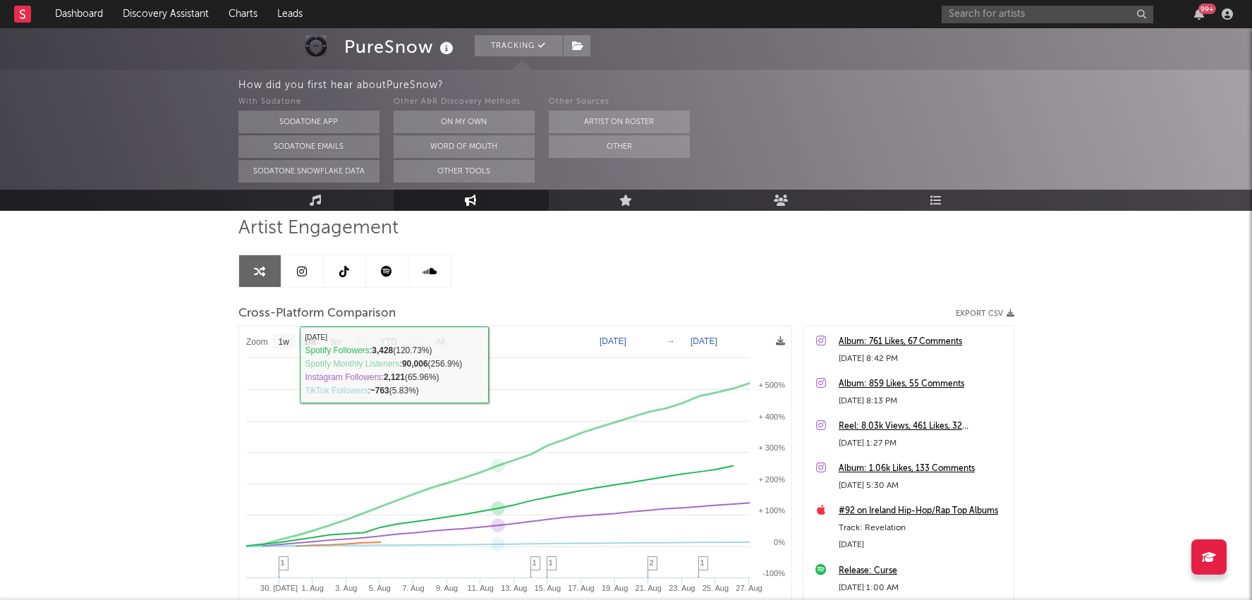
scroll to position [95, 0]
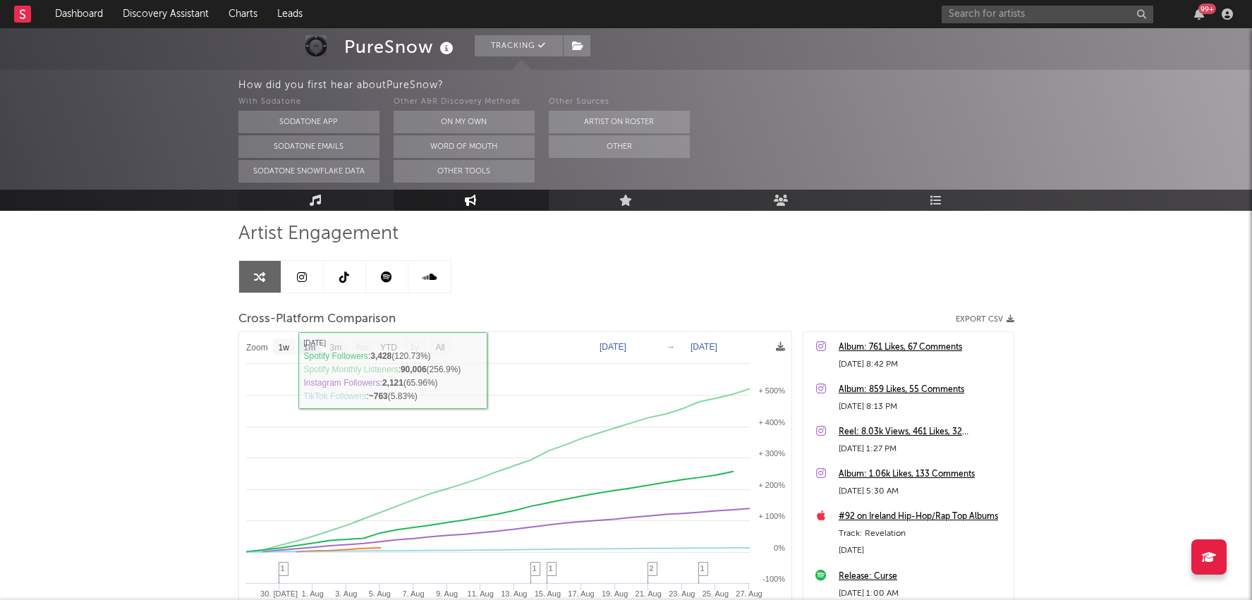
click at [342, 208] on link "Music" at bounding box center [315, 200] width 155 height 21
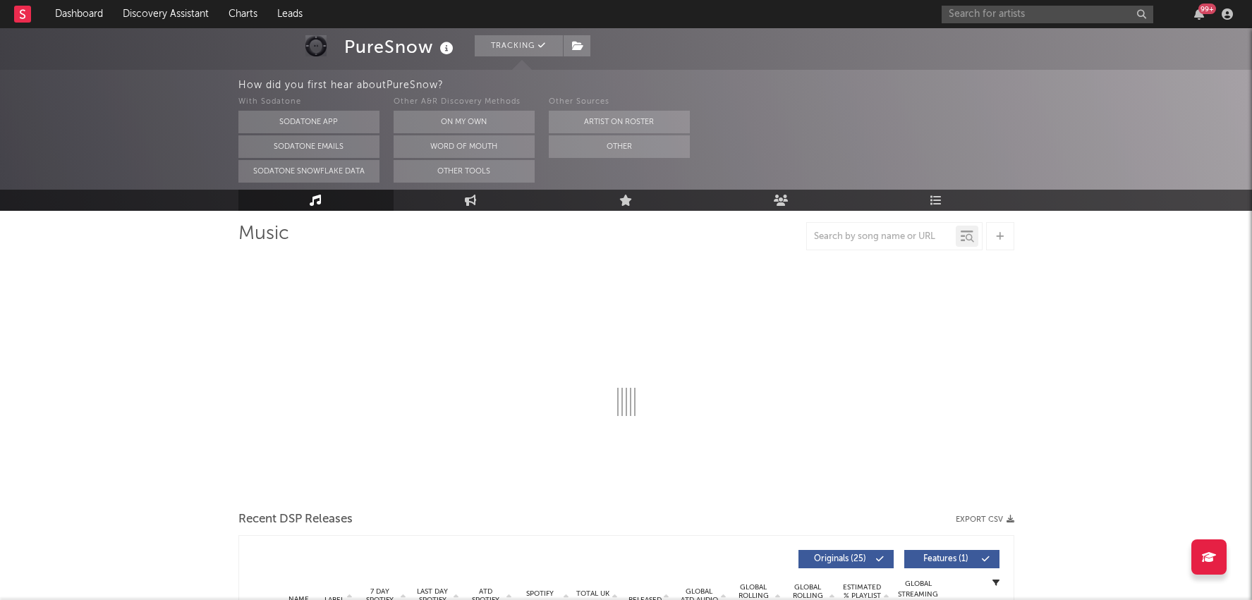
select select "1w"
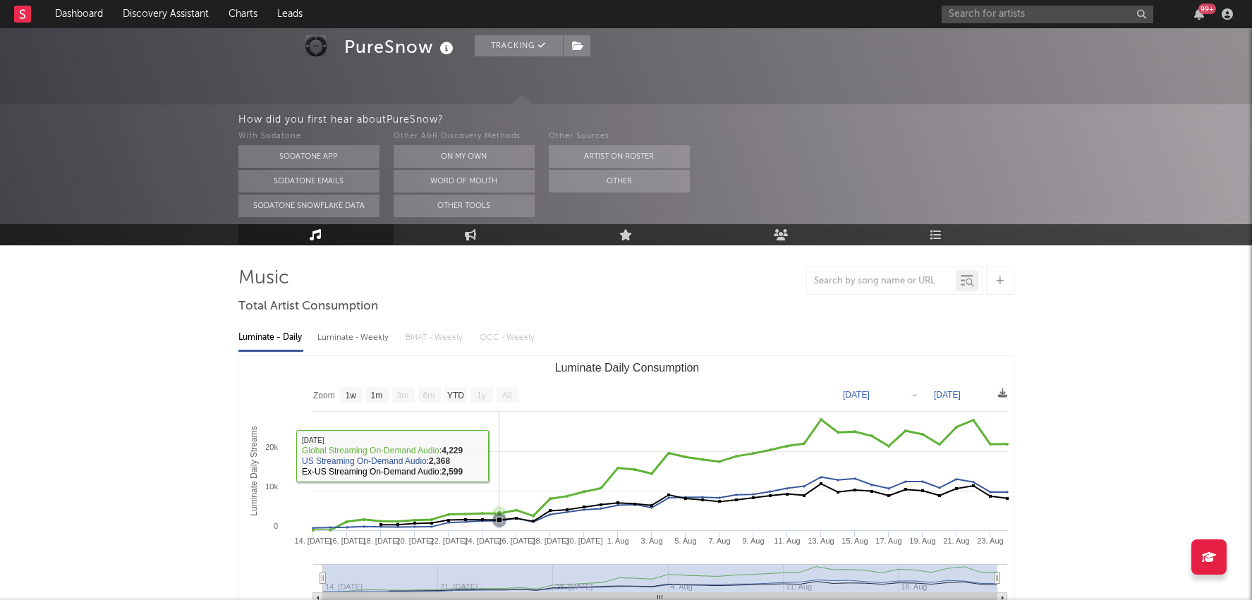
scroll to position [53, 0]
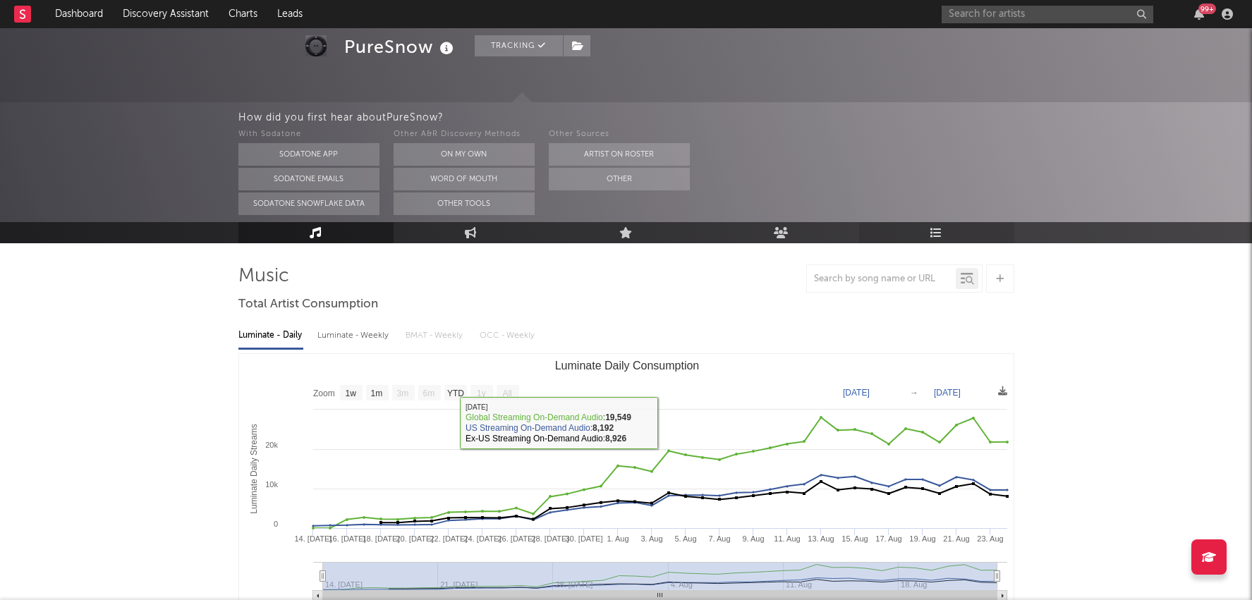
click at [945, 230] on link "Playlists/Charts" at bounding box center [936, 232] width 155 height 21
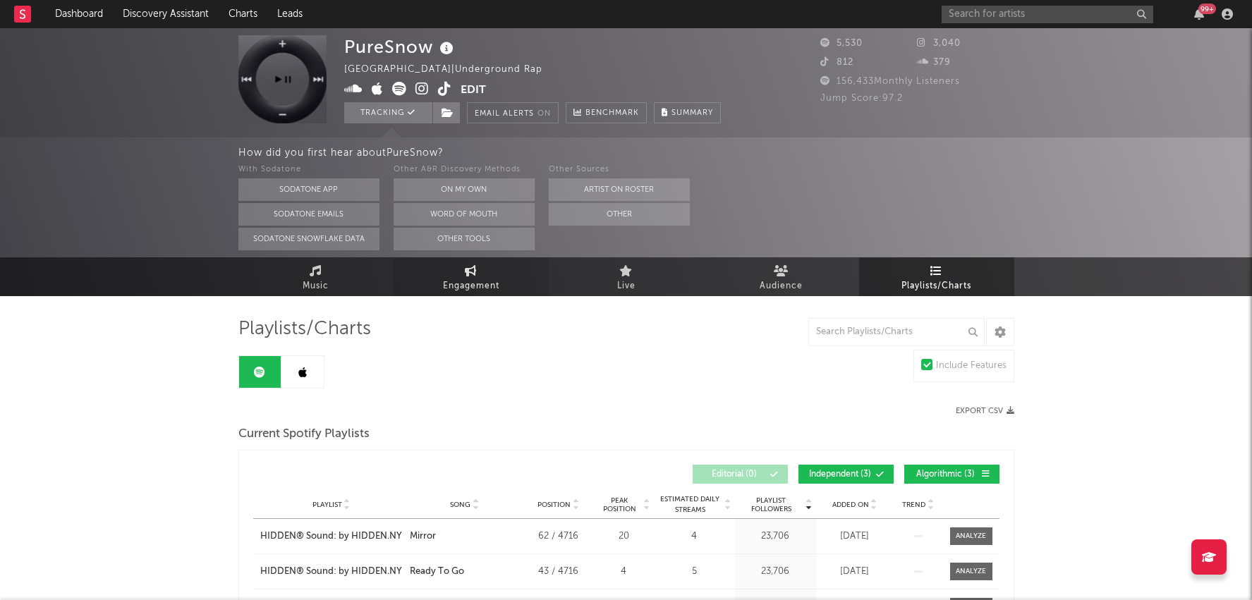
click at [453, 279] on span "Engagement" at bounding box center [471, 286] width 56 height 17
select select "1w"
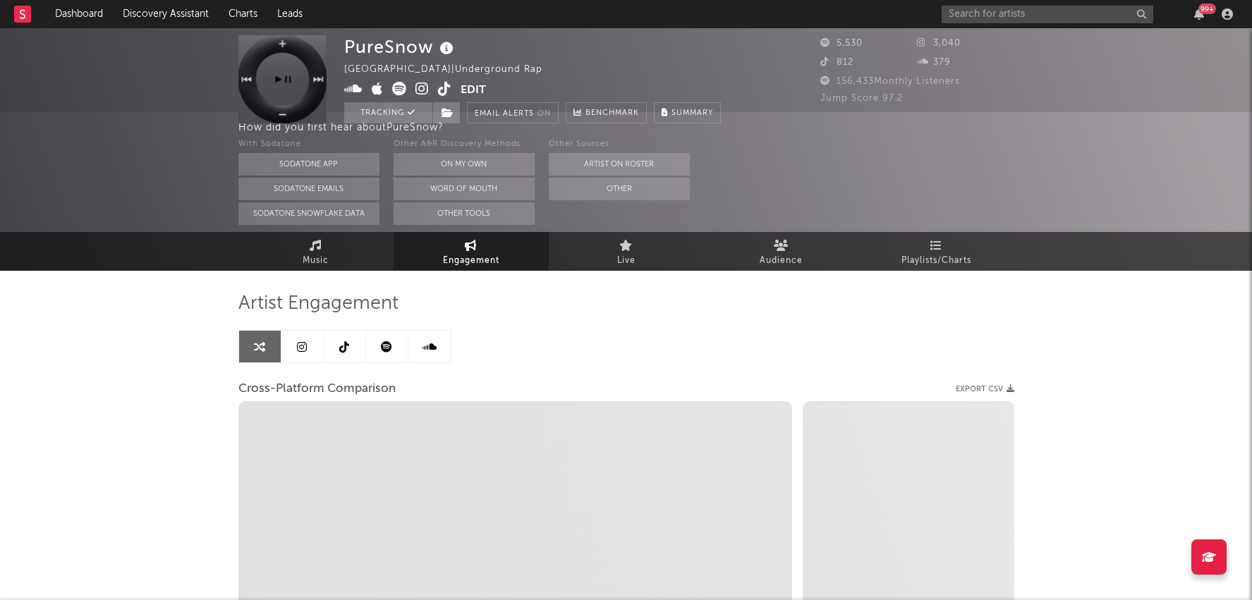
scroll to position [82, 0]
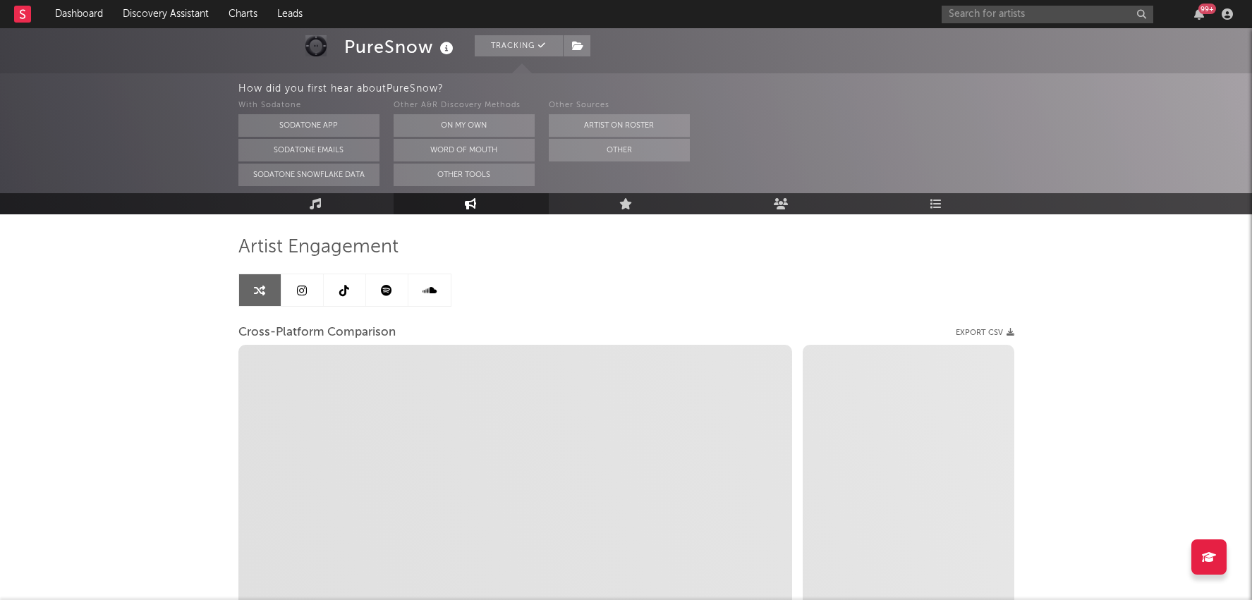
select select "1m"
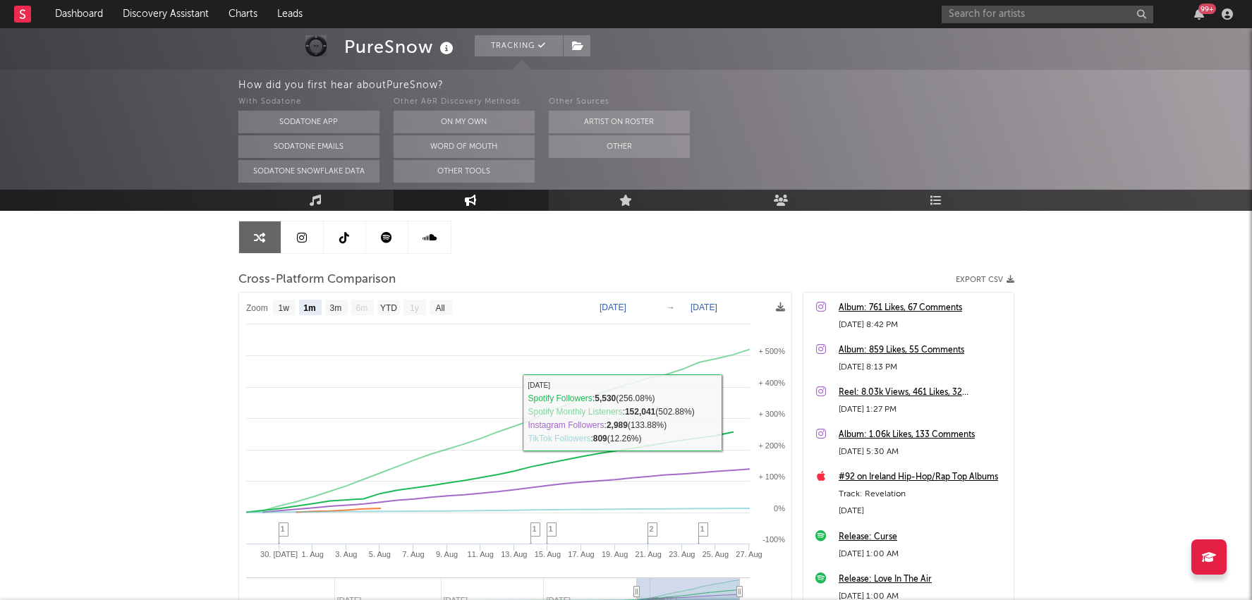
scroll to position [0, 0]
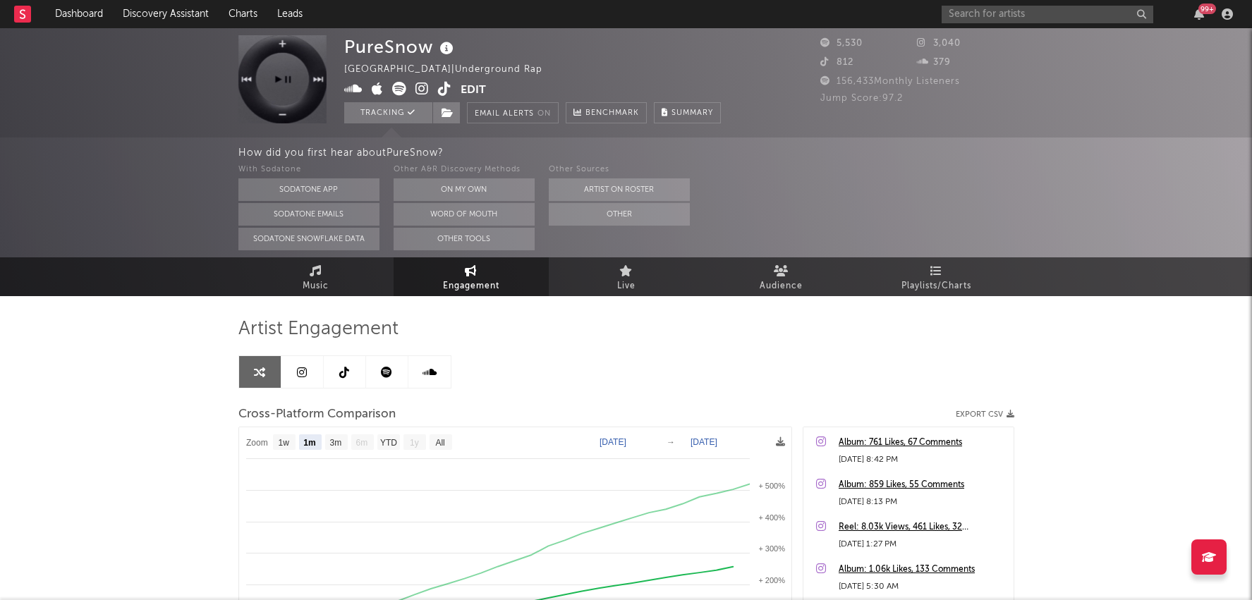
click at [445, 91] on icon at bounding box center [444, 89] width 13 height 14
click at [421, 90] on icon at bounding box center [421, 89] width 13 height 14
click at [962, 13] on input "text" at bounding box center [1047, 15] width 212 height 18
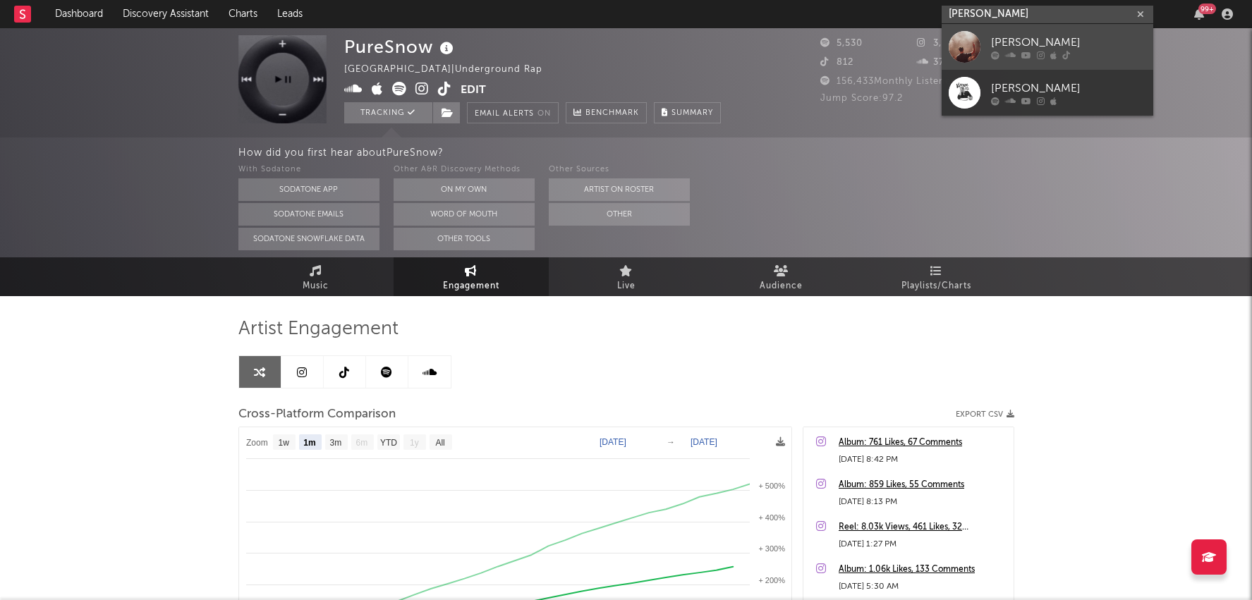
type input "[PERSON_NAME]"
click at [1033, 35] on div "[PERSON_NAME]" at bounding box center [1068, 42] width 155 height 17
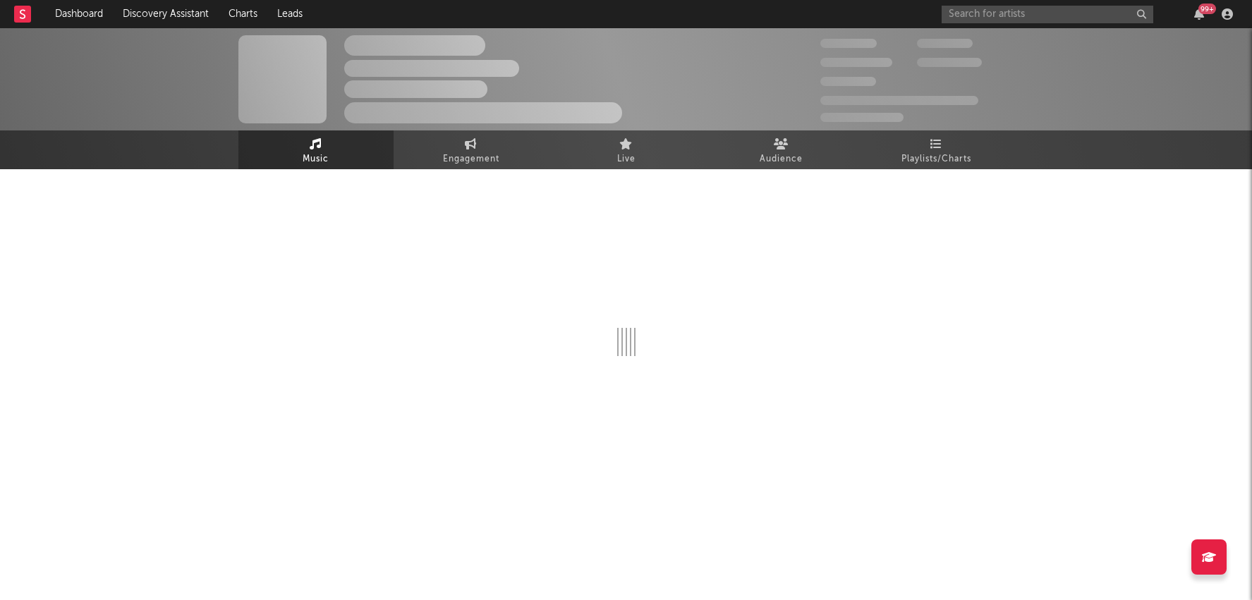
select select "1w"
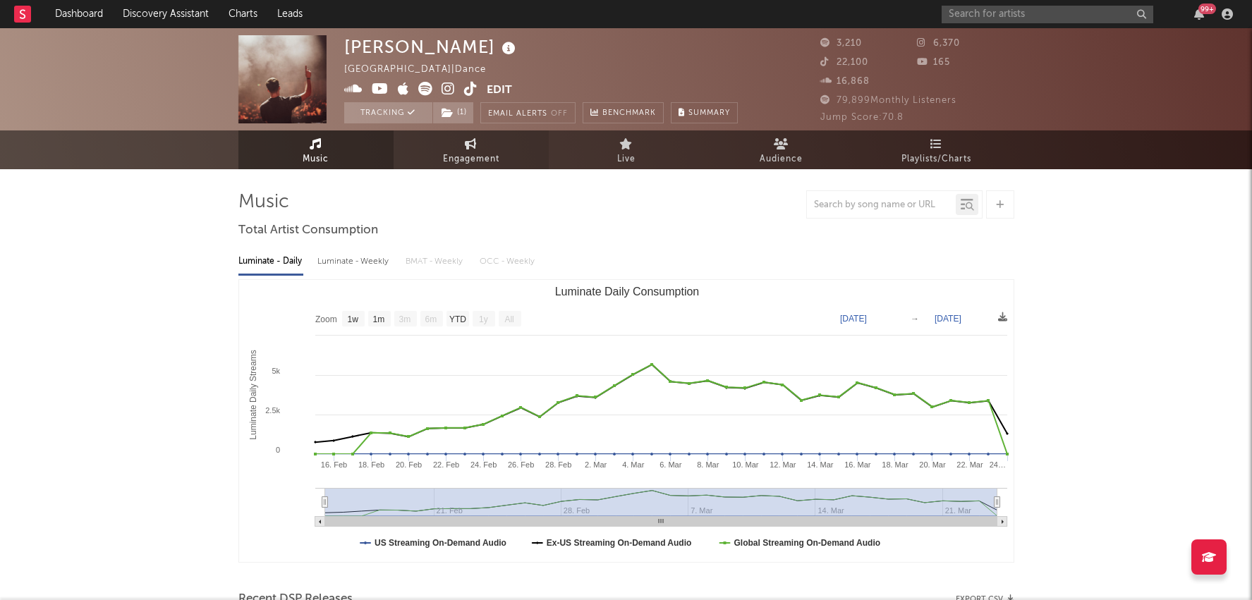
click at [497, 154] on span "Engagement" at bounding box center [471, 159] width 56 height 17
select select "1w"
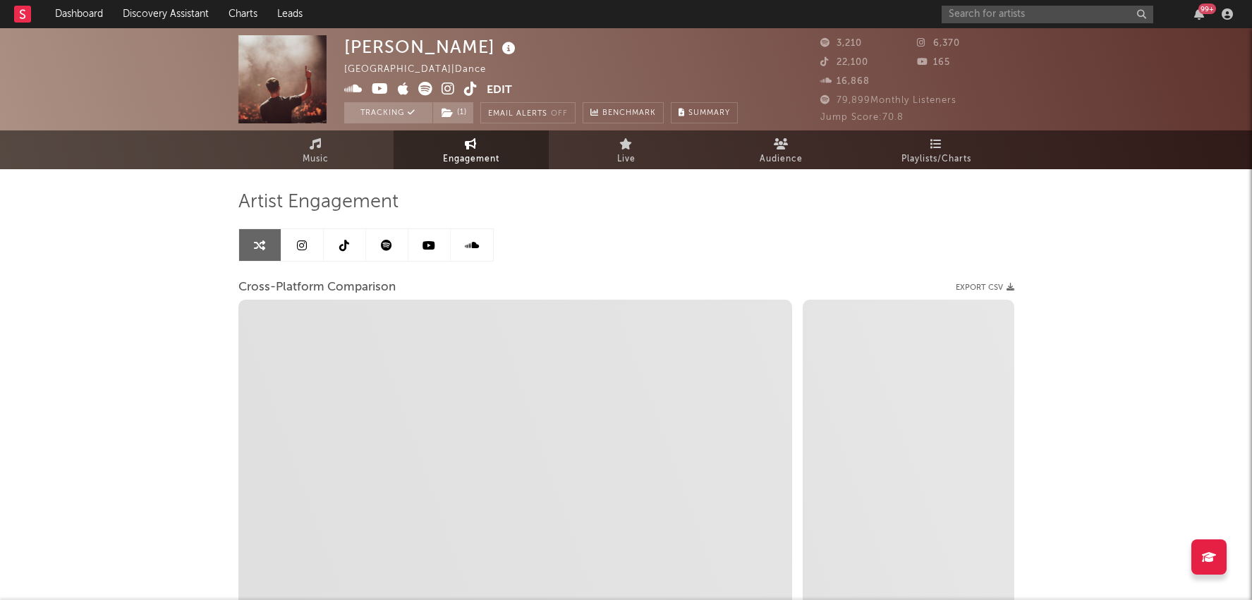
select select "1m"
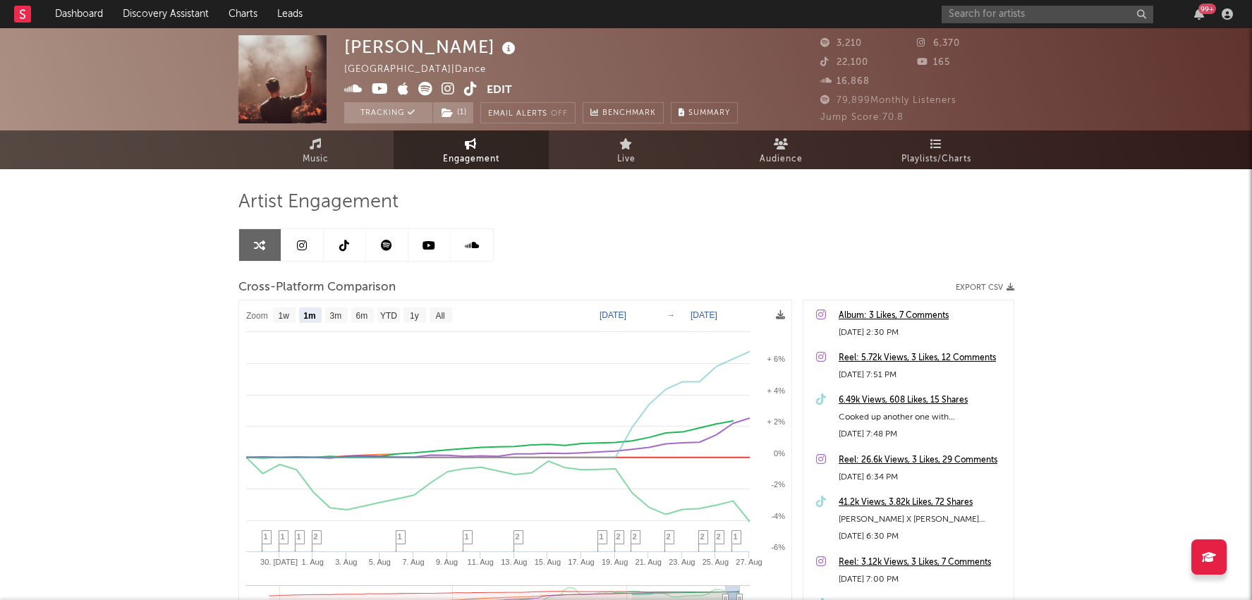
click at [470, 87] on icon at bounding box center [470, 89] width 13 height 14
click at [339, 254] on link at bounding box center [345, 245] width 42 height 32
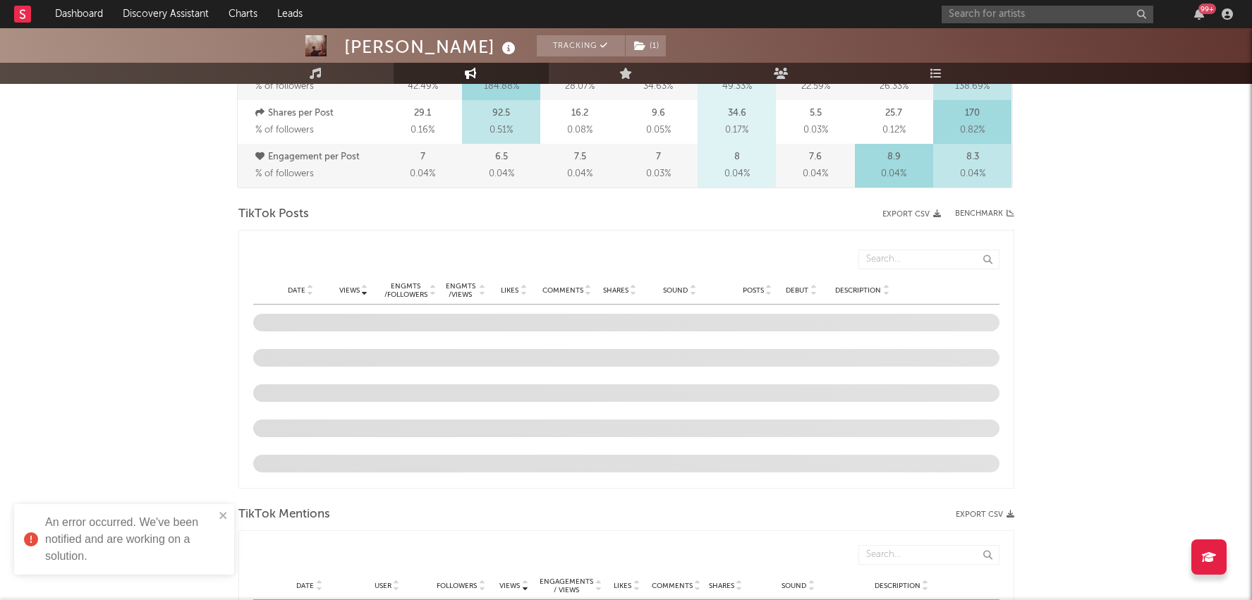
scroll to position [621, 0]
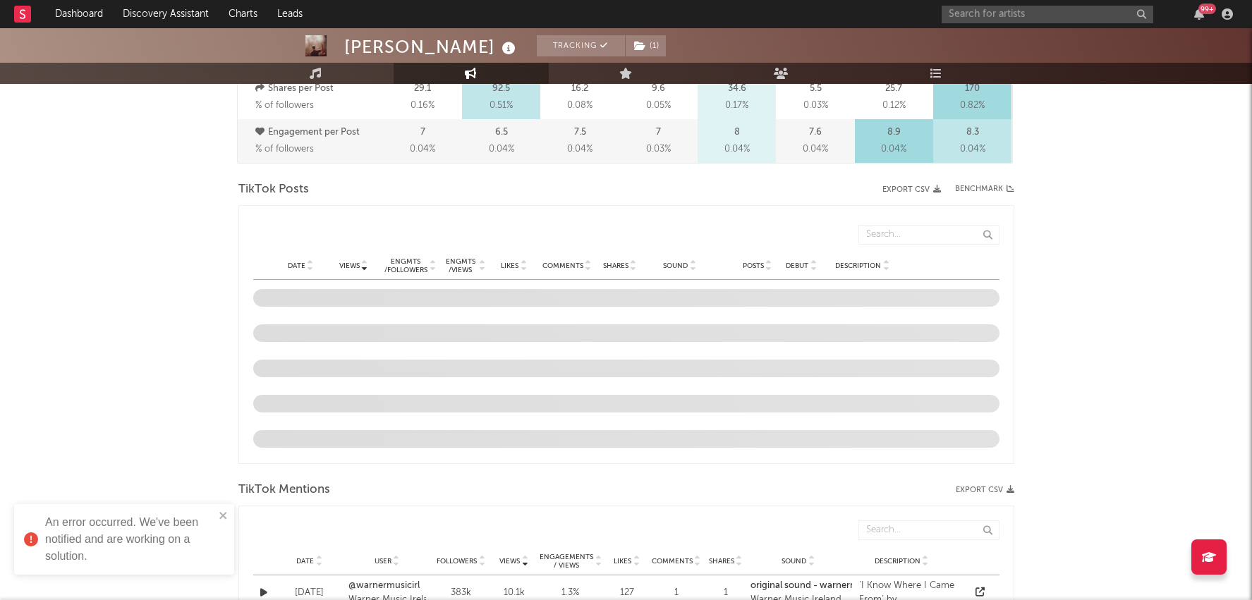
select select "6m"
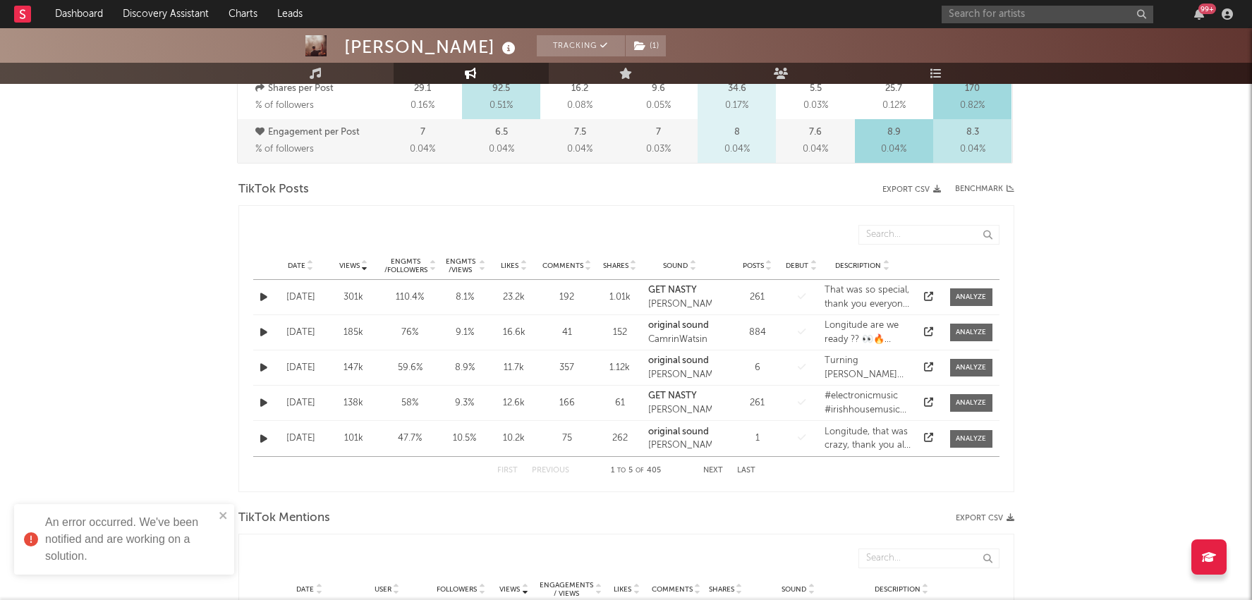
click at [305, 264] on div at bounding box center [309, 265] width 8 height 11
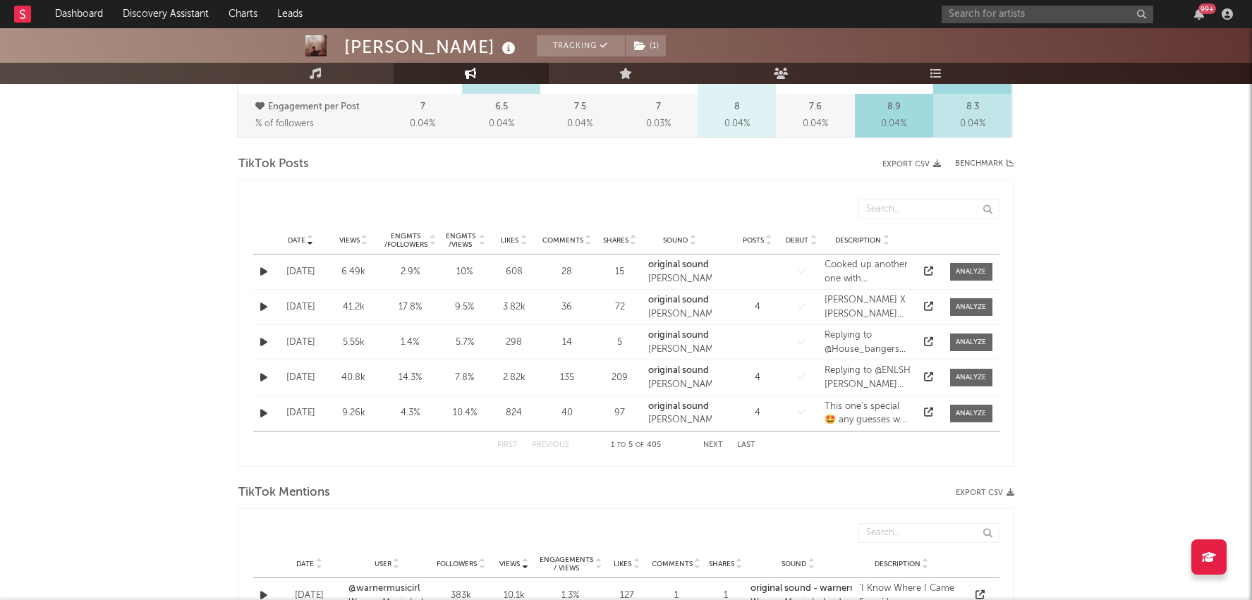
scroll to position [649, 0]
click at [716, 433] on div "First Previous 1 to 5 of 405 Next Last" at bounding box center [626, 443] width 258 height 28
click at [714, 439] on button "Next" at bounding box center [713, 443] width 20 height 8
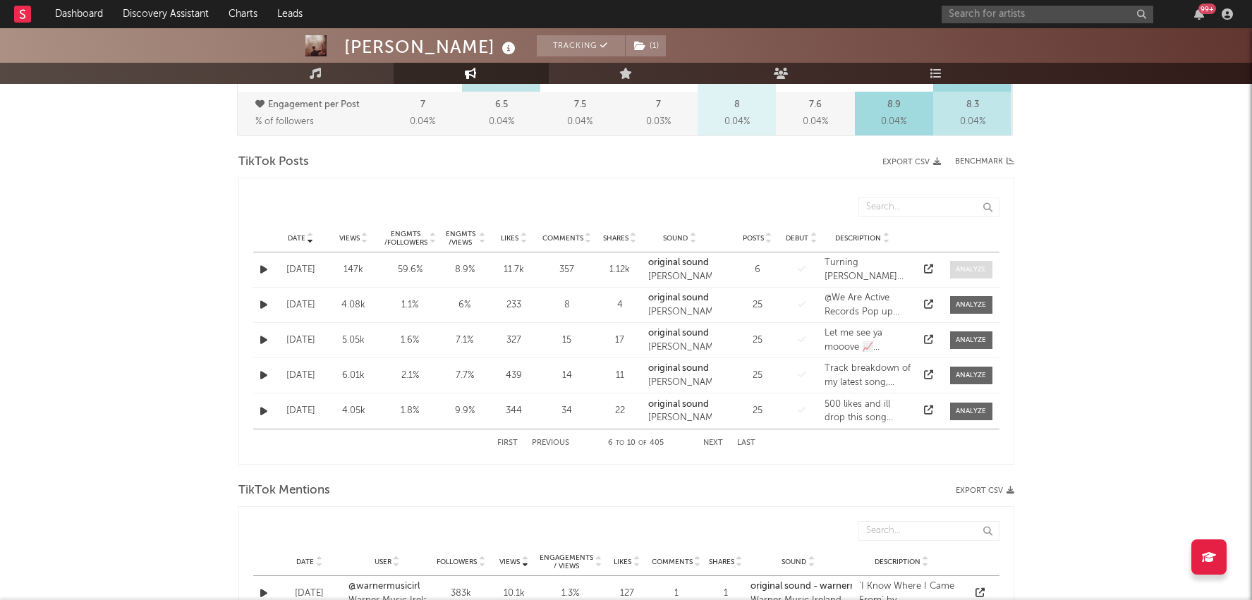
click at [972, 270] on div at bounding box center [971, 269] width 30 height 11
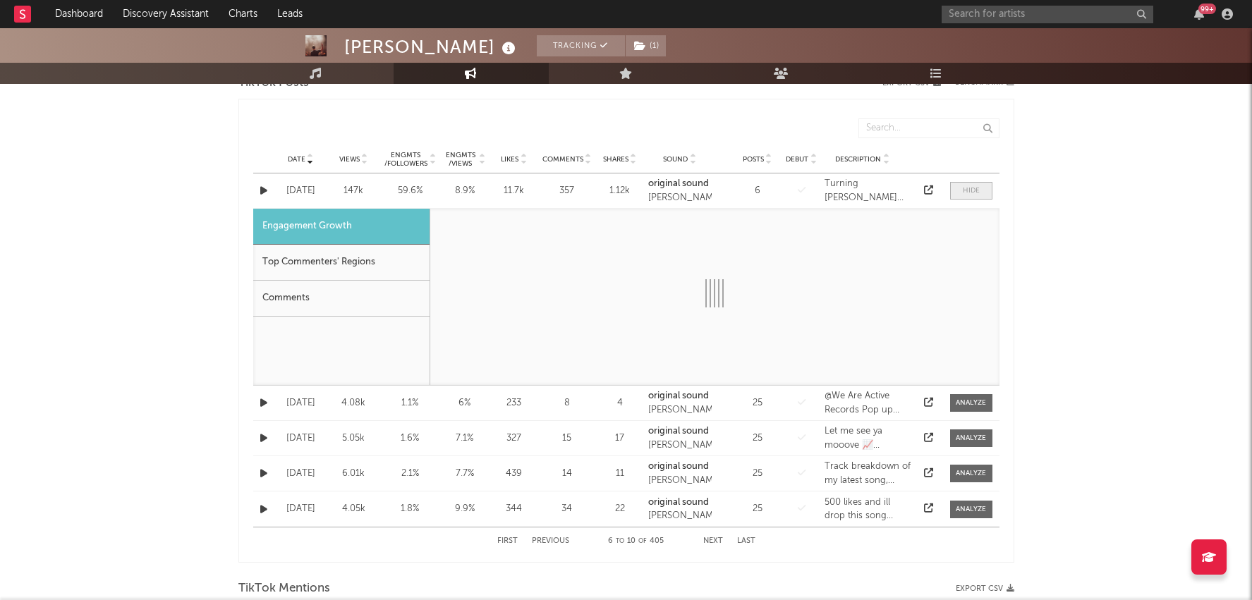
scroll to position [774, 0]
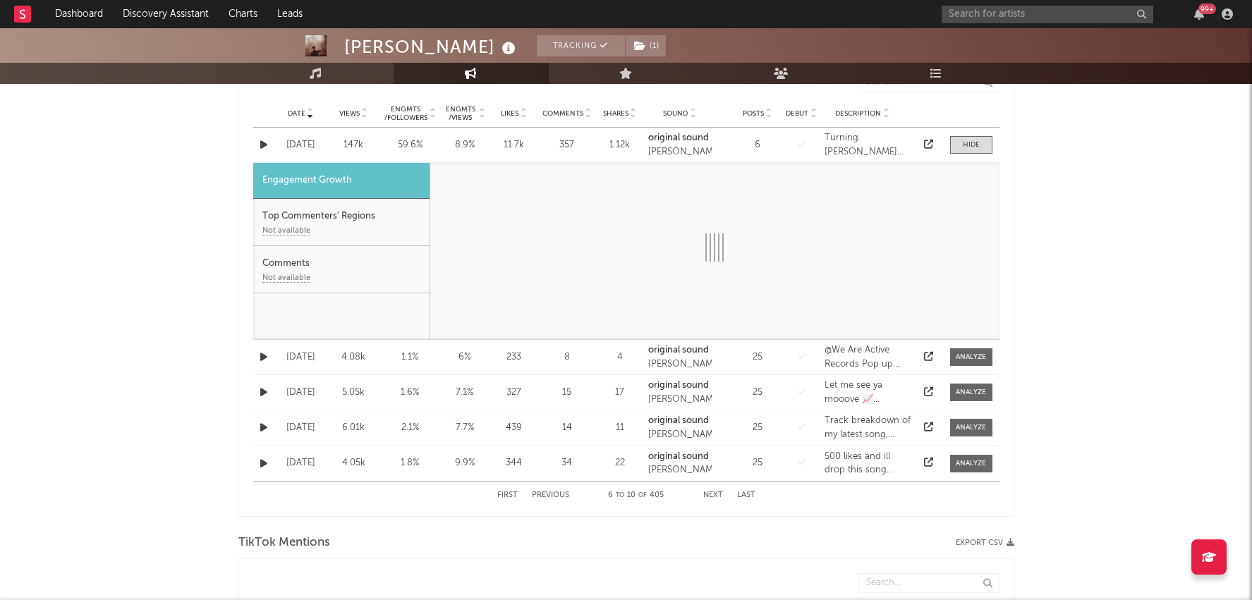
select select "1w"
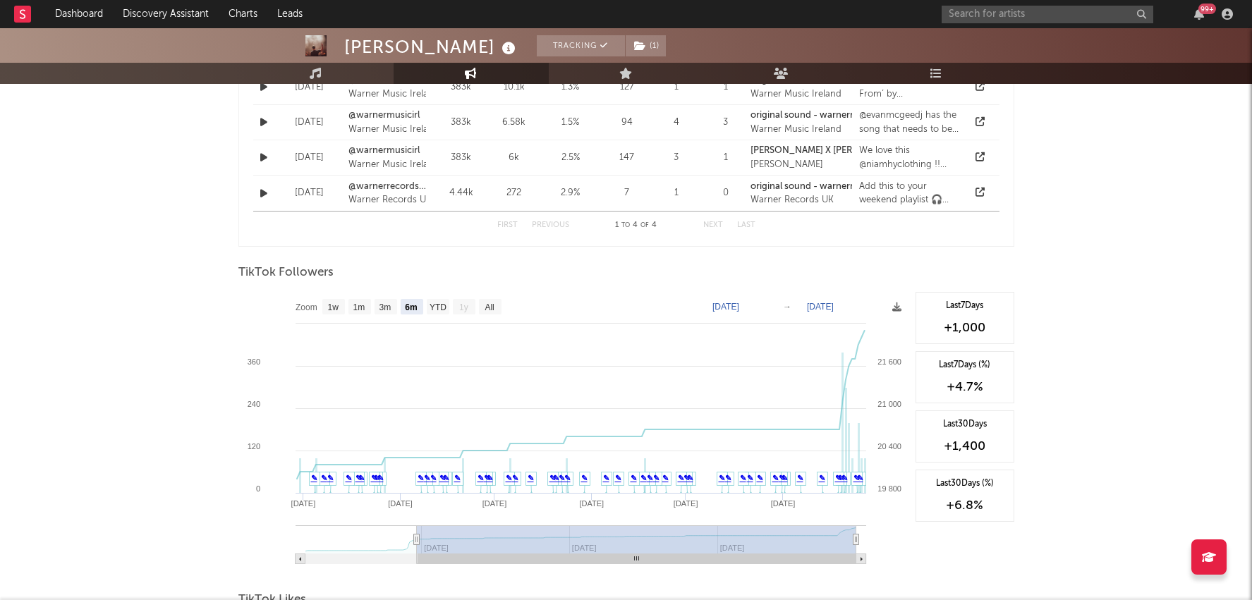
scroll to position [1511, 0]
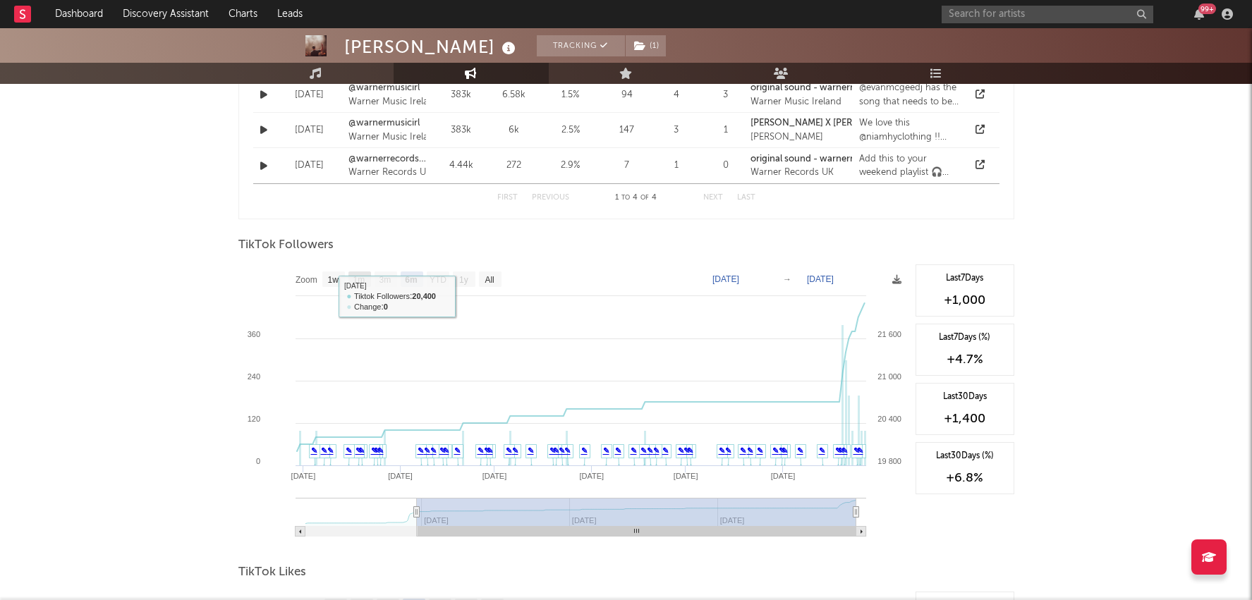
click at [364, 281] on rect at bounding box center [359, 279] width 23 height 16
select select "1m"
type input "[DATE]"
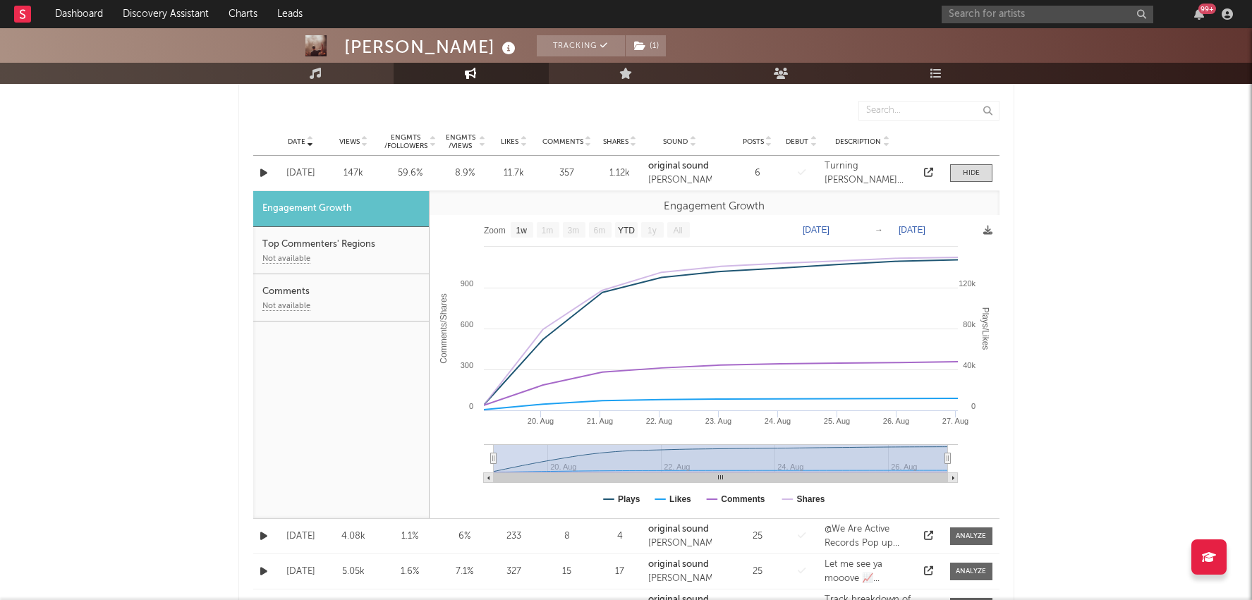
scroll to position [745, 0]
click at [1066, 4] on div "99 +" at bounding box center [1089, 14] width 296 height 28
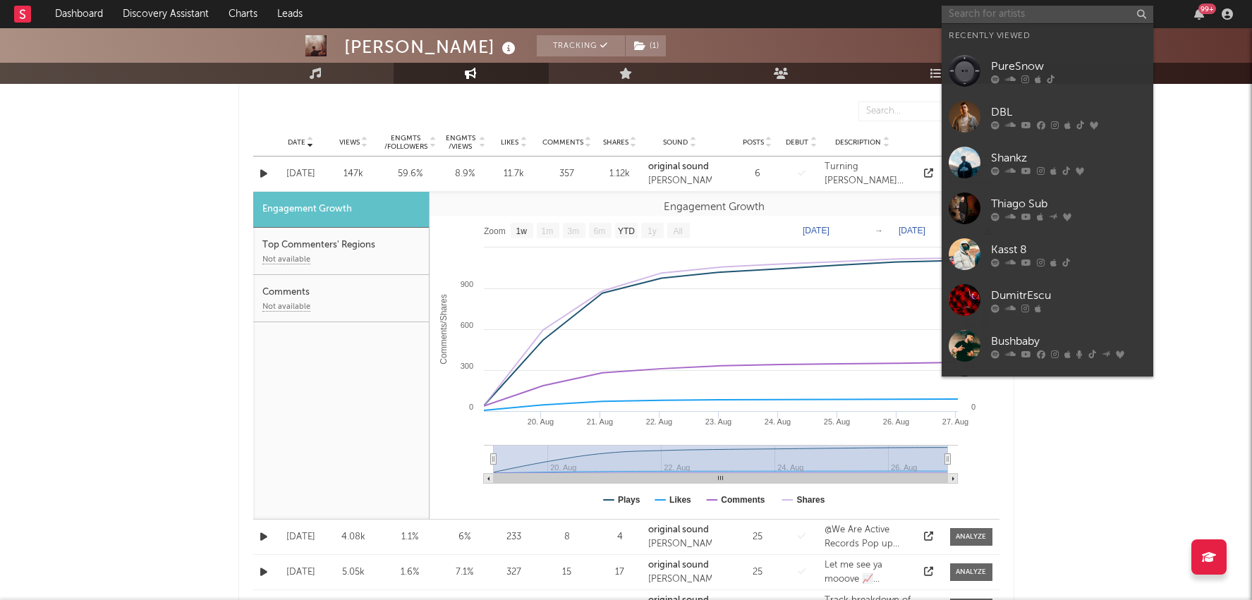
click at [1066, 8] on input "text" at bounding box center [1047, 15] width 212 height 18
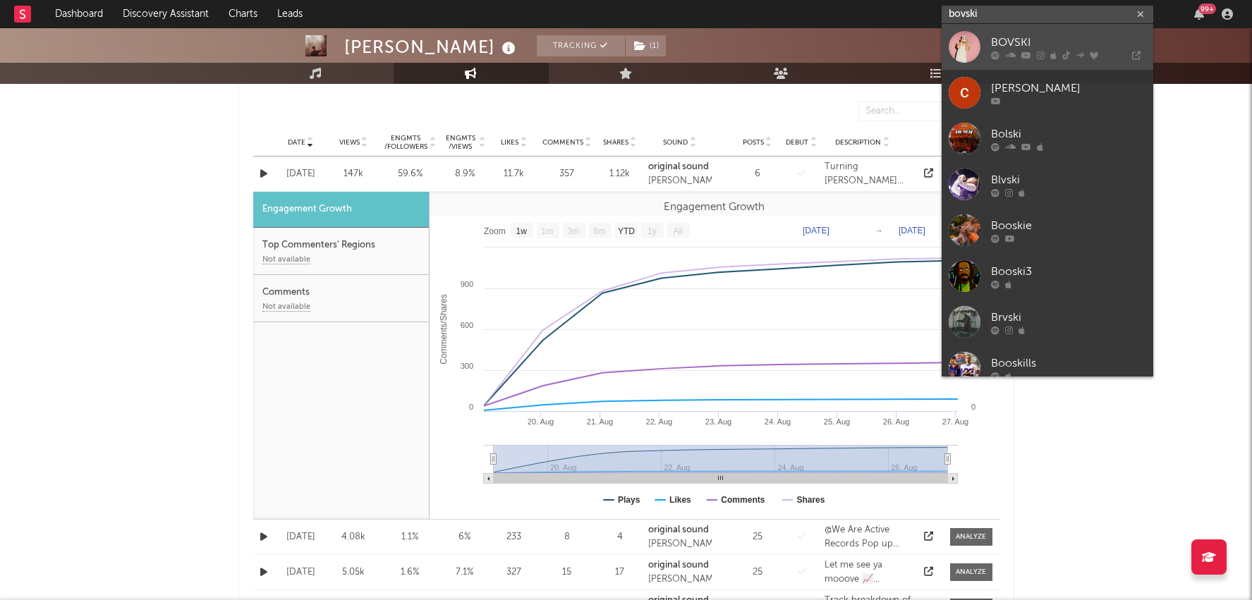
type input "bovski"
click at [1032, 44] on div "BOVSKI" at bounding box center [1068, 42] width 155 height 17
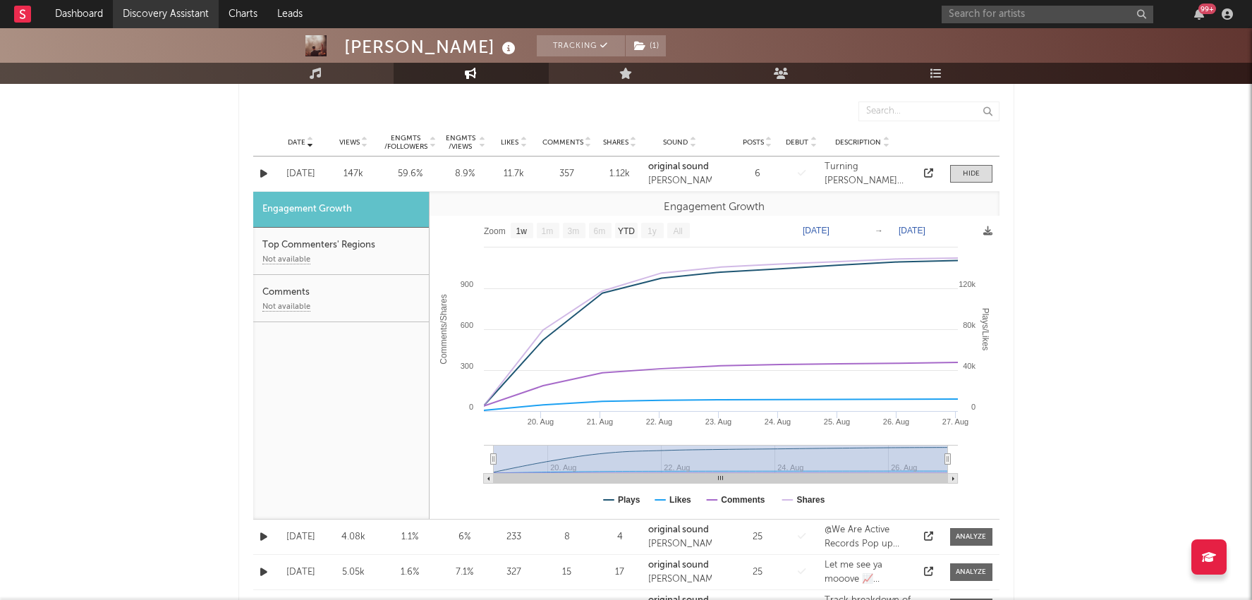
click at [168, 7] on link "Discovery Assistant" at bounding box center [166, 14] width 106 height 28
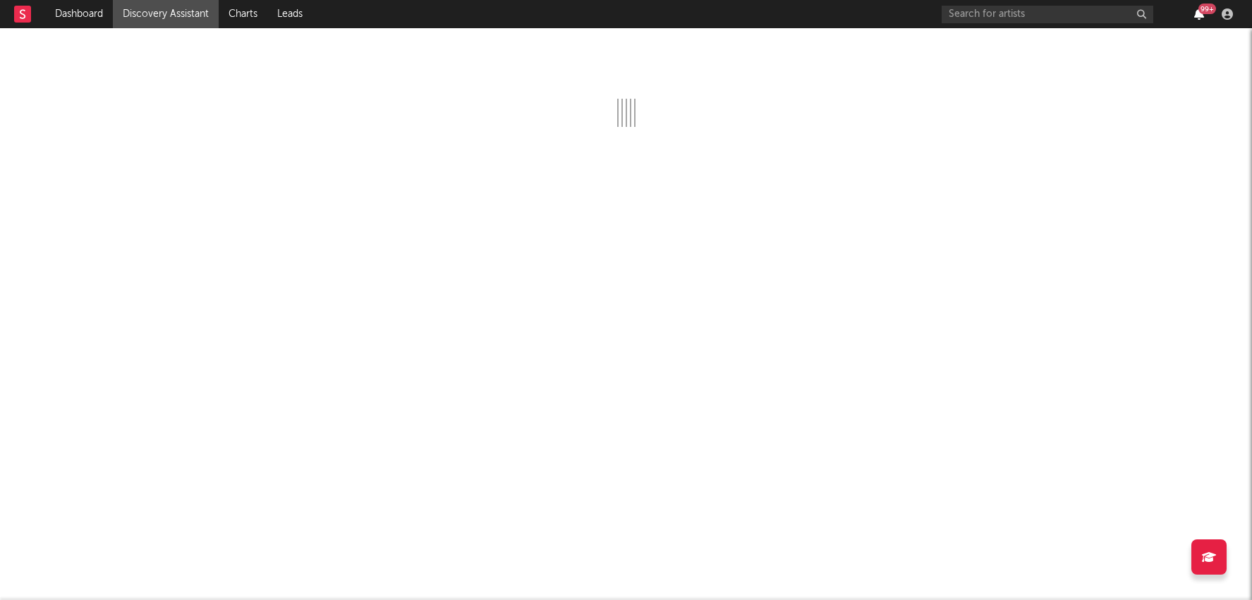
click at [1199, 19] on icon "button" at bounding box center [1199, 13] width 10 height 11
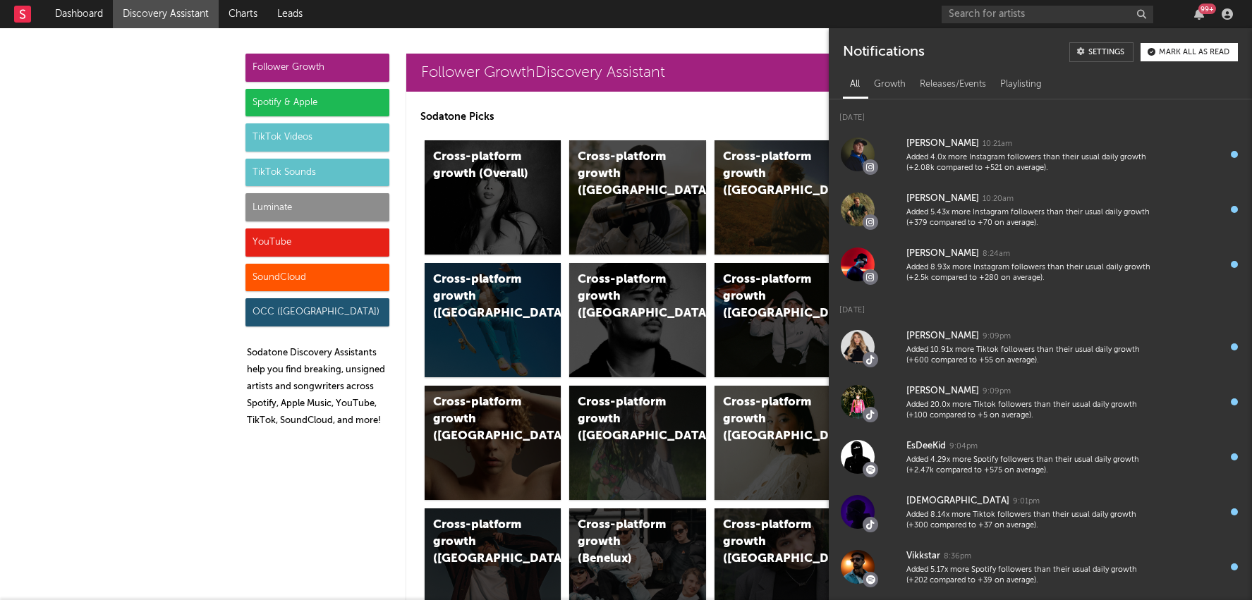
click at [293, 208] on div "Luminate" at bounding box center [317, 207] width 144 height 28
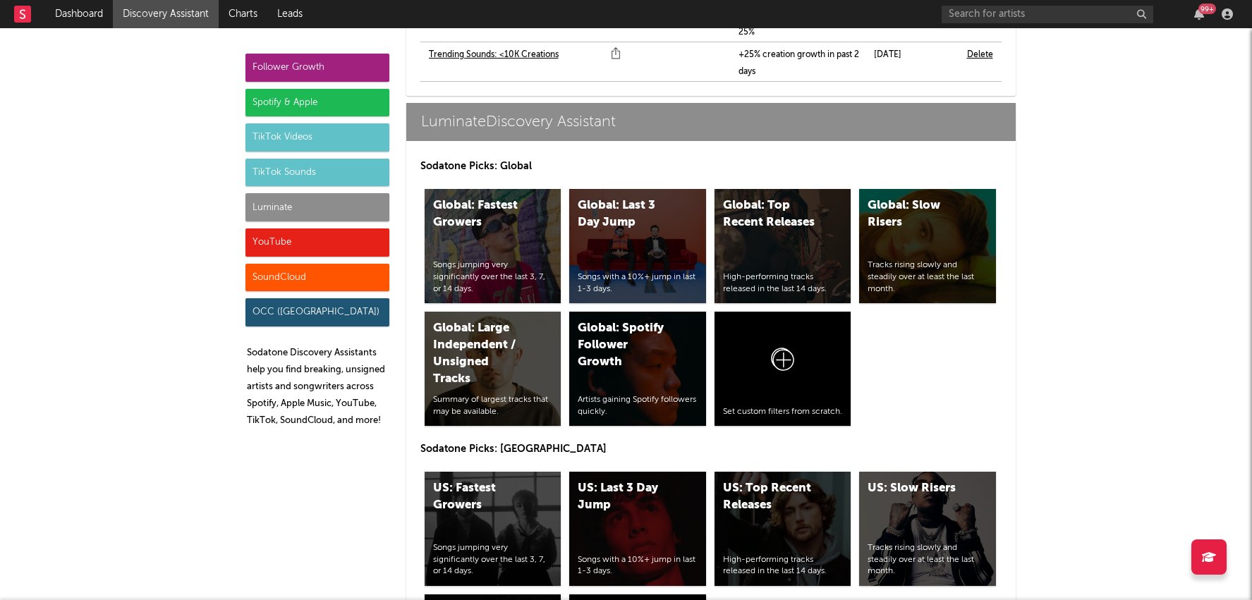
click at [295, 172] on div "TikTok Sounds" at bounding box center [317, 173] width 144 height 28
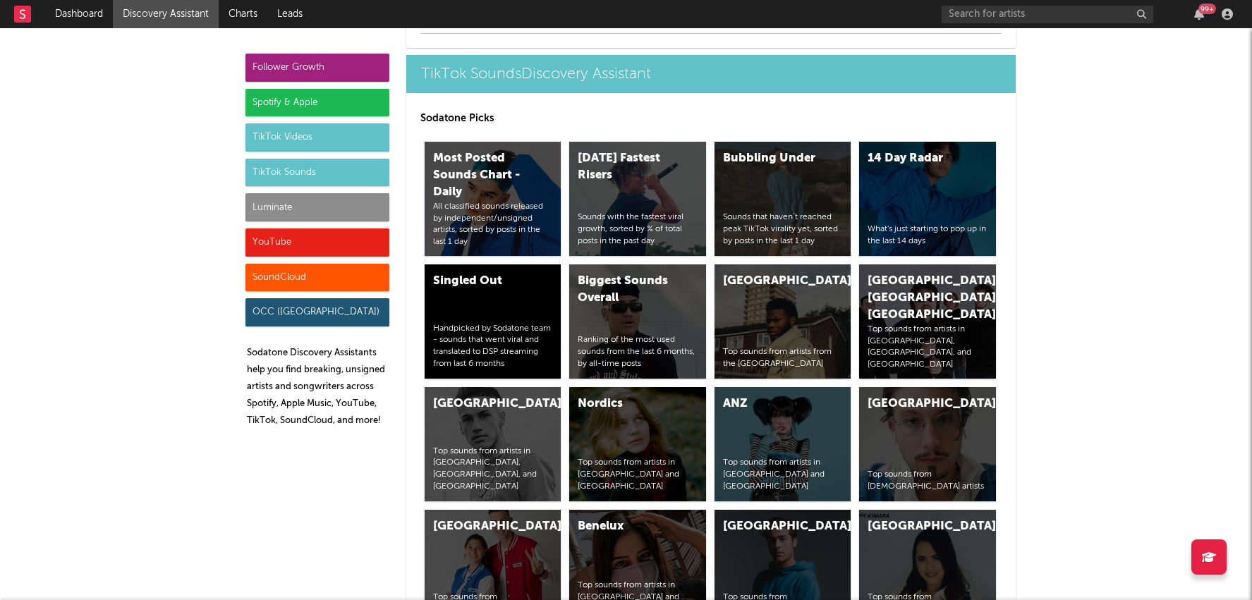
scroll to position [5814, 0]
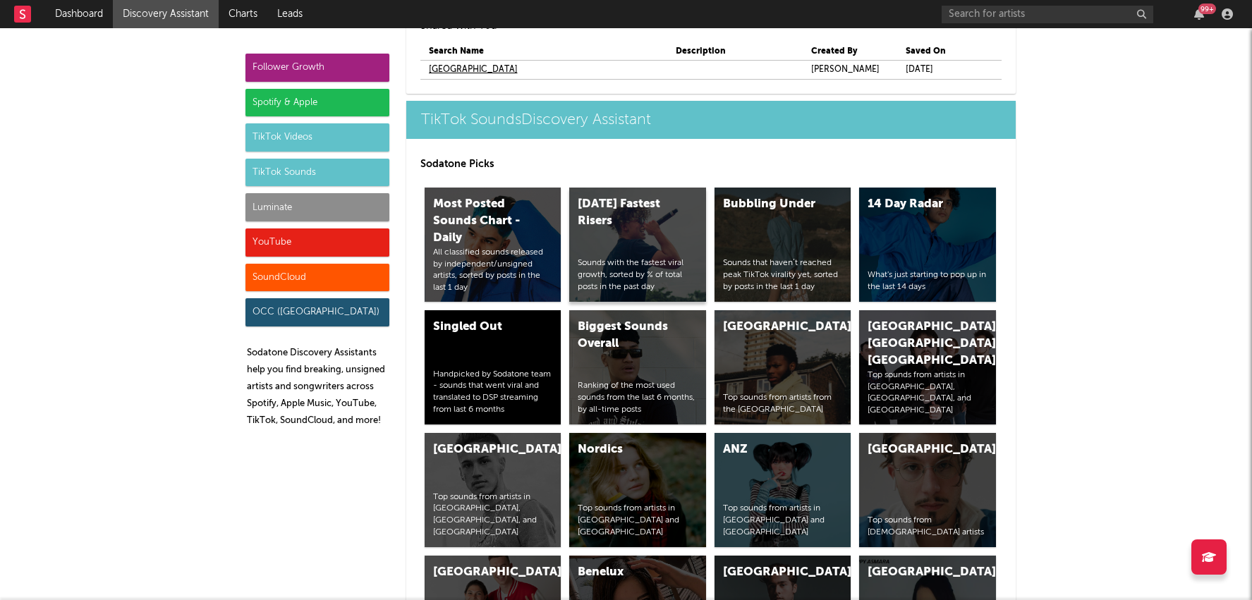
click at [655, 196] on div "[DATE] Fastest Risers" at bounding box center [626, 213] width 96 height 34
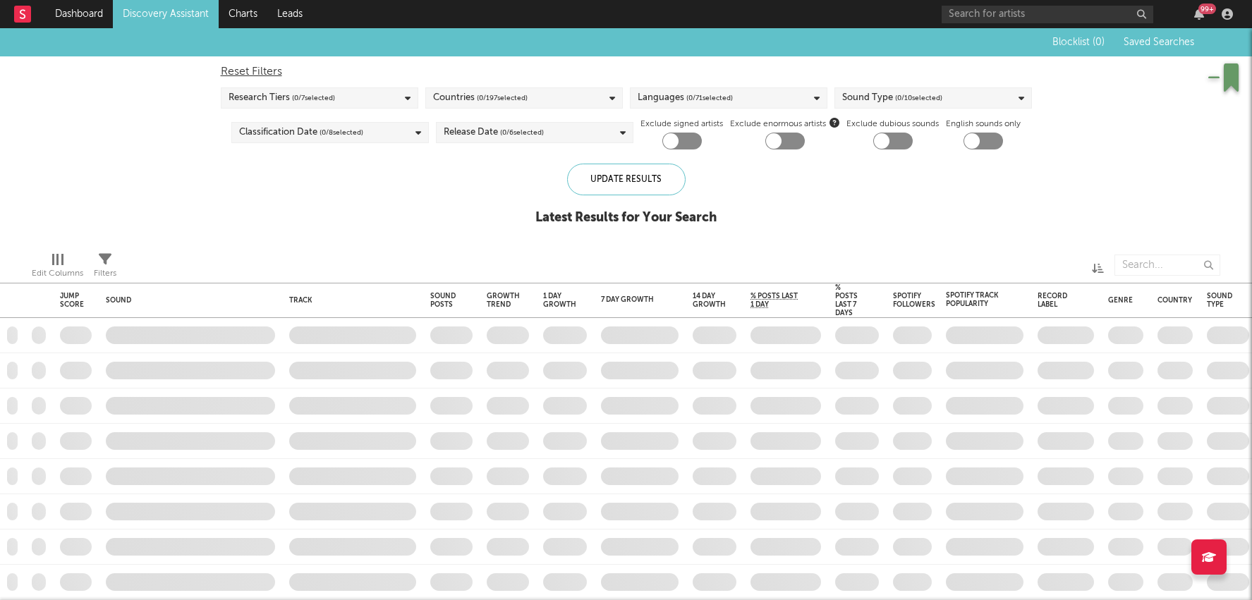
checkbox input "true"
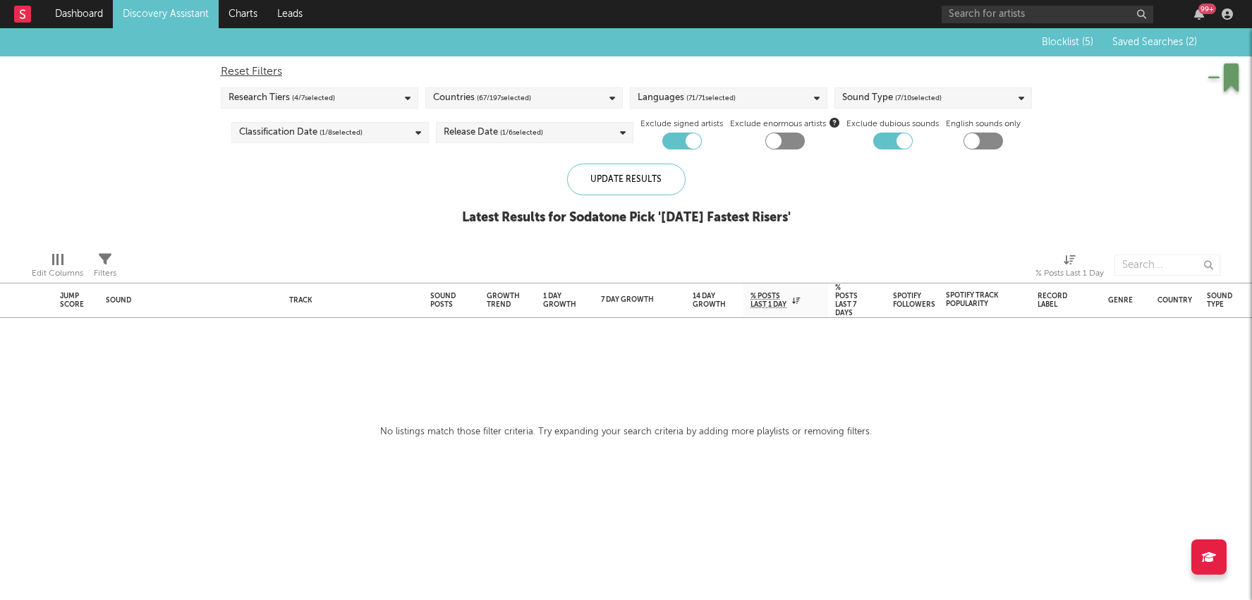
click at [180, 9] on link "Discovery Assistant" at bounding box center [166, 14] width 106 height 28
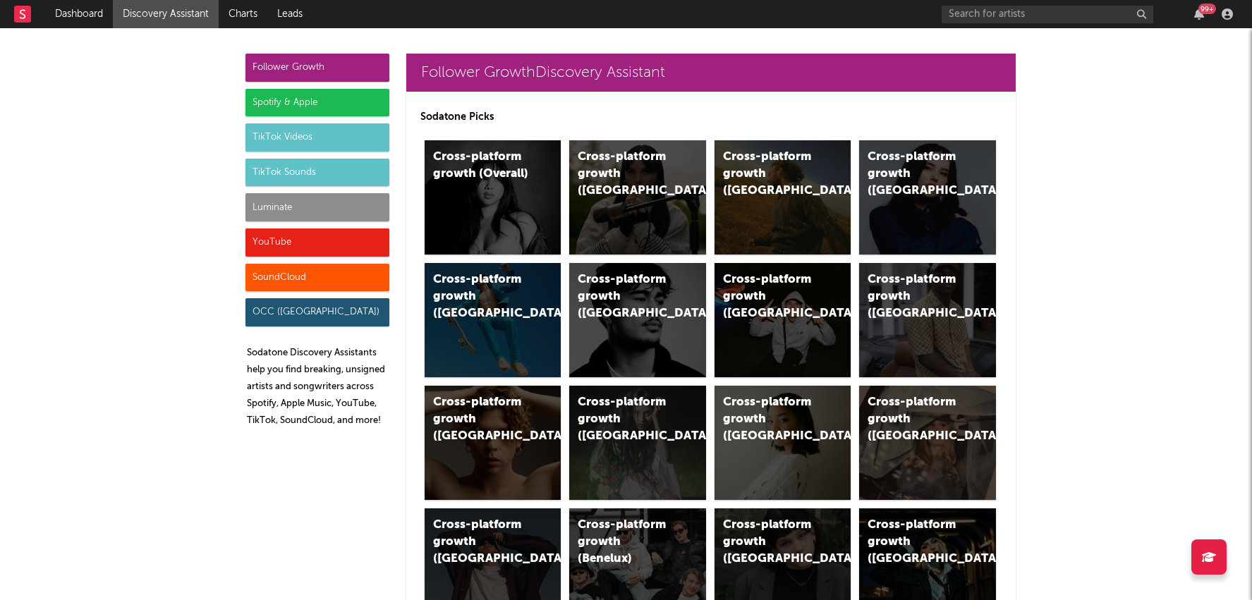
click at [294, 109] on div "Spotify & Apple" at bounding box center [317, 103] width 144 height 28
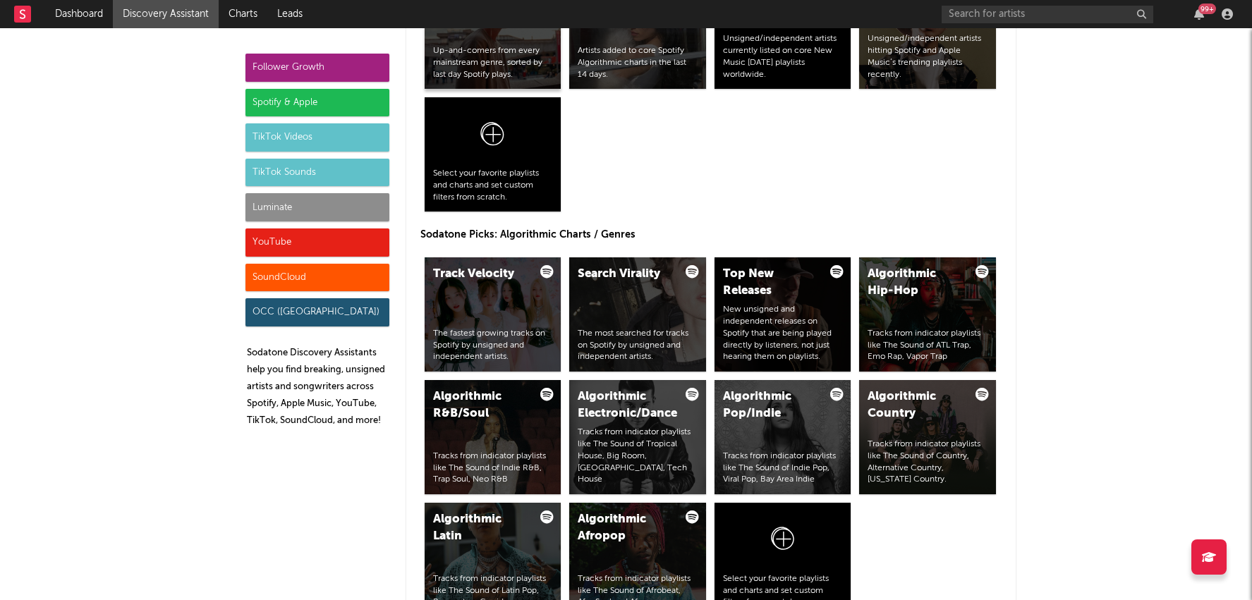
scroll to position [1640, 0]
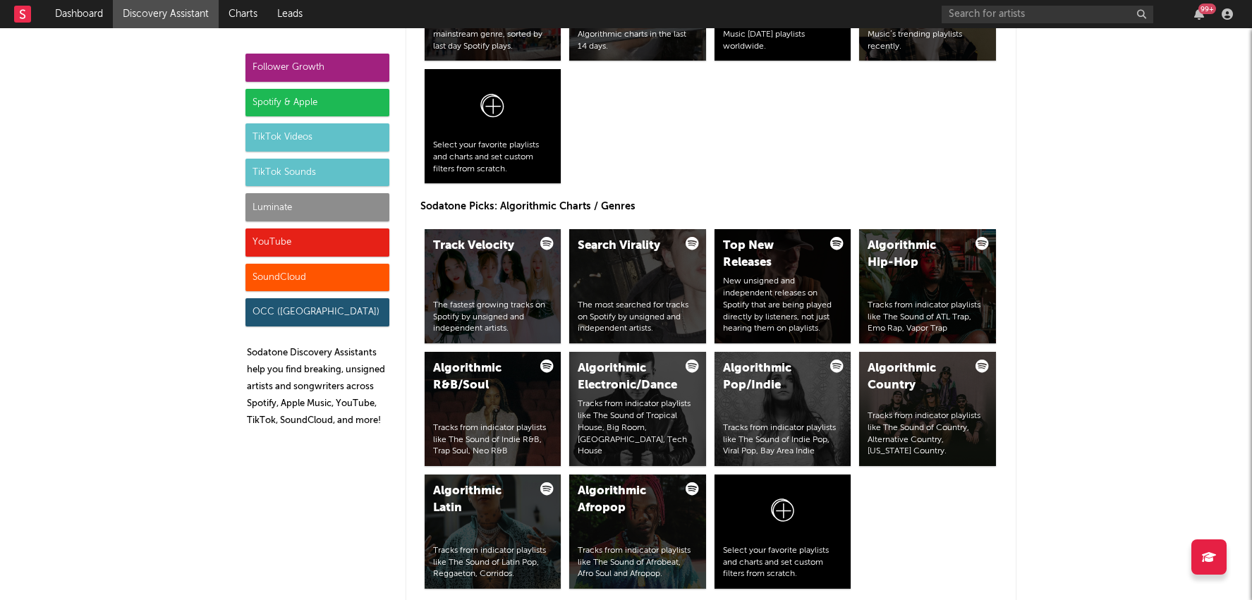
click at [309, 207] on div "Luminate" at bounding box center [317, 207] width 144 height 28
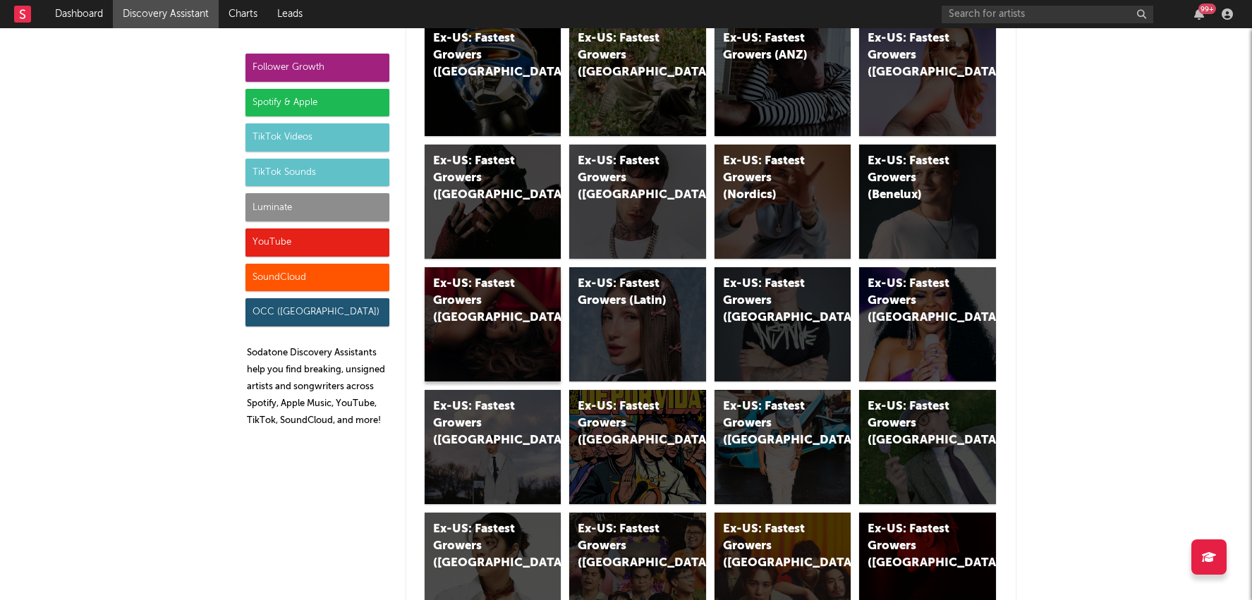
scroll to position [8196, 0]
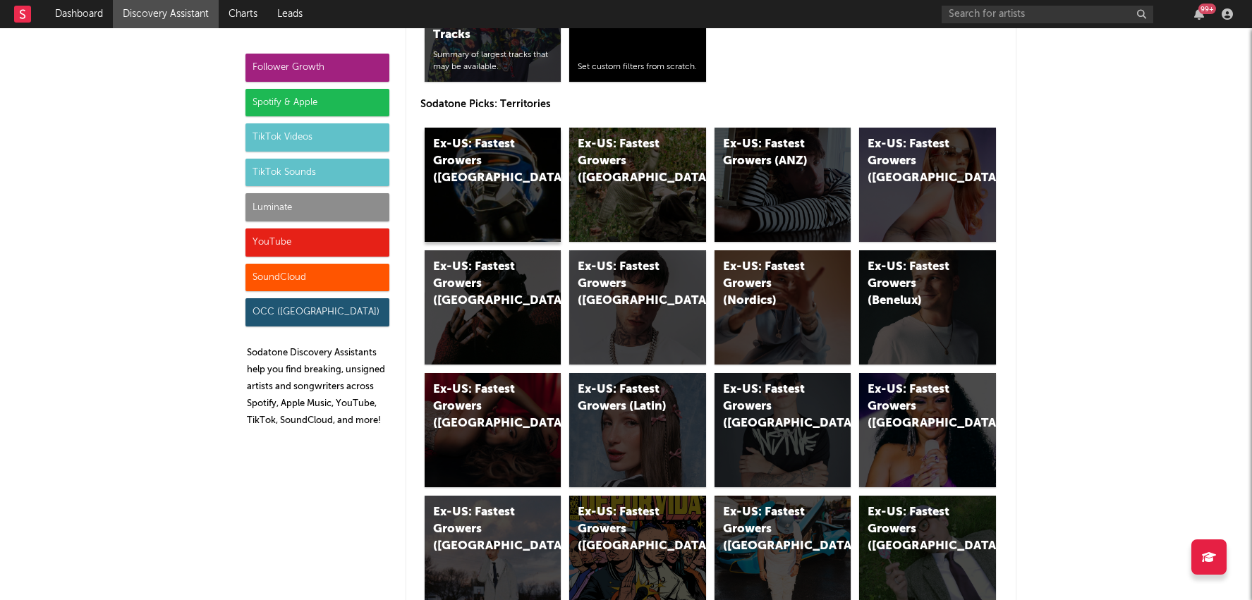
click at [533, 145] on div "Ex-US: Fastest Growers ([GEOGRAPHIC_DATA])" at bounding box center [493, 185] width 137 height 114
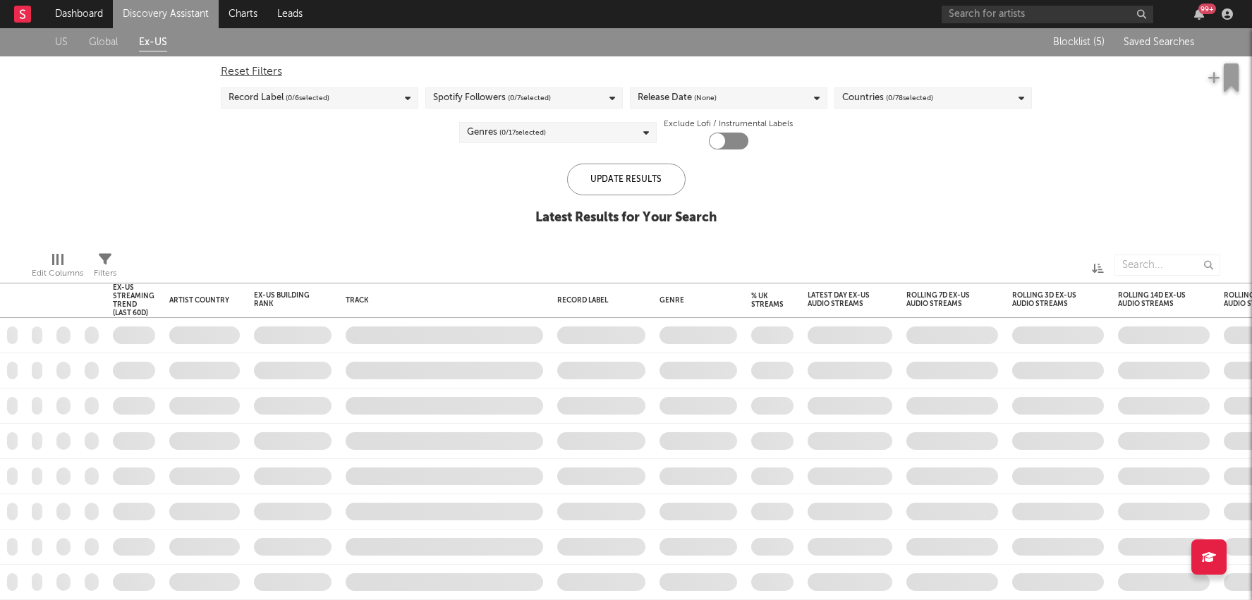
checkbox input "true"
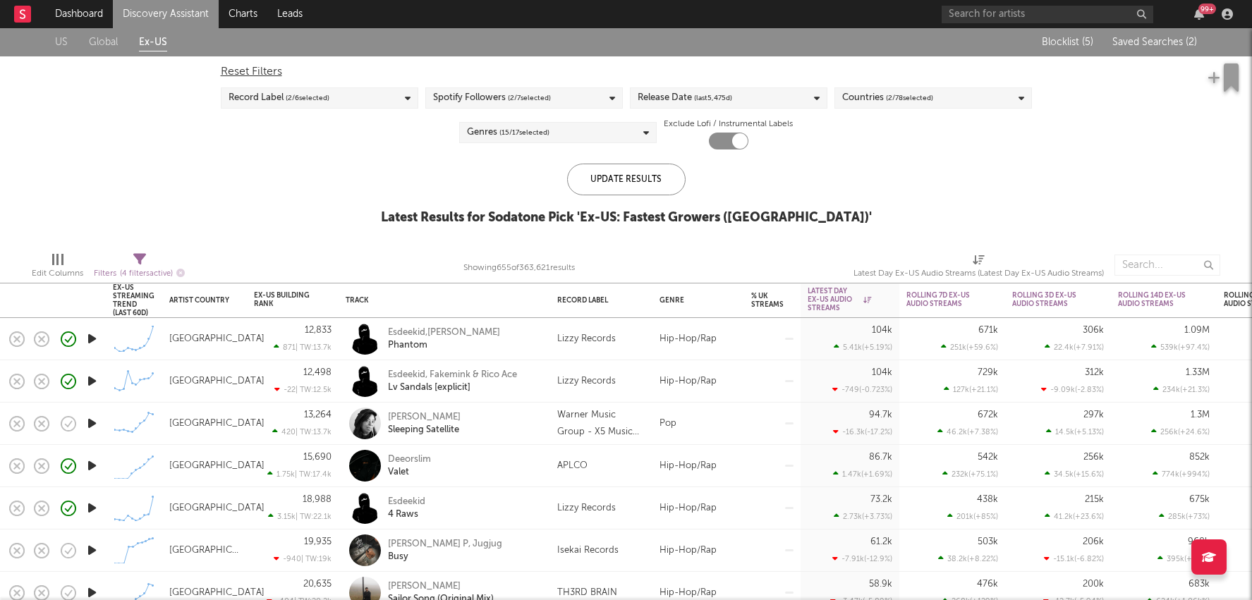
click at [722, 340] on div "Hip-Hop/Rap" at bounding box center [698, 339] width 92 height 42
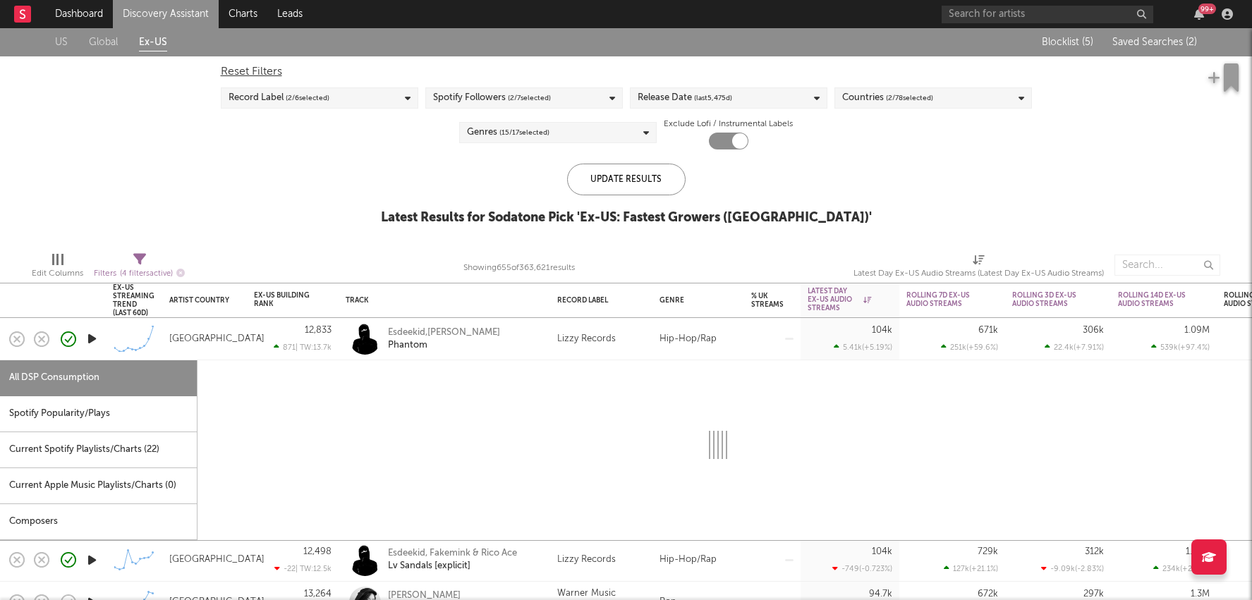
select select "6m"
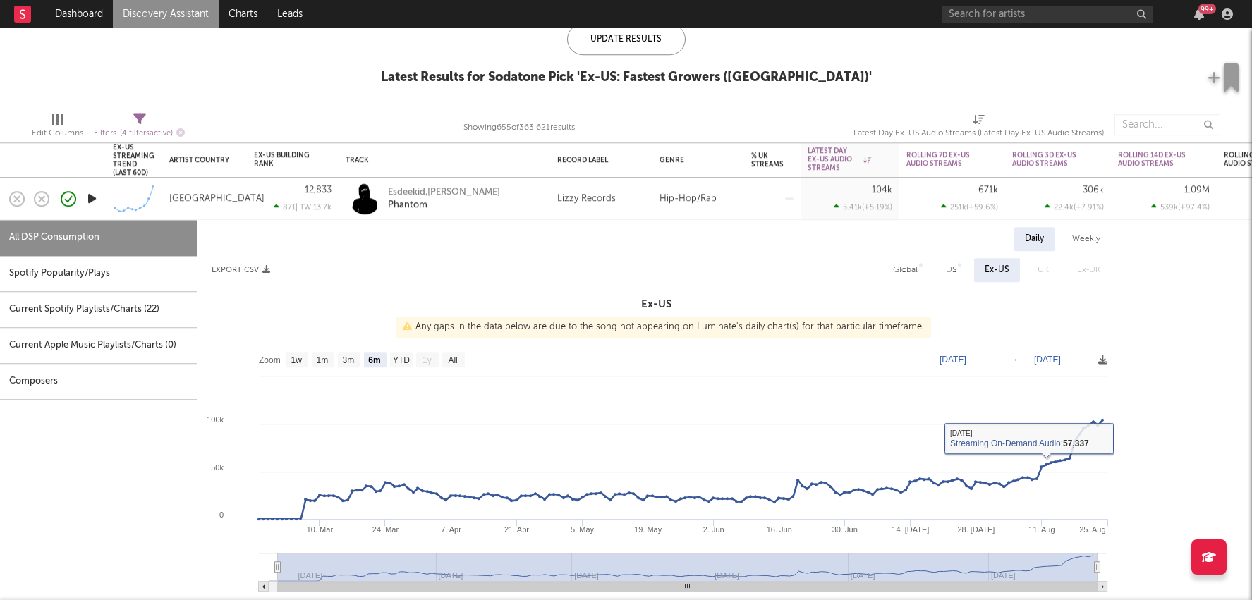
click at [588, 213] on div "Lizzy Records" at bounding box center [601, 199] width 102 height 42
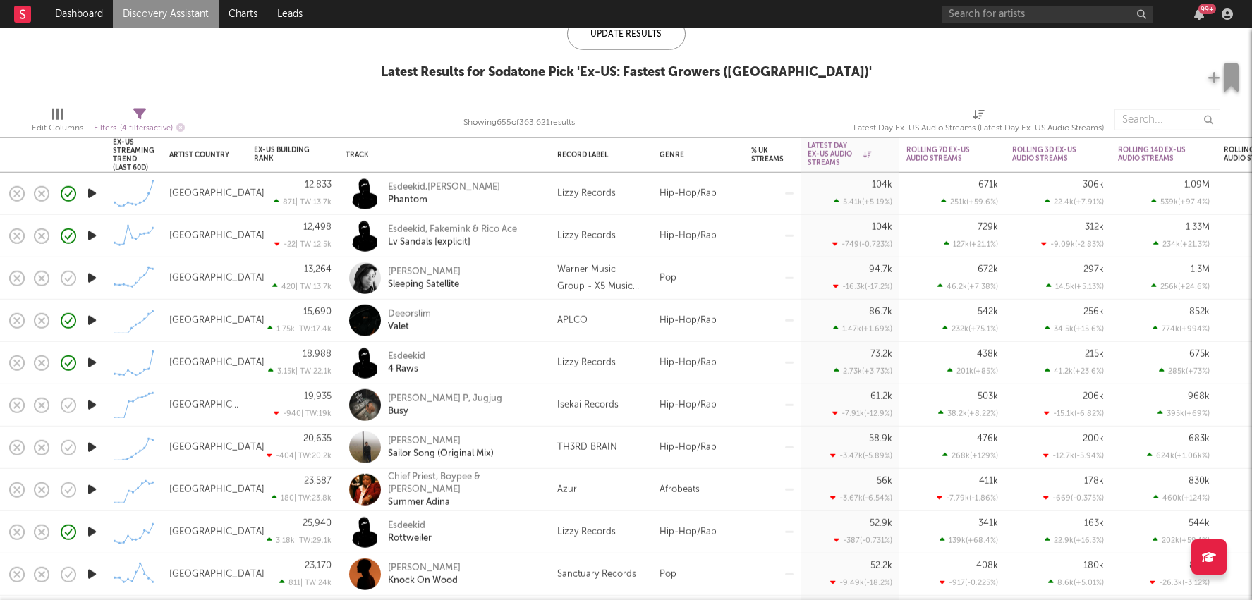
click at [623, 242] on div "Lizzy Records" at bounding box center [601, 235] width 88 height 17
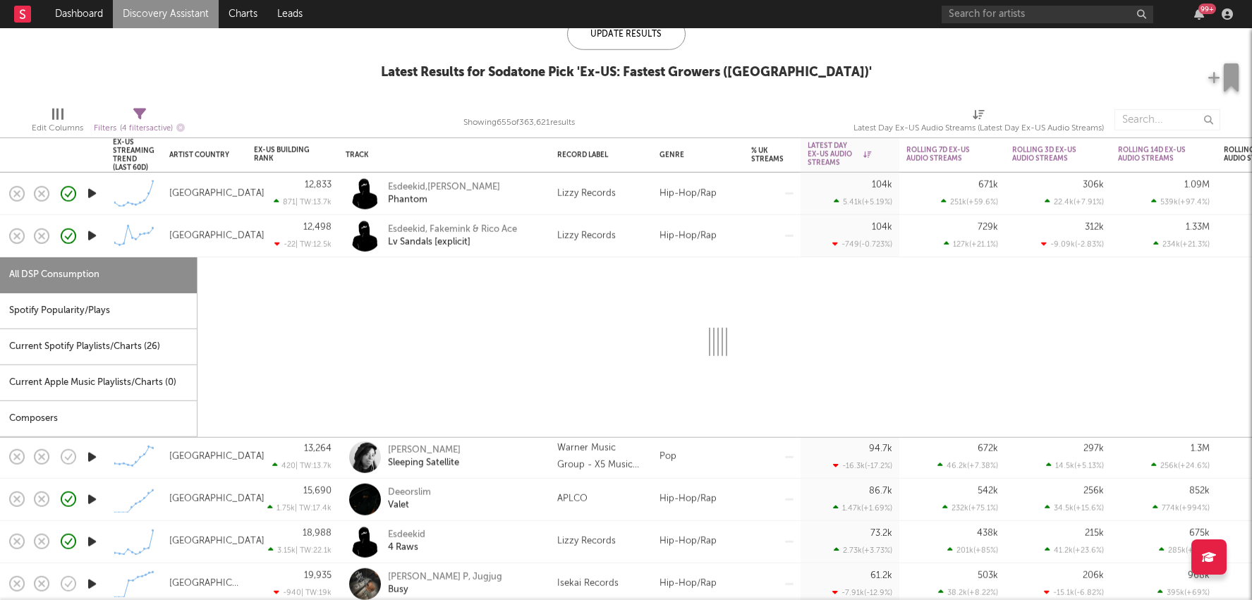
select select "6m"
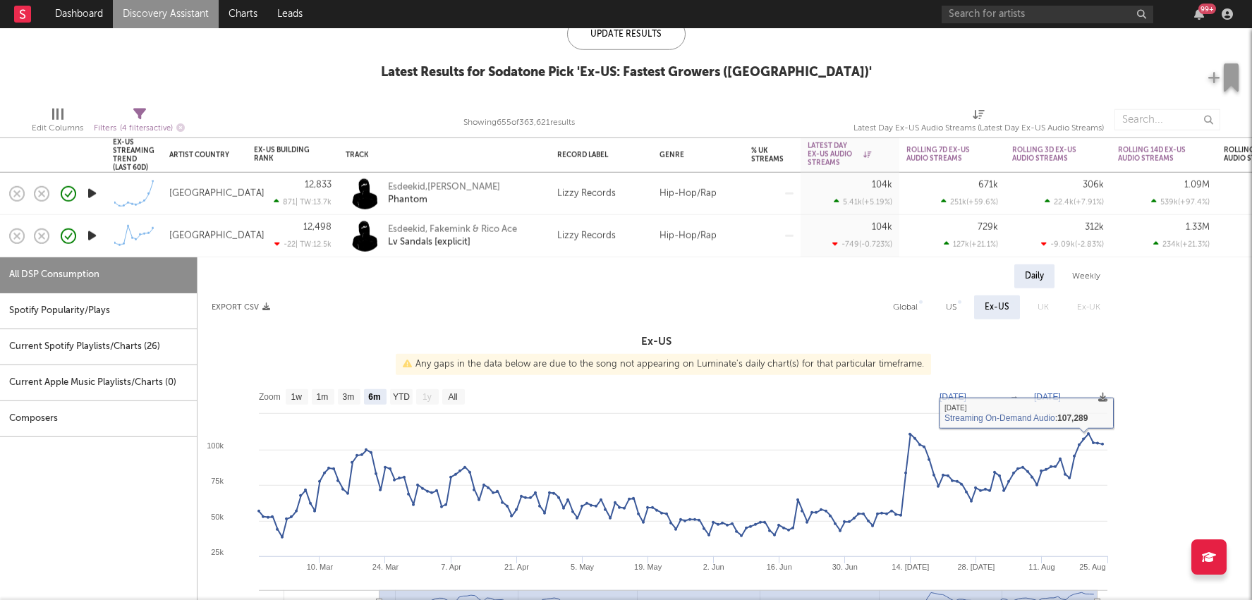
click at [749, 234] on div at bounding box center [772, 236] width 56 height 42
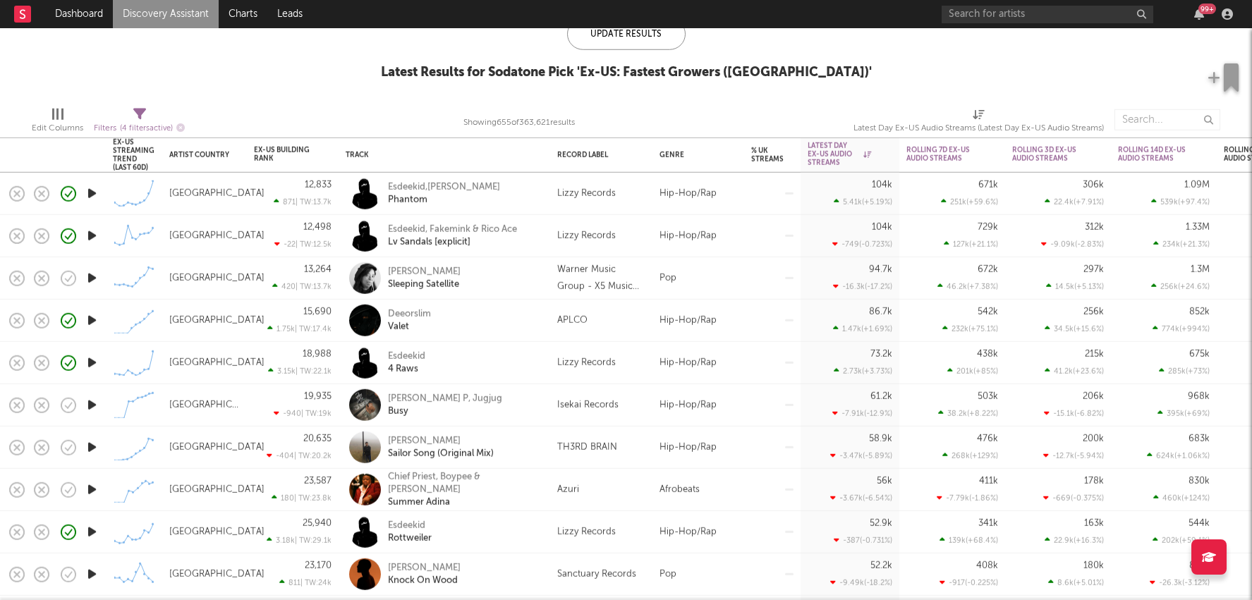
click at [733, 408] on div "Hip-Hop/Rap" at bounding box center [698, 405] width 92 height 42
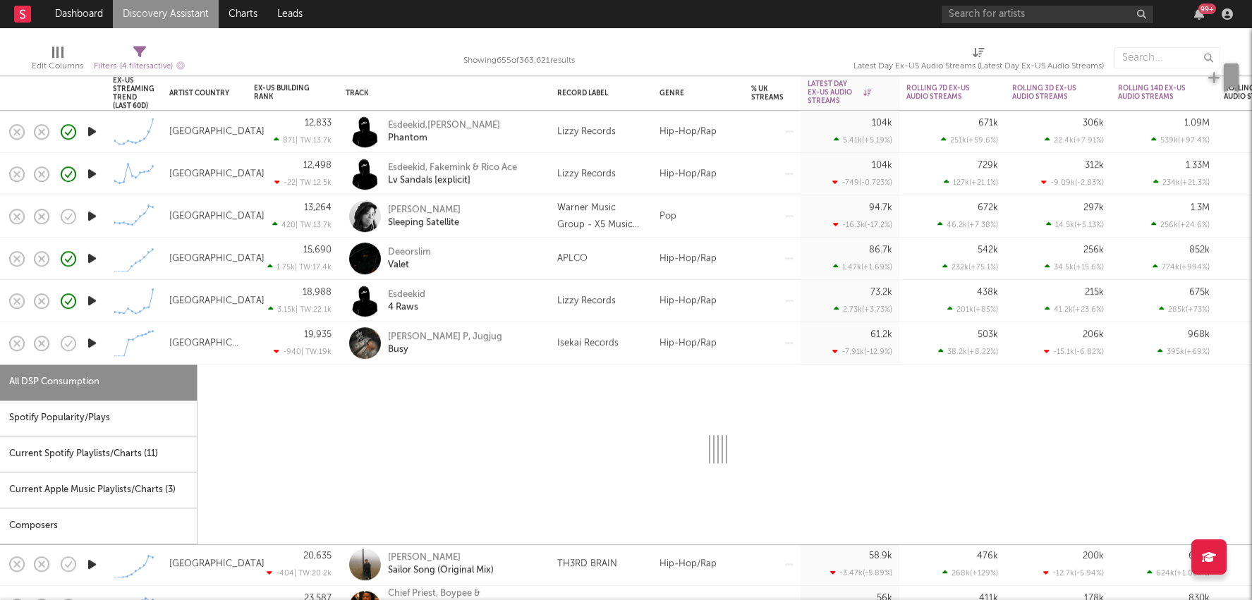
select select "1w"
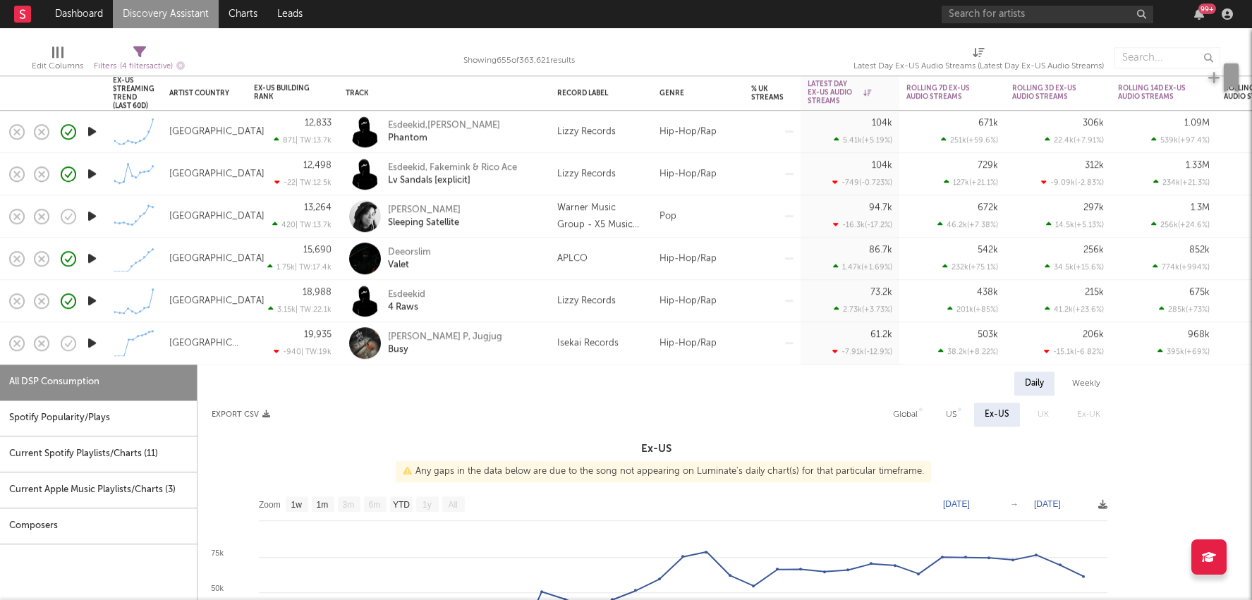
click at [692, 336] on div "Hip-Hop/Rap" at bounding box center [698, 343] width 92 height 42
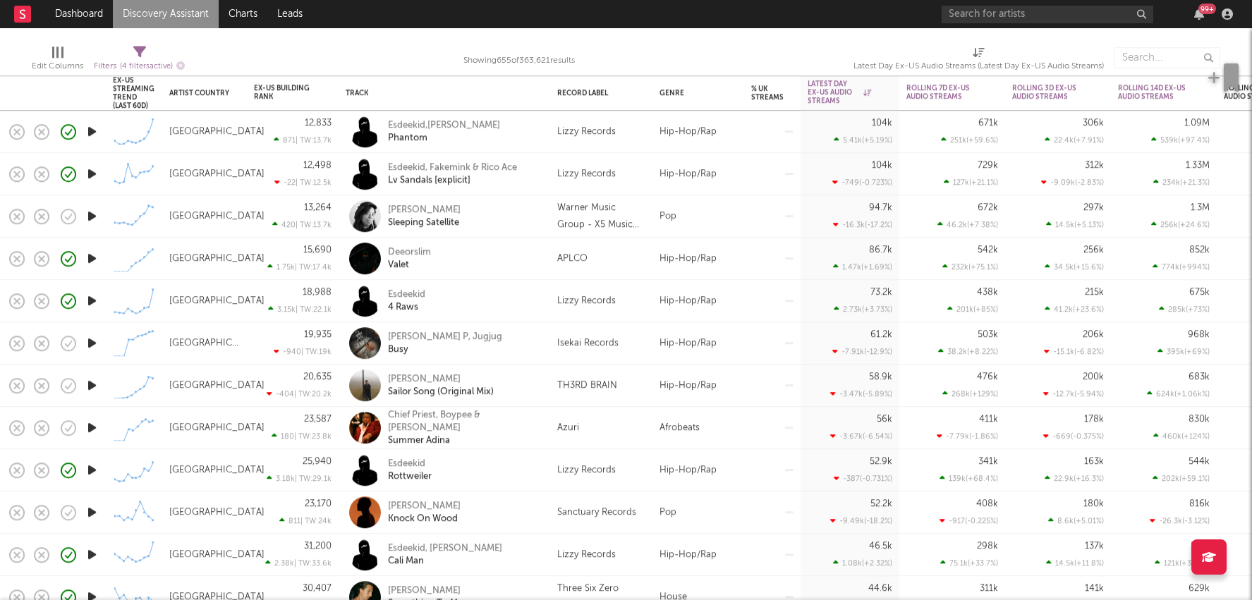
click at [658, 264] on div "Hip-Hop/Rap" at bounding box center [698, 259] width 92 height 42
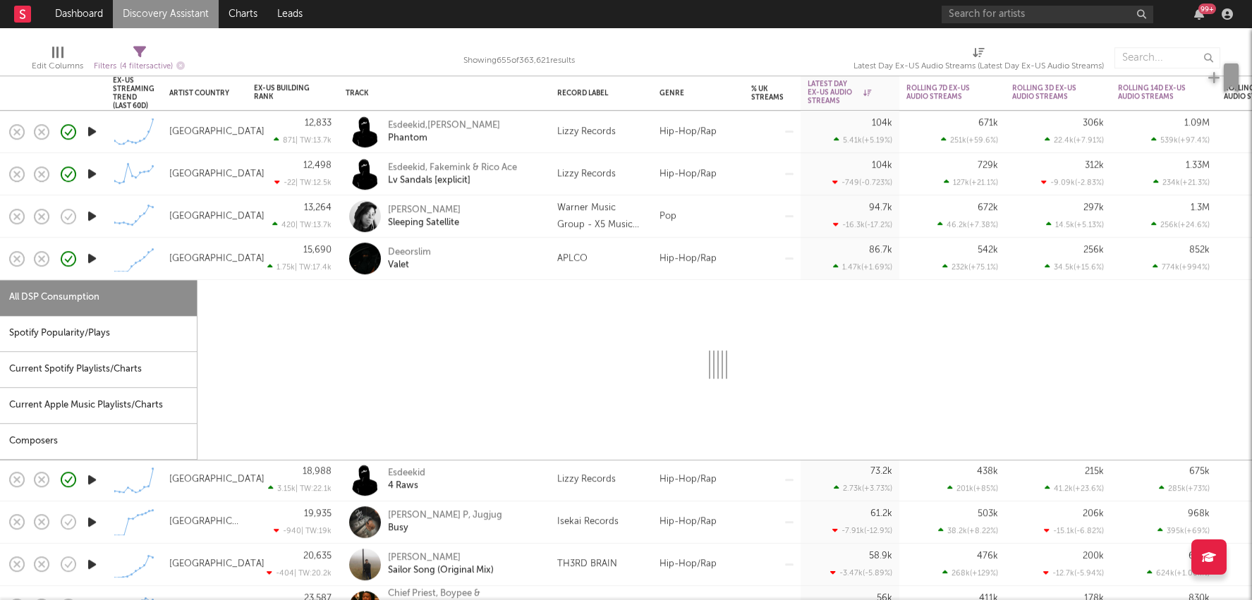
select select "1w"
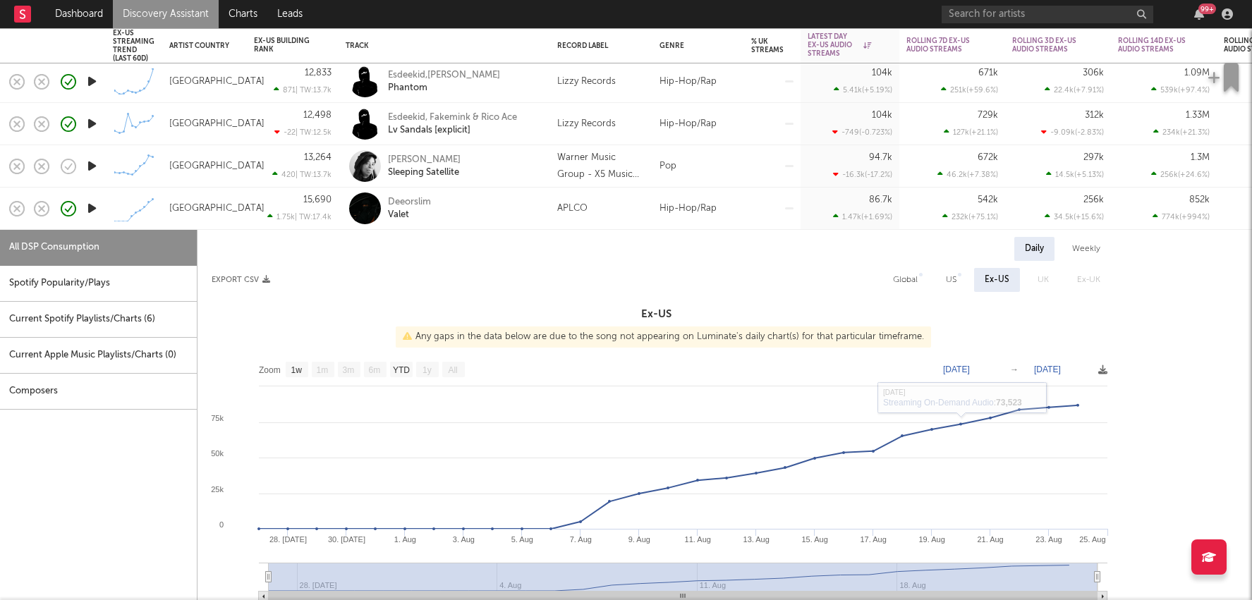
click at [712, 203] on div "Hip-Hop/Rap" at bounding box center [698, 209] width 92 height 42
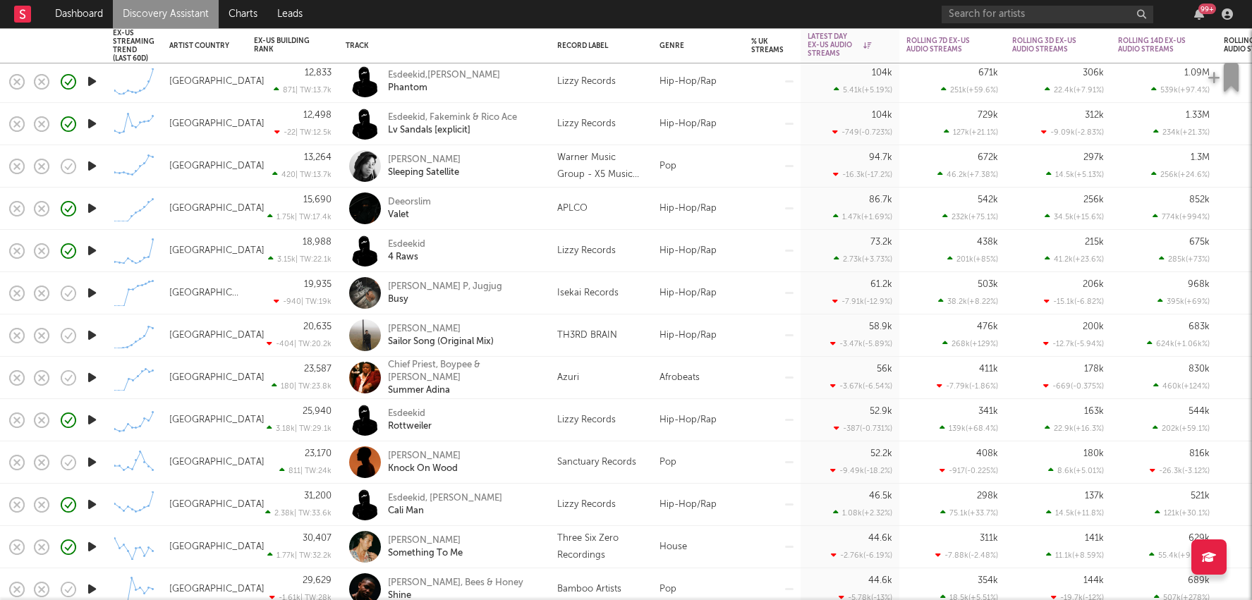
click at [652, 96] on div "Lizzy Records" at bounding box center [601, 82] width 102 height 42
select select "6m"
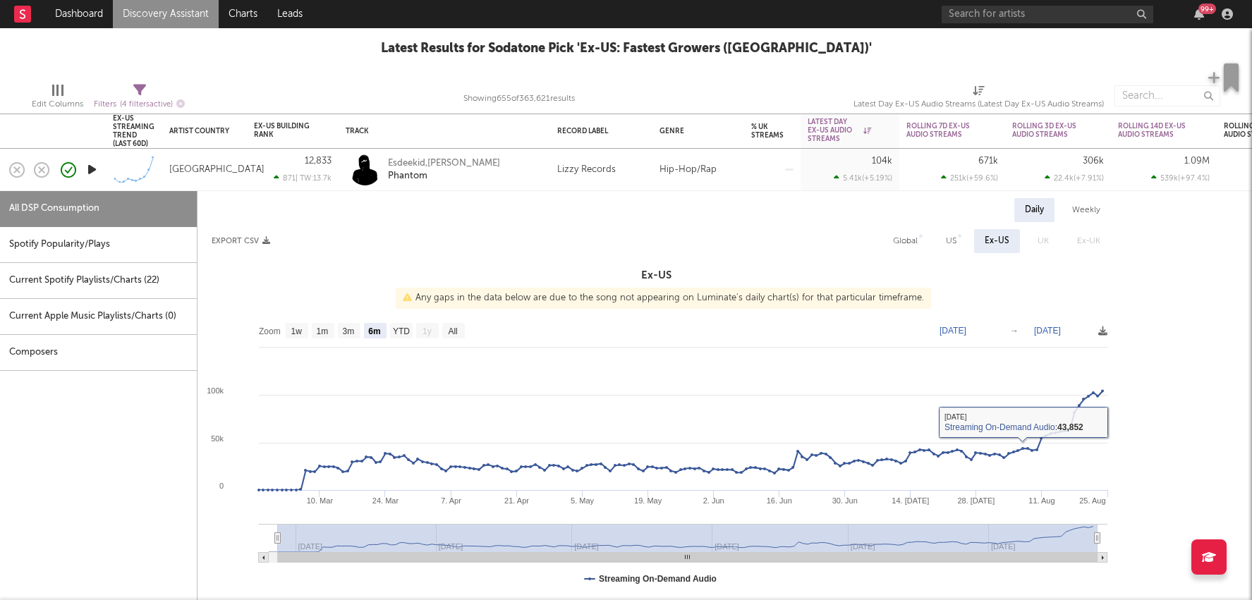
click at [916, 242] on div "Global" at bounding box center [905, 241] width 25 height 17
select select "6m"
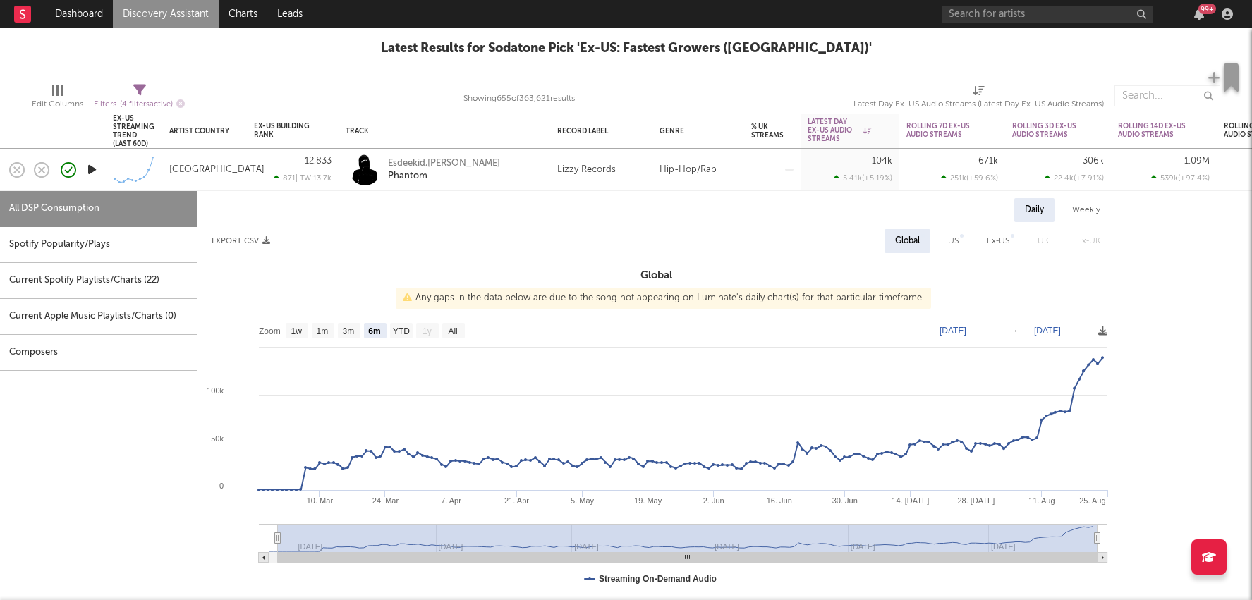
click at [599, 181] on div "Lizzy Records" at bounding box center [601, 170] width 102 height 42
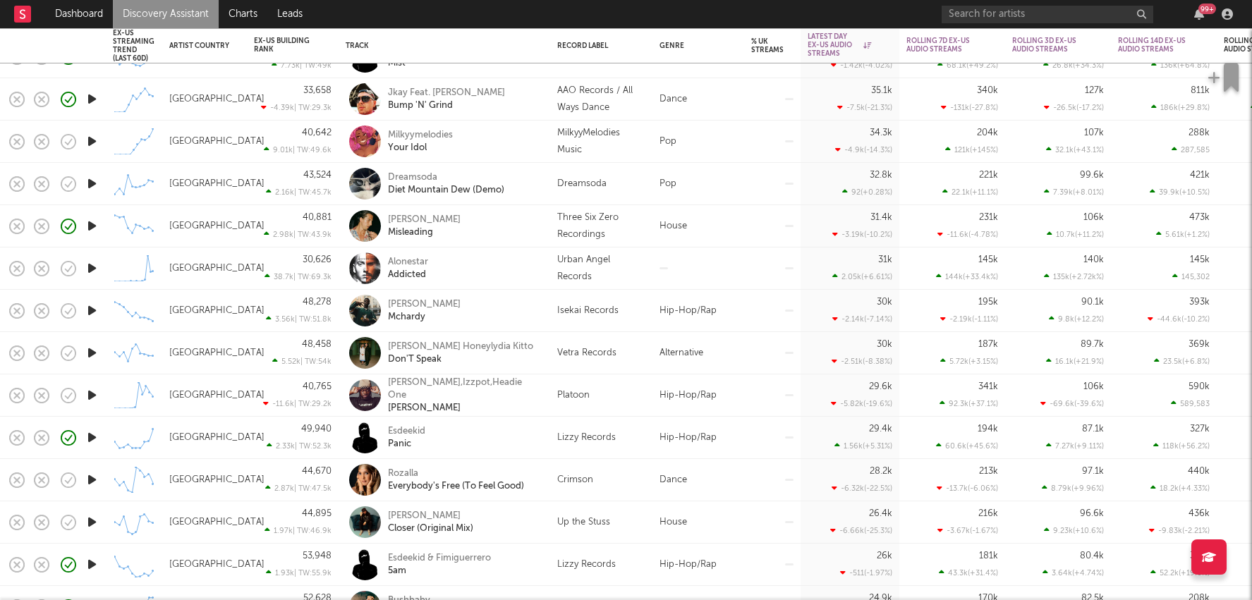
click at [178, 7] on link "Discovery Assistant" at bounding box center [166, 14] width 106 height 28
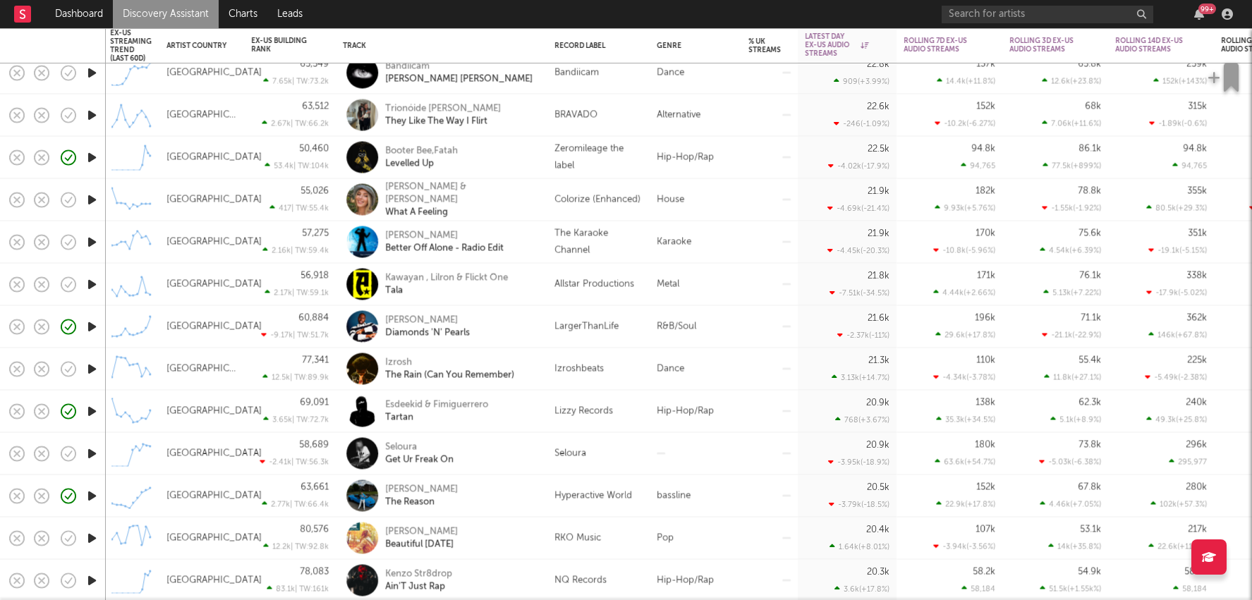
click at [695, 498] on div "bassline" at bounding box center [695, 496] width 92 height 42
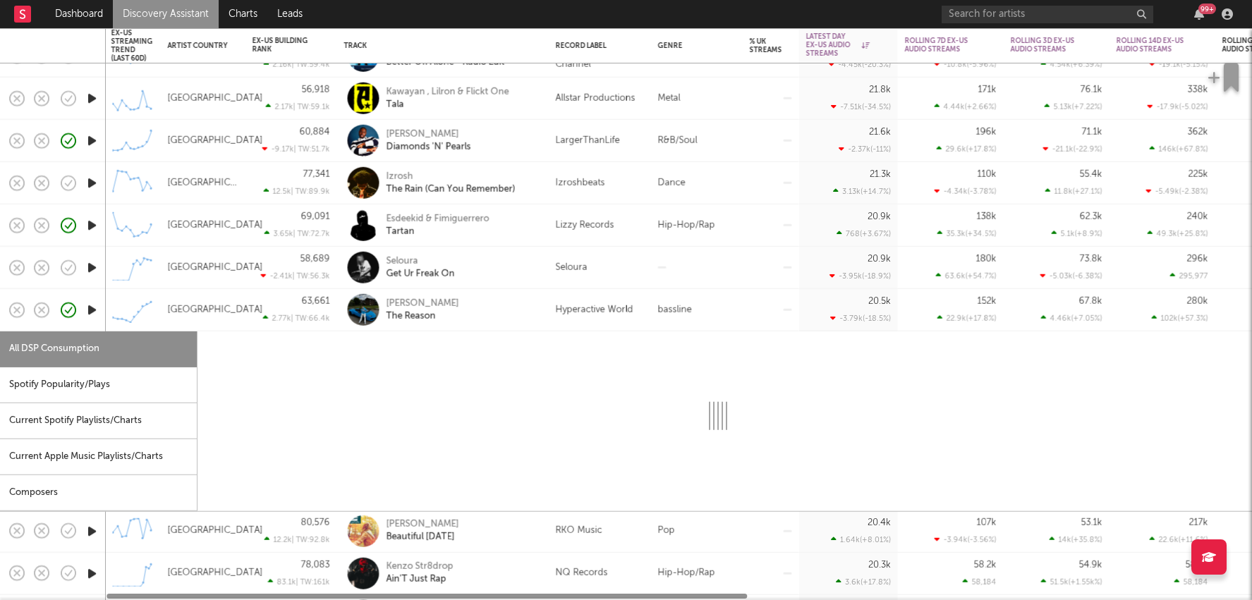
select select "6m"
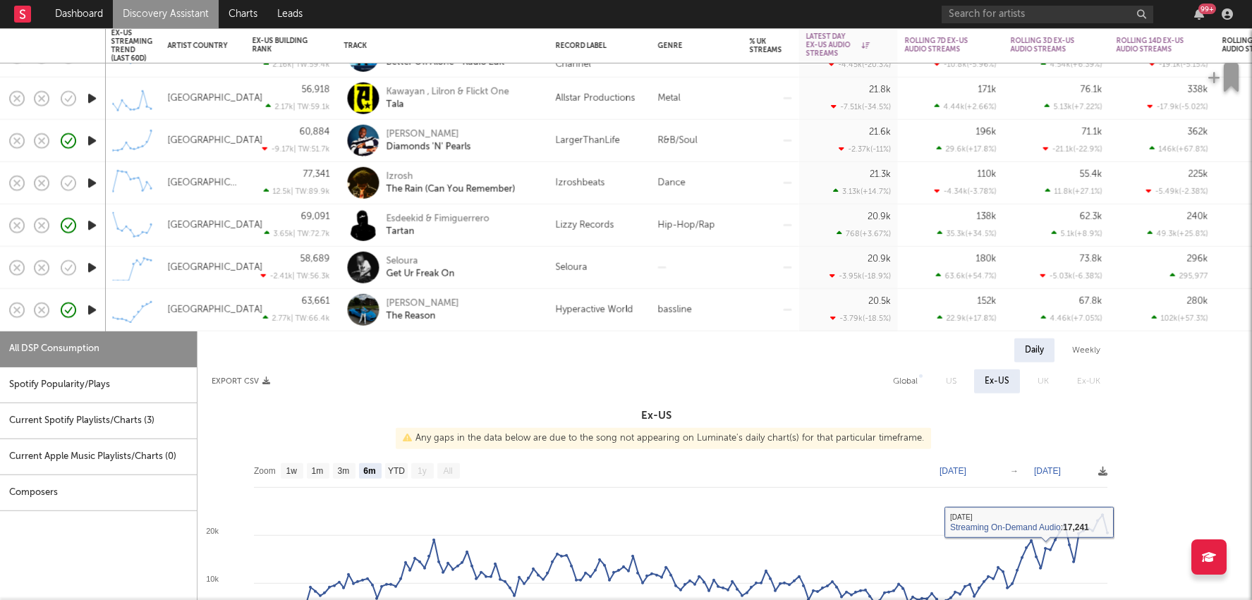
click at [544, 319] on div "[PERSON_NAME] The Reason" at bounding box center [443, 310] width 212 height 42
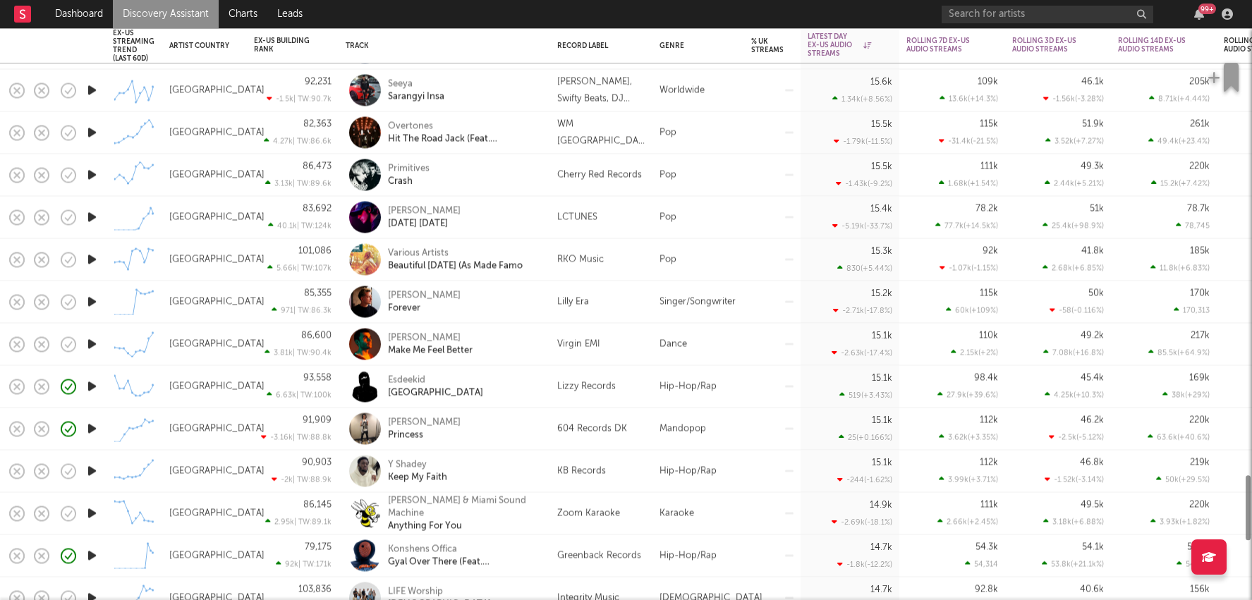
click at [642, 477] on div "KB Records" at bounding box center [601, 471] width 88 height 17
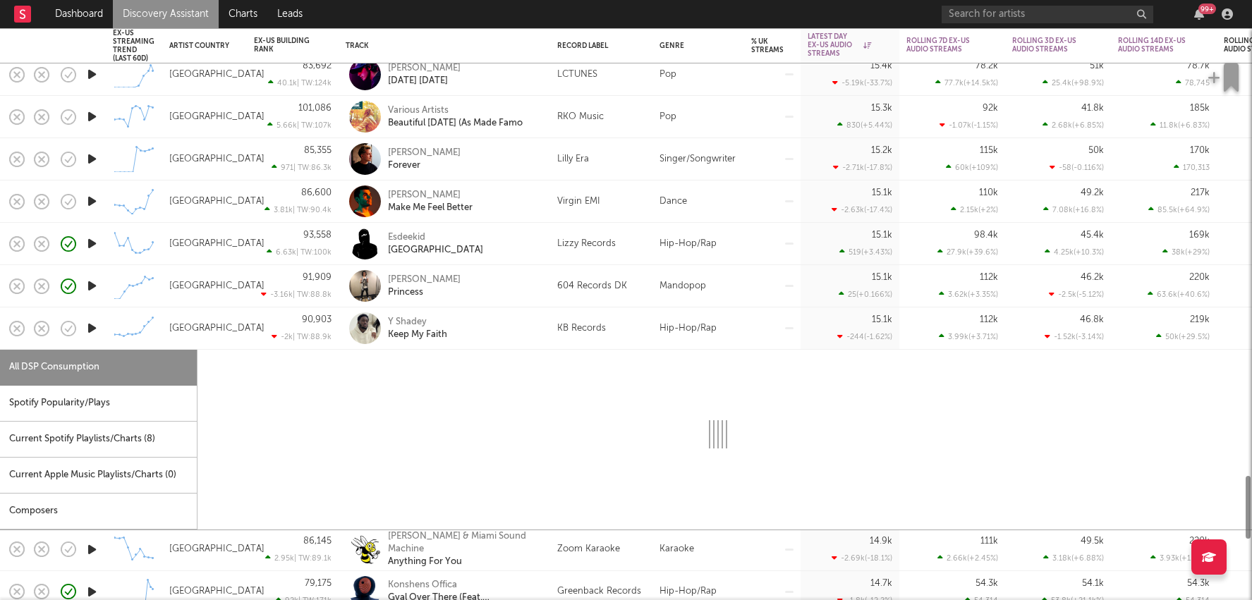
select select "6m"
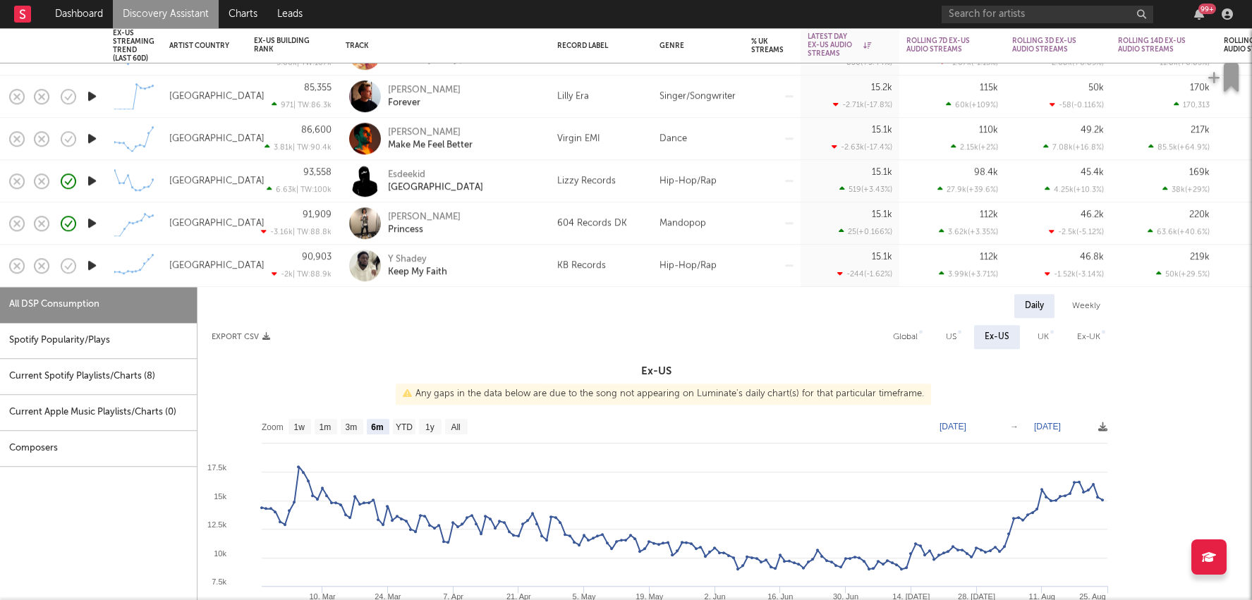
click at [671, 272] on div "Hip-Hop/Rap" at bounding box center [698, 266] width 92 height 42
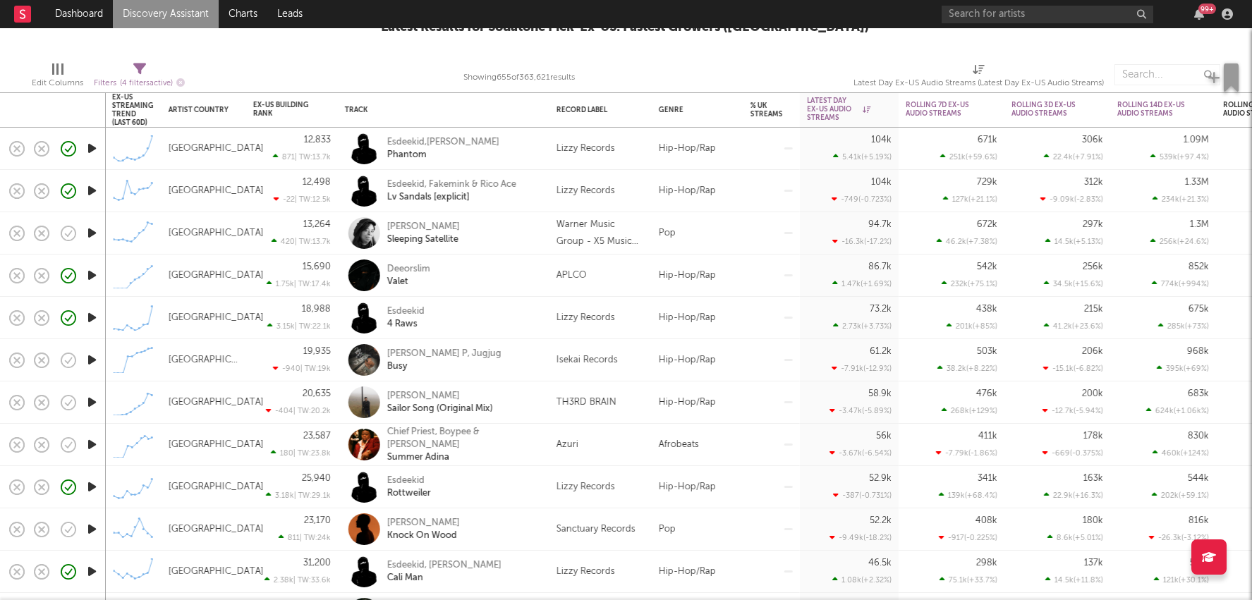
click at [664, 226] on div "Pop" at bounding box center [698, 233] width 92 height 42
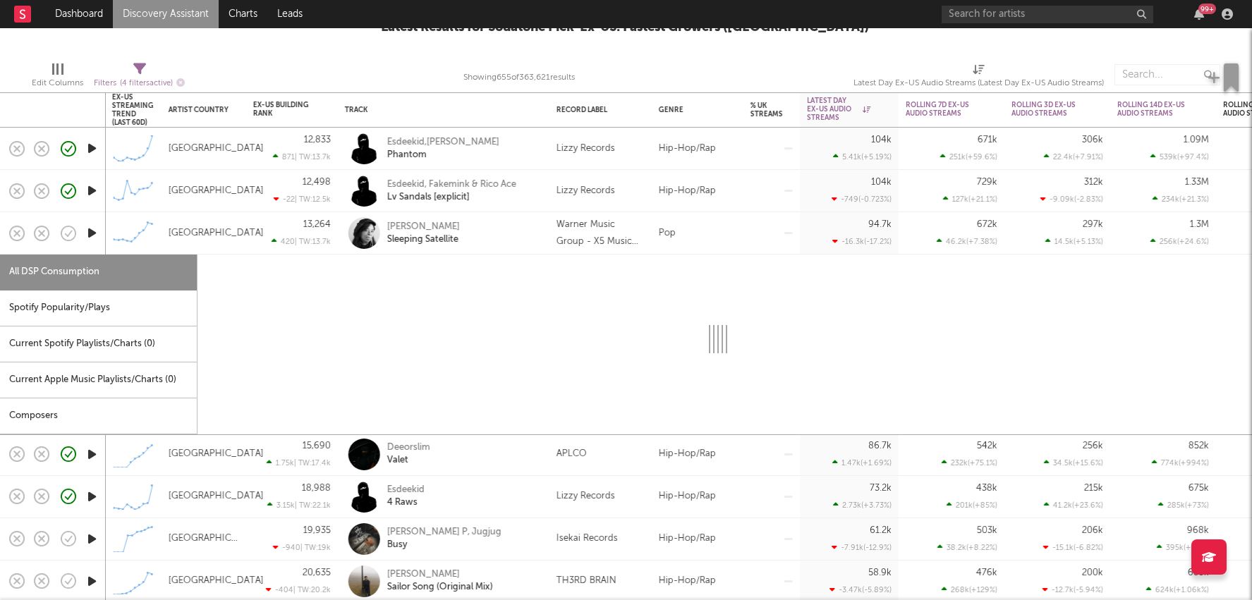
select select "6m"
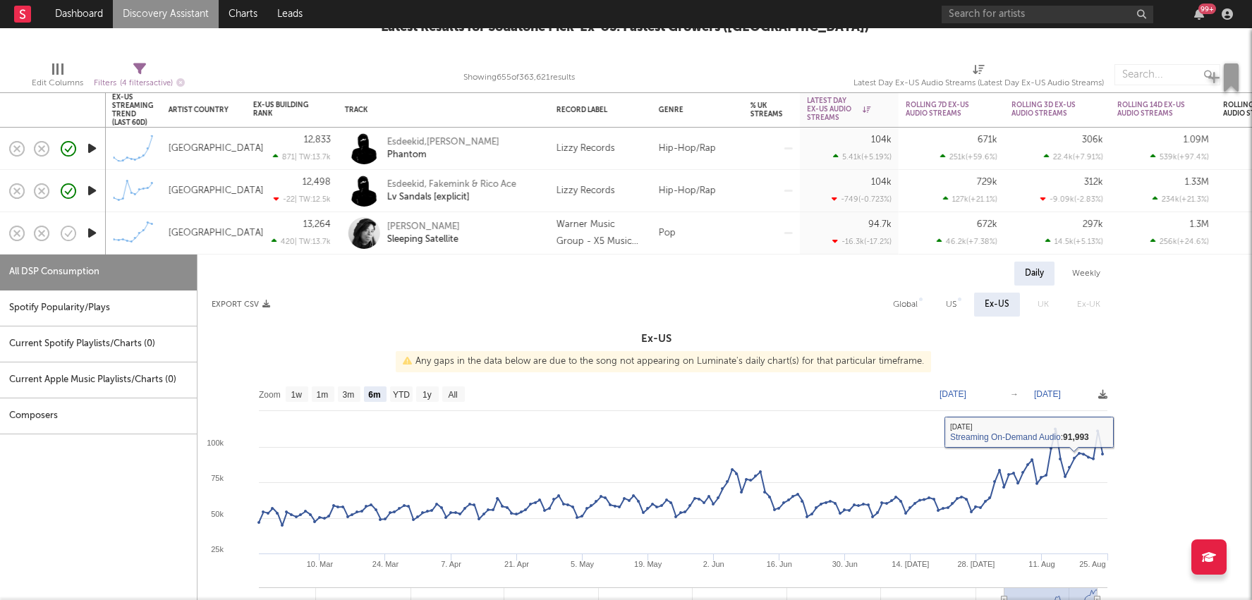
click at [901, 305] on div "Global" at bounding box center [905, 304] width 25 height 17
select select "6m"
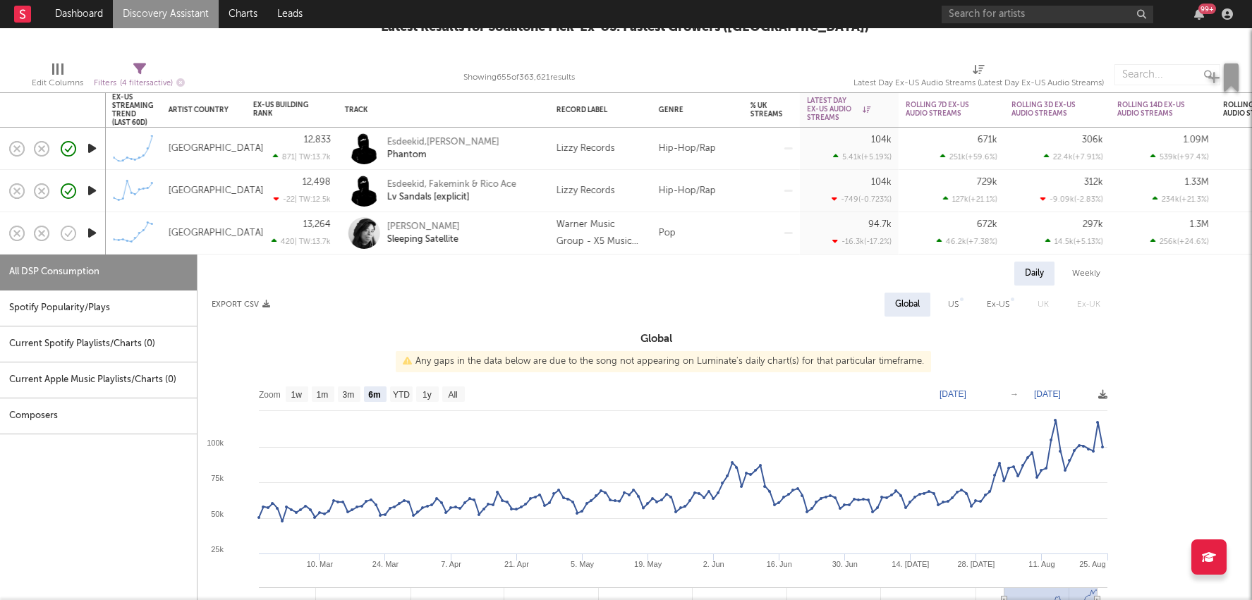
click at [551, 237] on div "Warner Music Group - X5 Music Group" at bounding box center [600, 233] width 102 height 42
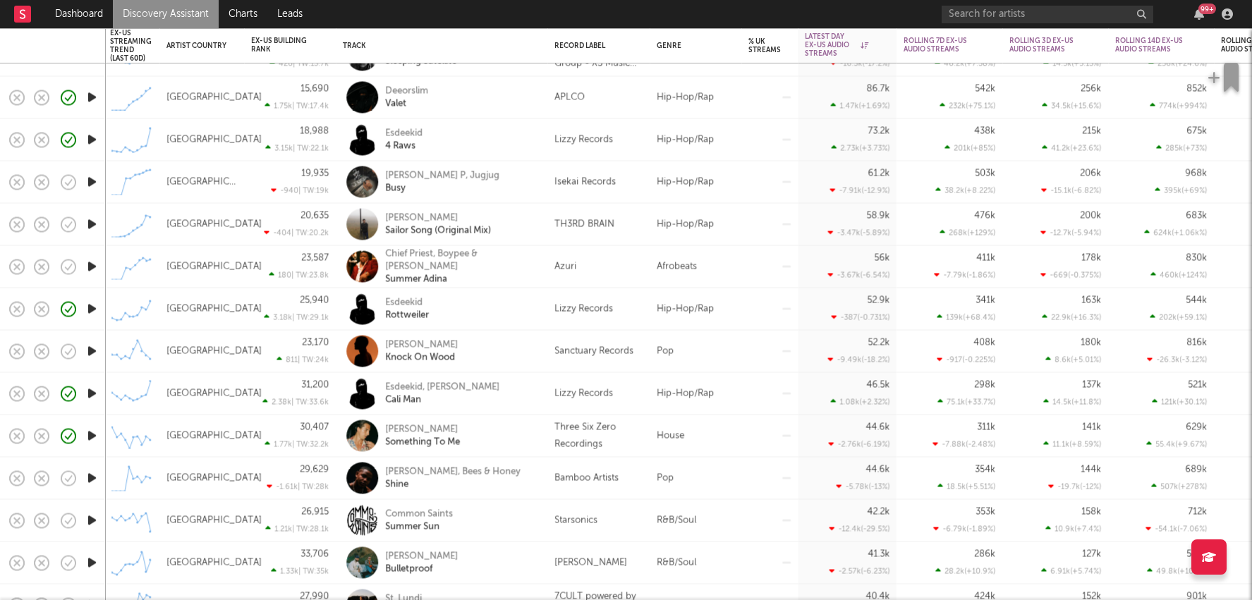
click at [690, 552] on div "R&B/Soul" at bounding box center [695, 563] width 92 height 42
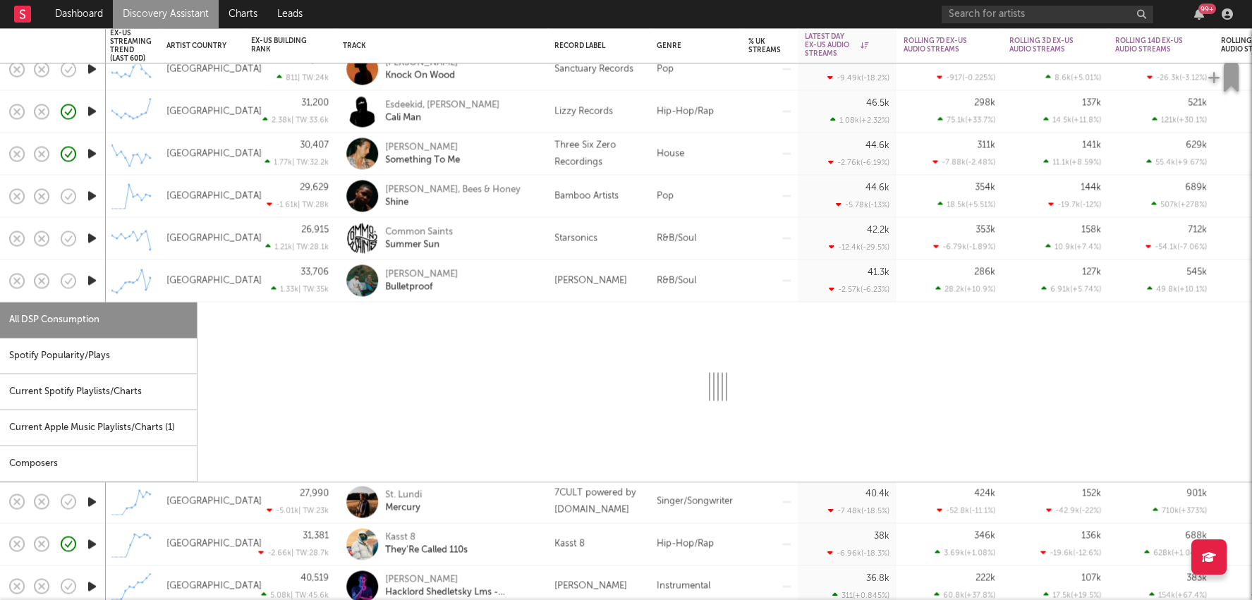
select select "6m"
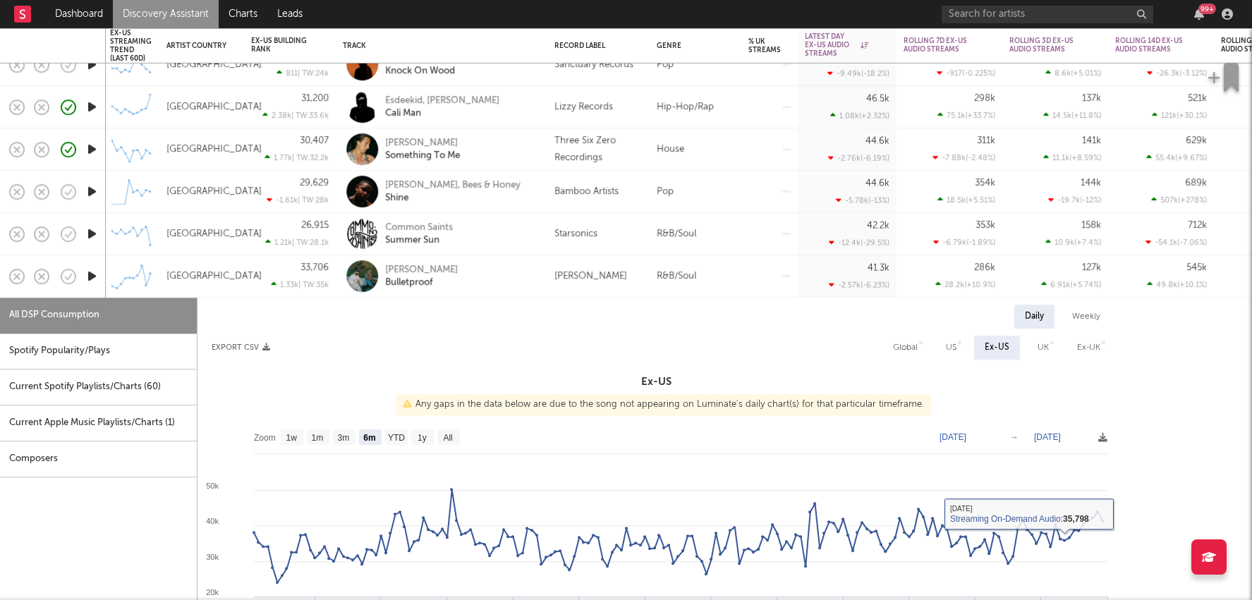
click at [670, 283] on div "R&B/Soul" at bounding box center [695, 276] width 92 height 42
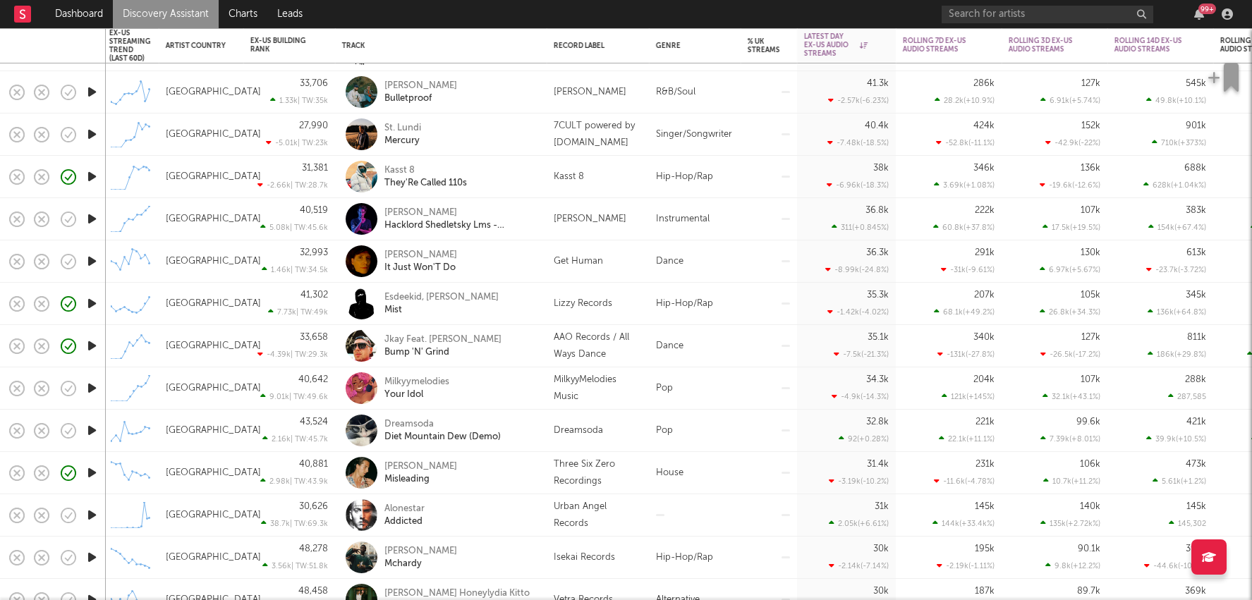
click at [694, 438] on div "Pop" at bounding box center [695, 431] width 92 height 42
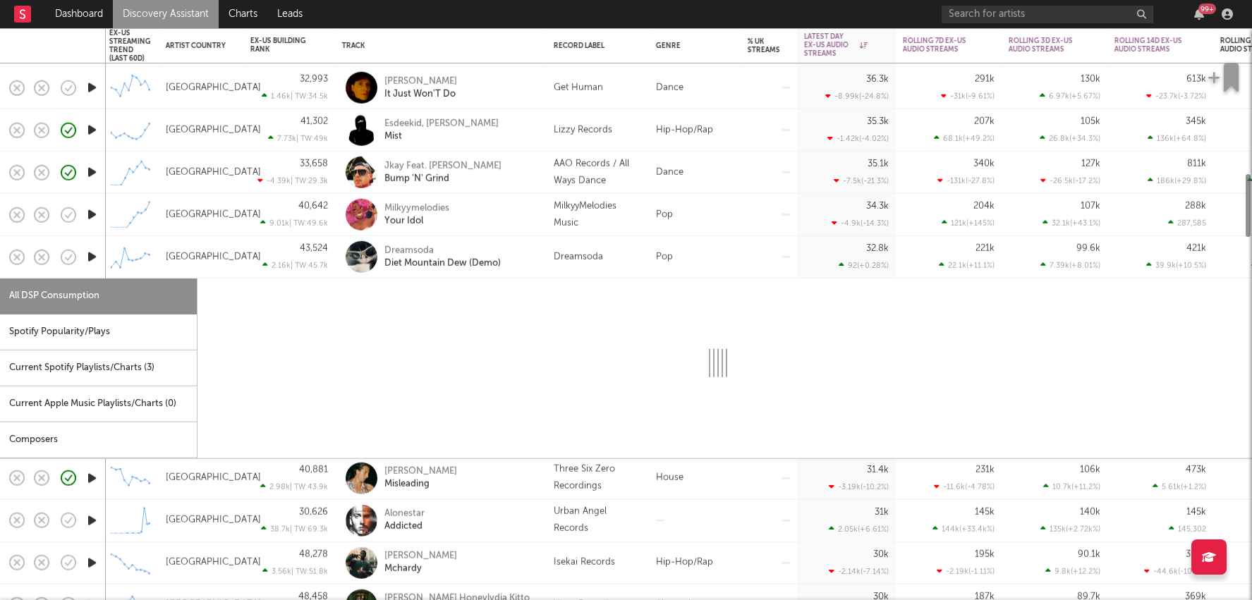
select select "6m"
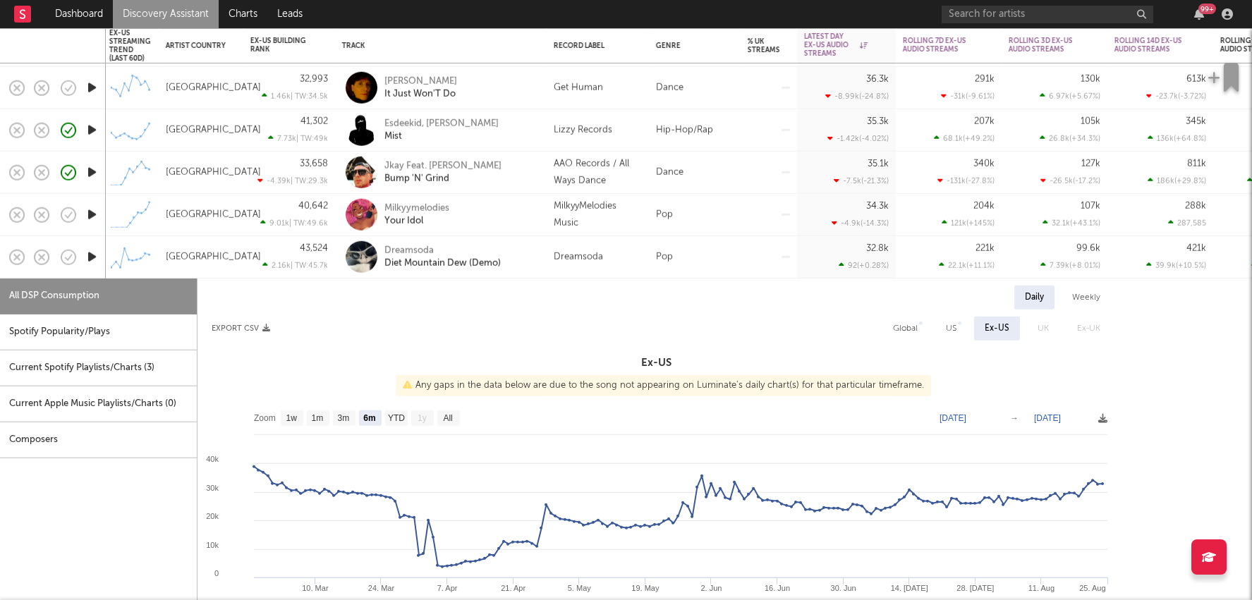
click at [715, 281] on div "Daily Weekly Export CSV Global US Ex-US [GEOGRAPHIC_DATA] Ex-UK Ex-US Any gaps …" at bounding box center [717, 523] width 1040 height 489
click at [719, 258] on div "Pop" at bounding box center [695, 257] width 92 height 42
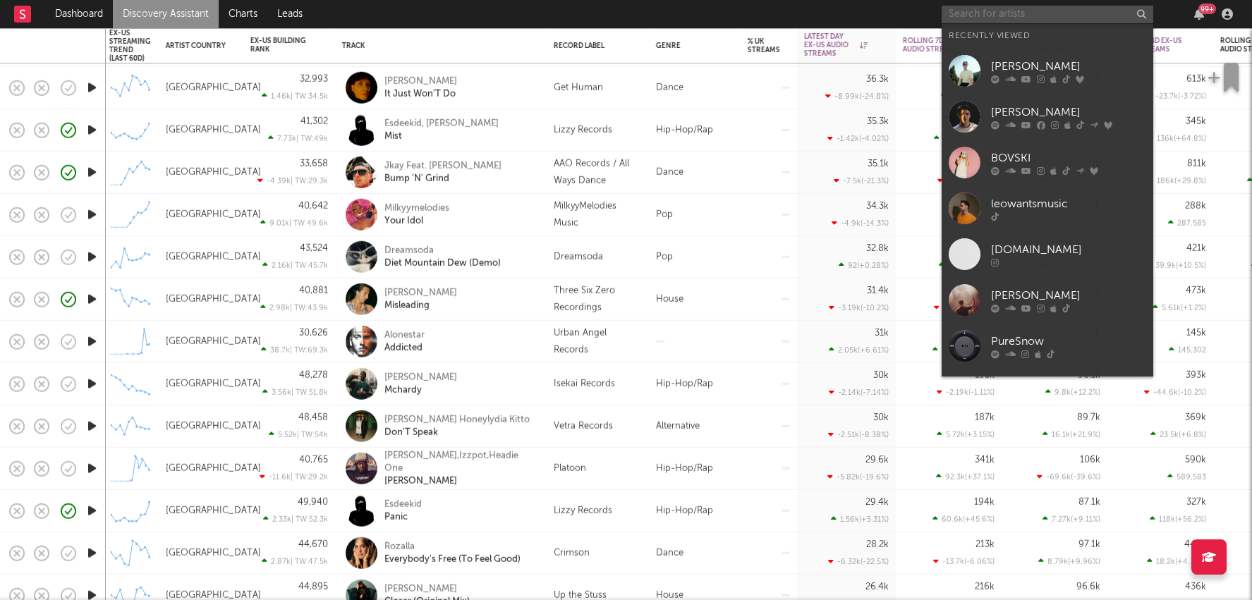
click at [960, 15] on input "text" at bounding box center [1047, 15] width 212 height 18
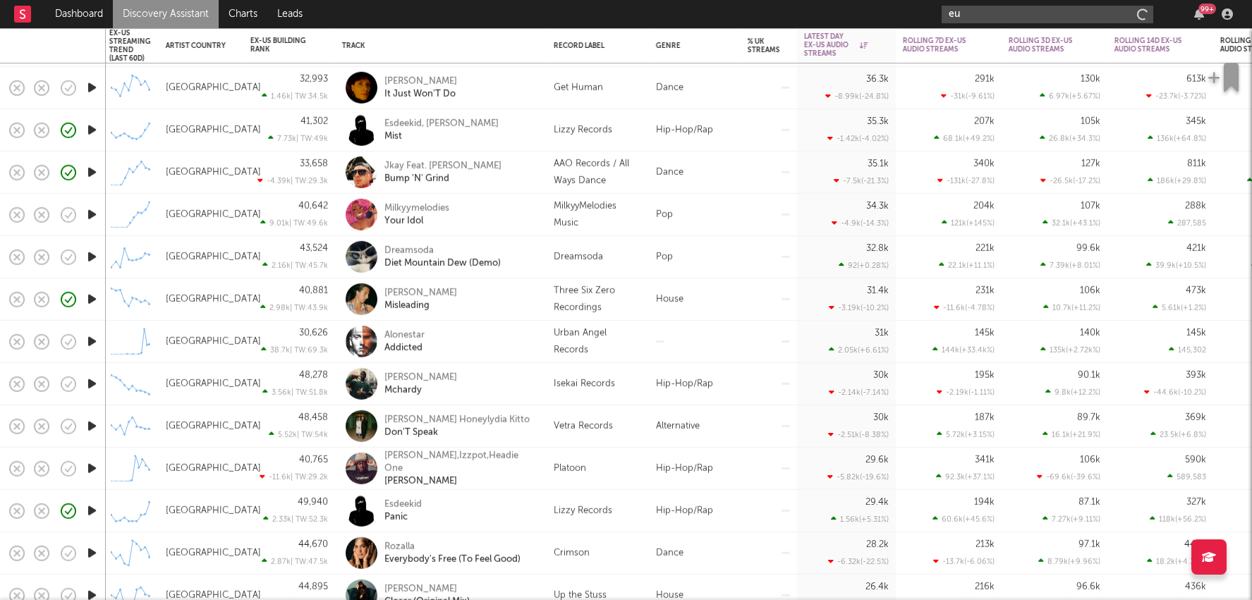
type input "e"
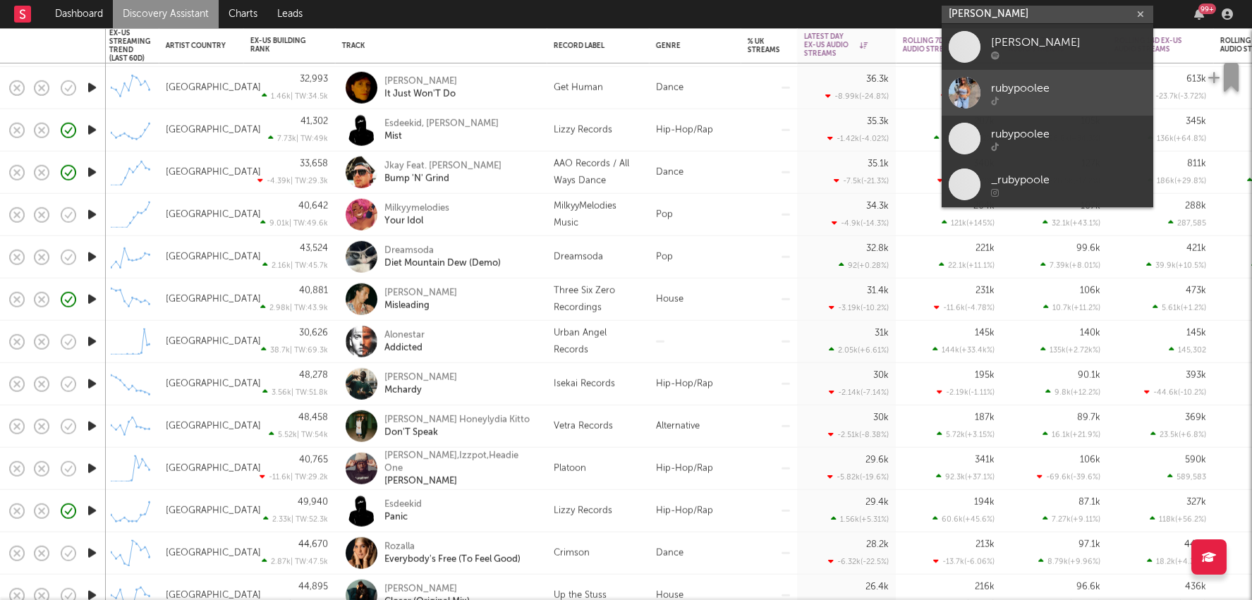
type input "[PERSON_NAME]"
click at [1040, 97] on div at bounding box center [1068, 101] width 155 height 8
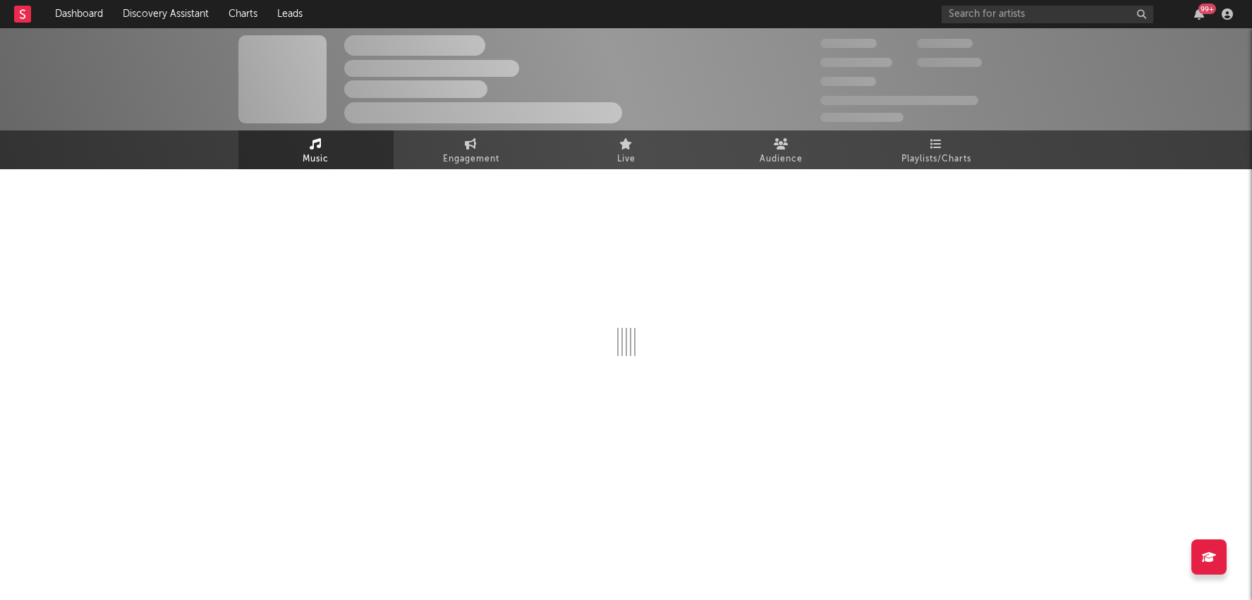
select select "1w"
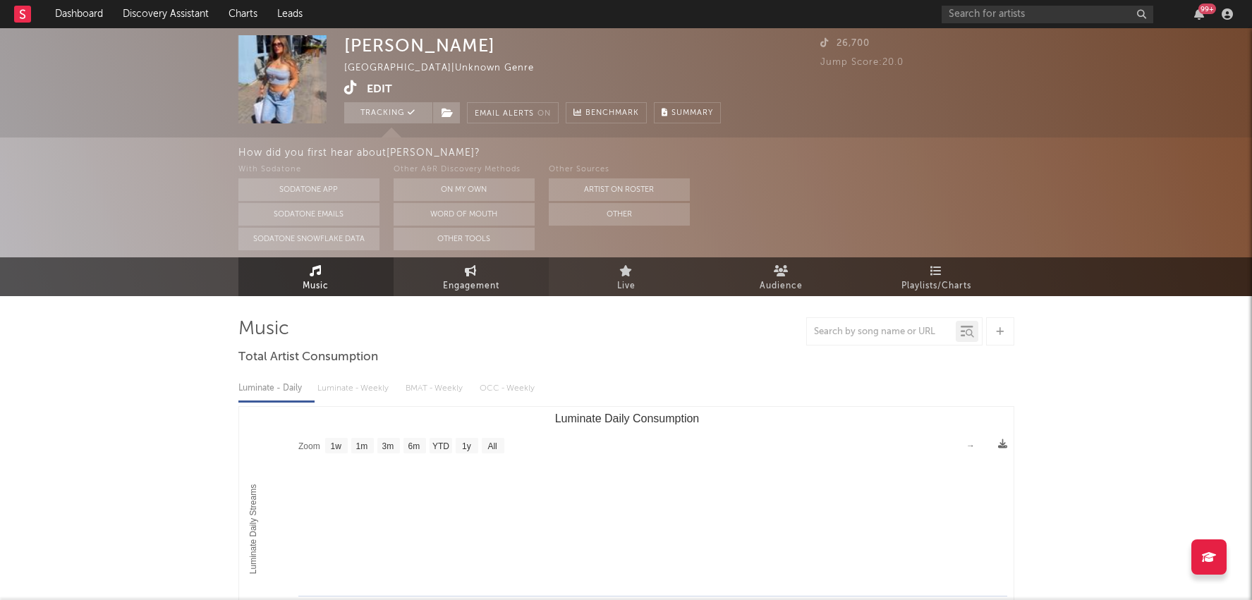
click at [475, 281] on span "Engagement" at bounding box center [471, 286] width 56 height 17
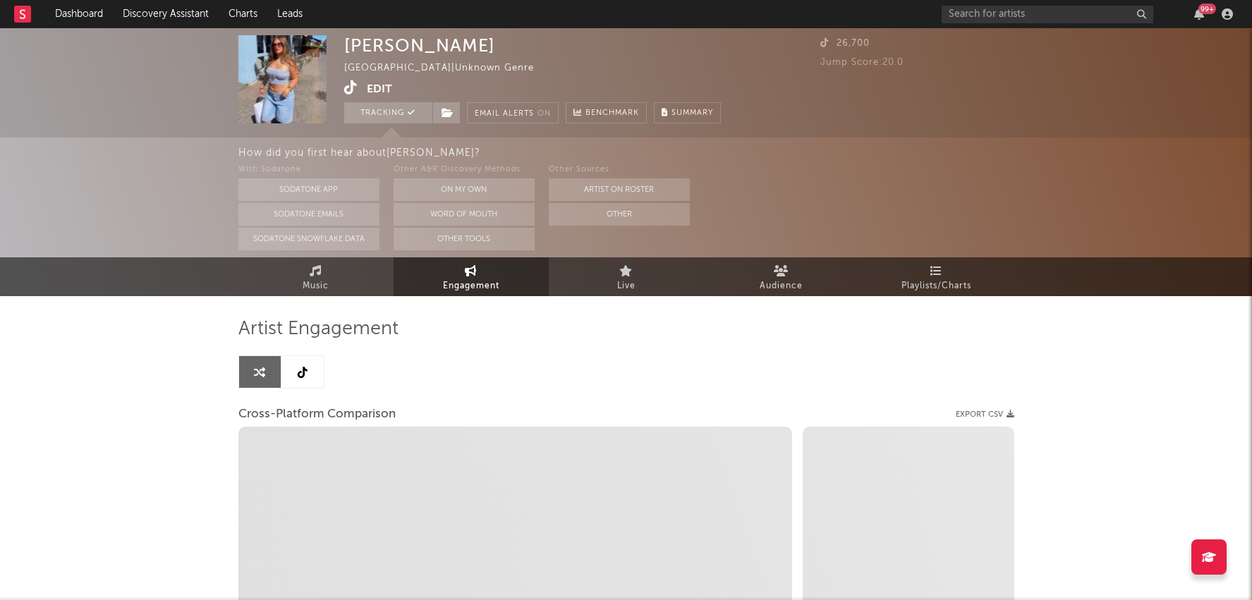
select select "1w"
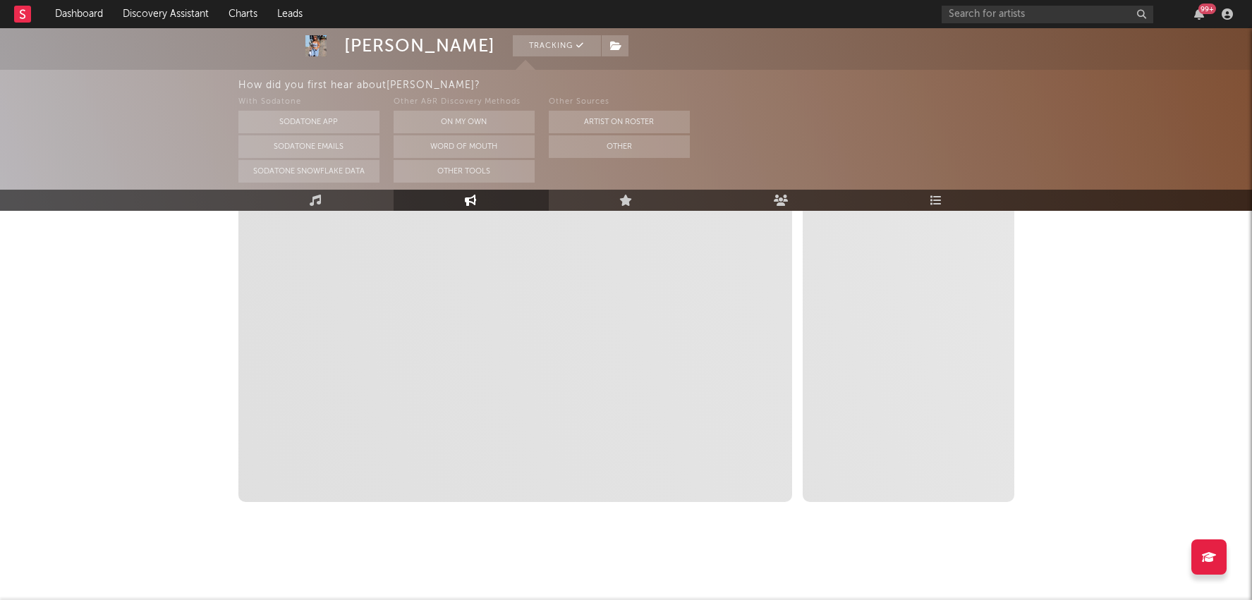
select select "1m"
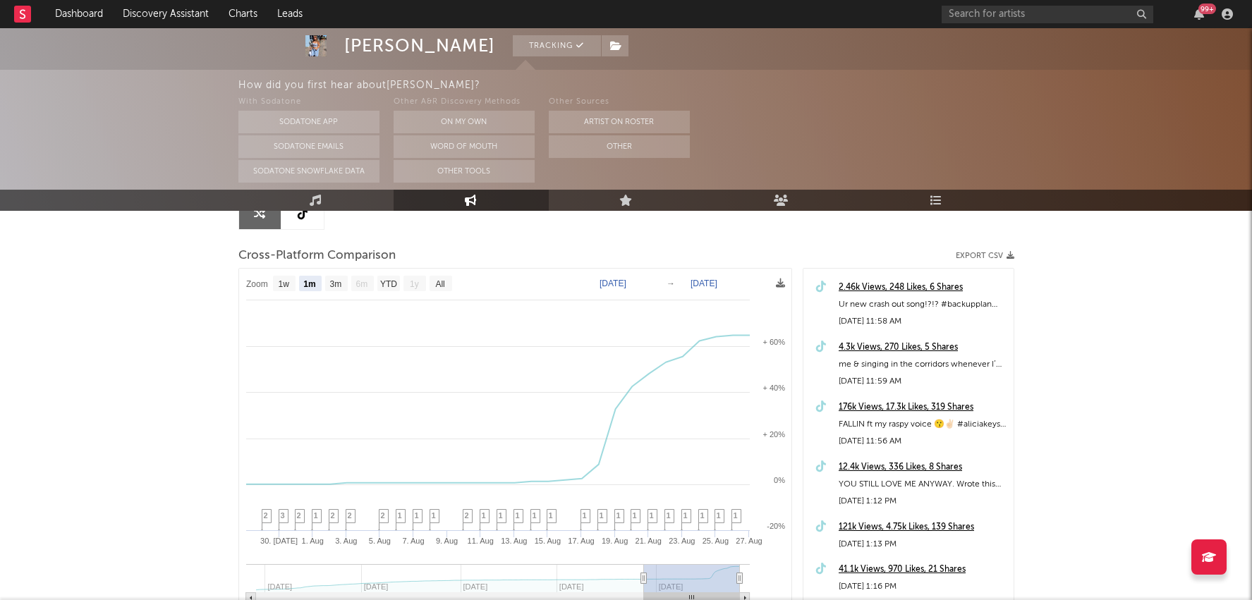
scroll to position [90, 0]
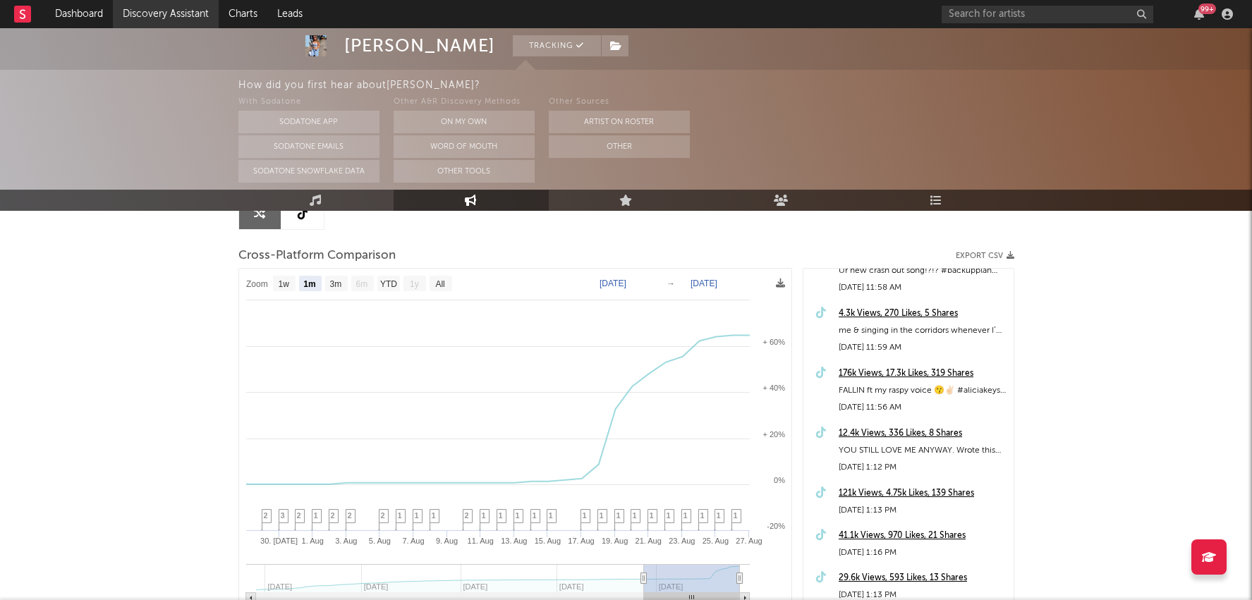
click at [173, 8] on link "Discovery Assistant" at bounding box center [166, 14] width 106 height 28
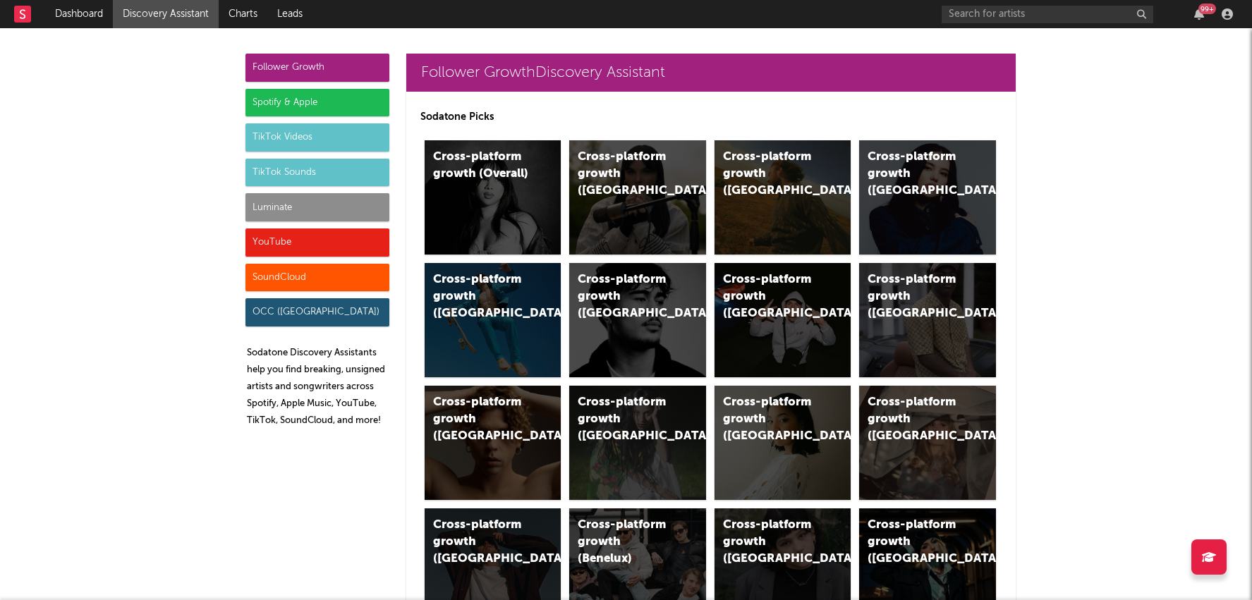
click at [321, 102] on div "Spotify & Apple" at bounding box center [317, 103] width 144 height 28
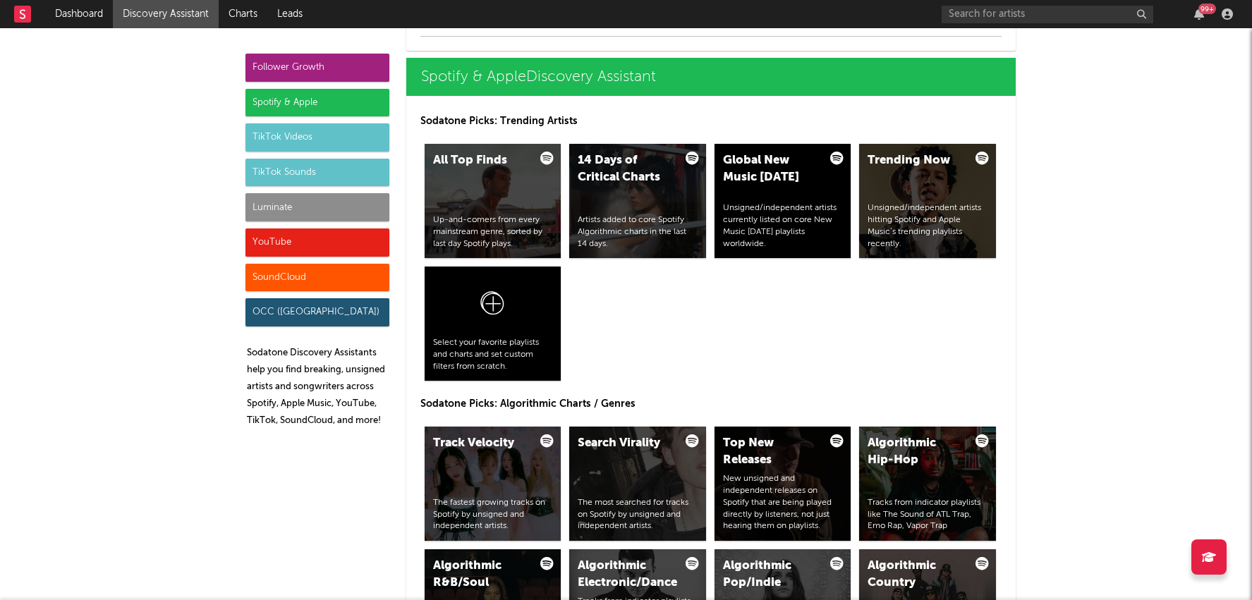
click at [320, 212] on div "Luminate" at bounding box center [317, 207] width 144 height 28
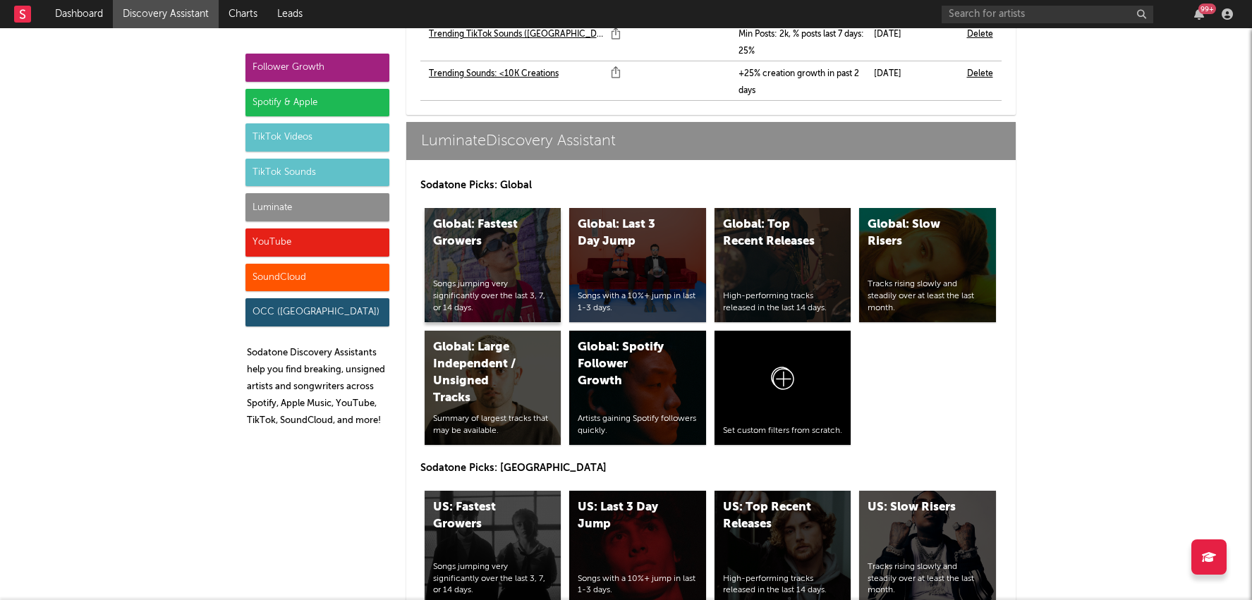
scroll to position [7287, 0]
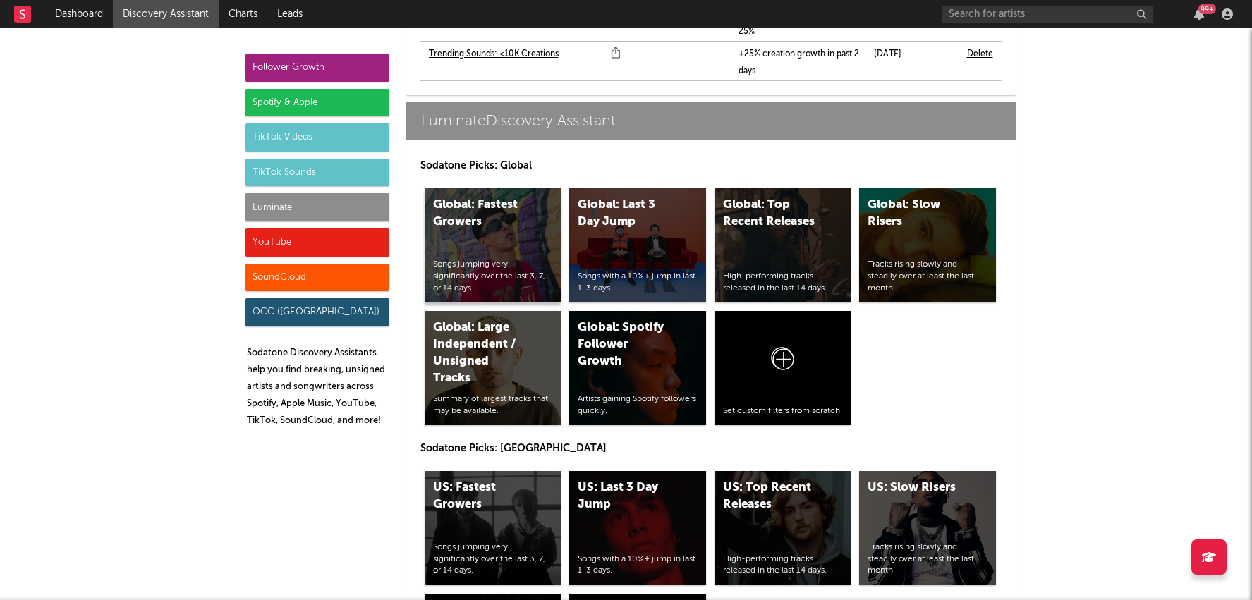
click at [531, 191] on div "Global: Fastest Growers Songs jumping very significantly over the last 3, 7, or…" at bounding box center [493, 245] width 137 height 114
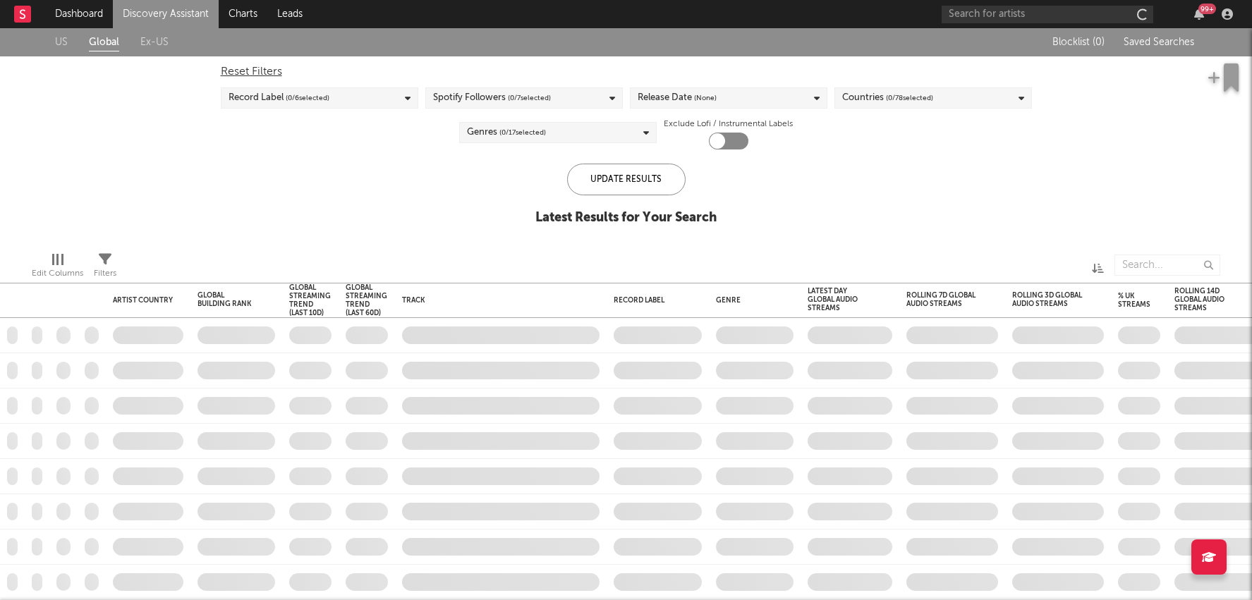
checkbox input "true"
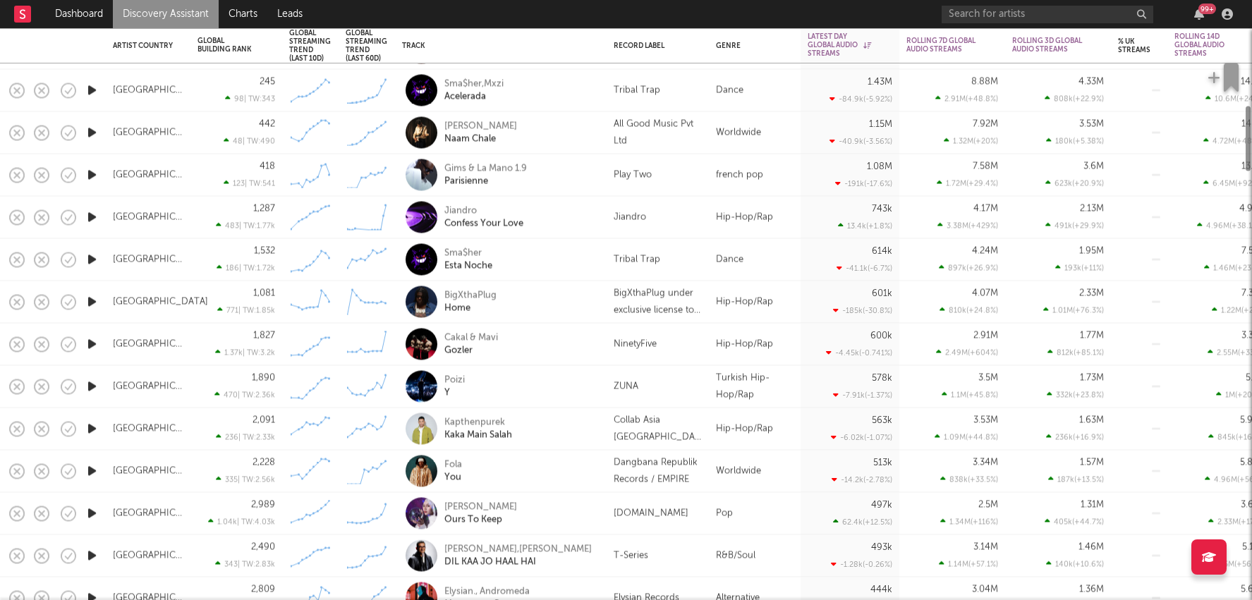
click at [566, 470] on div "Fola You" at bounding box center [520, 470] width 152 height 25
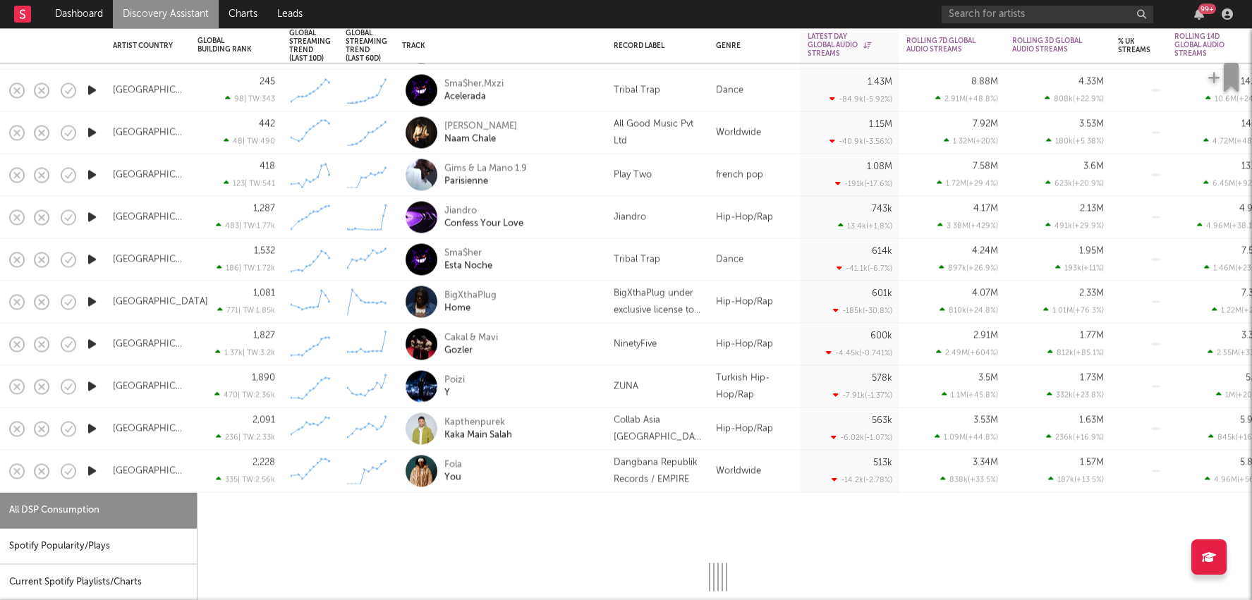
click at [566, 470] on div "Fola You" at bounding box center [520, 470] width 152 height 25
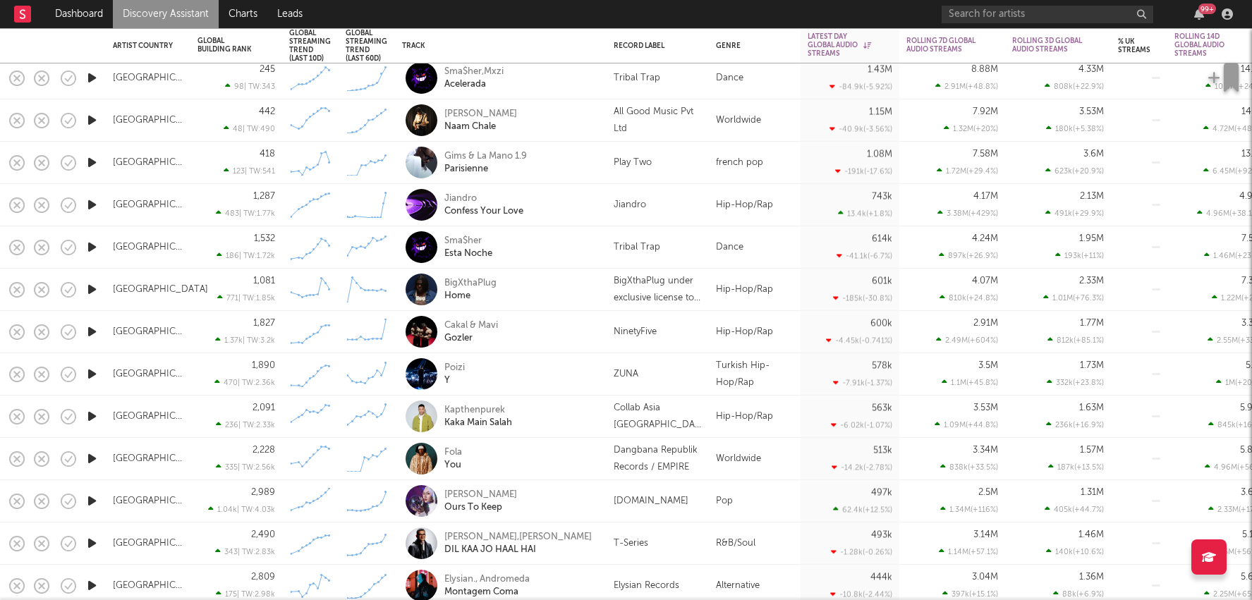
click at [561, 249] on div "Sma$her Esta Noche" at bounding box center [520, 247] width 152 height 25
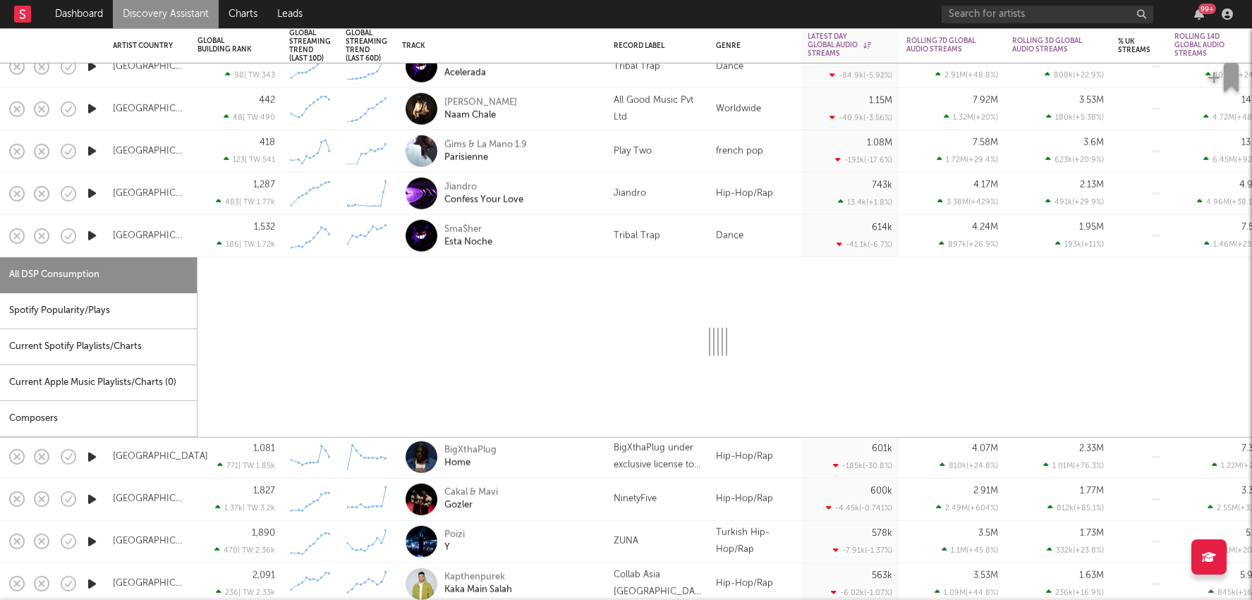
select select "1w"
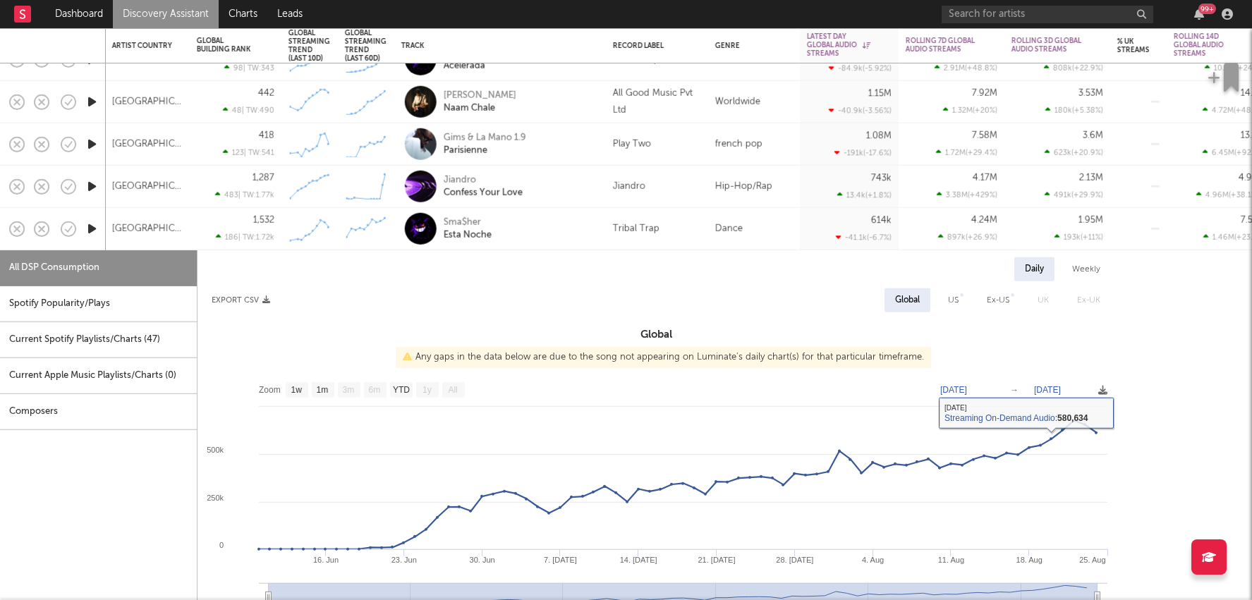
click at [525, 214] on div "Sma$her Esta Noche" at bounding box center [499, 229] width 197 height 42
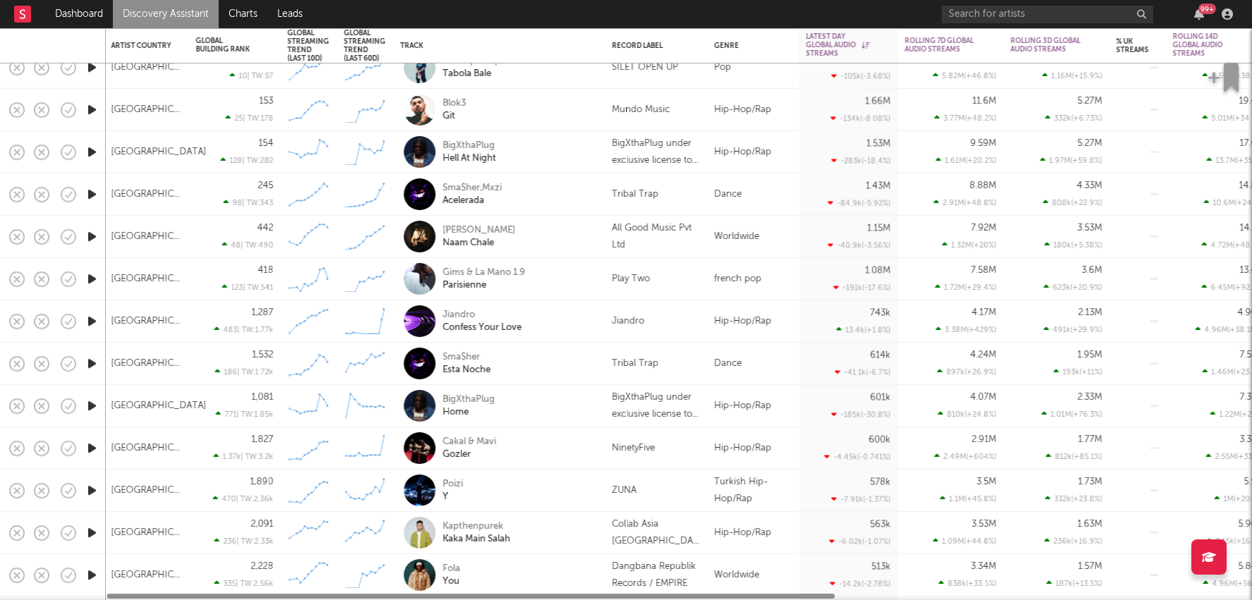
click at [542, 190] on div "Sma$her,Mxzi Acelerada" at bounding box center [519, 194] width 152 height 25
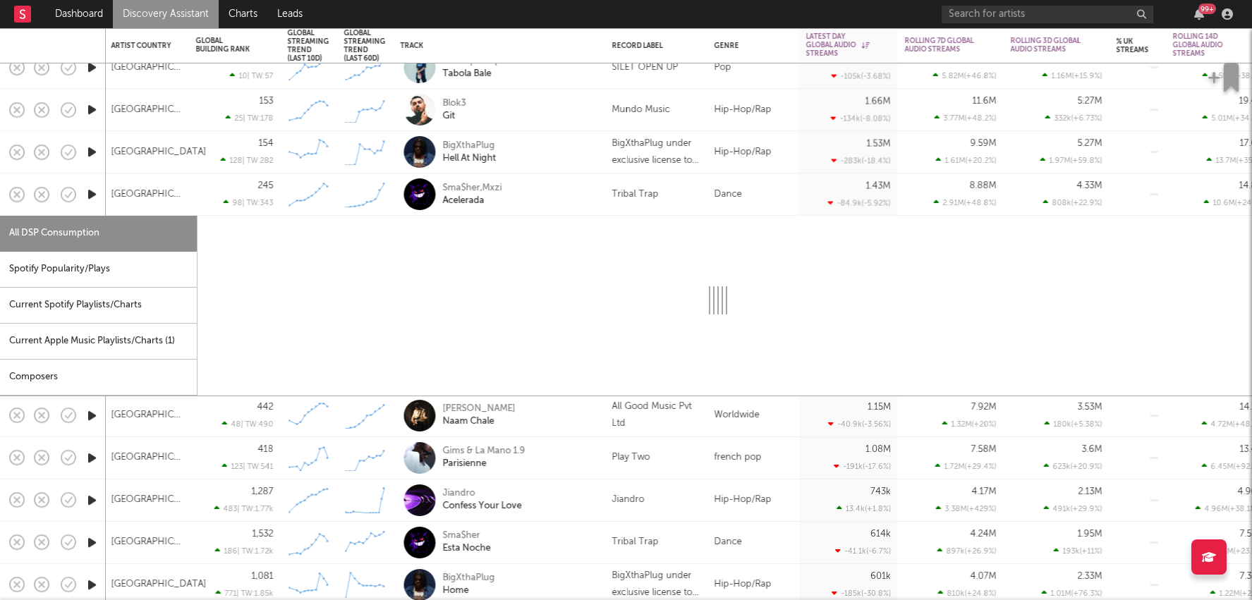
select select "1w"
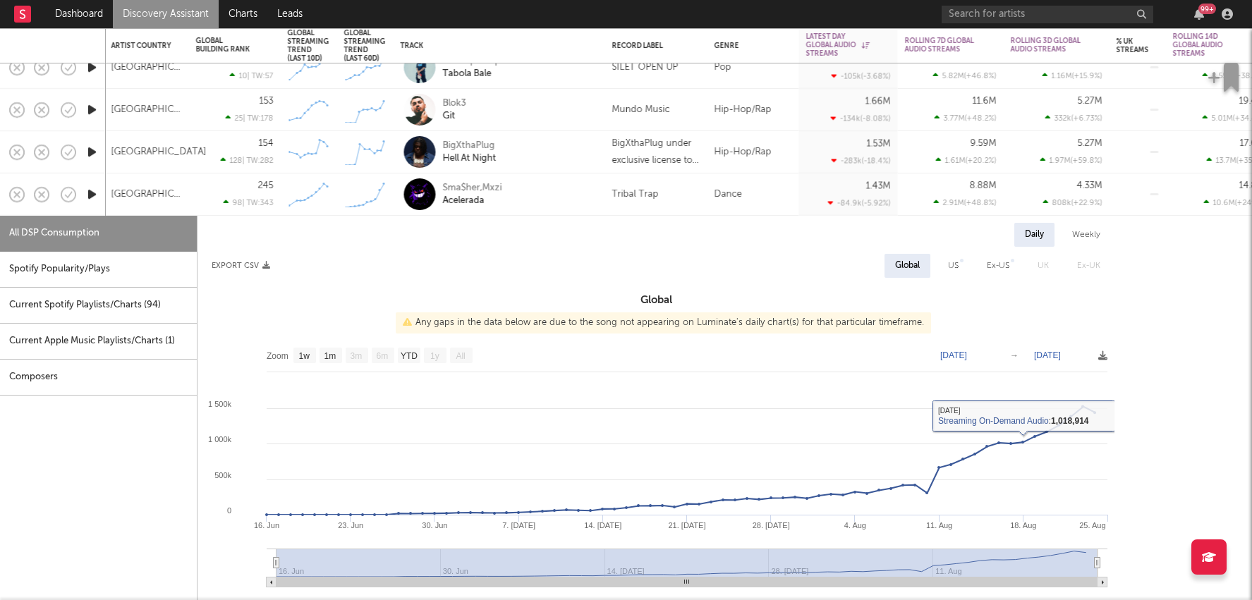
click at [560, 183] on div "Sma$her,Mxzi Acelerada" at bounding box center [519, 194] width 152 height 25
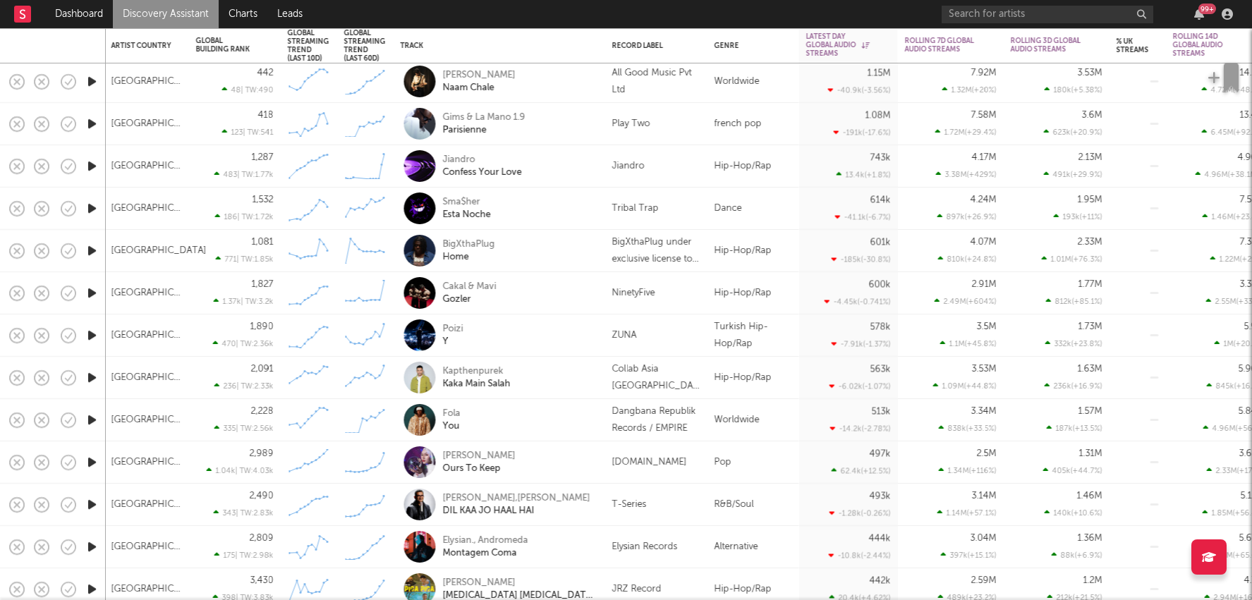
click at [612, 470] on div "[DOMAIN_NAME]" at bounding box center [649, 462] width 75 height 17
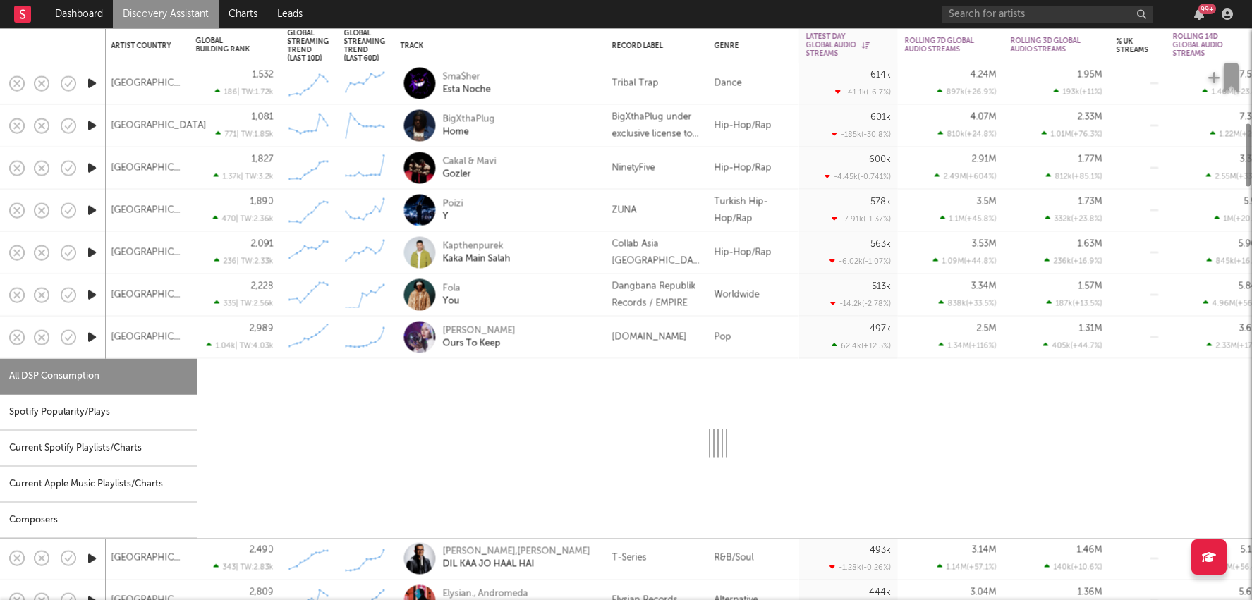
select select "6m"
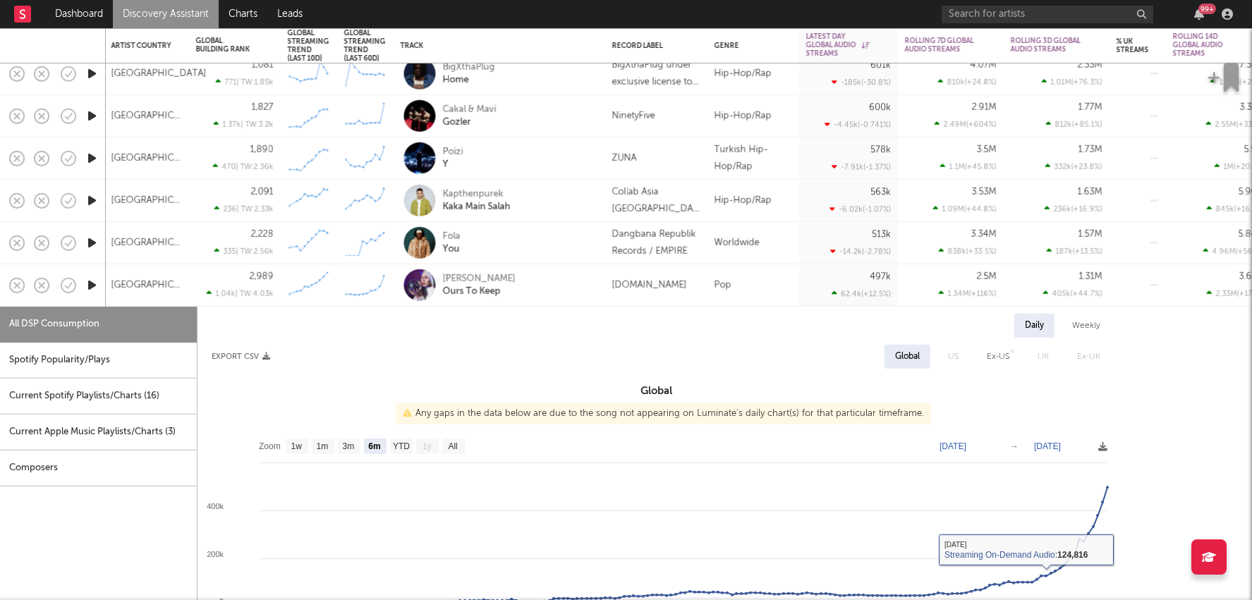
click at [138, 384] on div "Current Spotify Playlists/Charts ( 16 )" at bounding box center [98, 397] width 197 height 36
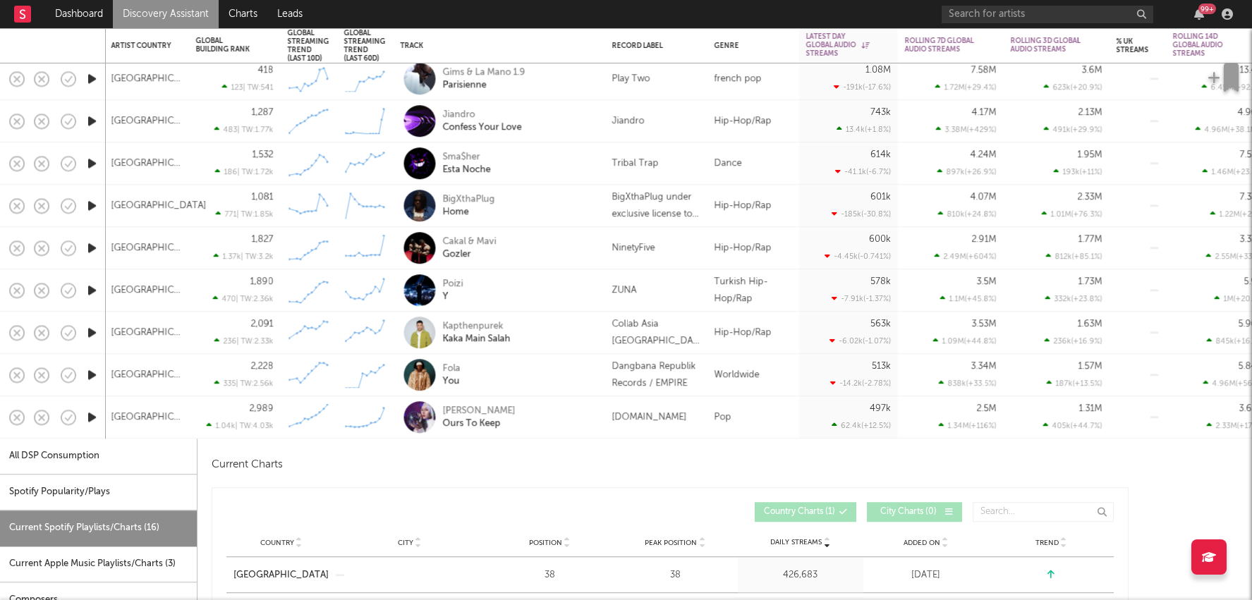
click at [536, 406] on div "[PERSON_NAME] Ours To Keep" at bounding box center [519, 417] width 152 height 25
